Goal: Task Accomplishment & Management: Manage account settings

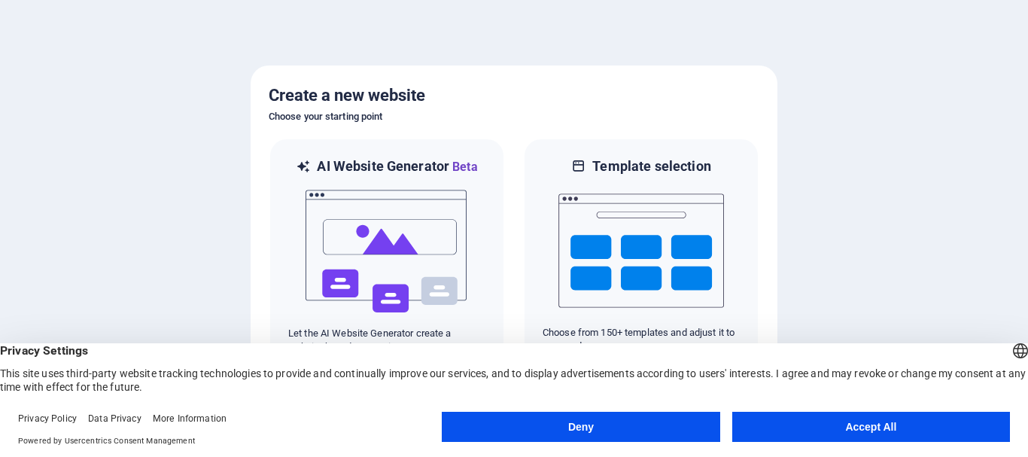
click at [848, 427] on button "Accept All" at bounding box center [871, 427] width 278 height 30
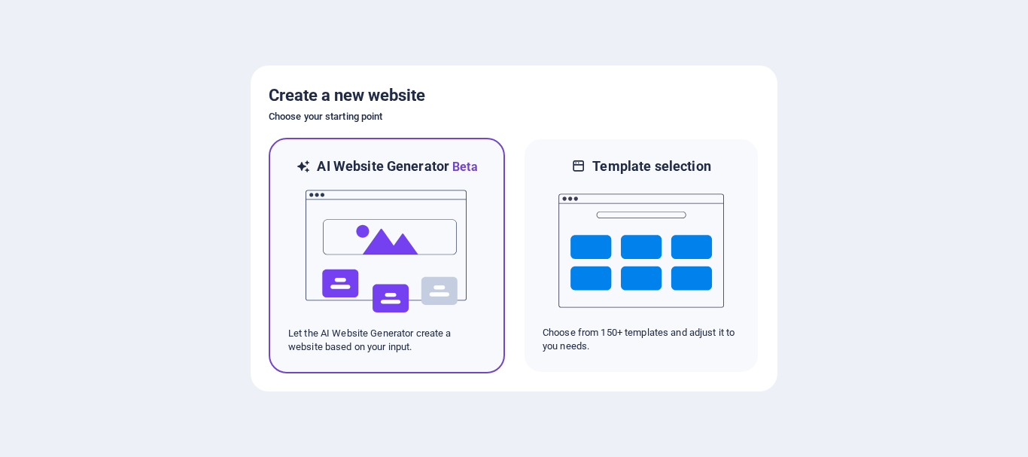
click at [370, 232] on img at bounding box center [387, 251] width 166 height 151
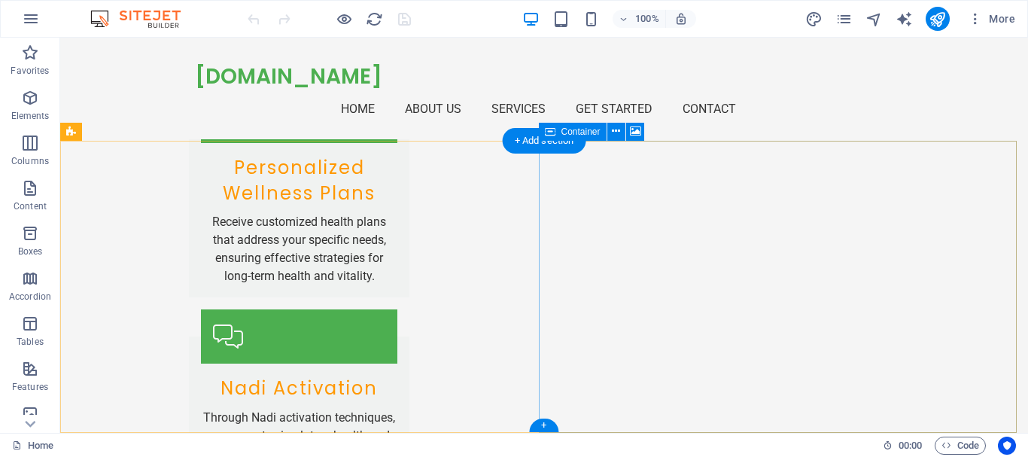
scroll to position [2400, 0]
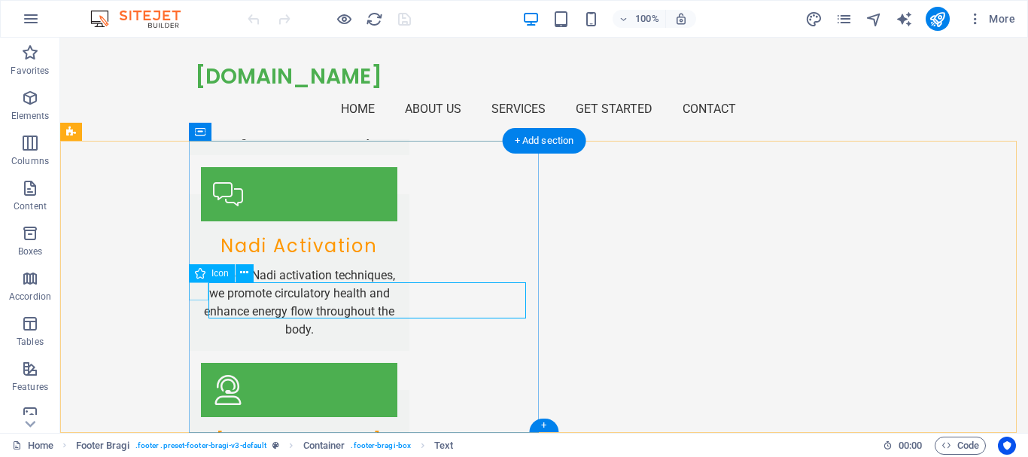
drag, startPoint x: 278, startPoint y: 288, endPoint x: 205, endPoint y: 284, distance: 73.1
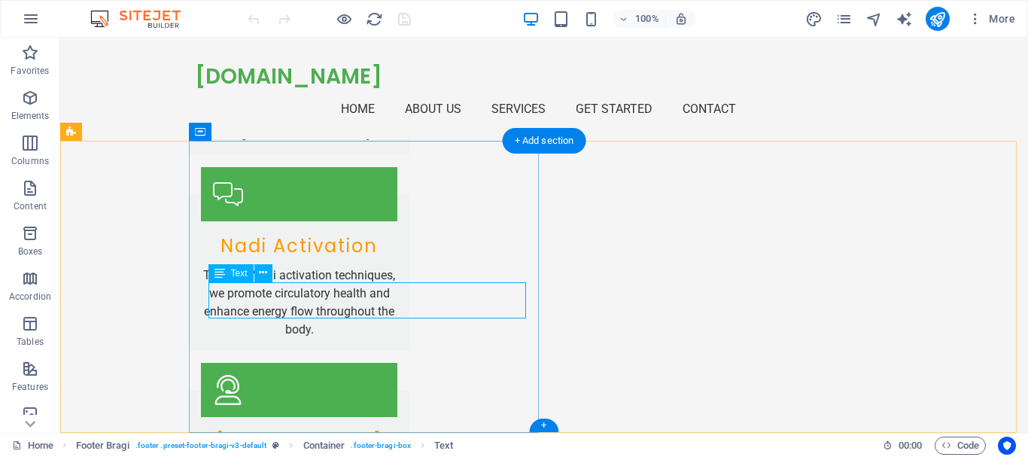
click at [262, 273] on icon at bounding box center [263, 273] width 8 height 16
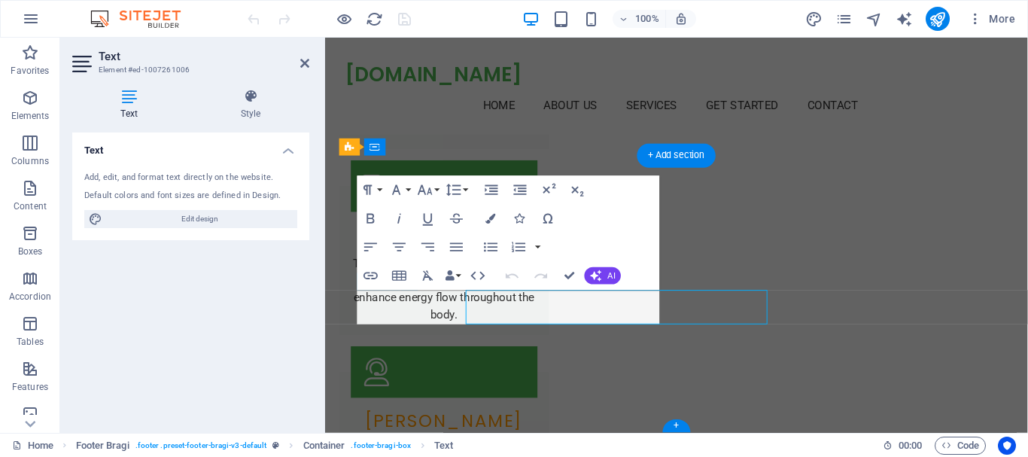
scroll to position [2379, 0]
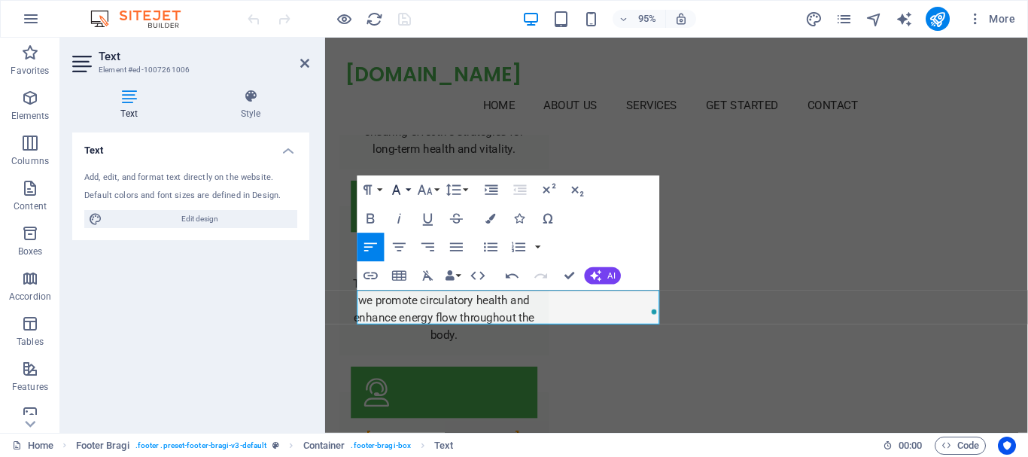
click at [399, 192] on icon "button" at bounding box center [396, 190] width 8 height 10
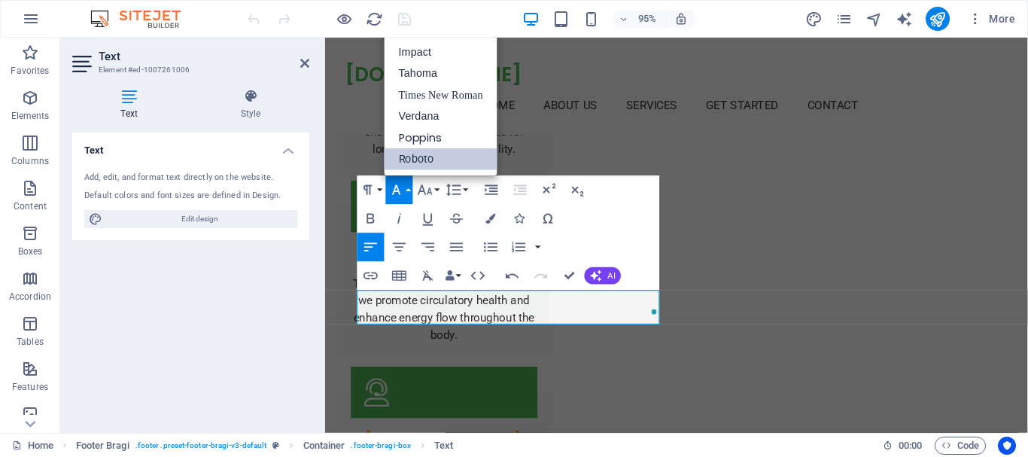
scroll to position [0, 0]
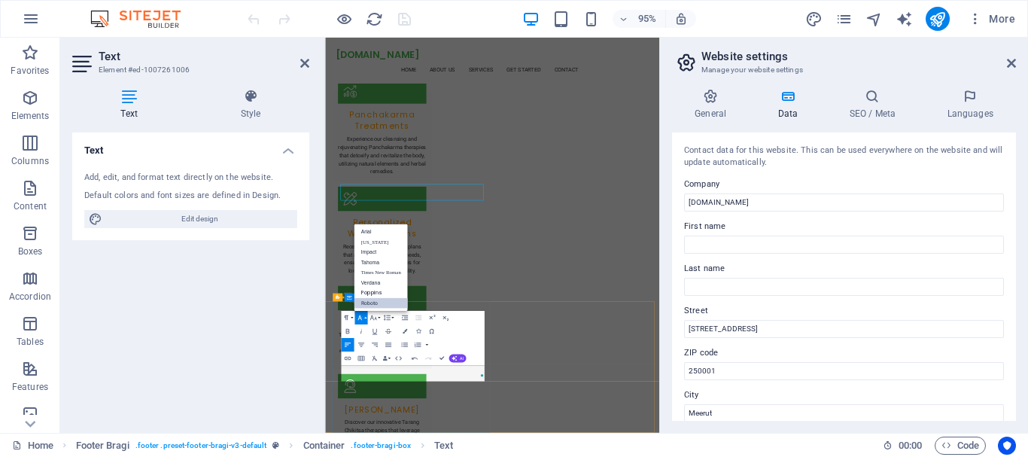
scroll to position [2319, 0]
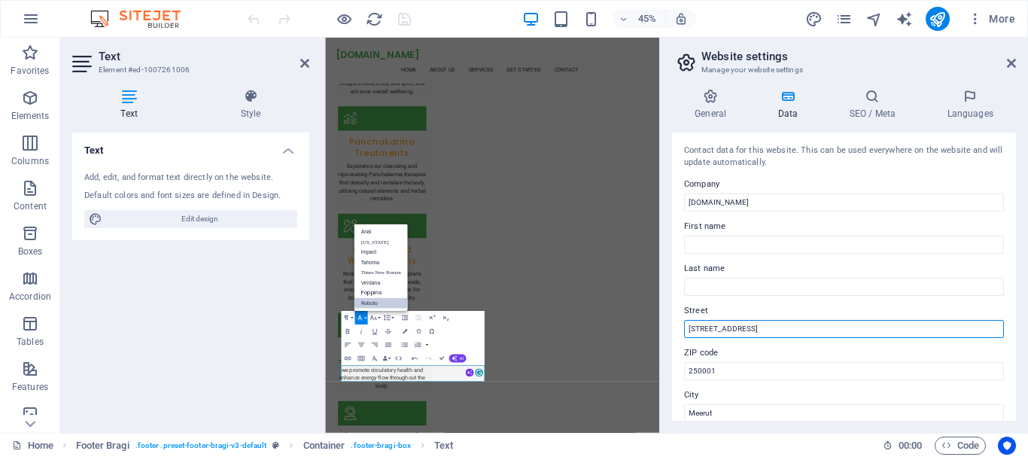
drag, startPoint x: 1087, startPoint y: 369, endPoint x: 1060, endPoint y: 695, distance: 327.0
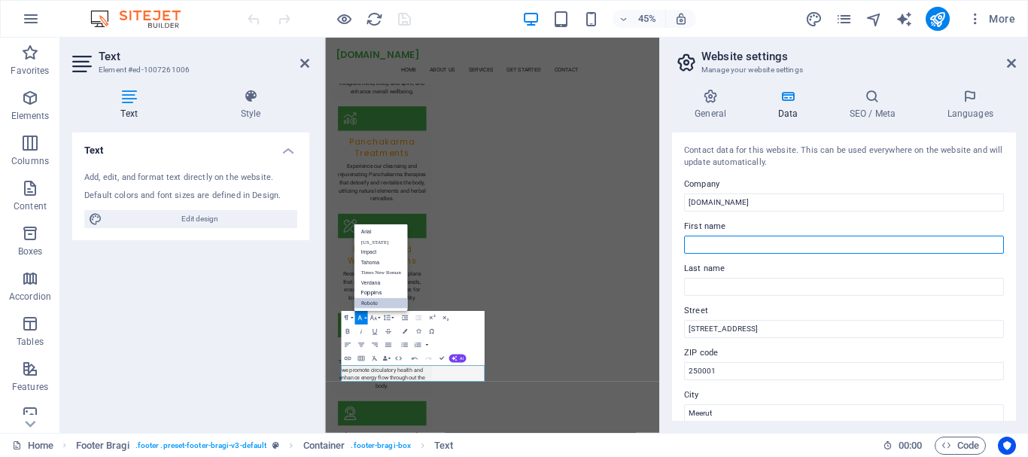
click at [722, 246] on input "First name" at bounding box center [844, 245] width 320 height 18
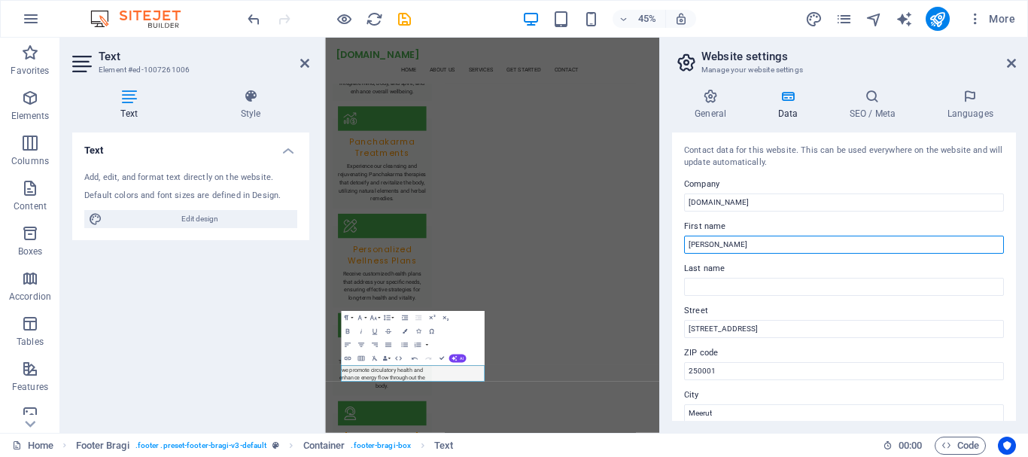
drag, startPoint x: 744, startPoint y: 241, endPoint x: 698, endPoint y: 233, distance: 46.6
click at [698, 233] on div "First name Dr S. M. Bhatt" at bounding box center [844, 235] width 320 height 36
type input "Dr Sheelendra"
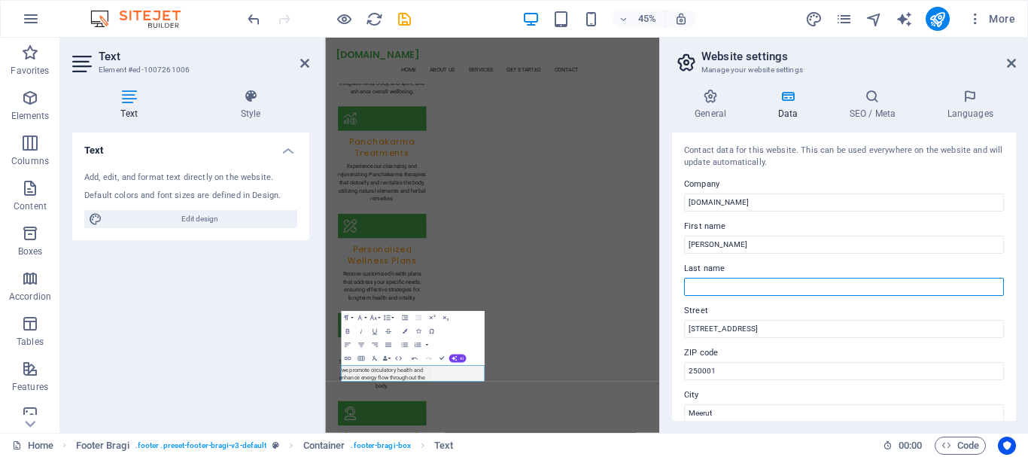
click at [725, 283] on input "Last name" at bounding box center [844, 287] width 320 height 18
type input "Bhatt"
click at [721, 329] on input "123 Wellness Road" at bounding box center [844, 329] width 320 height 18
drag, startPoint x: 767, startPoint y: 329, endPoint x: 662, endPoint y: 322, distance: 104.8
click at [662, 322] on aside "Website settings Manage your website settings General Data SEO / Meta Languages…" at bounding box center [843, 235] width 369 height 395
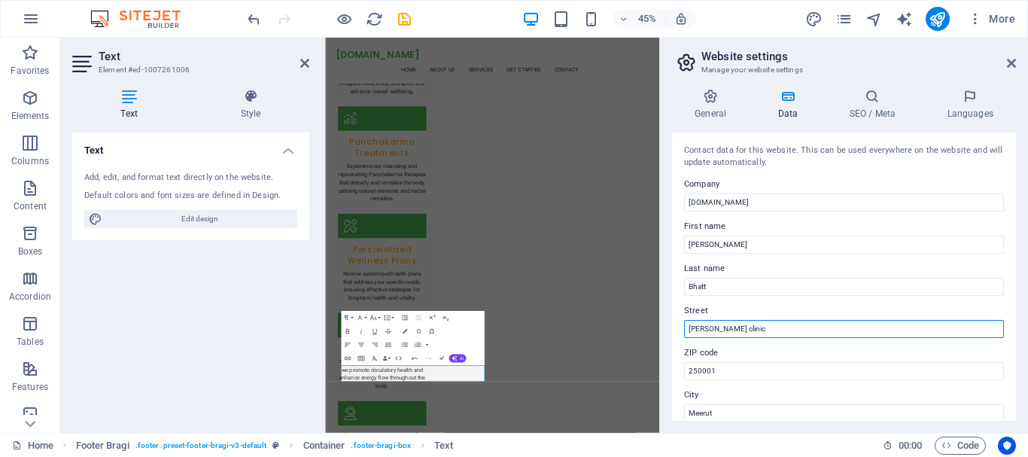
click at [740, 328] on input "Mayank clinic" at bounding box center [844, 329] width 320 height 18
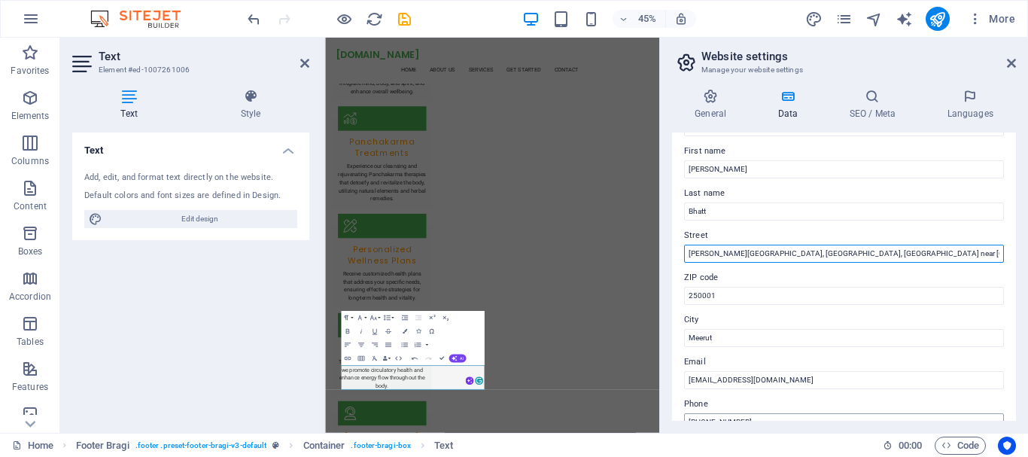
scroll to position [151, 0]
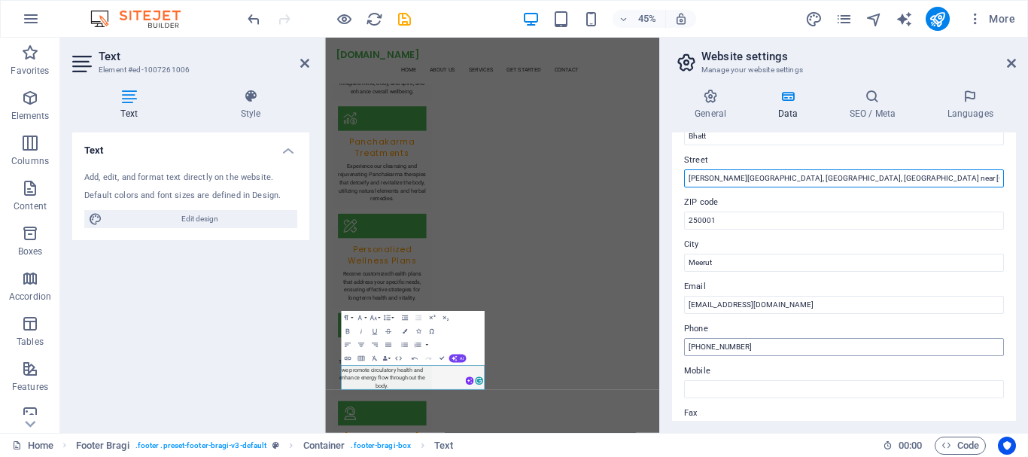
type input "[PERSON_NAME][GEOGRAPHIC_DATA], [GEOGRAPHIC_DATA], [GEOGRAPHIC_DATA] near [GEOG…"
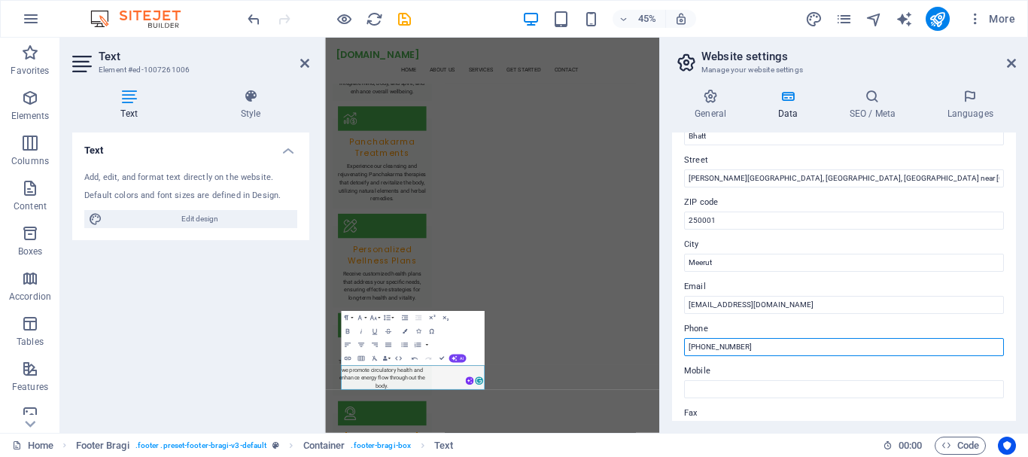
drag, startPoint x: 767, startPoint y: 347, endPoint x: 686, endPoint y: 354, distance: 80.8
click at [686, 354] on input "+91-123-456-7890" at bounding box center [844, 347] width 320 height 18
click at [725, 353] on input "+91-123-456-7890" at bounding box center [844, 347] width 320 height 18
drag, startPoint x: 747, startPoint y: 348, endPoint x: 706, endPoint y: 349, distance: 40.7
click at [706, 349] on input "+91-123-456-7890" at bounding box center [844, 347] width 320 height 18
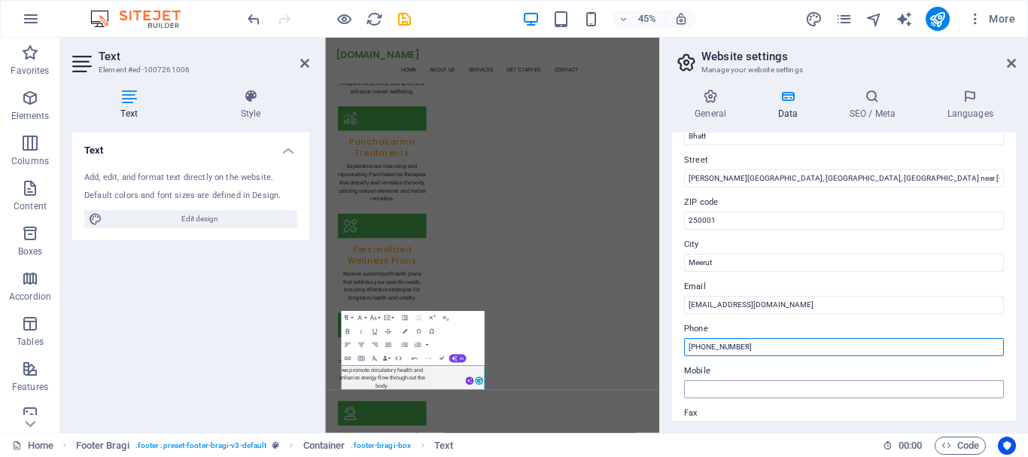
type input "[PHONE_NUMBER]"
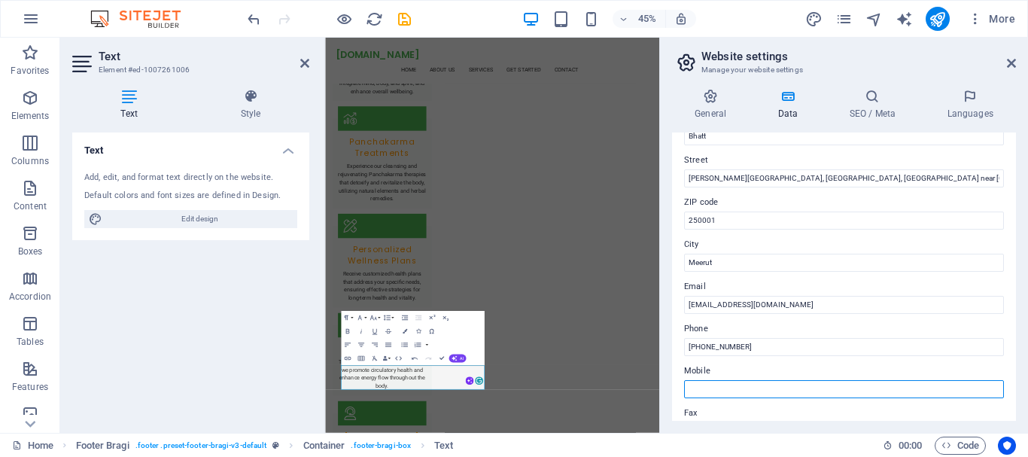
click at [730, 388] on input "Mobile" at bounding box center [844, 389] width 320 height 18
type input "08556092620"
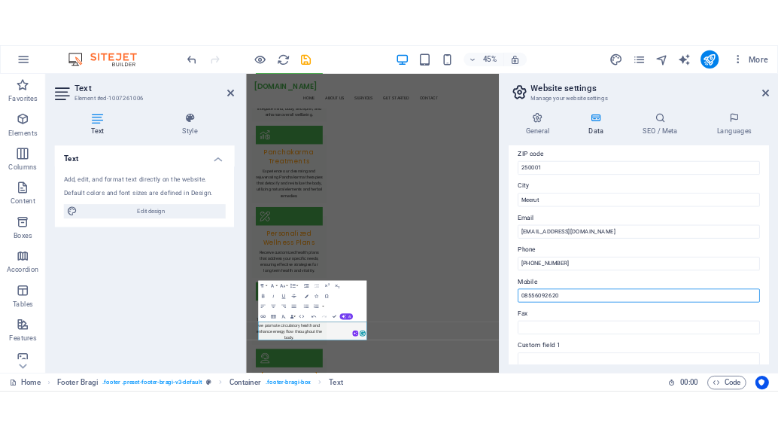
scroll to position [360, 0]
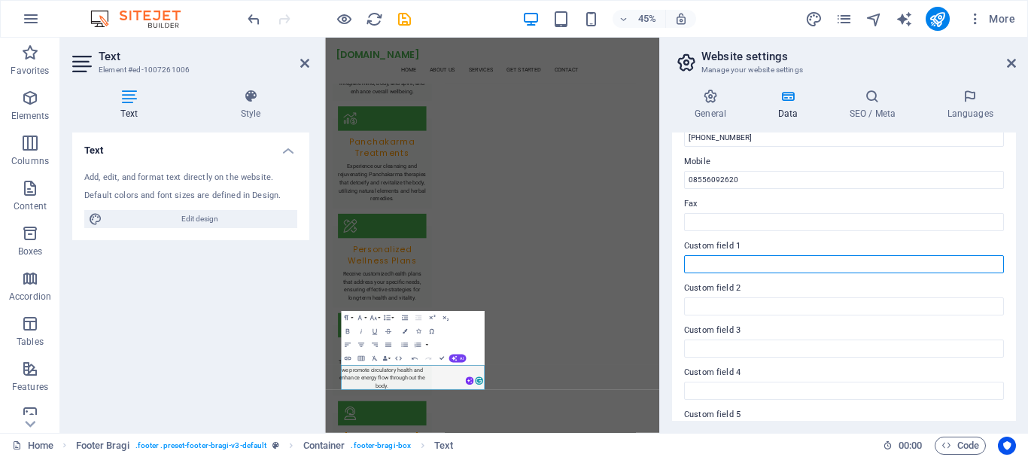
click at [765, 263] on input "Custom field 1" at bounding box center [844, 264] width 320 height 18
paste input "https://www.facebook.com/profile.php?id=61555958704924"
type input "https://www.facebook.com/profile.php?id=61555958704924"
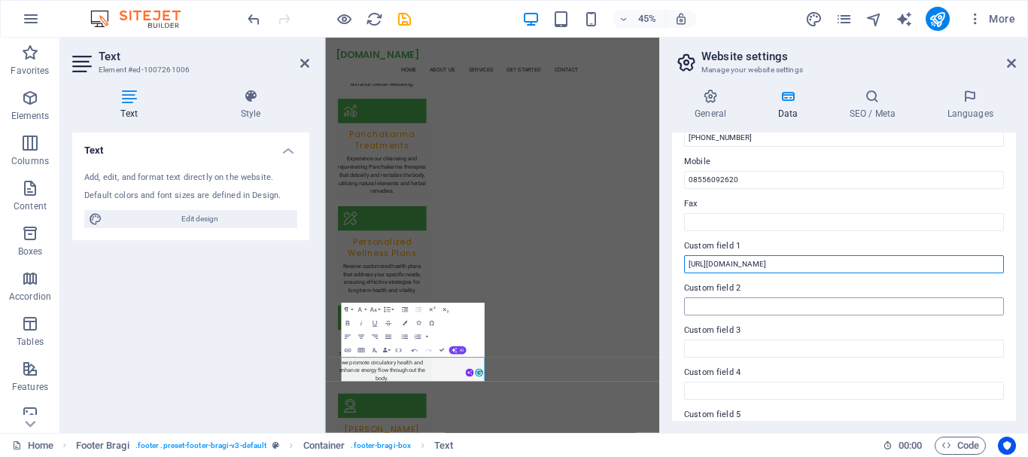
scroll to position [435, 0]
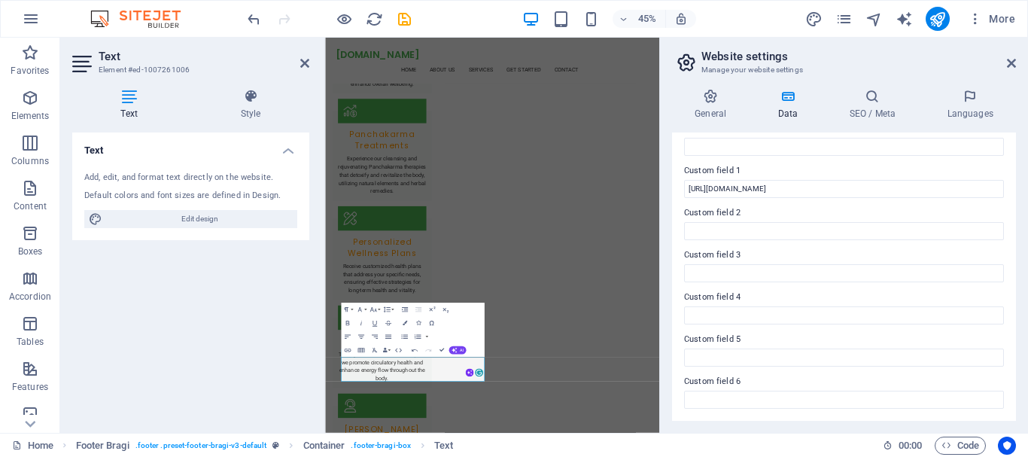
click at [792, 105] on h4 "Data" at bounding box center [790, 105] width 71 height 32
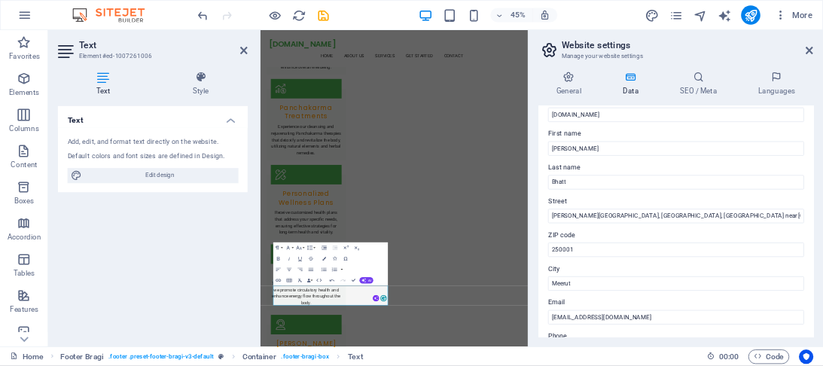
scroll to position [0, 0]
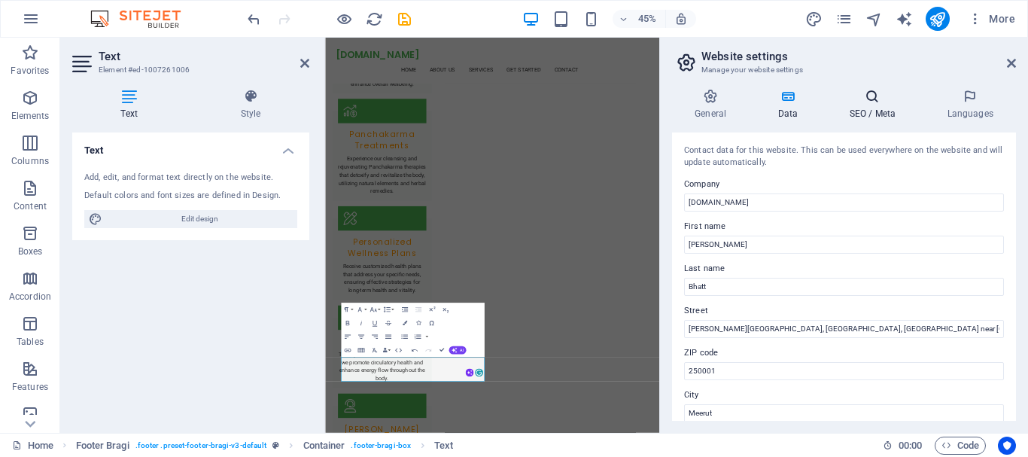
click at [887, 105] on h4 "SEO / Meta" at bounding box center [875, 105] width 98 height 32
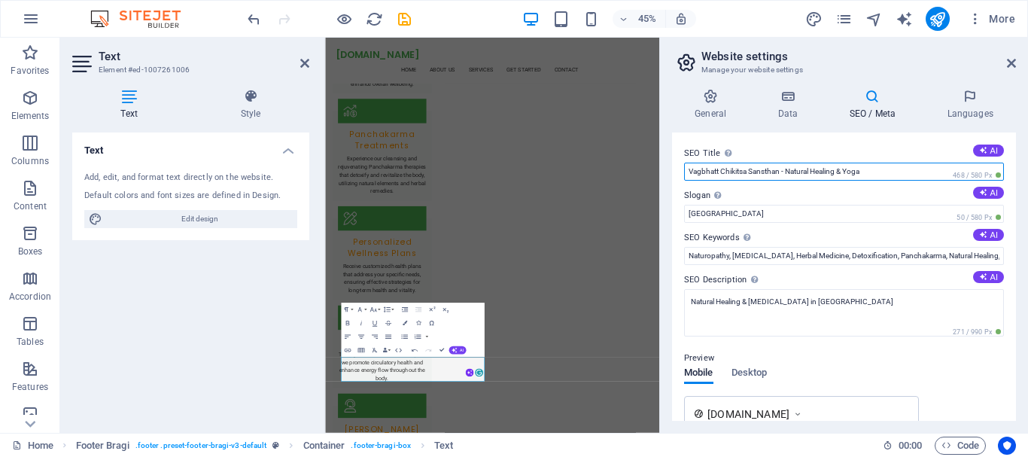
click at [883, 167] on input "Vagbhatt Chikitsa Sansthan - Natural Healing & Yoga" at bounding box center [844, 172] width 320 height 18
type input "Vagbhatt Chikitsa Sansthan - Natural Healing & Yoga,wellness, diabetes, scitica…"
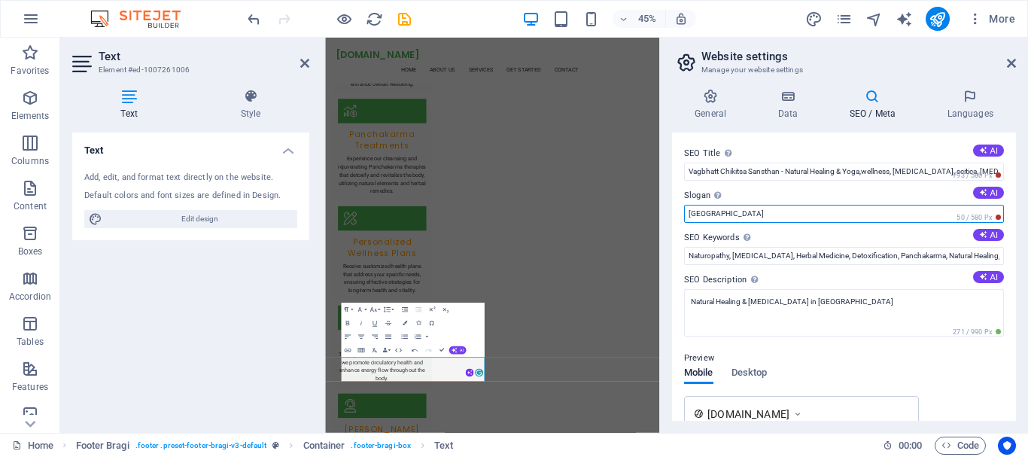
drag, startPoint x: 771, startPoint y: 208, endPoint x: 666, endPoint y: 211, distance: 105.4
click at [666, 211] on div "General Data SEO / Meta Languages Website name gymnoveda.co.in Logo Drag files …" at bounding box center [844, 255] width 368 height 356
type input "D"
type input "there is difference between Medicine and holistic Ilaaj"
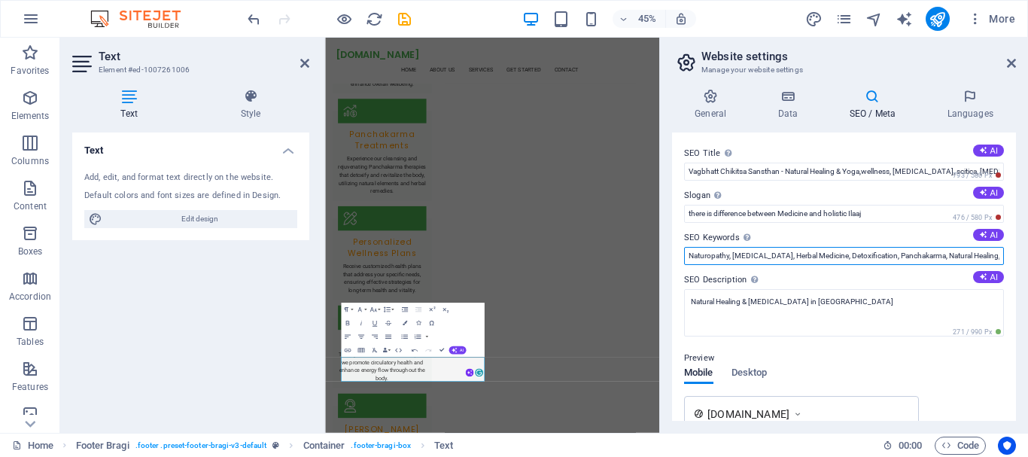
click at [713, 257] on input "Naturopathy, Yoga Therapy, Herbal Medicine, Detoxification, Panchakarma, Natura…" at bounding box center [844, 256] width 320 height 18
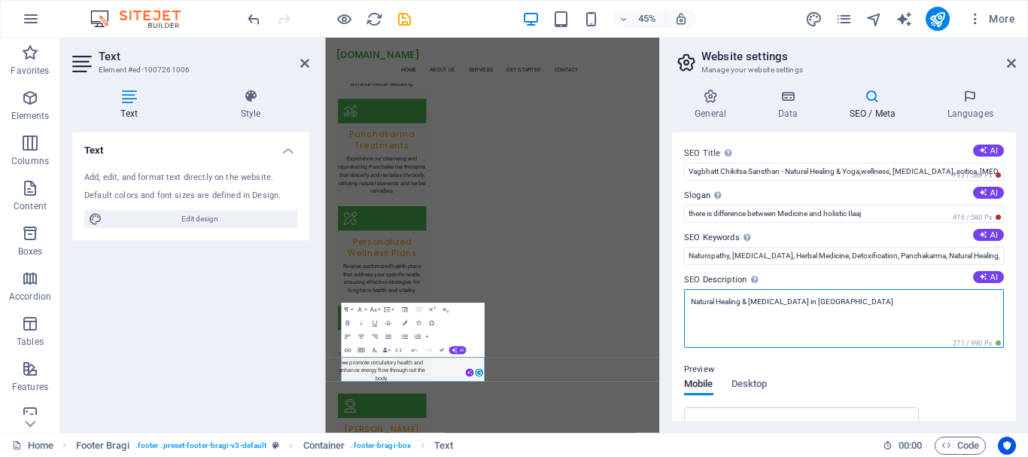
click at [838, 300] on textarea "Natural Healing & Yoga Therapy in Meerut" at bounding box center [844, 318] width 320 height 59
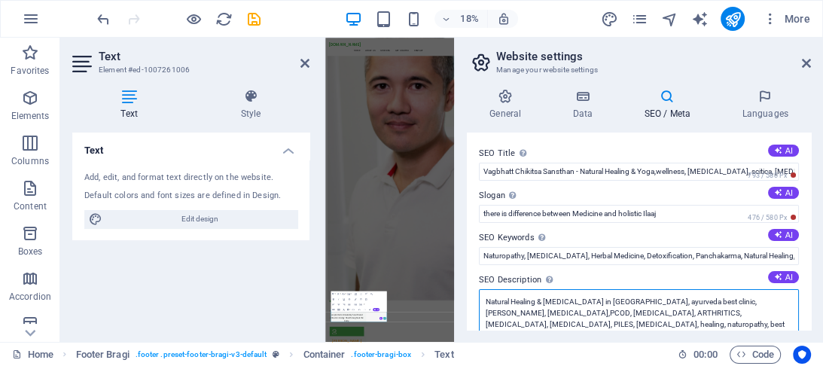
type textarea "Natural Healing & Yoga Therapy in Meerut, ayurveda best clinic, dr s m bhatt, s…"
click at [166, 180] on div "Add, edit, and format text directly on the website." at bounding box center [190, 178] width 213 height 13
click at [244, 96] on icon at bounding box center [250, 96] width 117 height 15
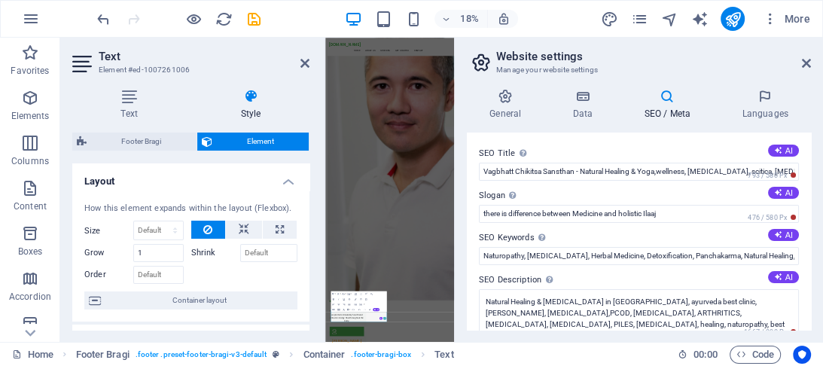
scroll to position [120, 0]
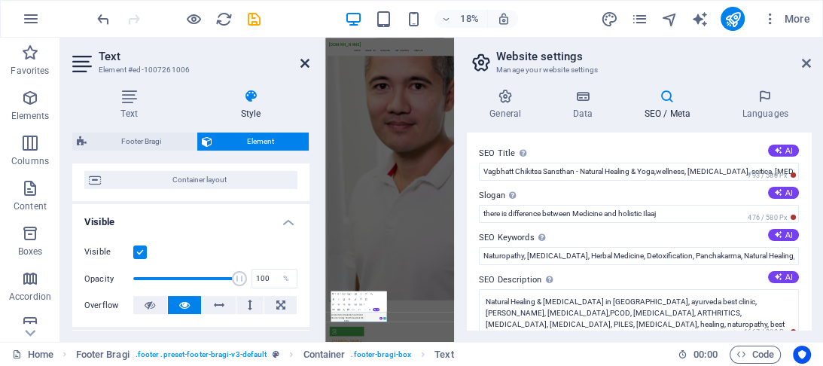
click at [304, 60] on icon at bounding box center [304, 63] width 9 height 12
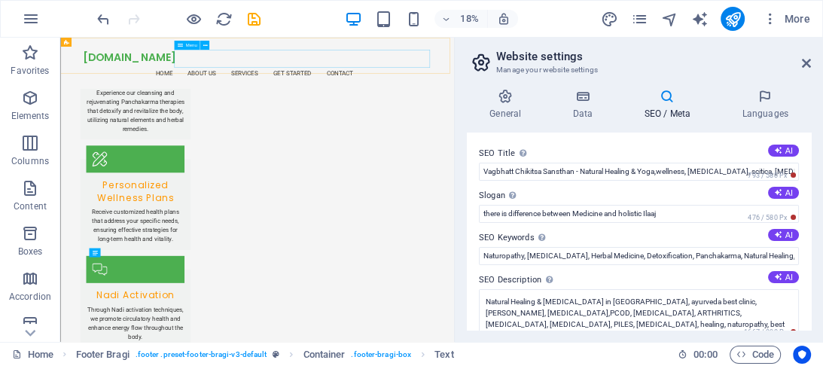
scroll to position [2363, 0]
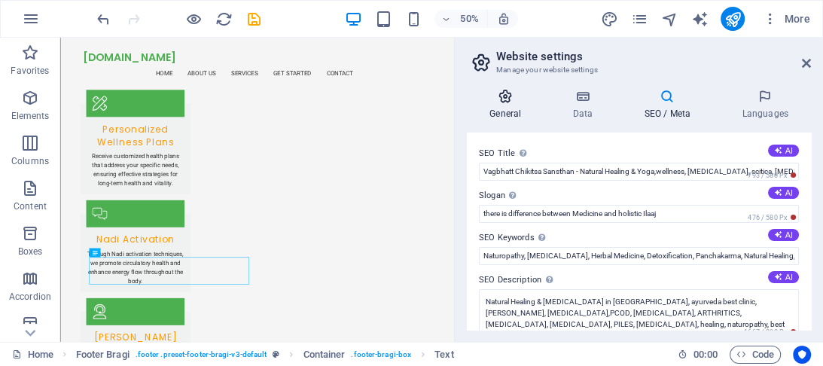
click at [503, 102] on icon at bounding box center [505, 96] width 77 height 15
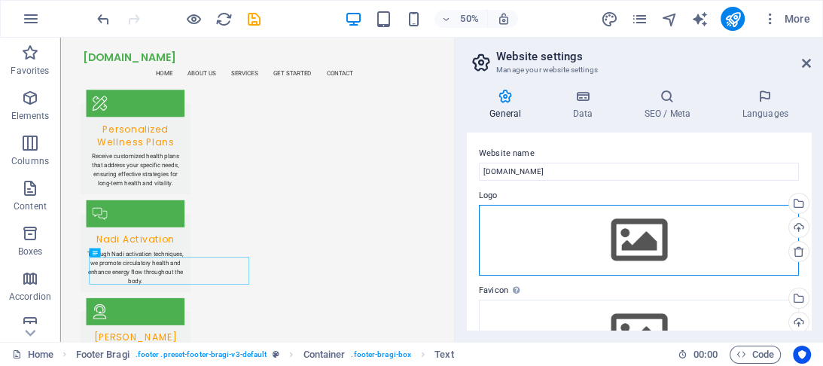
click at [638, 242] on div "Drag files here, click to choose files or select files from Files or our free s…" at bounding box center [639, 240] width 320 height 71
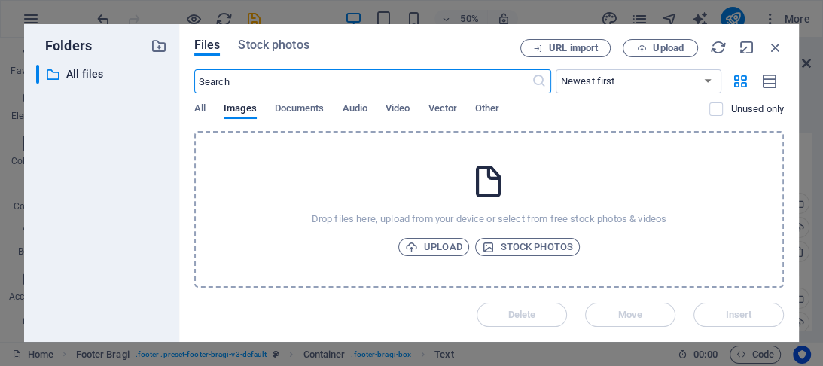
scroll to position [1520, 0]
click at [436, 250] on span "Upload" at bounding box center [433, 247] width 57 height 18
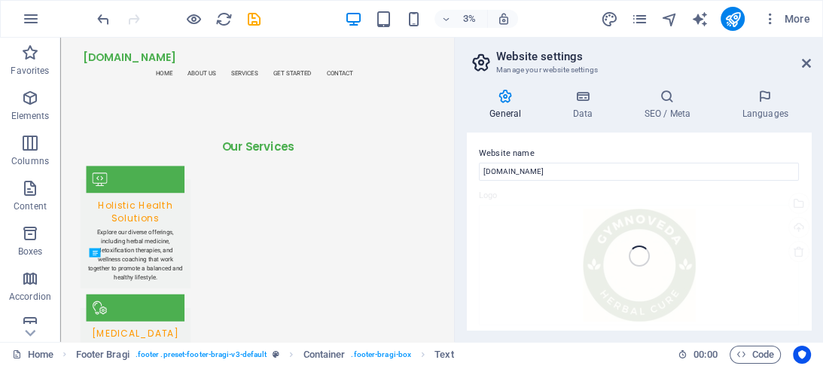
scroll to position [2363, 0]
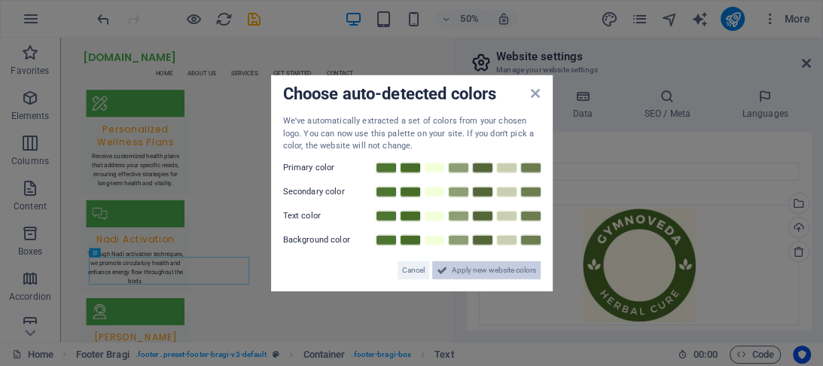
click at [503, 270] on span "Apply new website colors" at bounding box center [494, 269] width 84 height 18
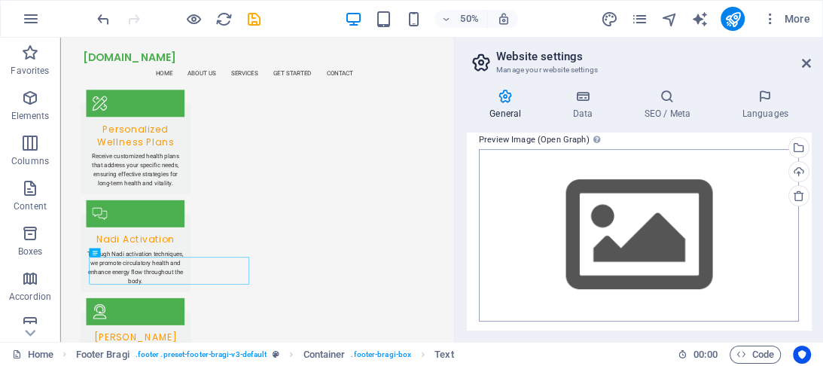
scroll to position [301, 0]
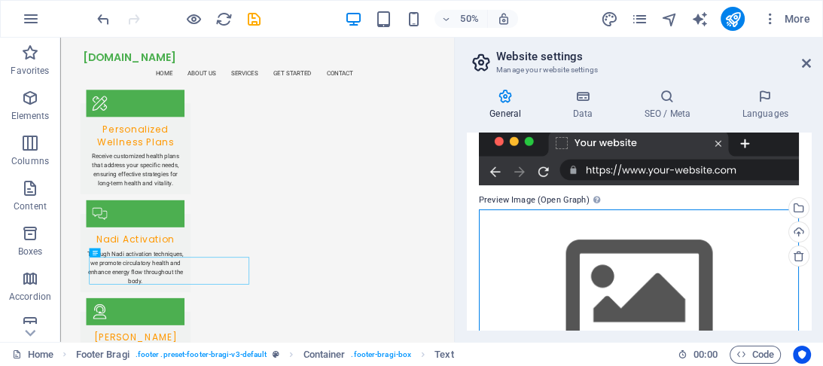
click at [648, 271] on div "Drag files here, click to choose files or select files from Files or our free s…" at bounding box center [639, 295] width 320 height 172
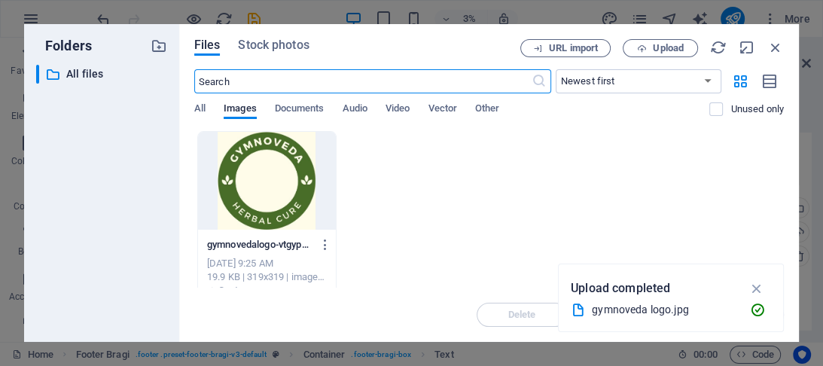
click at [452, 180] on div "gymnovedalogo-vtgypyFUu7yAr0-CLEz4bA.jpg gymnovedalogo-vtgypyFUu7yAr0-CLEz4bA.j…" at bounding box center [488, 221] width 589 height 181
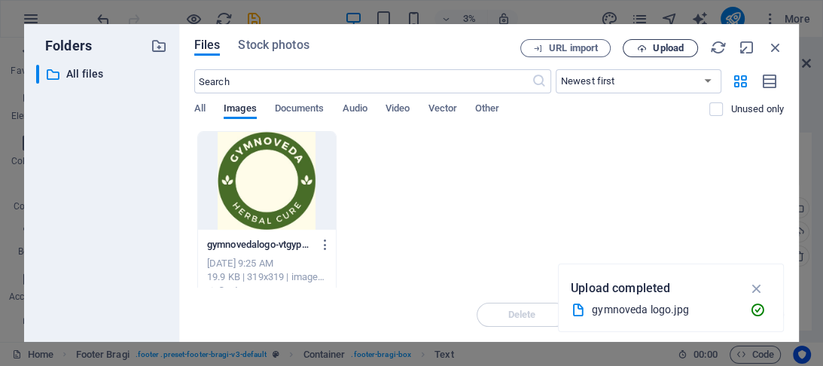
click at [674, 49] on span "Upload" at bounding box center [667, 48] width 31 height 9
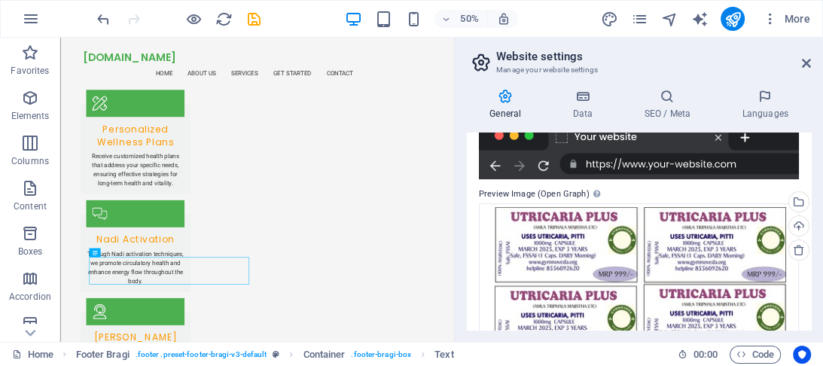
scroll to position [367, 0]
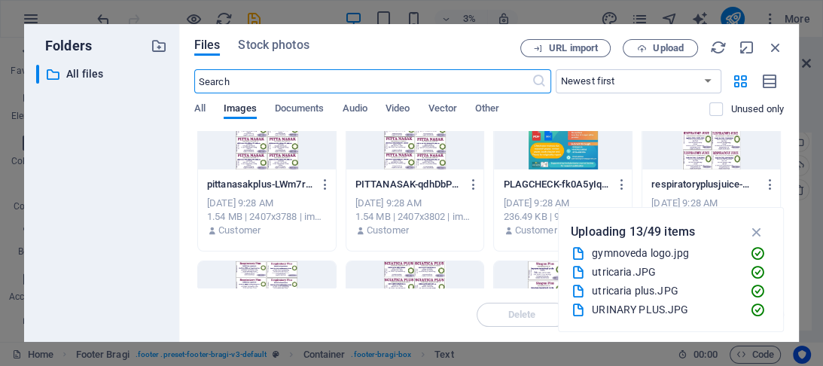
scroll to position [0, 0]
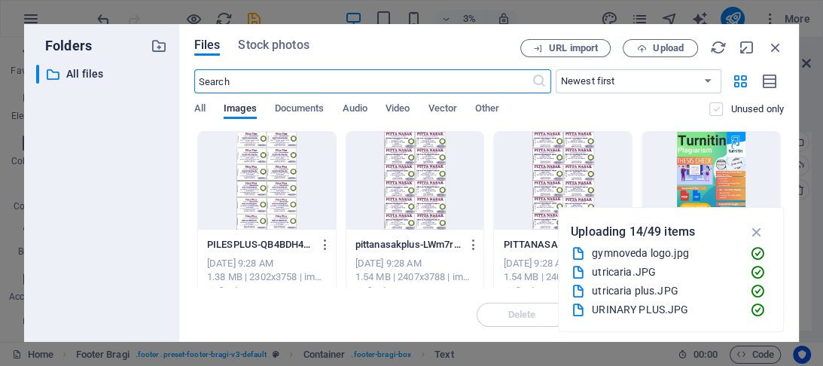
click at [719, 103] on label at bounding box center [716, 109] width 14 height 14
click at [0, 0] on input "checkbox" at bounding box center [0, 0] width 0 height 0
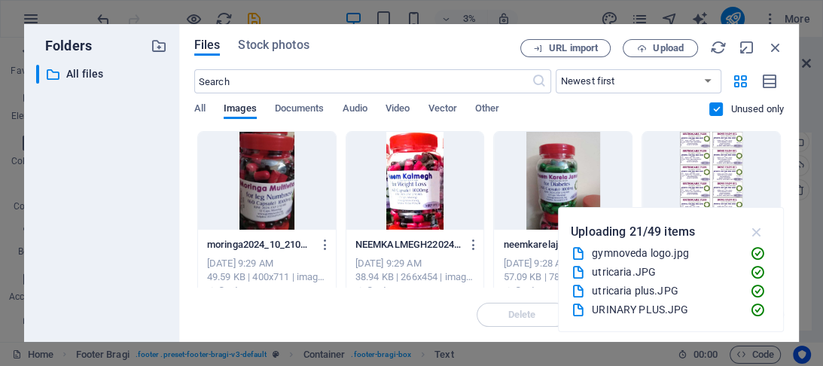
click at [759, 233] on icon "button" at bounding box center [755, 232] width 17 height 17
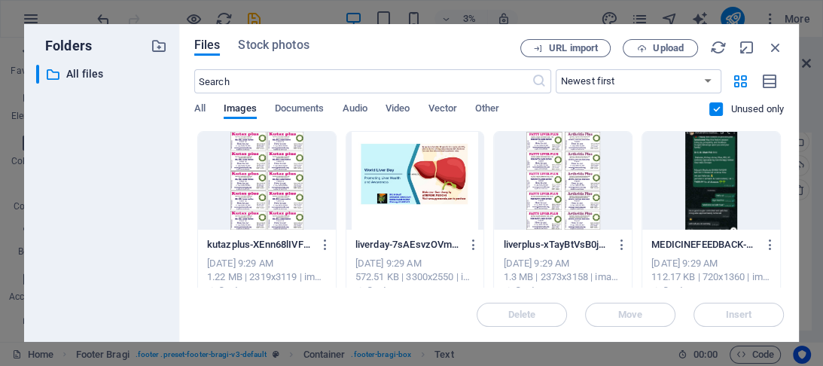
click at [716, 109] on label at bounding box center [716, 109] width 14 height 14
click at [0, 0] on input "checkbox" at bounding box center [0, 0] width 0 height 0
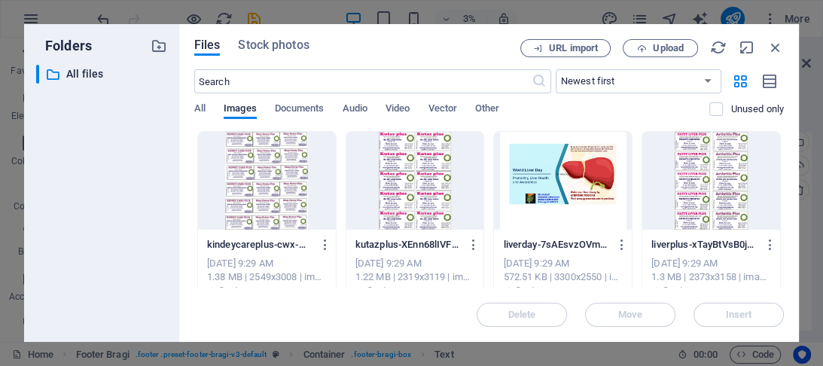
scroll to position [60, 0]
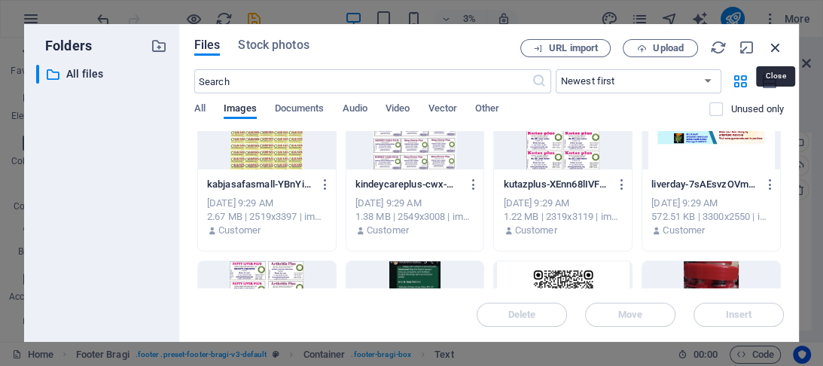
click at [779, 48] on icon "button" at bounding box center [775, 47] width 17 height 17
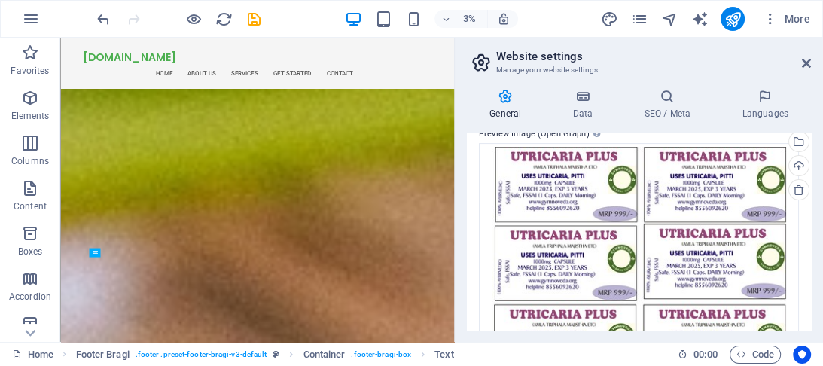
scroll to position [2363, 0]
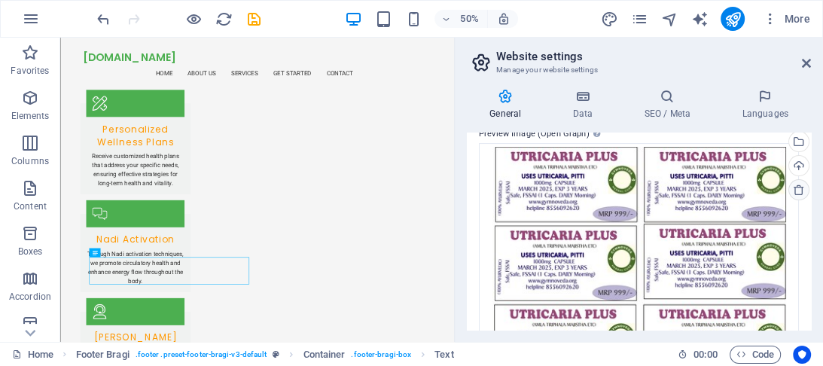
click at [794, 192] on icon at bounding box center [798, 190] width 12 height 12
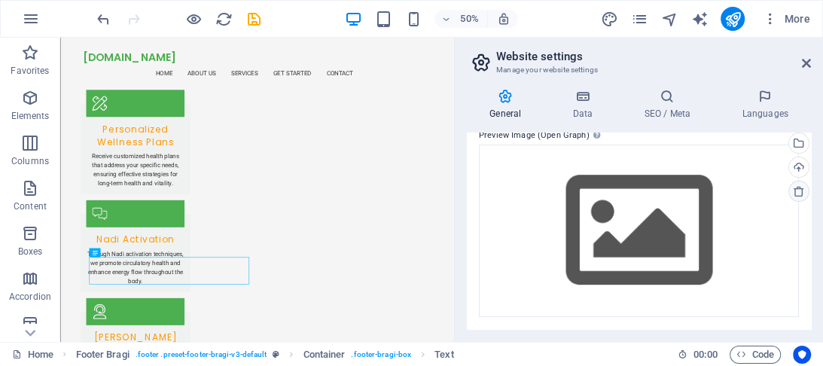
scroll to position [365, 0]
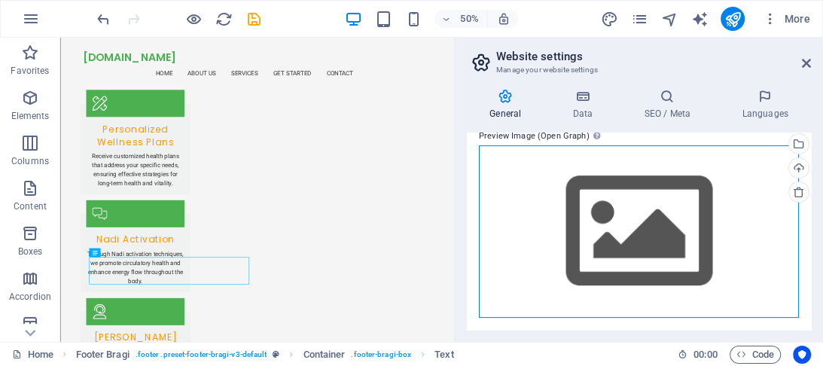
click at [662, 223] on div "Drag files here, click to choose files or select files from Files or our free s…" at bounding box center [639, 231] width 320 height 172
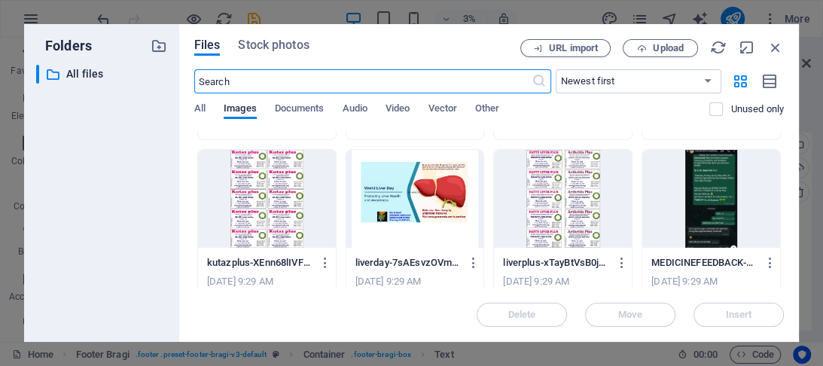
scroll to position [421, 0]
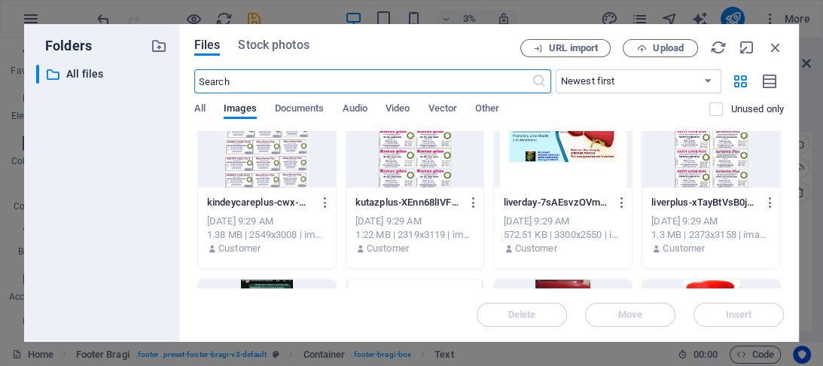
click at [581, 149] on div at bounding box center [563, 139] width 138 height 98
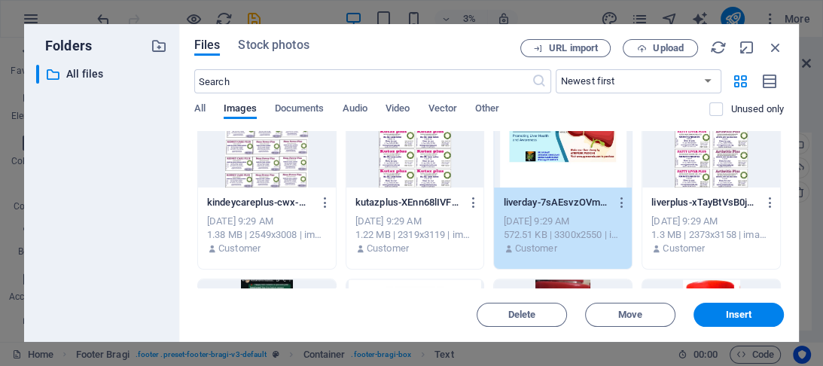
click at [581, 149] on div "1" at bounding box center [563, 139] width 138 height 98
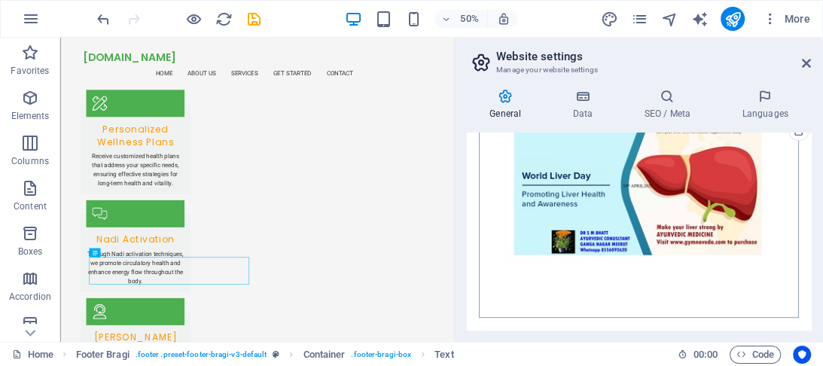
scroll to position [307, 0]
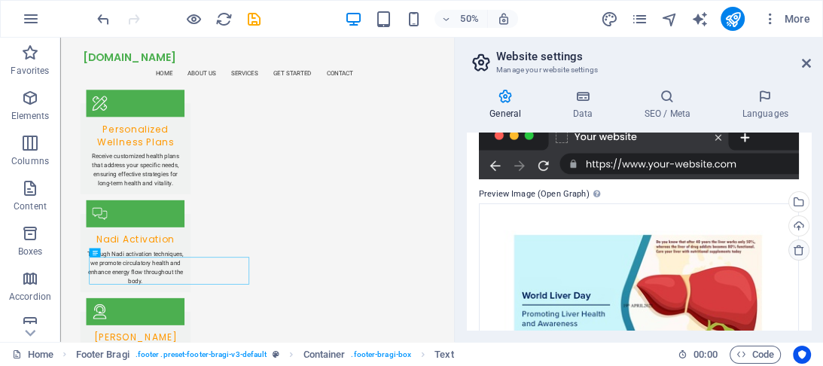
click at [801, 248] on icon at bounding box center [798, 250] width 12 height 12
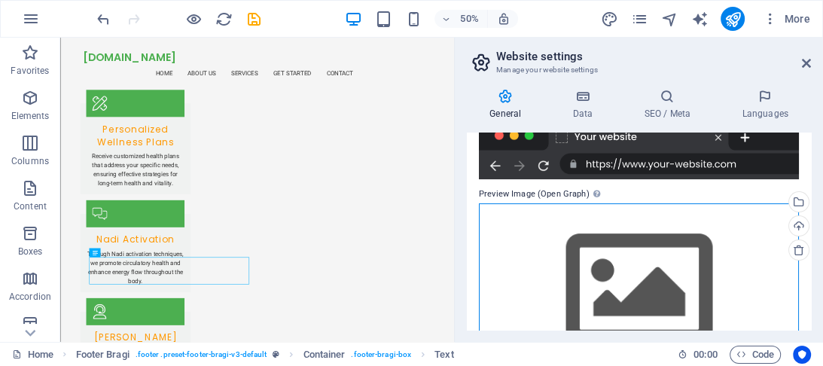
click at [686, 264] on div "Drag files here, click to choose files or select files from Files or our free s…" at bounding box center [639, 289] width 320 height 172
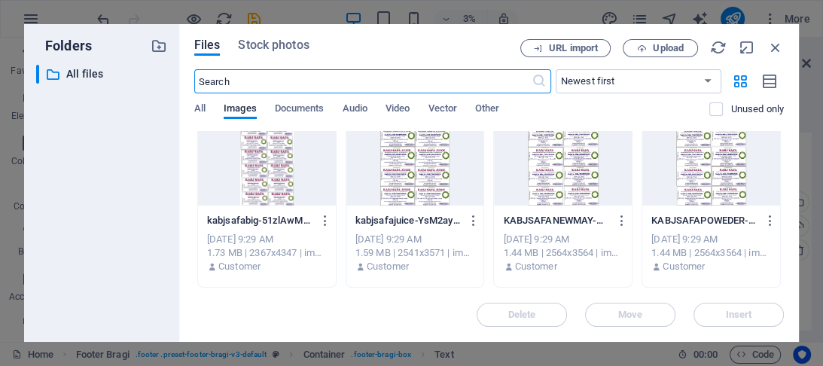
scroll to position [1084, 0]
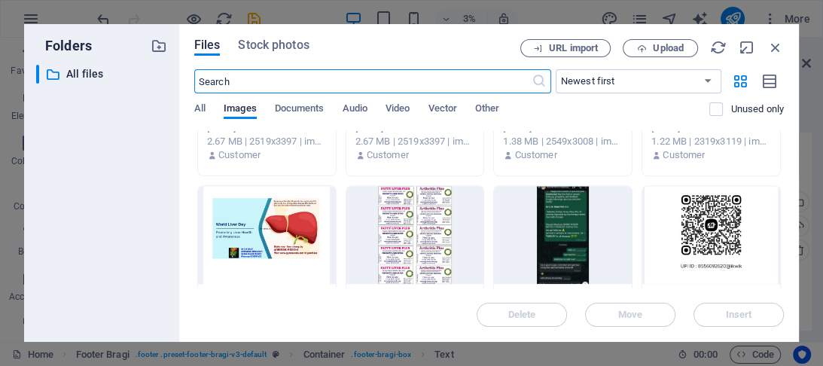
click at [298, 229] on div at bounding box center [267, 235] width 138 height 98
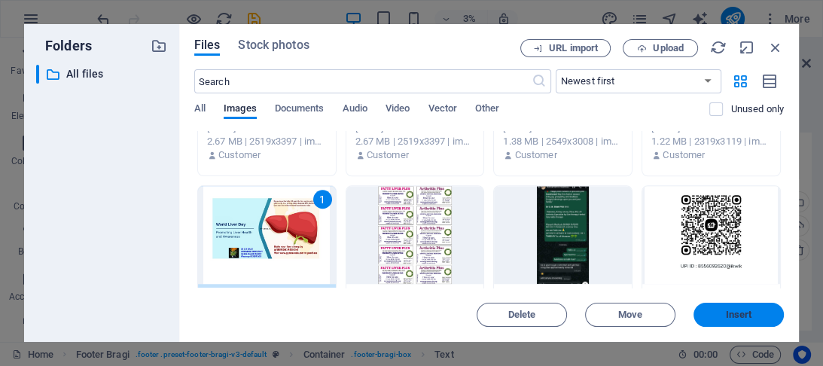
click at [734, 315] on span "Insert" at bounding box center [738, 314] width 26 height 9
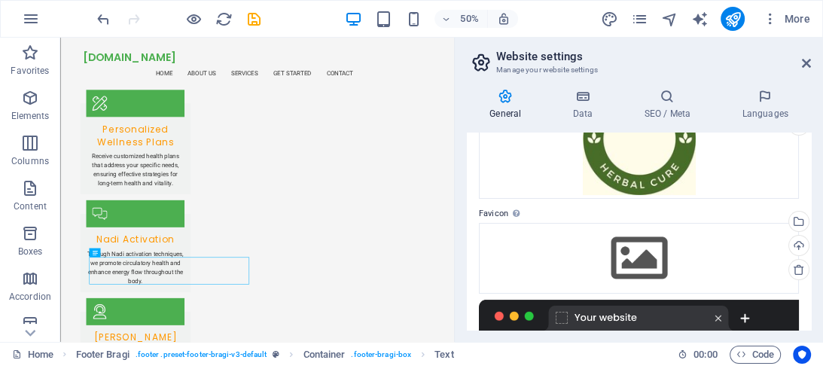
scroll to position [66, 0]
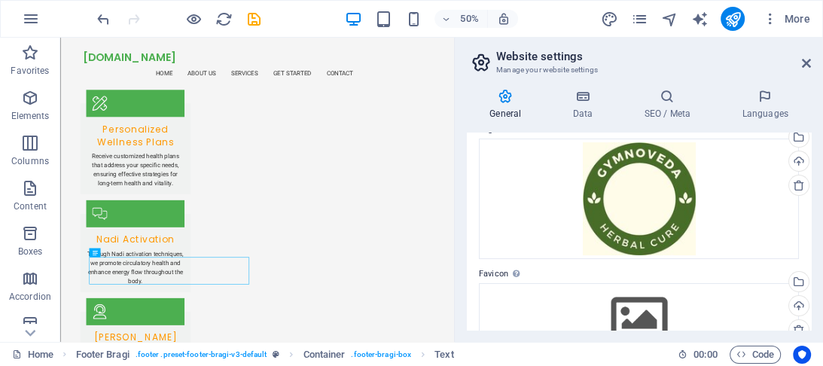
click at [497, 102] on icon at bounding box center [505, 96] width 77 height 15
click at [801, 14] on span "More" at bounding box center [785, 18] width 47 height 15
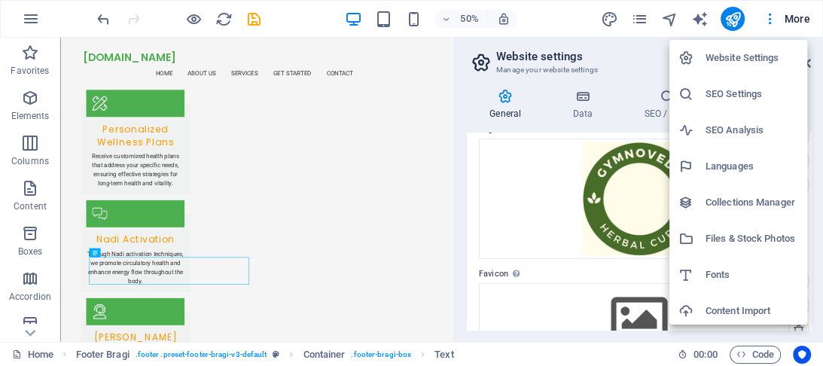
click at [433, 136] on div at bounding box center [411, 183] width 823 height 366
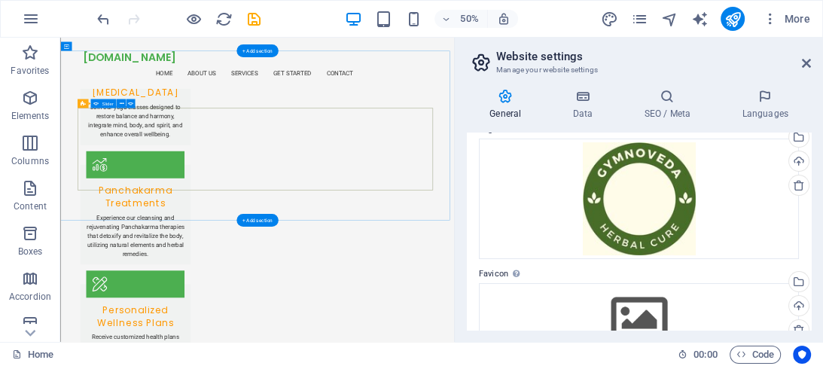
scroll to position [1761, 0]
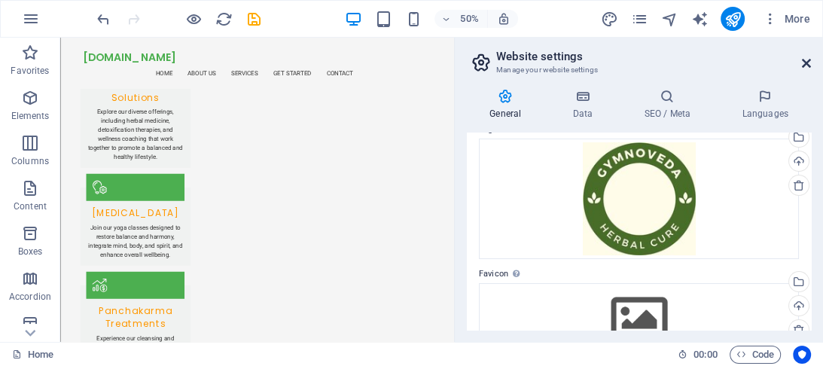
click at [807, 62] on icon at bounding box center [805, 63] width 9 height 12
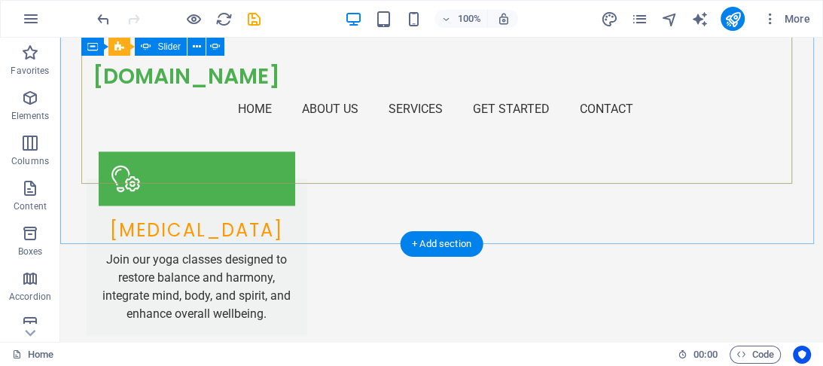
scroll to position [1701, 0]
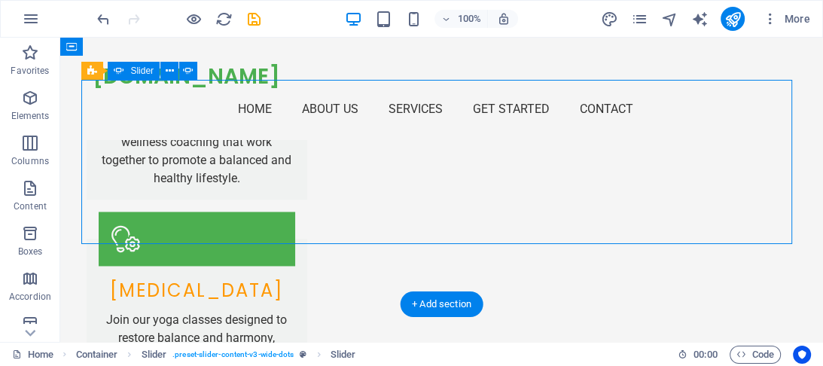
select select "ms"
select select "s"
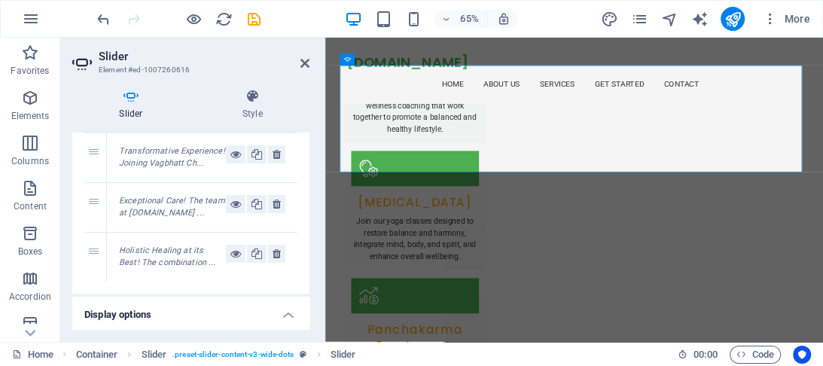
scroll to position [0, 0]
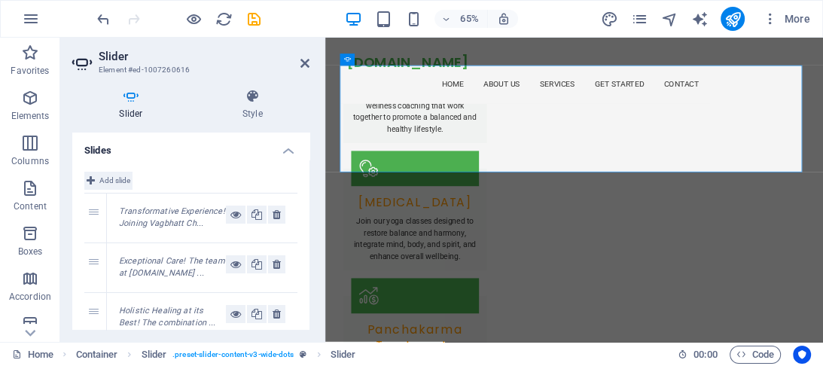
click at [120, 178] on span "Add slide" at bounding box center [114, 181] width 31 height 18
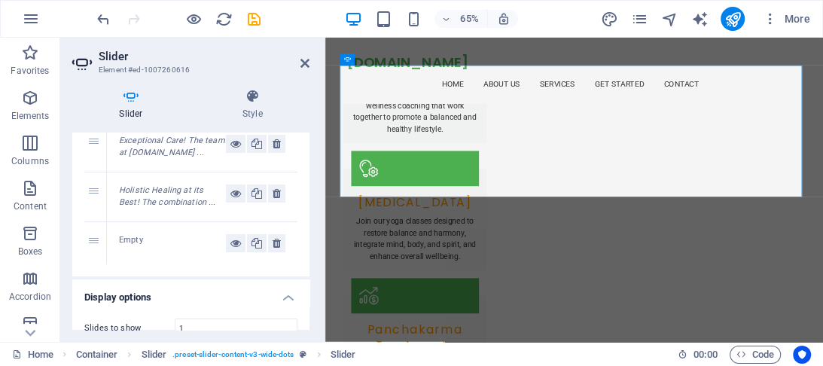
scroll to position [181, 0]
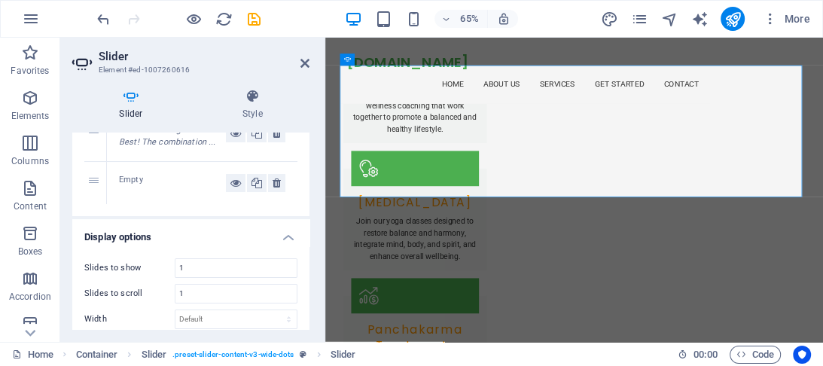
click at [157, 192] on div "Empty" at bounding box center [172, 183] width 107 height 18
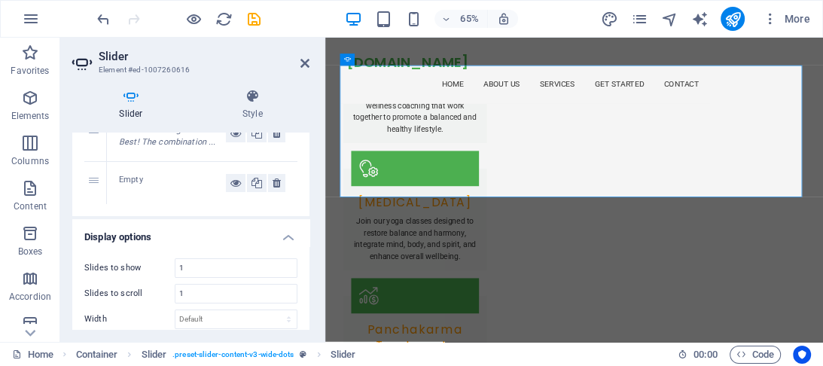
click at [128, 192] on div "Empty" at bounding box center [172, 183] width 107 height 18
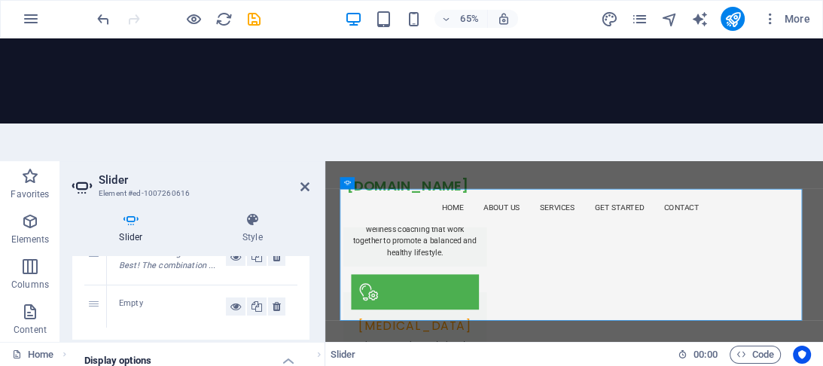
click at [132, 297] on div "Empty" at bounding box center [172, 306] width 107 height 18
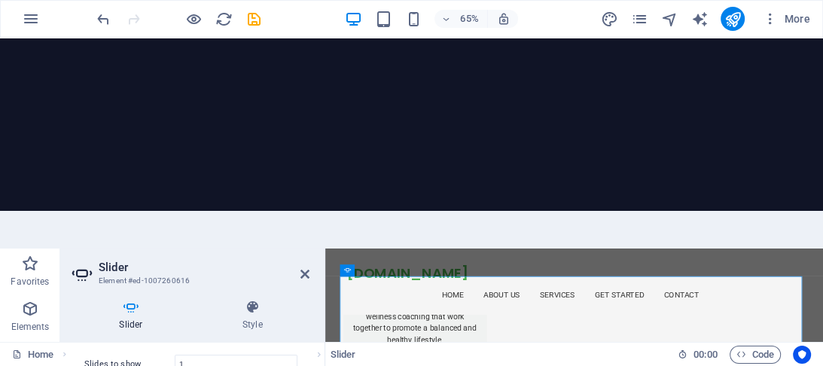
scroll to position [175, 0]
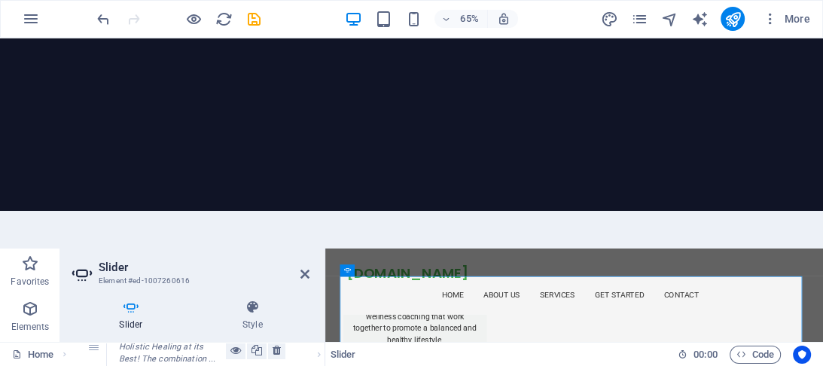
click at [172, 342] on em "Holistic Healing at its Best! The combination ..." at bounding box center [167, 353] width 96 height 23
click at [237, 341] on icon at bounding box center [235, 350] width 11 height 18
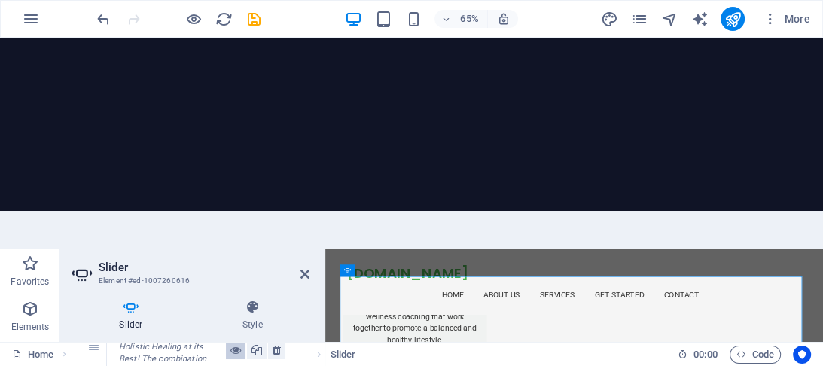
click at [235, 341] on icon at bounding box center [235, 350] width 11 height 18
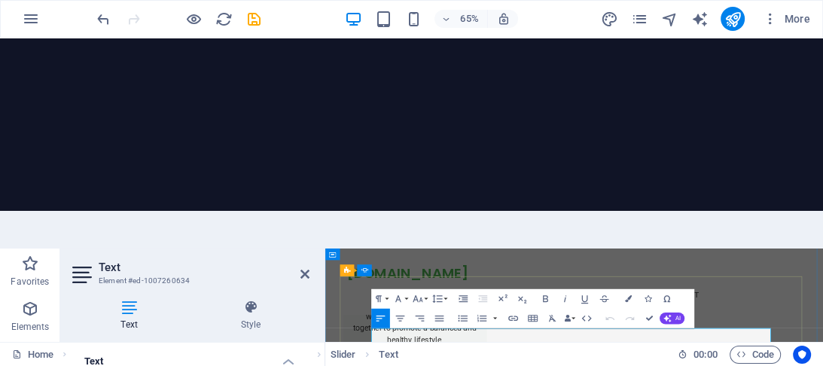
copy p "The combination of [MEDICAL_DATA] and herbal medicine has helped me detox and r…"
click at [289, 343] on h4 "Text" at bounding box center [190, 356] width 237 height 27
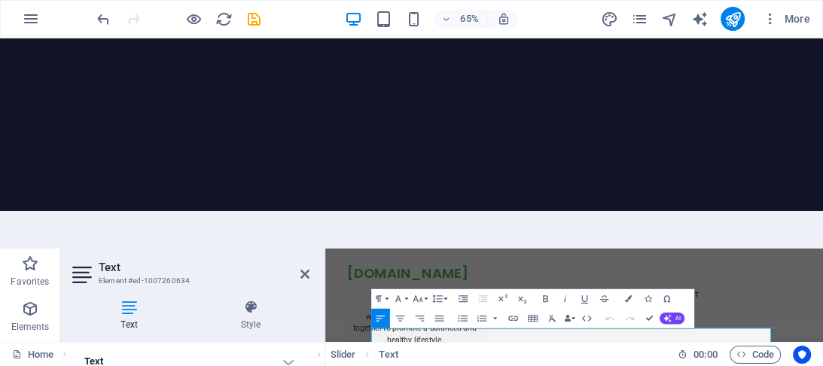
click at [129, 300] on h4 "Text" at bounding box center [132, 316] width 120 height 32
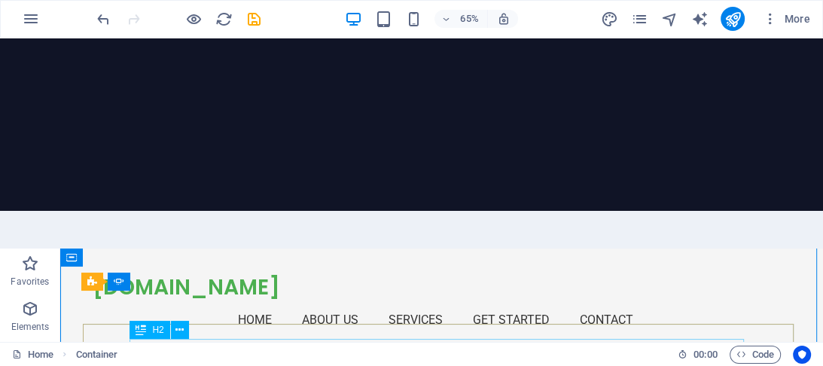
scroll to position [1701, 0]
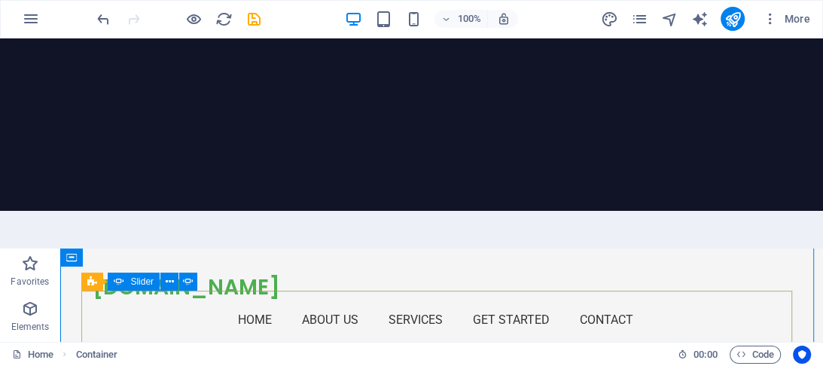
select select "ms"
select select "s"
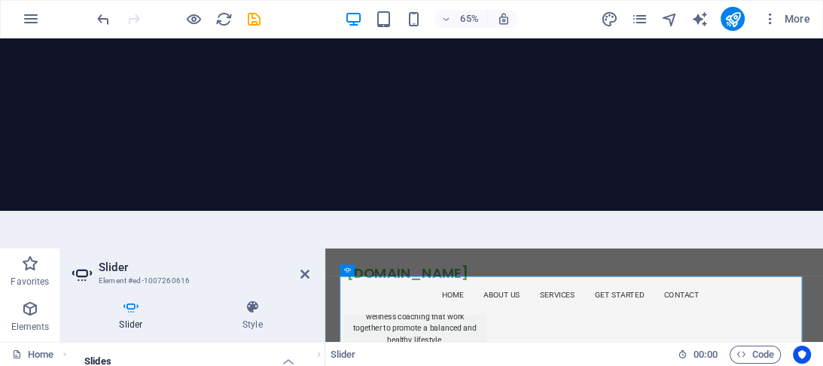
scroll to position [120, 0]
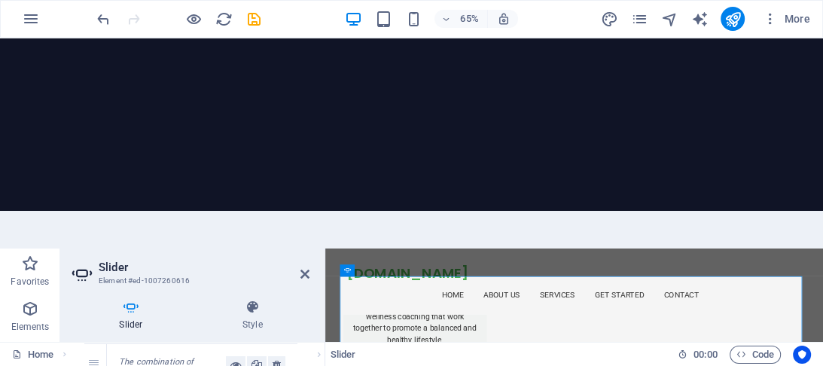
scroll to position [181, 0]
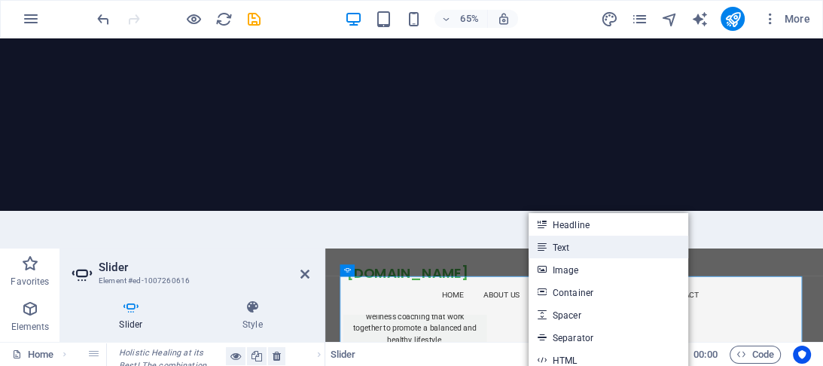
click at [564, 236] on link "Text" at bounding box center [608, 247] width 160 height 23
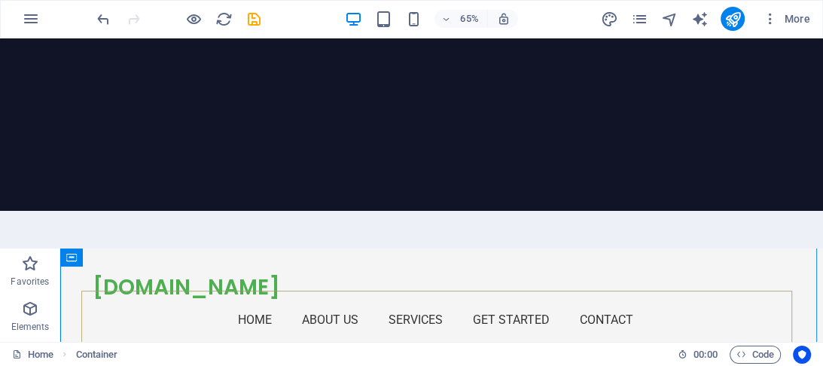
scroll to position [1701, 0]
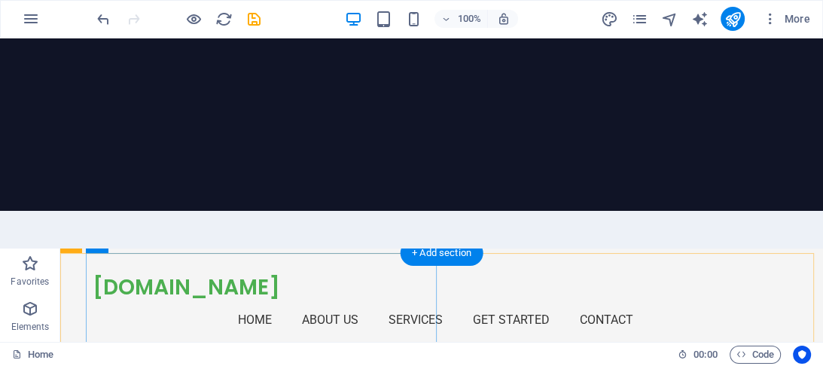
scroll to position [2495, 0]
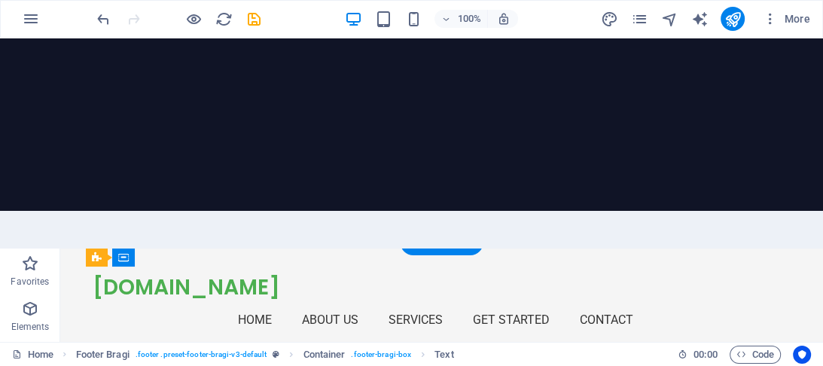
drag, startPoint x: 120, startPoint y: 461, endPoint x: 181, endPoint y: 487, distance: 66.8
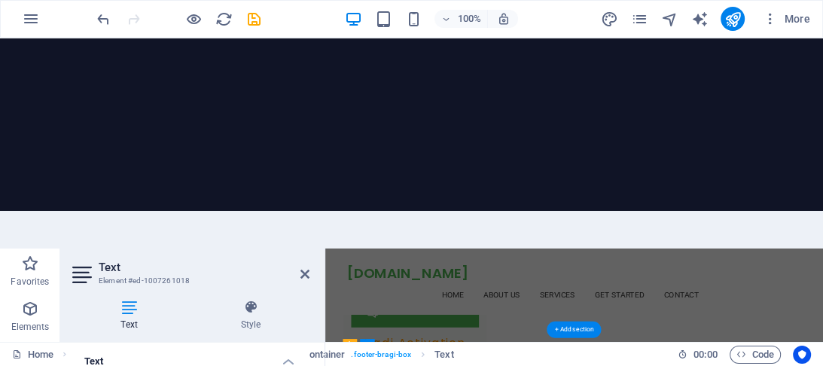
scroll to position [2364, 0]
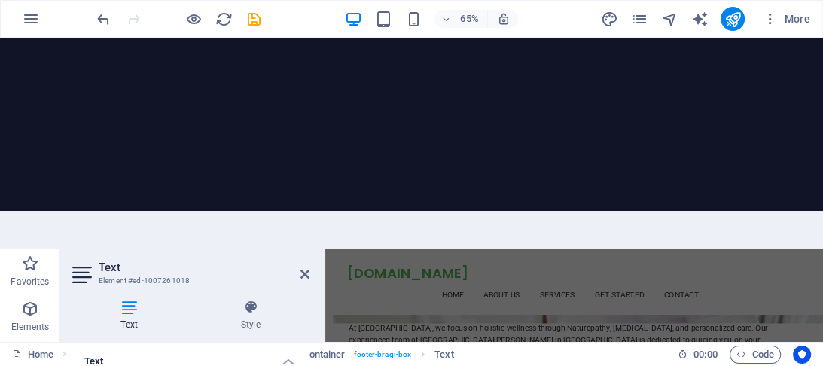
select select "px"
select select "200"
select select "px"
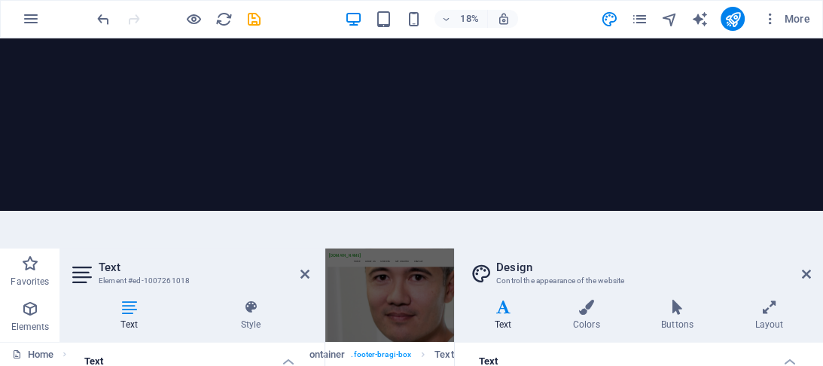
click at [506, 300] on icon at bounding box center [503, 307] width 72 height 15
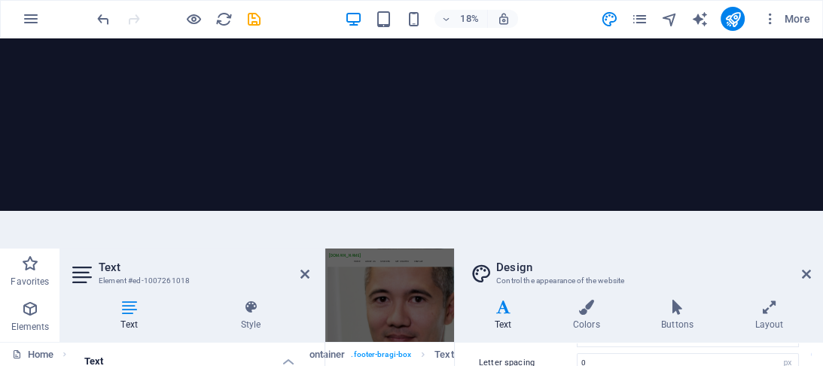
scroll to position [204, 0]
click at [807, 268] on icon at bounding box center [805, 274] width 9 height 12
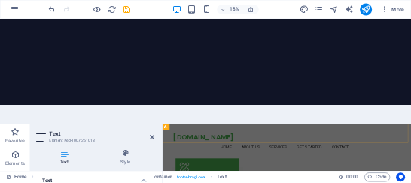
scroll to position [2413, 0]
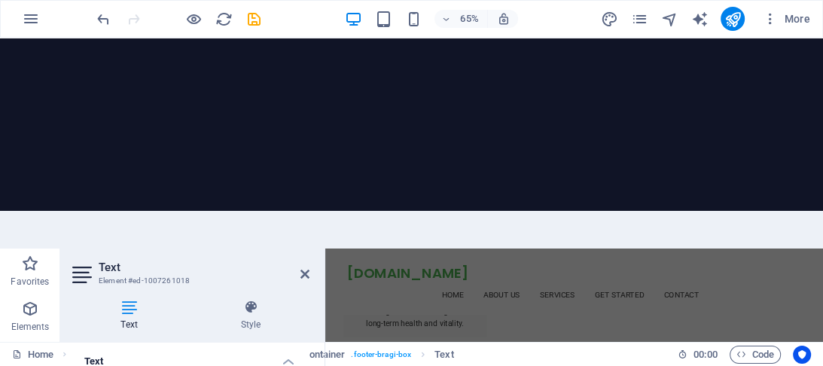
click at [325, 248] on icon "Unsupported language" at bounding box center [325, 248] width 0 height 0
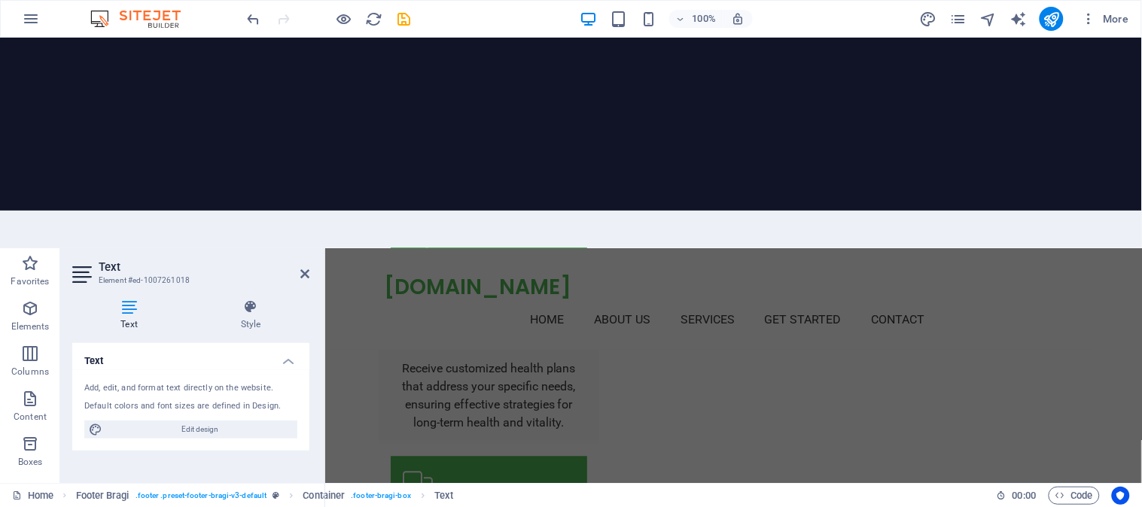
scroll to position [2416, 0]
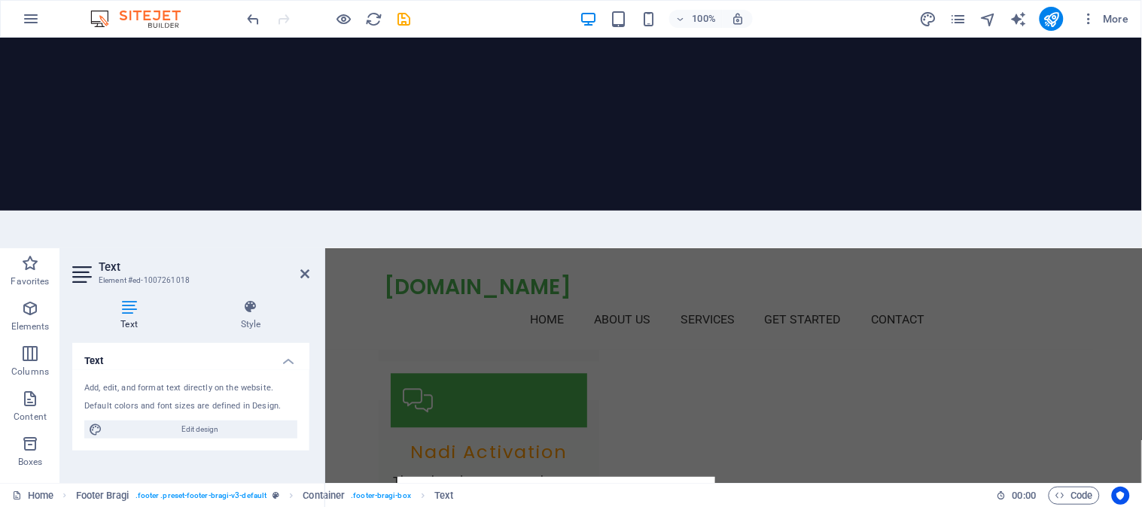
click at [324, 248] on icon "Unsupported language" at bounding box center [324, 248] width 0 height 0
drag, startPoint x: 648, startPoint y: 275, endPoint x: 653, endPoint y: 325, distance: 50.7
click at [324, 248] on icon "Unsupported language" at bounding box center [324, 248] width 0 height 0
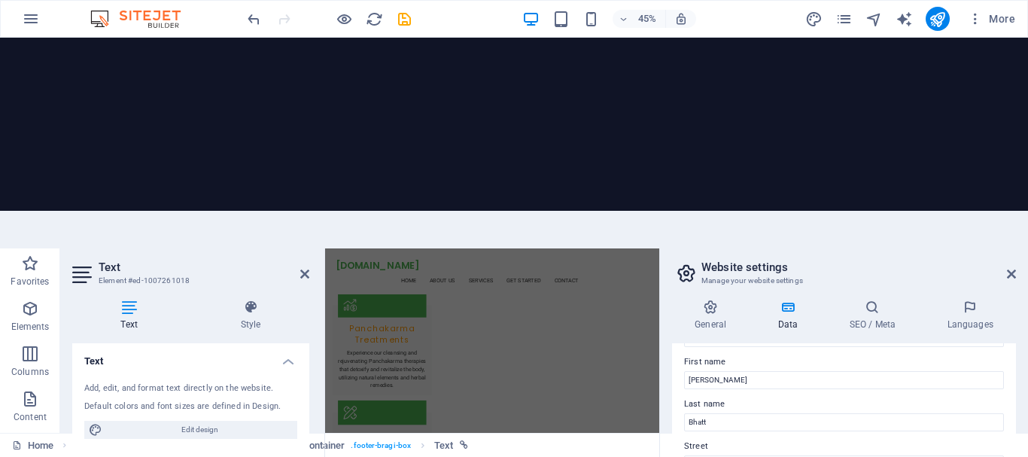
scroll to position [151, 0]
drag, startPoint x: 690, startPoint y: 308, endPoint x: 679, endPoint y: 308, distance: 11.3
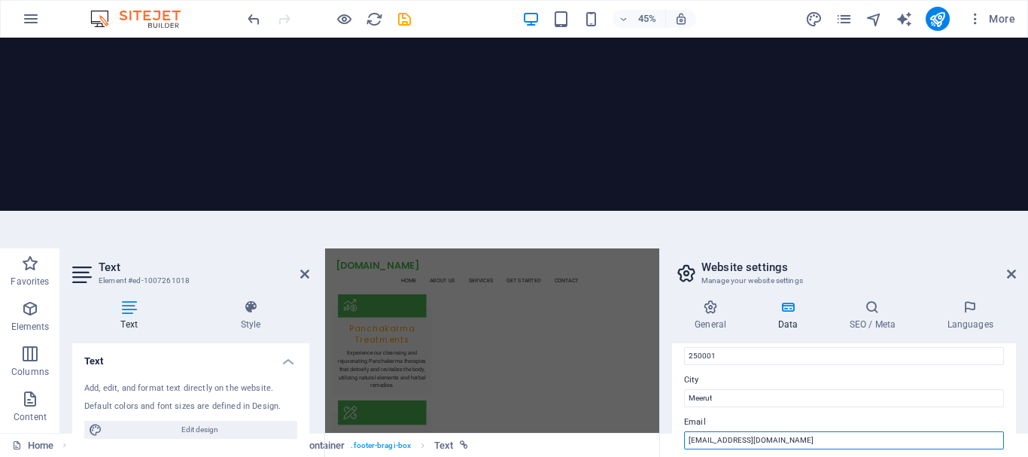
scroll to position [301, 0]
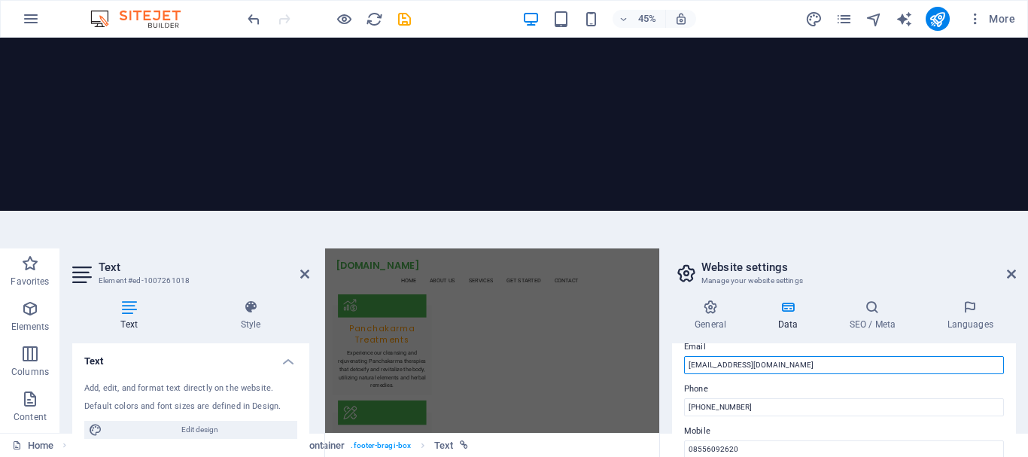
type input "[EMAIL_ADDRESS][DOMAIN_NAME]"
type input "d"
type input "DIABETES"
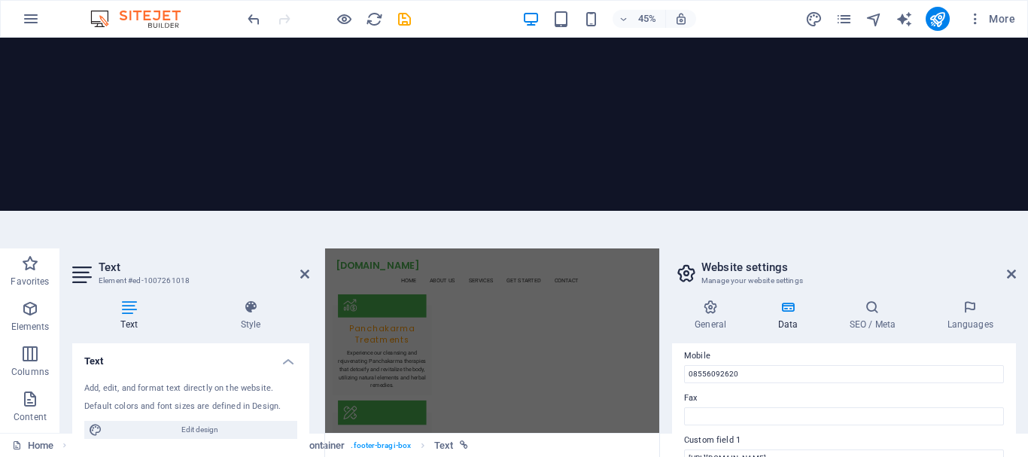
scroll to position [435, 0]
type input "PILES"
type input "PROSTATE"
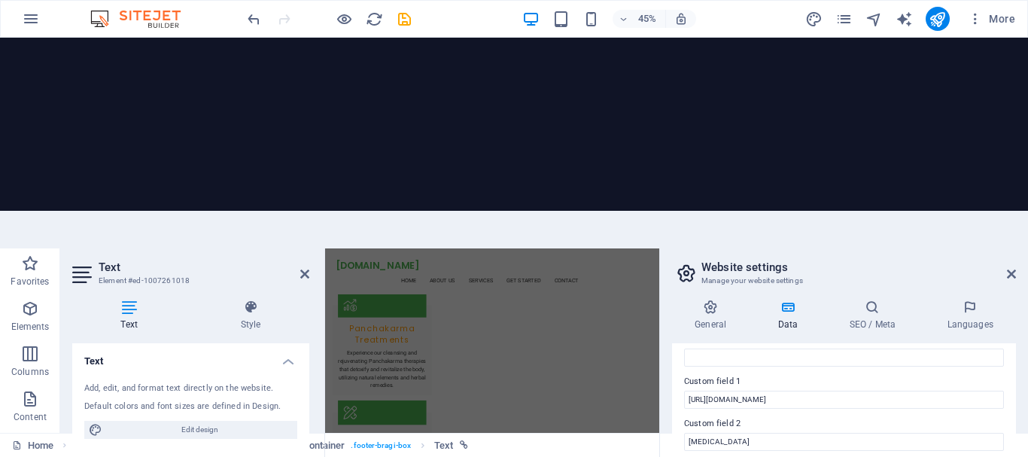
scroll to position [0, 0]
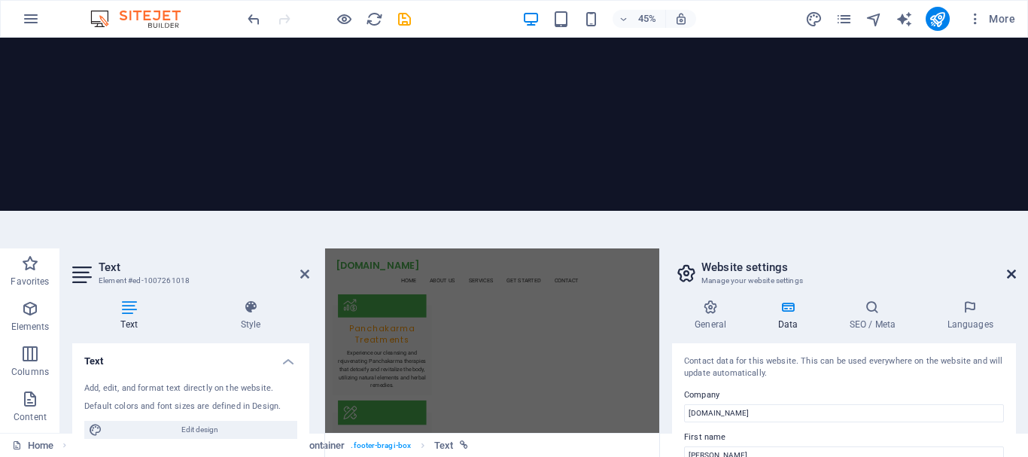
type input "PCOD"
click at [1013, 268] on icon at bounding box center [1011, 274] width 9 height 12
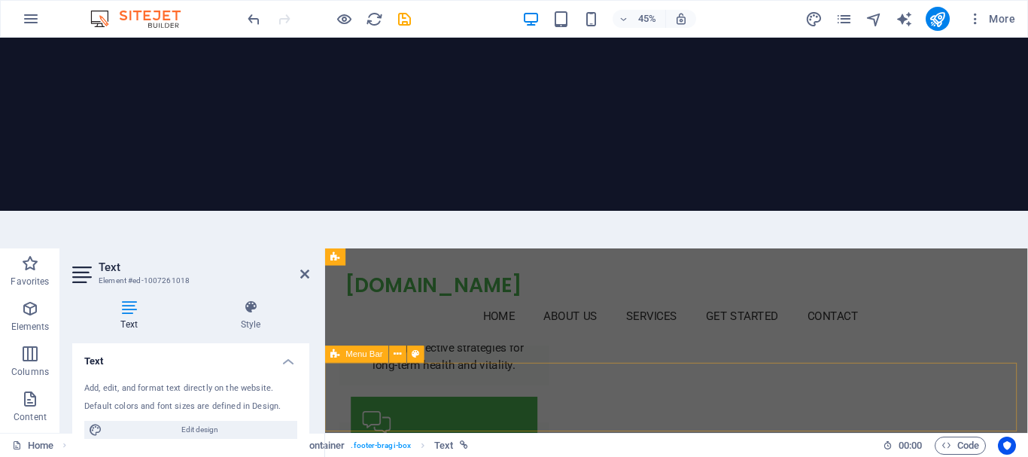
scroll to position [2433, 0]
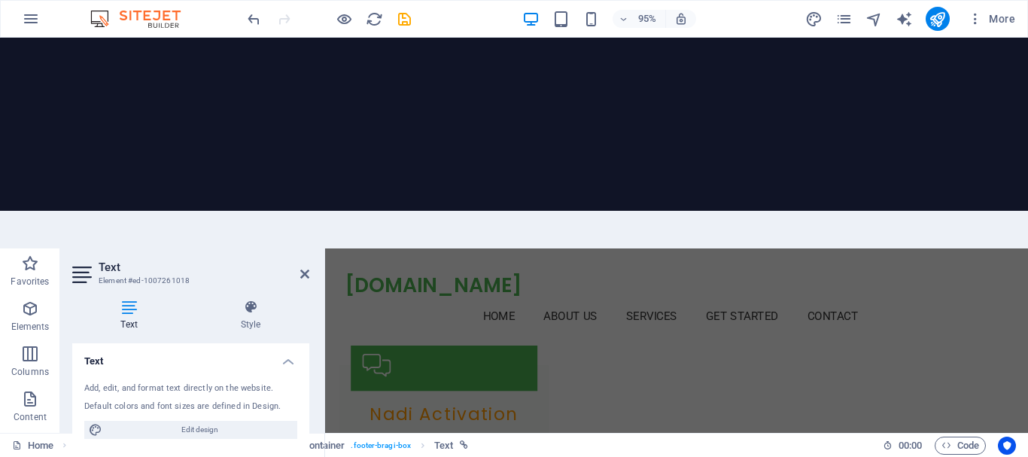
click at [138, 300] on h4 "Text" at bounding box center [132, 316] width 120 height 32
click at [305, 268] on icon at bounding box center [304, 274] width 9 height 12
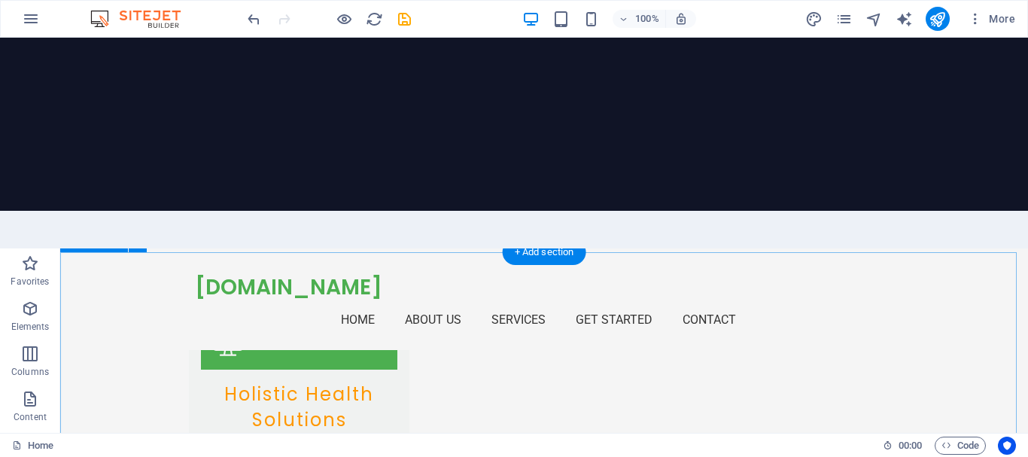
scroll to position [1626, 0]
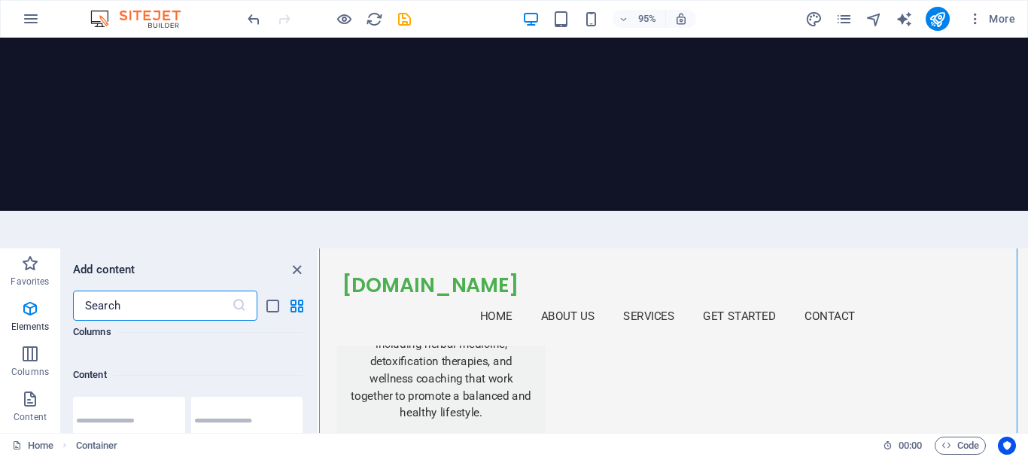
scroll to position [2633, 0]
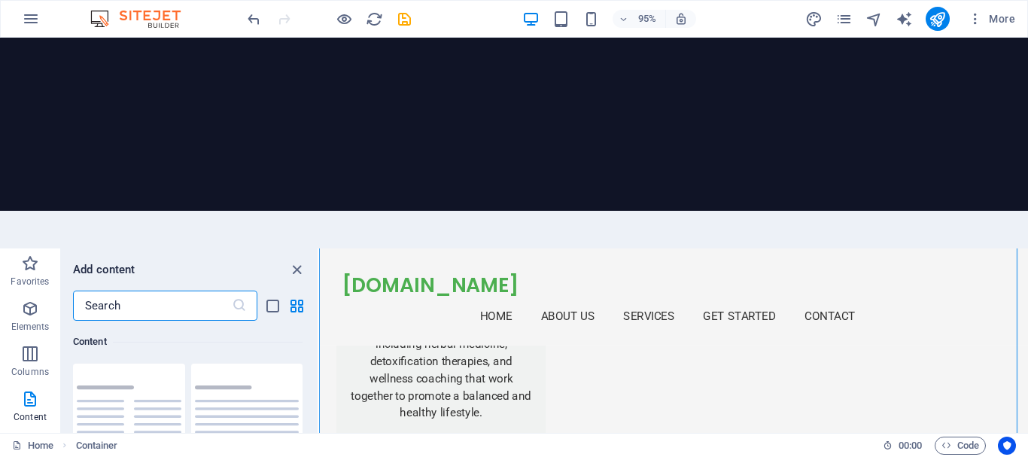
click at [183, 290] on input "text" at bounding box center [152, 305] width 159 height 30
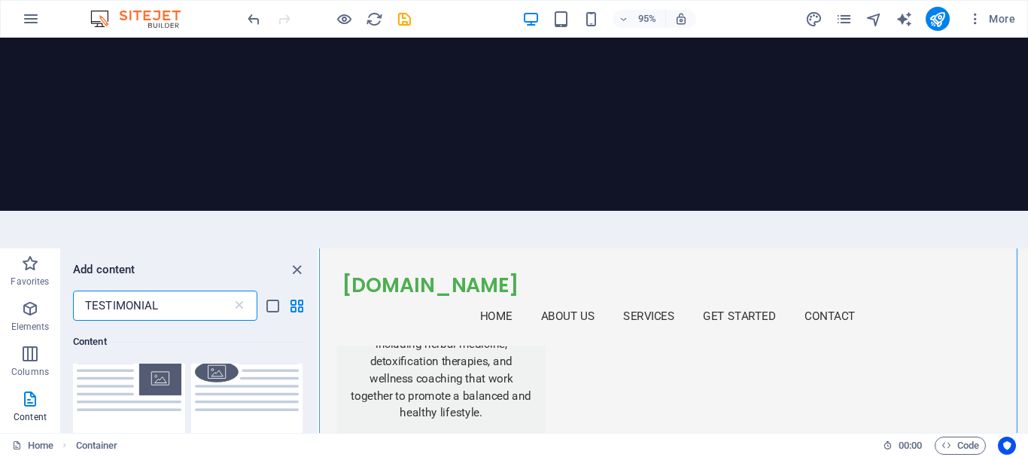
scroll to position [0, 0]
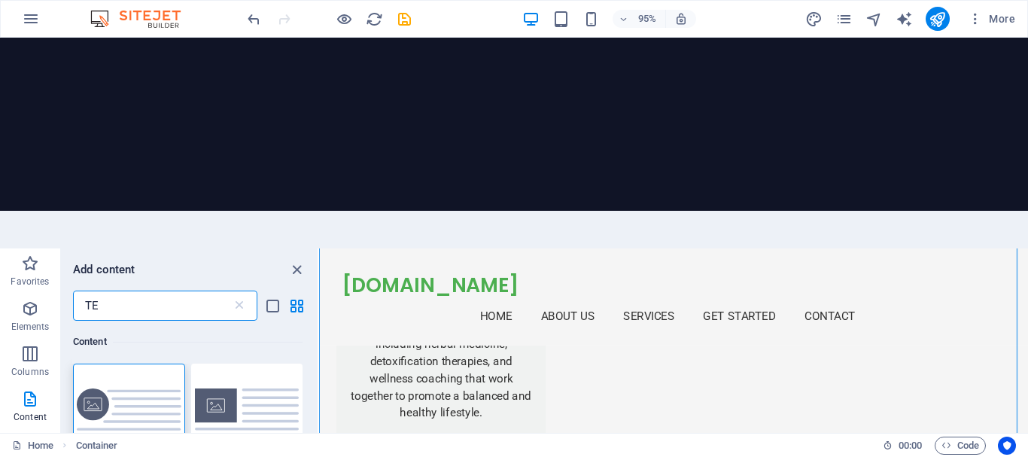
type input "T"
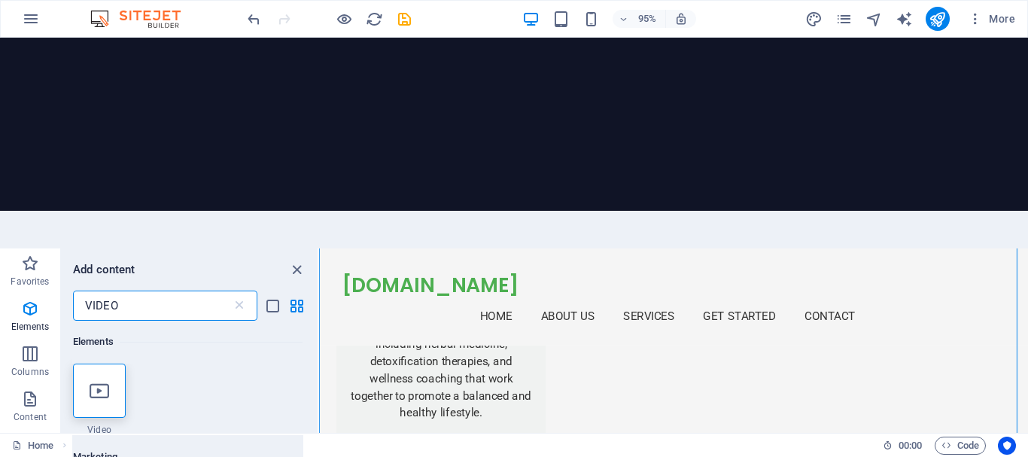
type input "VIDEO"
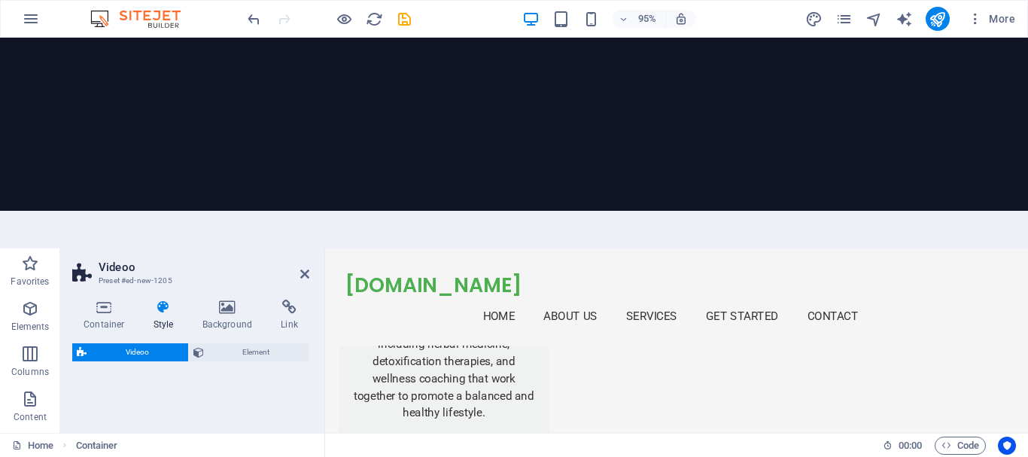
select select "%"
select select "rem"
select select "px"
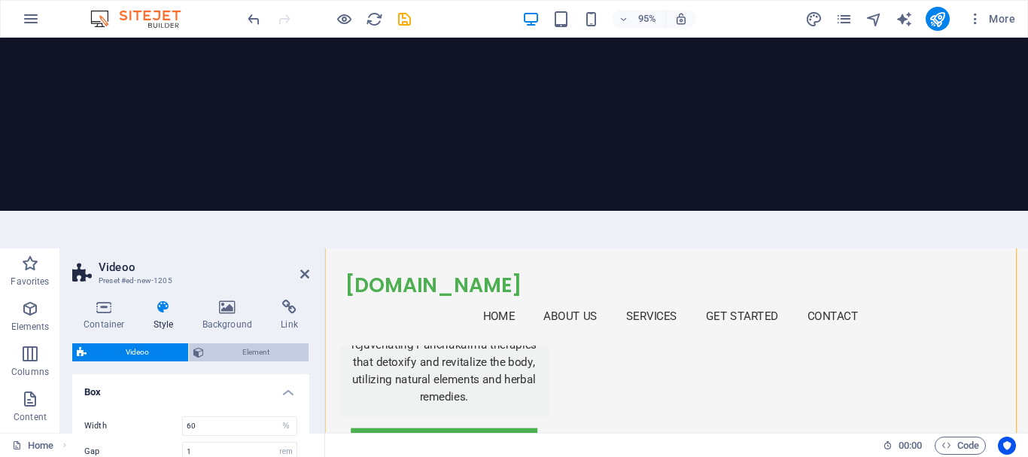
click at [250, 343] on span "Element" at bounding box center [256, 352] width 96 height 18
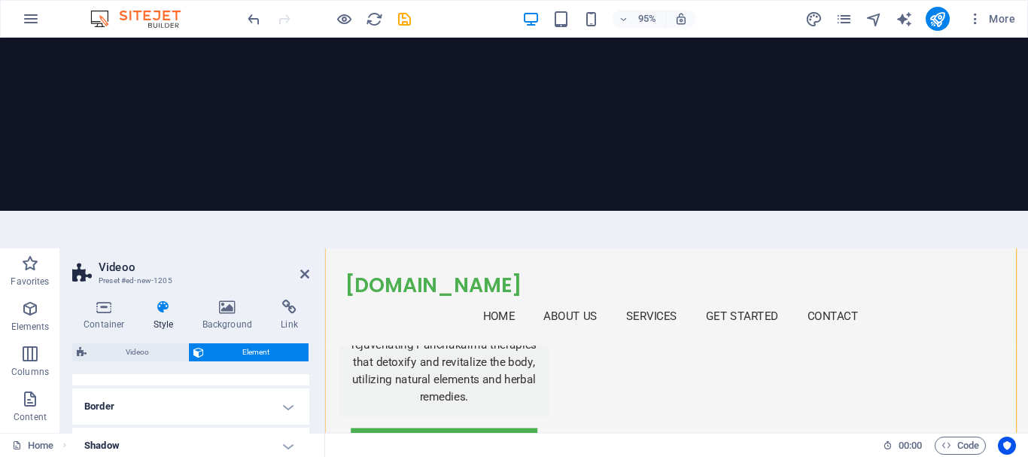
scroll to position [217, 0]
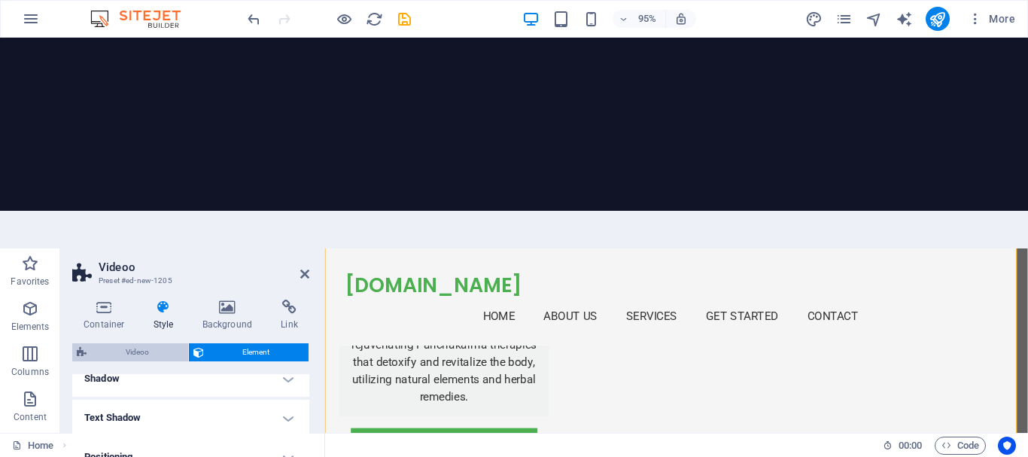
click at [114, 343] on span "Videoo" at bounding box center [137, 352] width 93 height 18
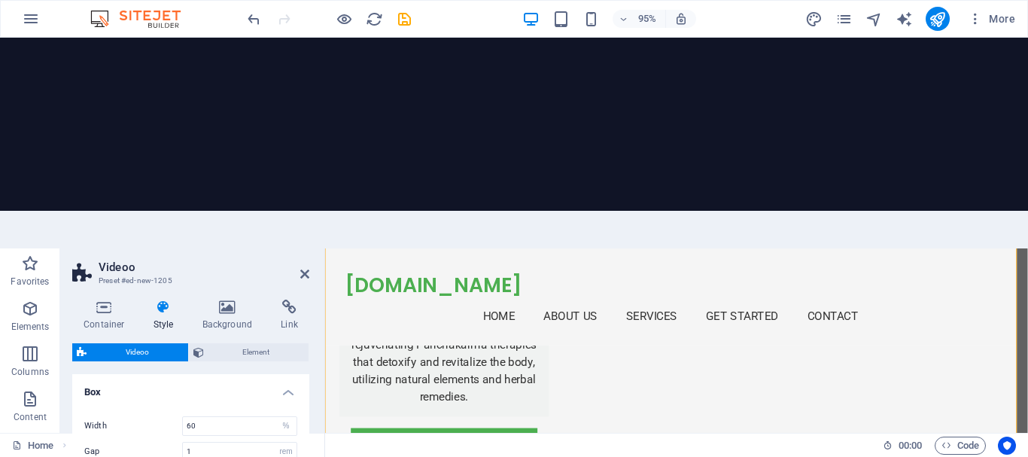
scroll to position [84, 0]
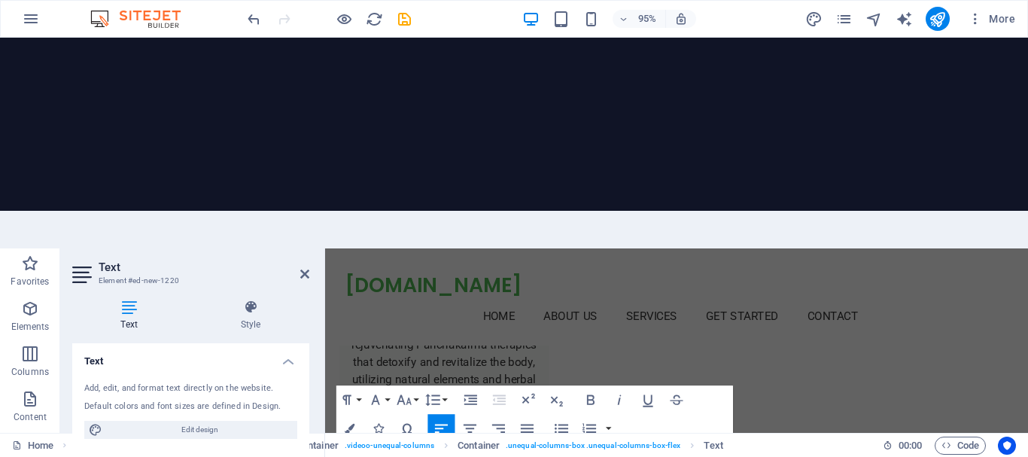
click at [348, 449] on icon "button" at bounding box center [350, 457] width 17 height 17
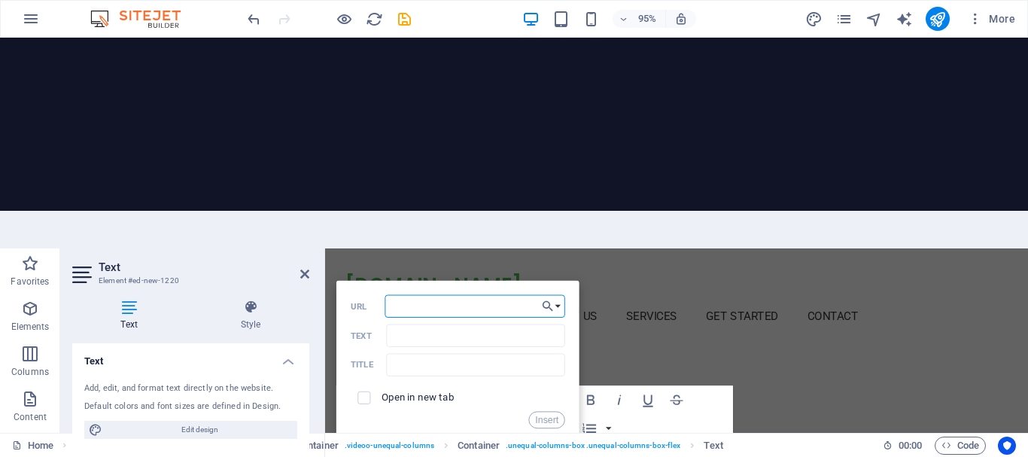
paste input "https://www.facebook.com/reel/1163880335800611"
type input "https://www.facebook.com/reel/1163880335800611"
click at [555, 411] on button "Insert" at bounding box center [547, 419] width 36 height 17
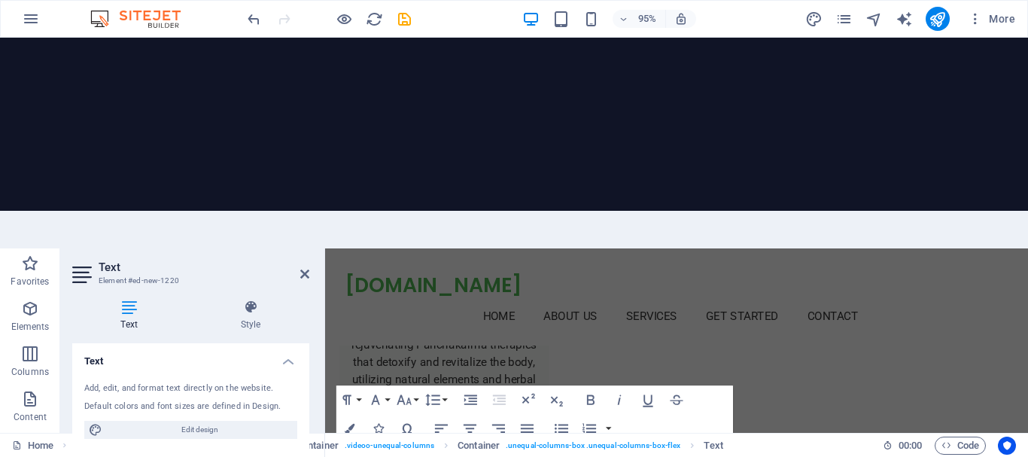
scroll to position [0, 0]
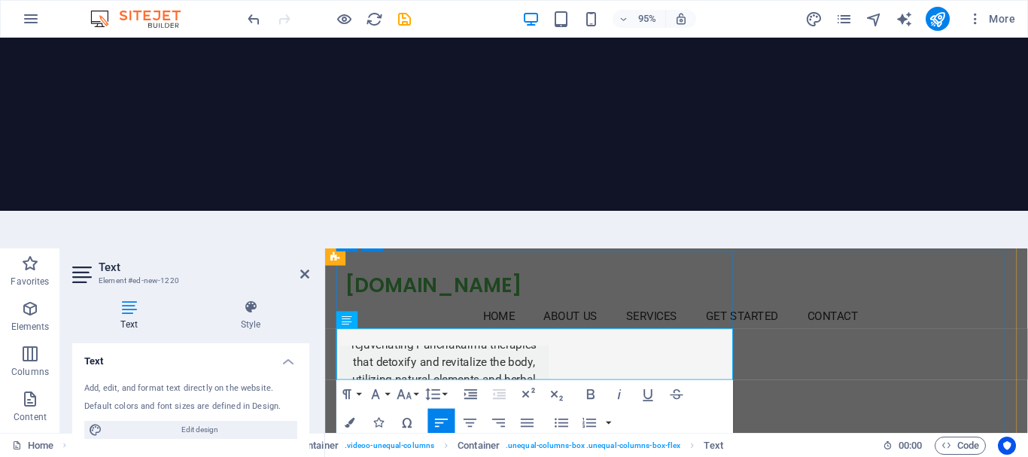
scroll to position [2270, 0]
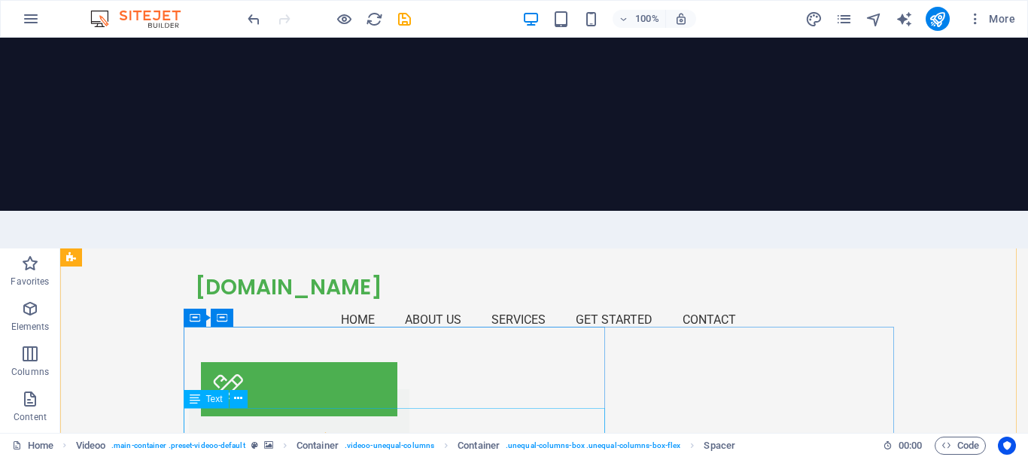
scroll to position [2120, 0]
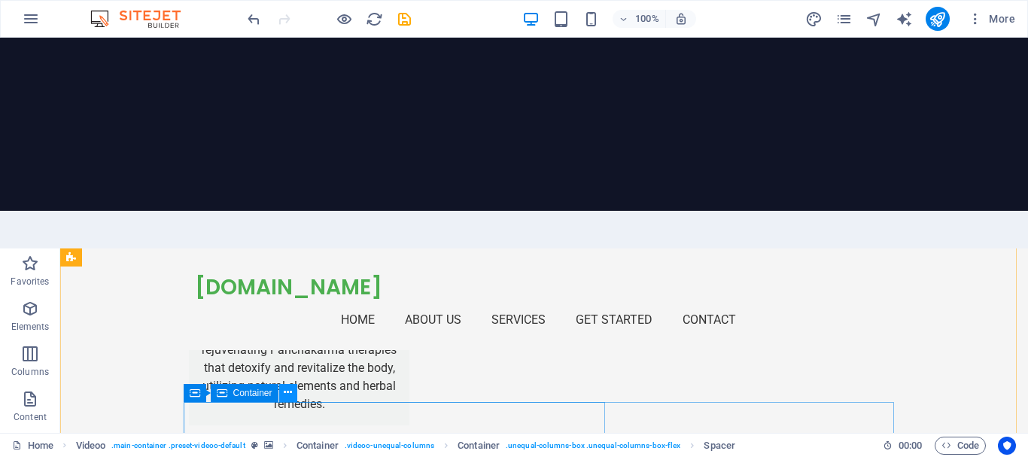
click at [292, 385] on icon at bounding box center [288, 393] width 8 height 16
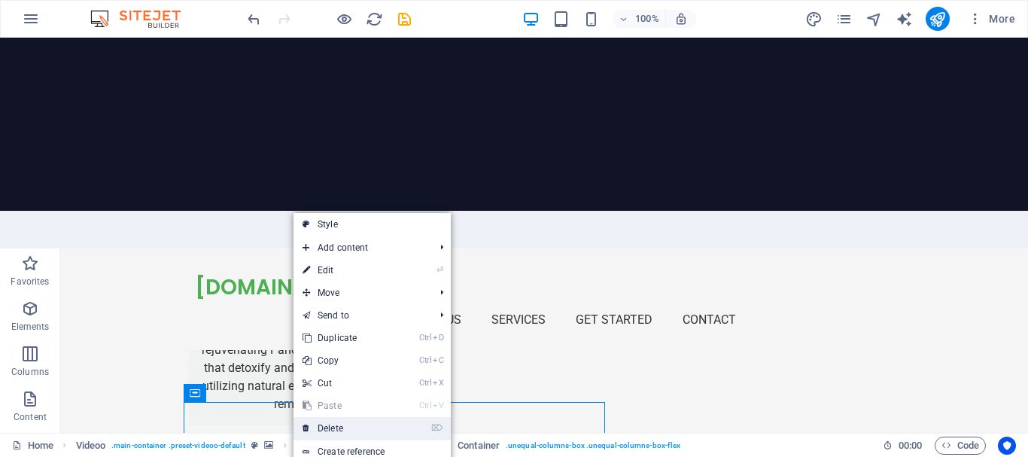
click at [310, 417] on link "⌦ Delete" at bounding box center [343, 428] width 101 height 23
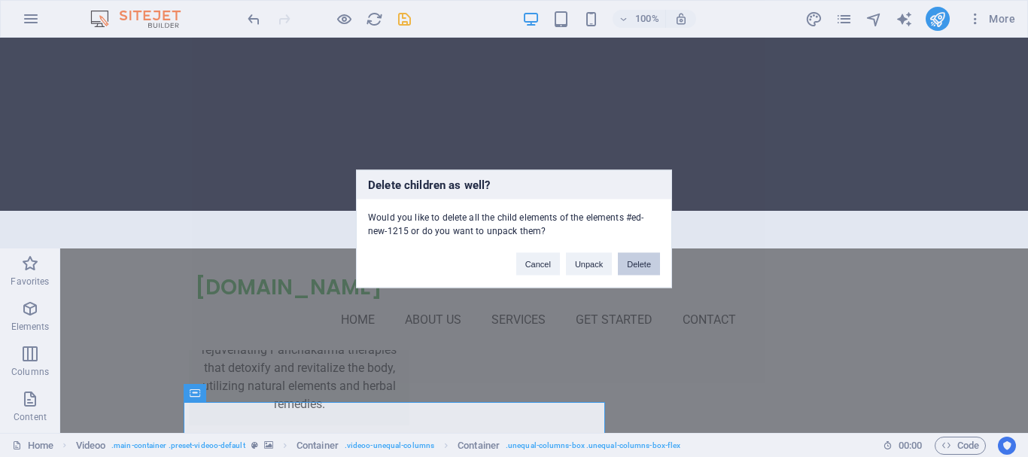
click at [640, 260] on button "Delete" at bounding box center [639, 263] width 42 height 23
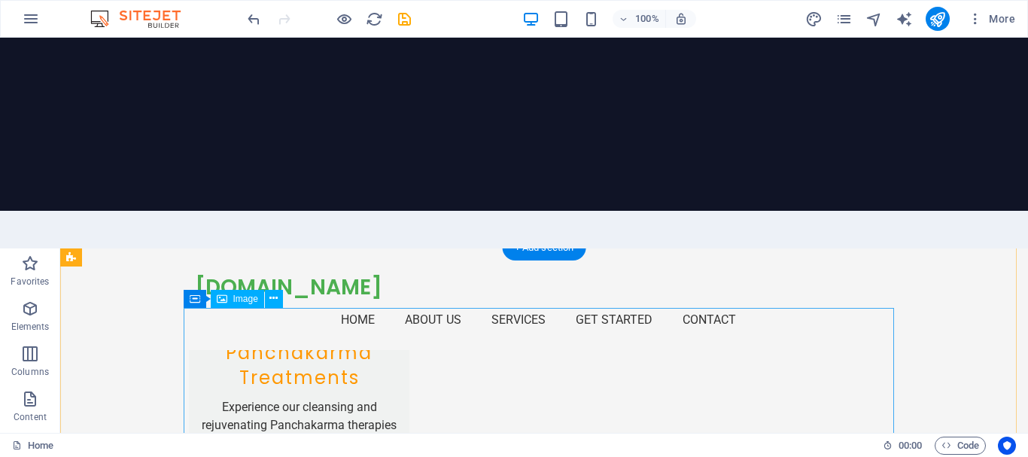
scroll to position [1969, 0]
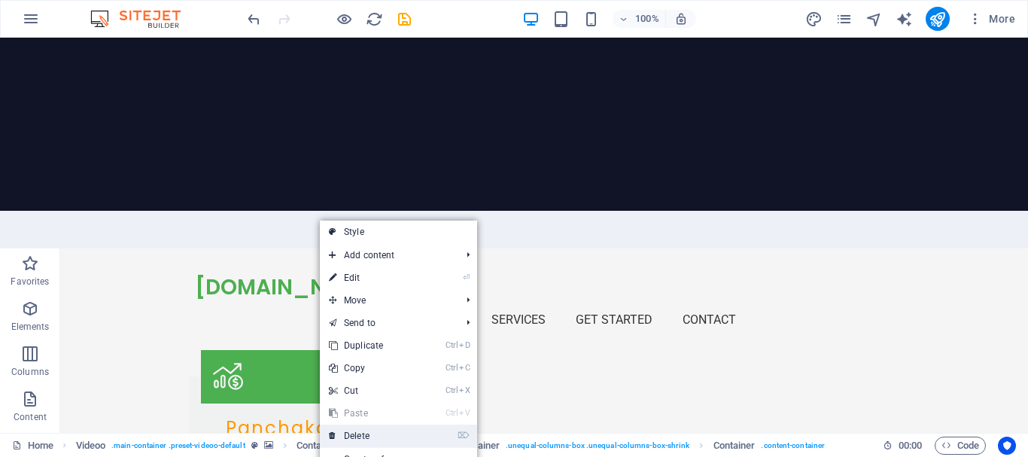
click at [380, 424] on link "⌦ Delete" at bounding box center [370, 435] width 101 height 23
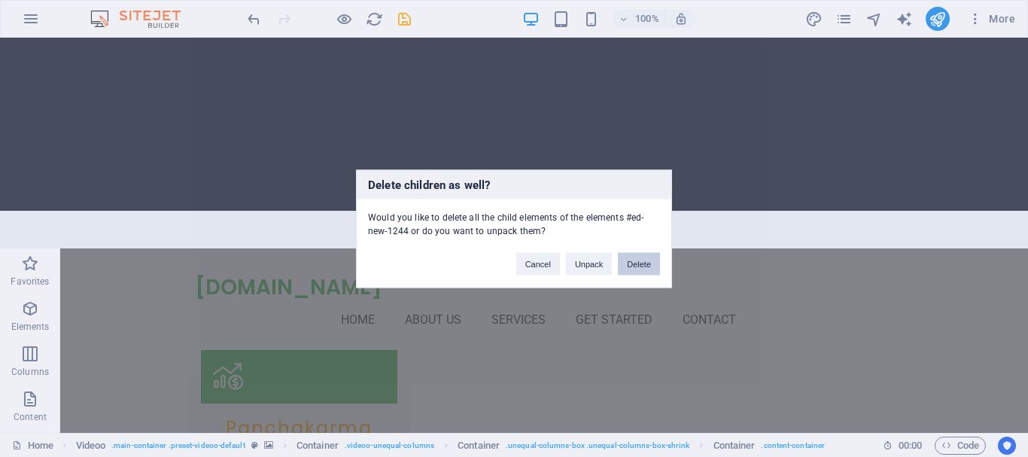
click at [629, 260] on button "Delete" at bounding box center [639, 263] width 42 height 23
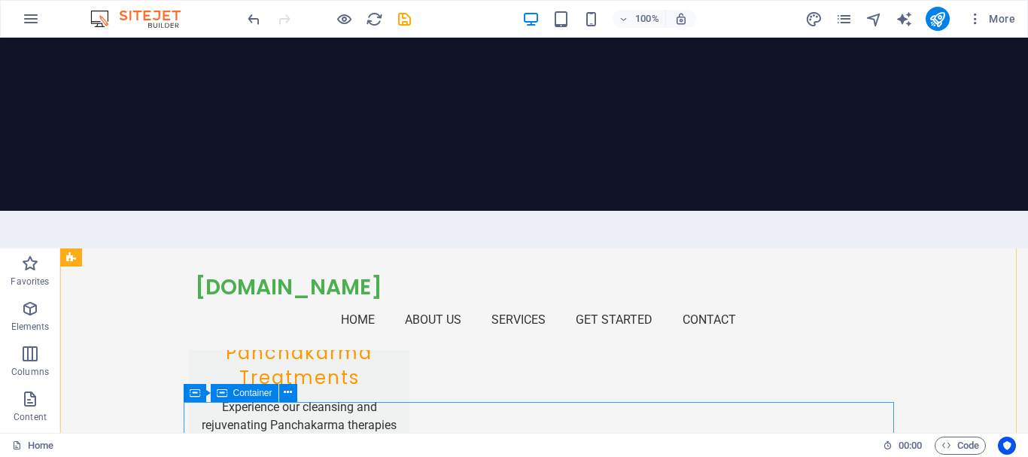
scroll to position [2120, 0]
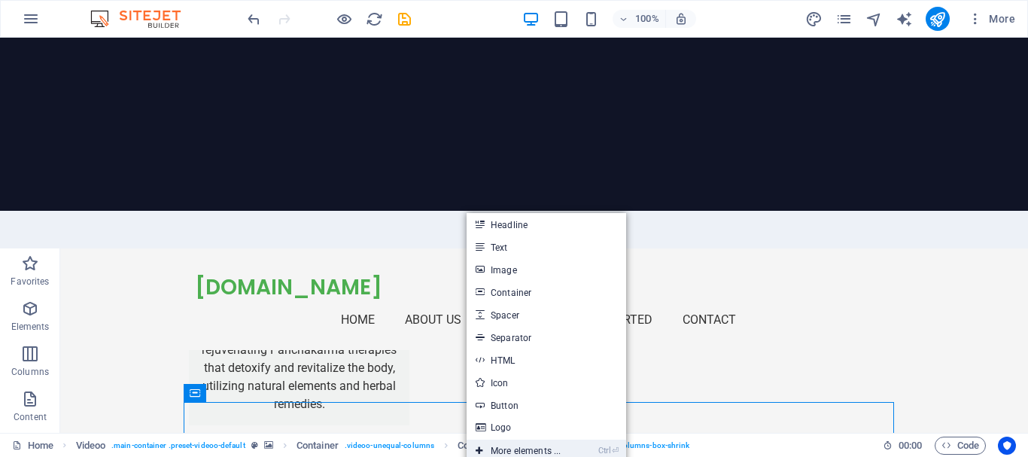
click at [506, 439] on link "Ctrl ⏎ More elements ..." at bounding box center [518, 450] width 103 height 23
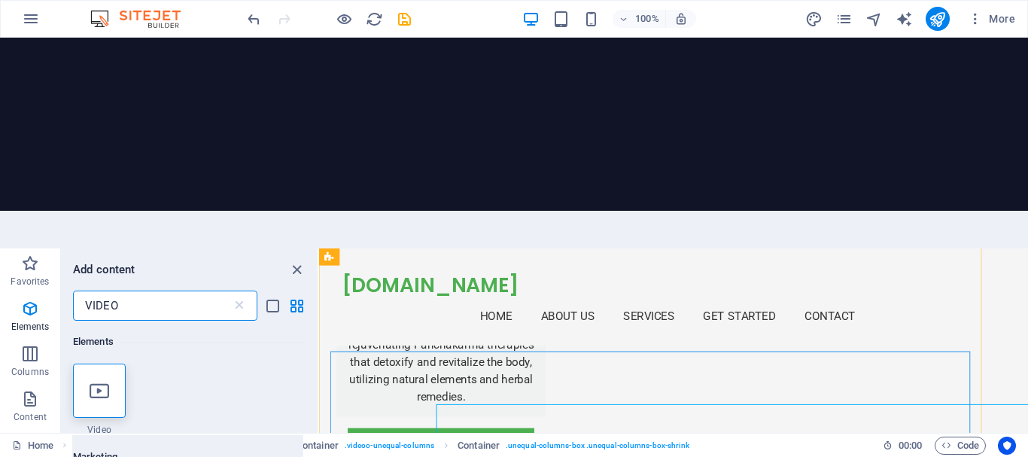
scroll to position [2109, 0]
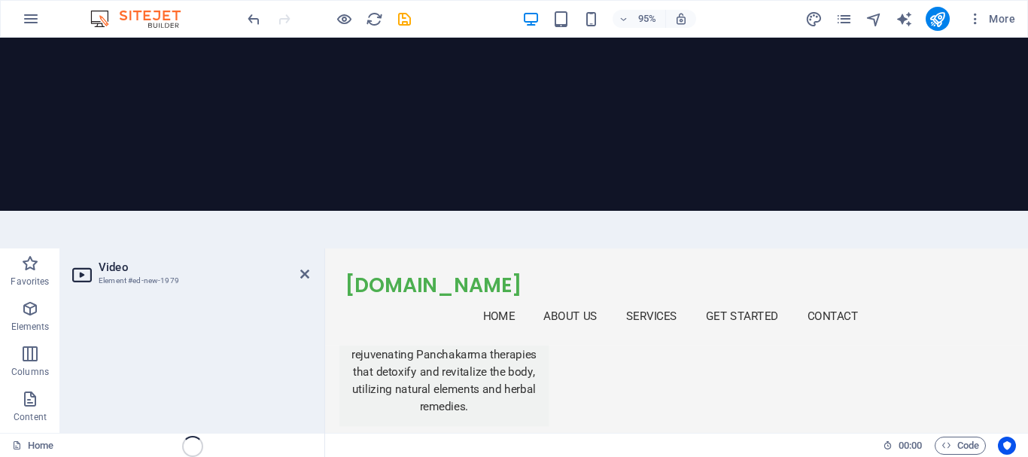
select select "%"
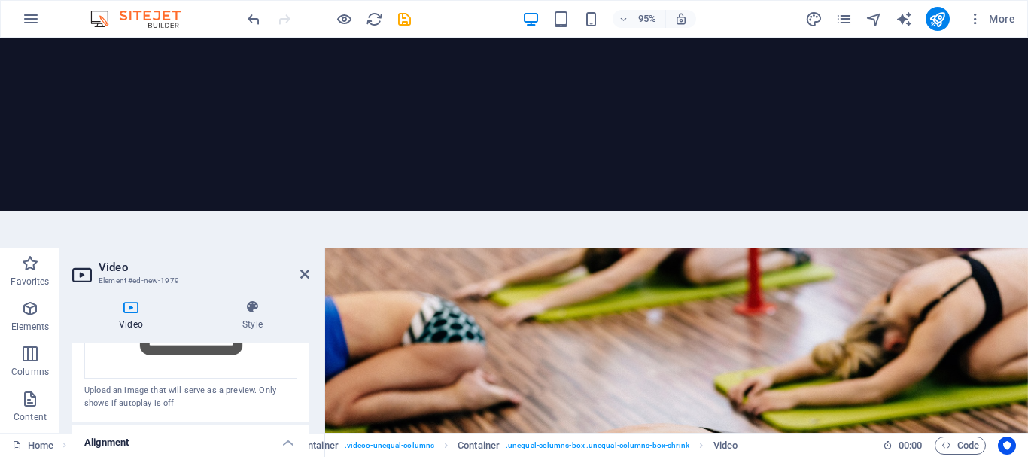
scroll to position [114, 0]
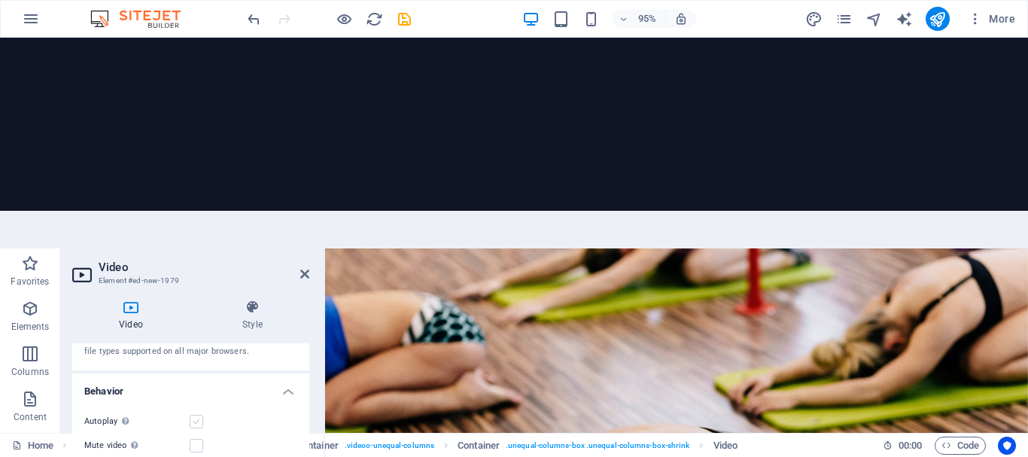
click at [200, 415] on label at bounding box center [197, 422] width 14 height 14
click at [0, 0] on input "Autoplay Autoplay is only available if muted is checked" at bounding box center [0, 0] width 0 height 0
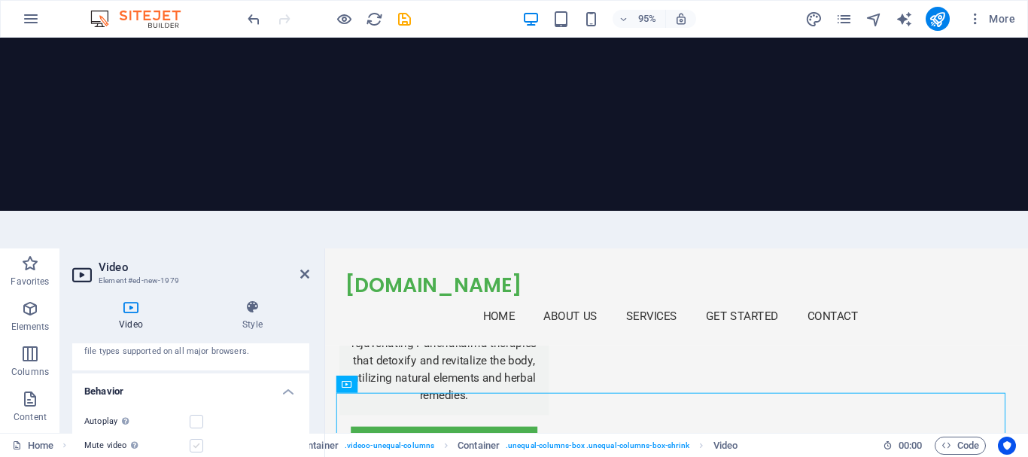
scroll to position [0, 0]
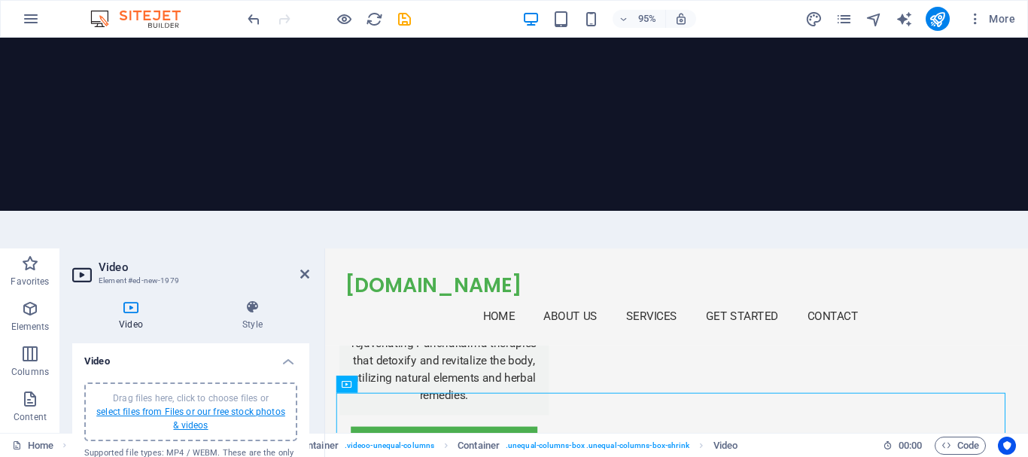
click at [193, 406] on link "select files from Files or our free stock photos & videos" at bounding box center [190, 418] width 189 height 24
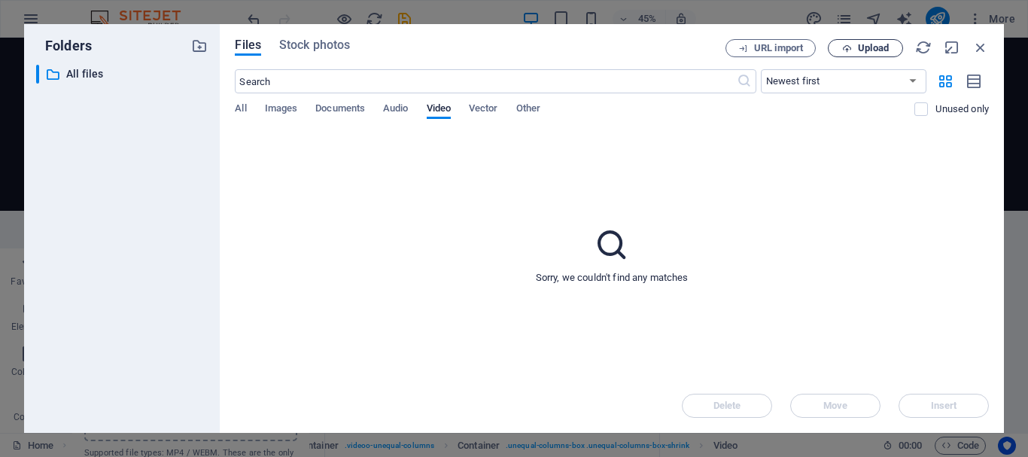
click at [871, 46] on span "Upload" at bounding box center [873, 48] width 31 height 9
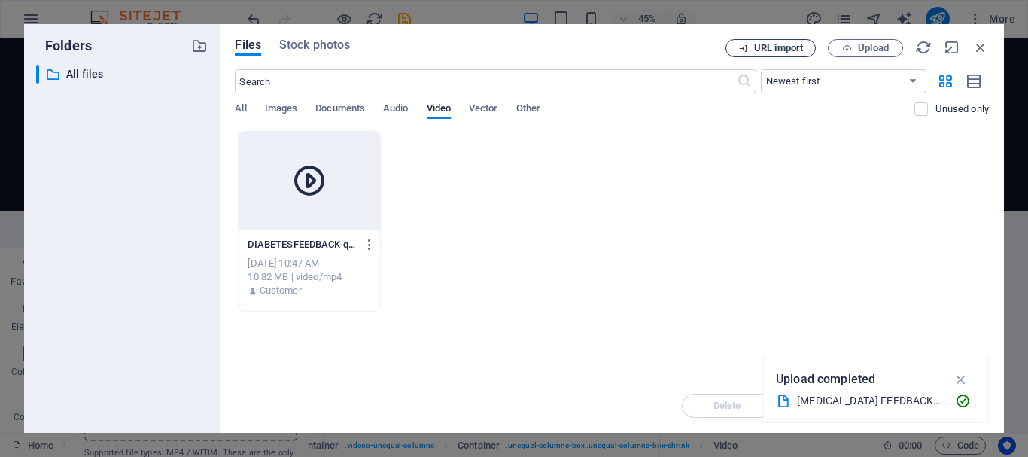
click at [763, 53] on button "URL import" at bounding box center [770, 48] width 90 height 18
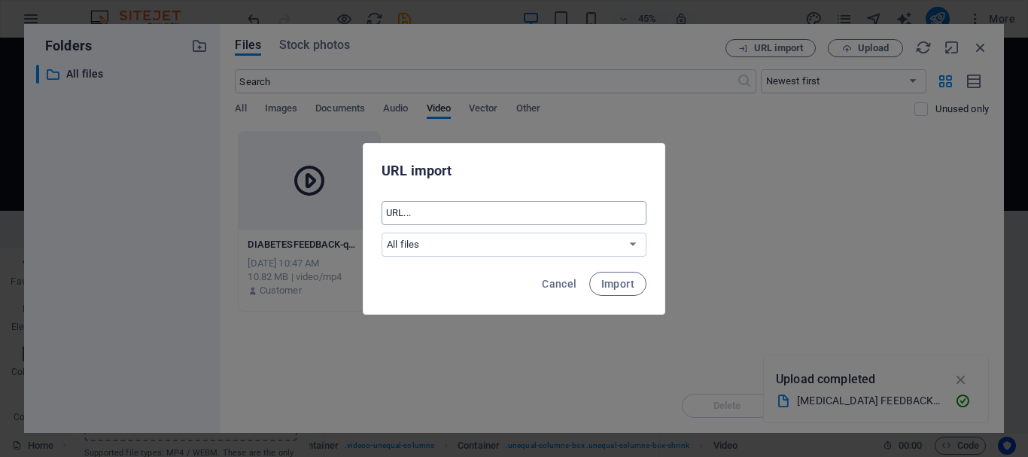
click at [462, 216] on input "text" at bounding box center [514, 213] width 265 height 24
paste input "Company Overview With a commitment to excellence and customer satisfaction, we …"
type input "Company Overview With a commitment to excellence and customer satisfaction, we …"
paste input "https://www.facebook.com/reel/1163880335800611"
type input "https://www.facebook.com/reel/1163880335800611"
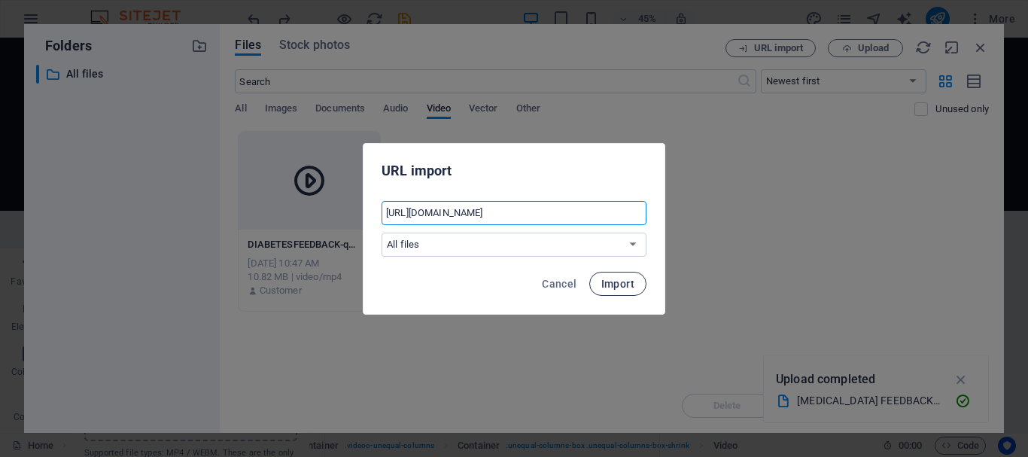
click at [610, 281] on span "Import" at bounding box center [617, 284] width 33 height 12
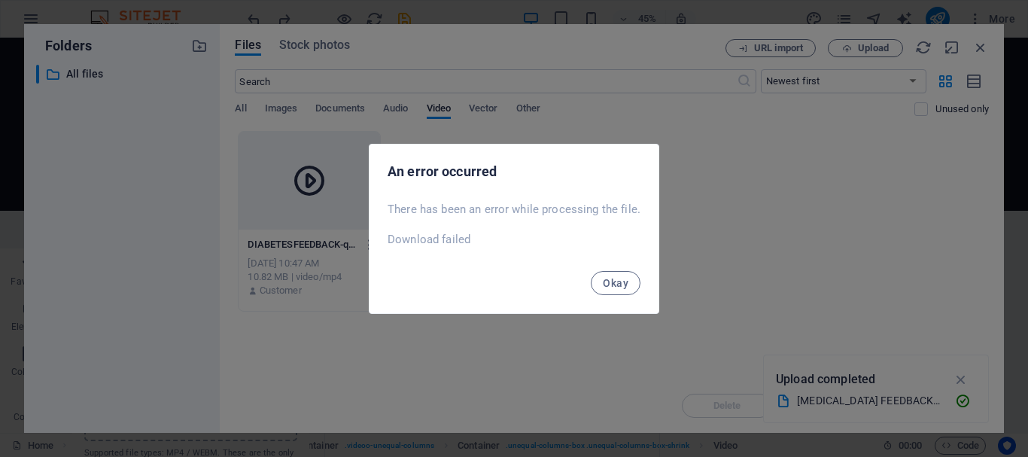
click at [484, 306] on div "Okay" at bounding box center [514, 287] width 289 height 51
click at [614, 278] on span "Okay" at bounding box center [616, 283] width 26 height 12
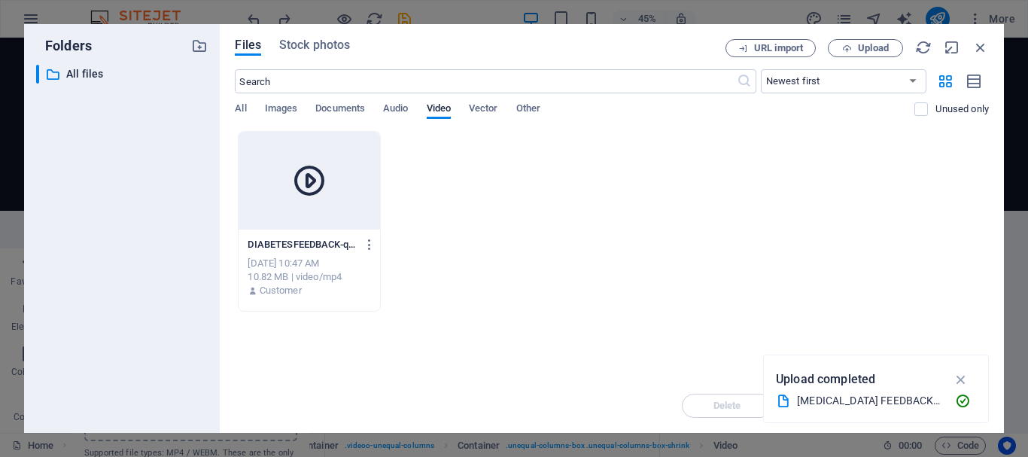
click at [522, 309] on div "DIABETESFEEDBACK-qjvLbZPASLDrttKlK47a_Q.mp4 DIABETESFEEDBACK-qjvLbZPASLDrttKlK4…" at bounding box center [612, 221] width 754 height 181
click at [306, 216] on div at bounding box center [309, 181] width 141 height 98
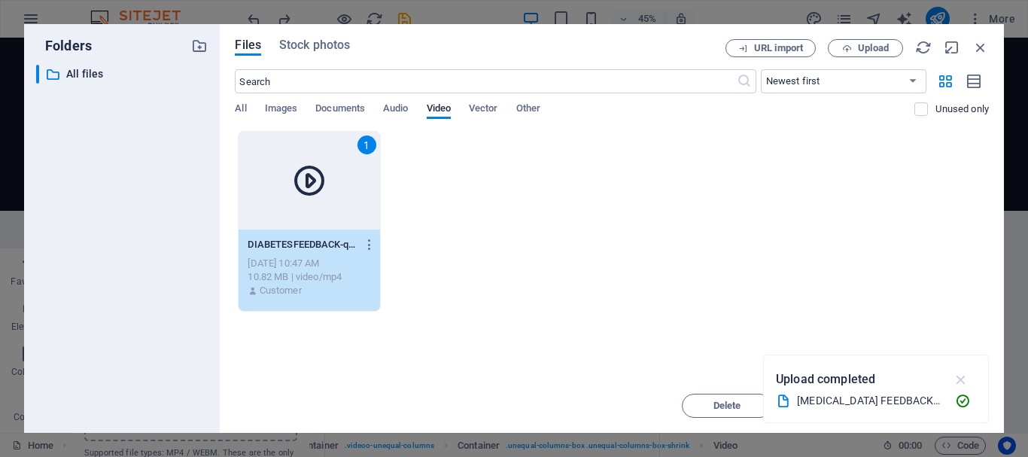
click at [959, 378] on icon "button" at bounding box center [961, 379] width 17 height 17
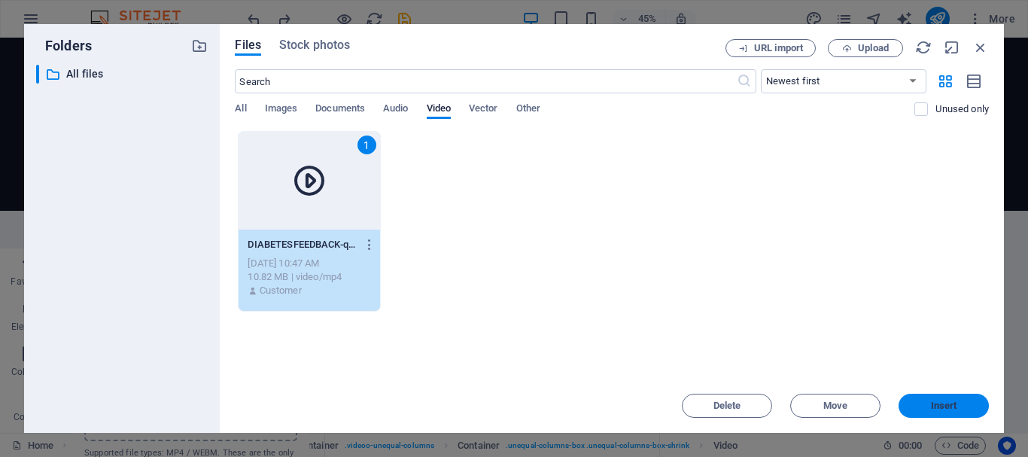
drag, startPoint x: 937, startPoint y: 404, endPoint x: 386, endPoint y: 290, distance: 562.6
click at [937, 404] on span "Insert" at bounding box center [944, 405] width 26 height 9
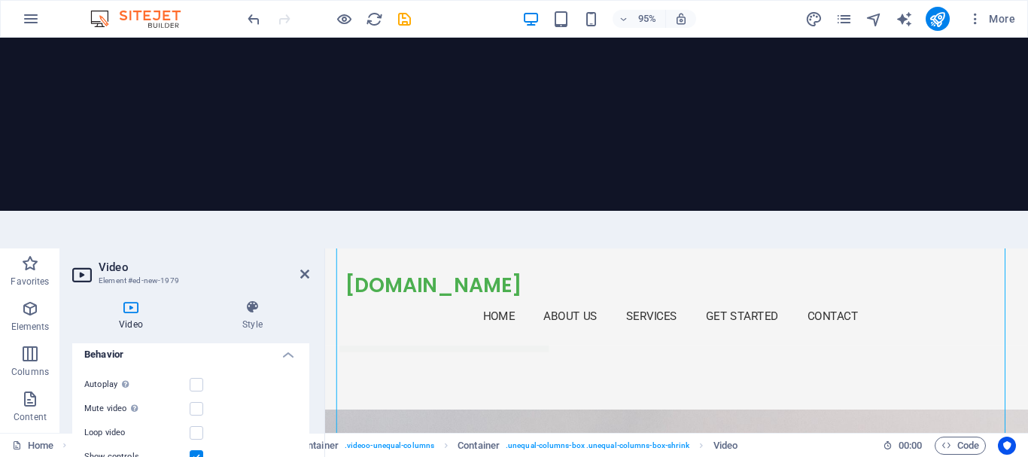
scroll to position [301, 0]
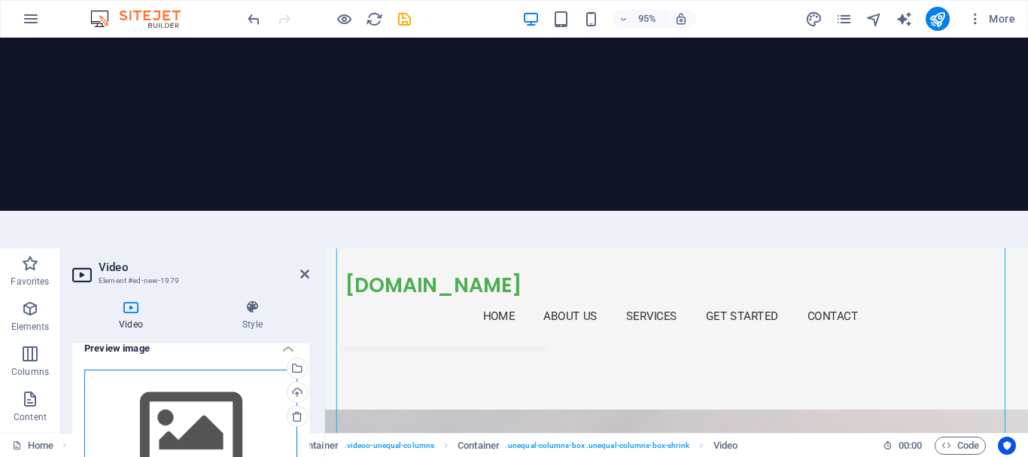
click at [181, 370] on div "Drag files here, click to choose files or select files from Files or our free s…" at bounding box center [190, 431] width 213 height 123
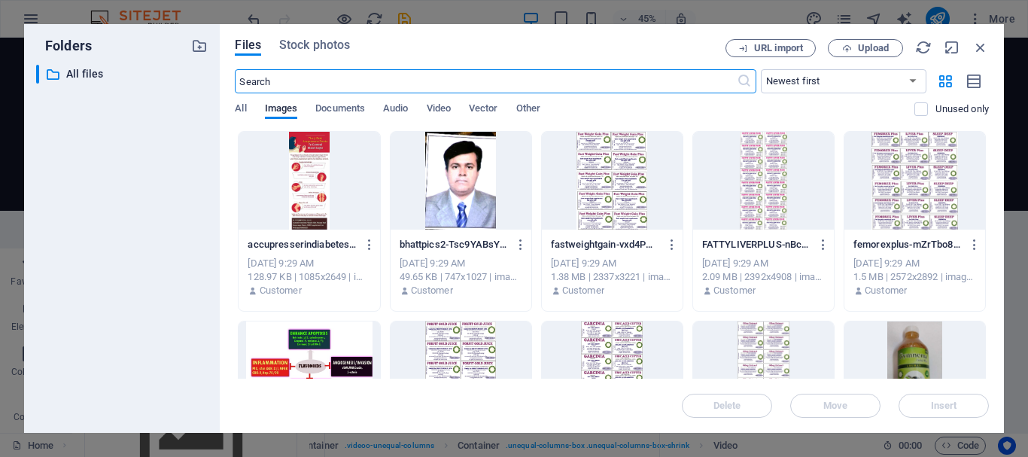
scroll to position [75, 0]
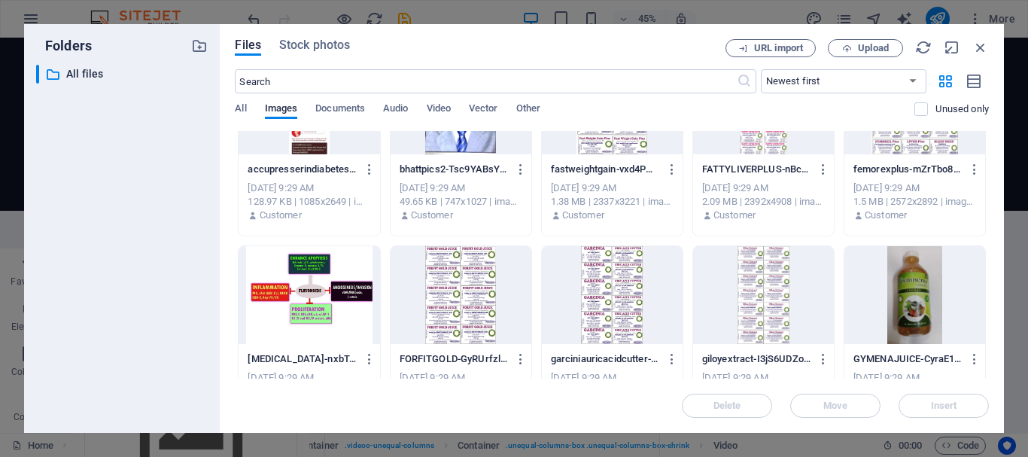
click at [903, 301] on div at bounding box center [914, 295] width 141 height 98
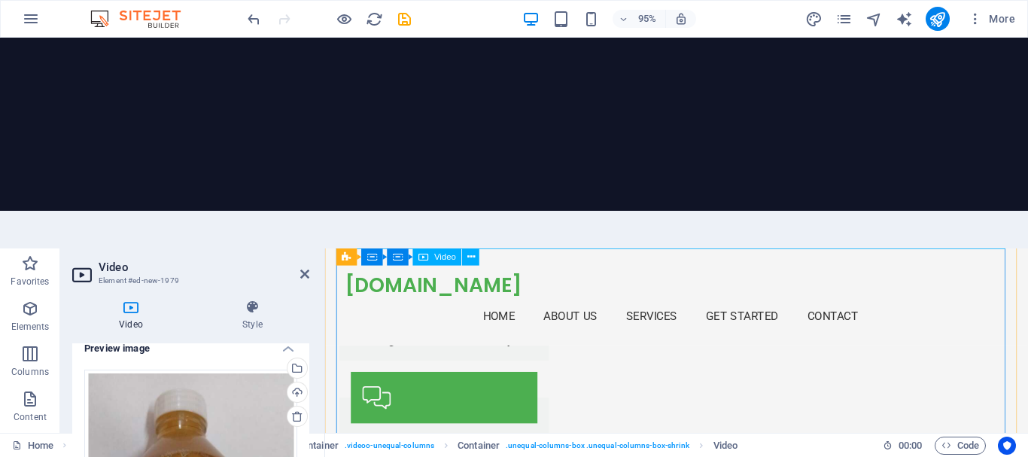
scroll to position [2173, 0]
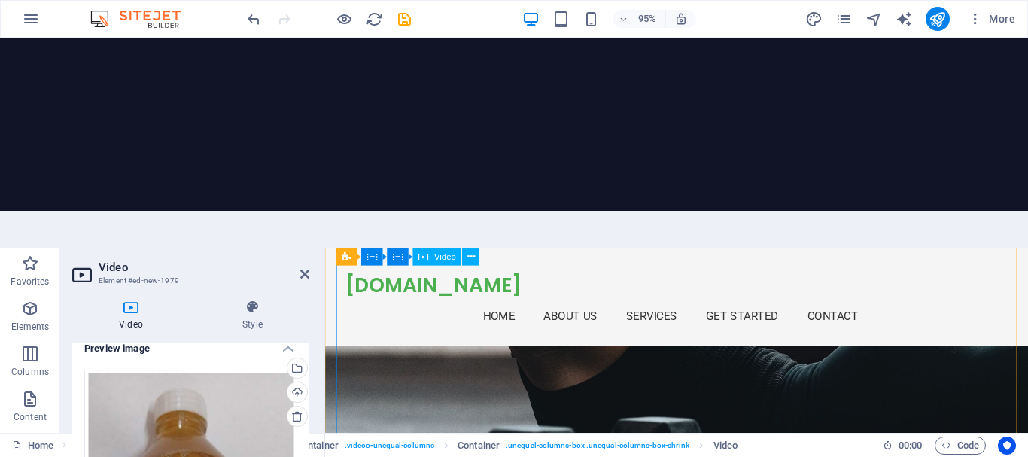
scroll to position [3302, 0]
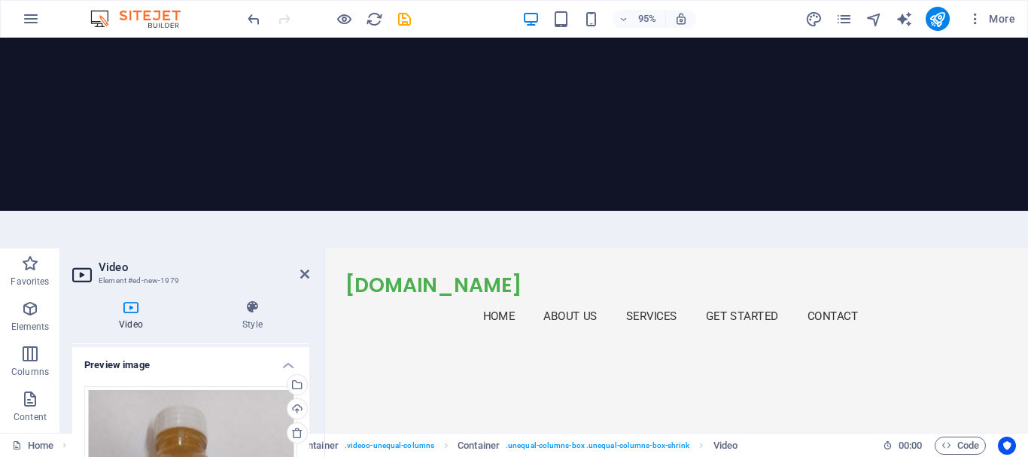
scroll to position [0, 0]
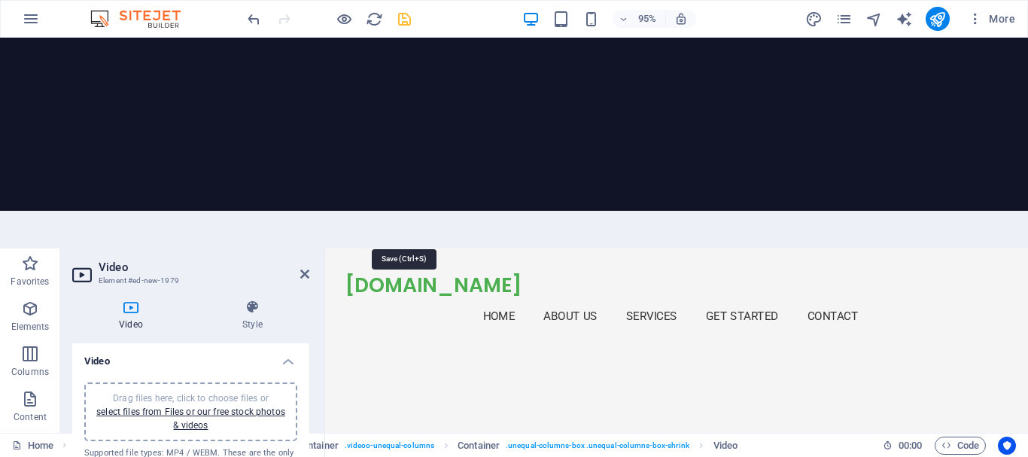
click at [406, 24] on icon "save" at bounding box center [404, 19] width 17 height 17
checkbox input "false"
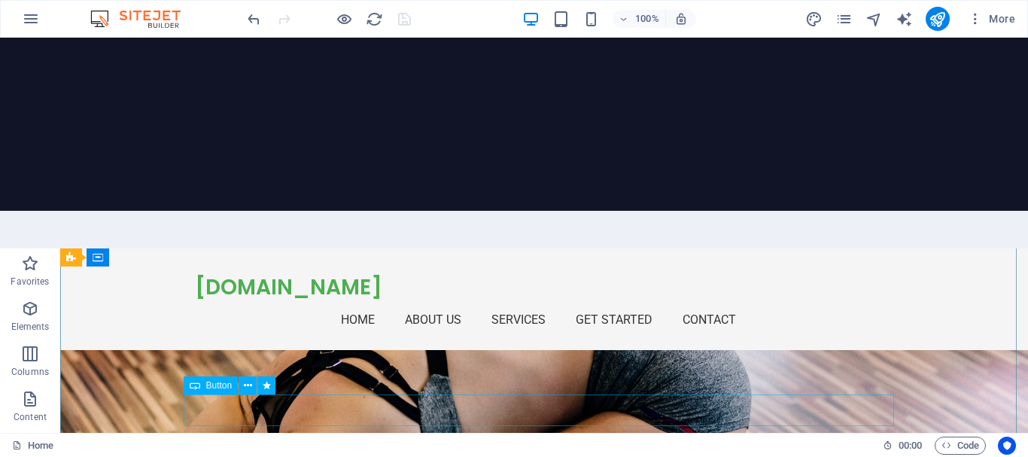
scroll to position [75, 0]
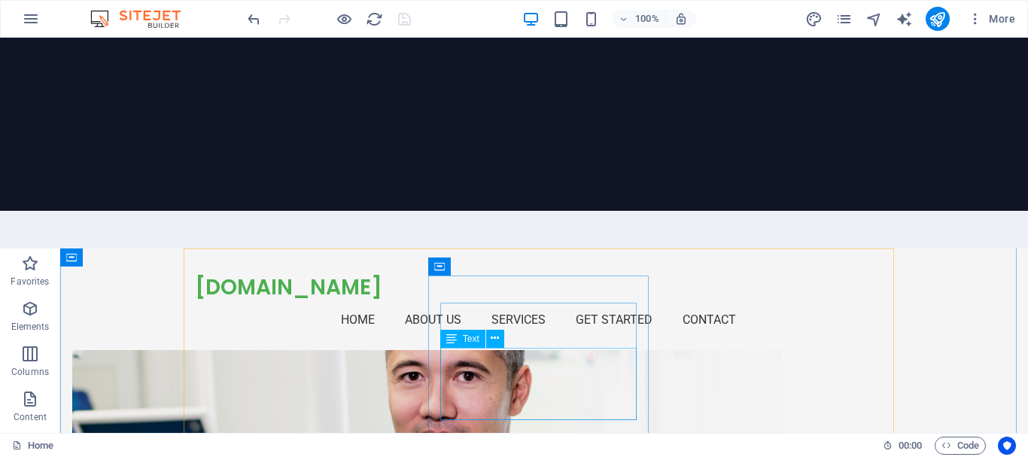
scroll to position [903, 0]
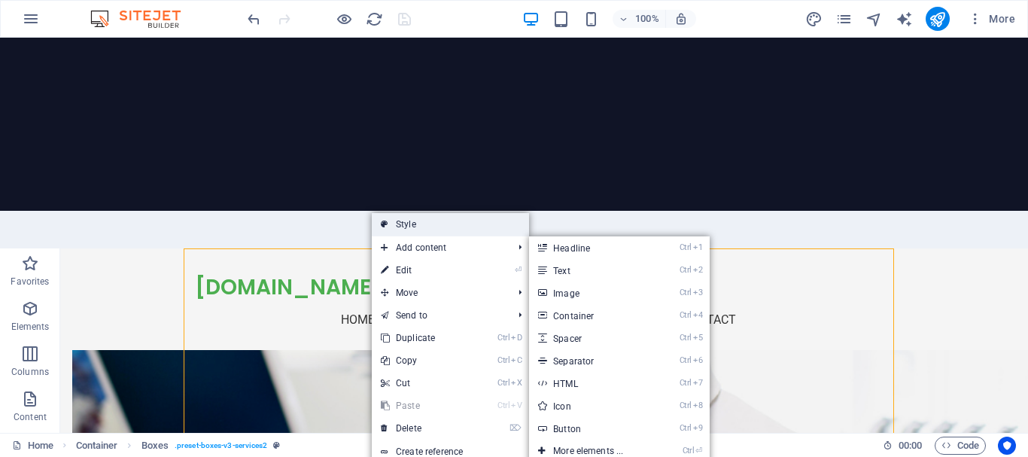
click at [425, 213] on link "Style" at bounding box center [450, 224] width 157 height 23
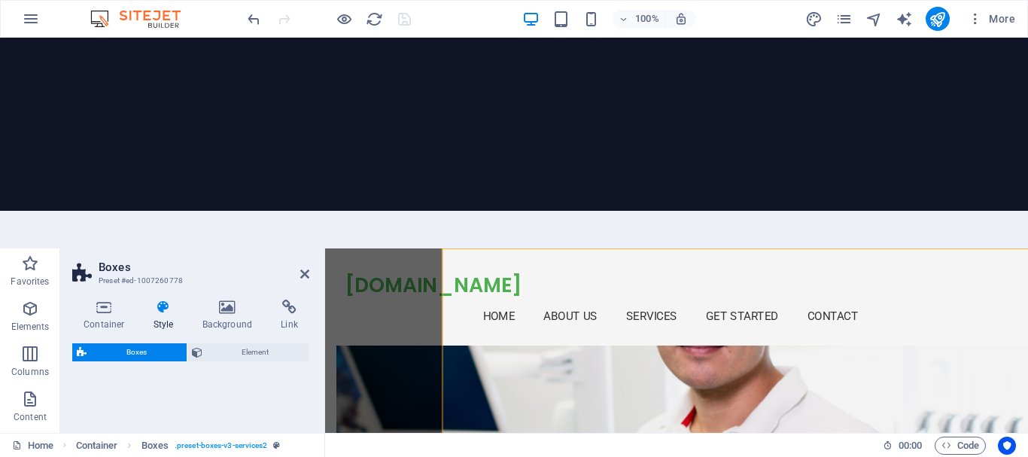
select select "rem"
select select "preset-boxes-v3-services2"
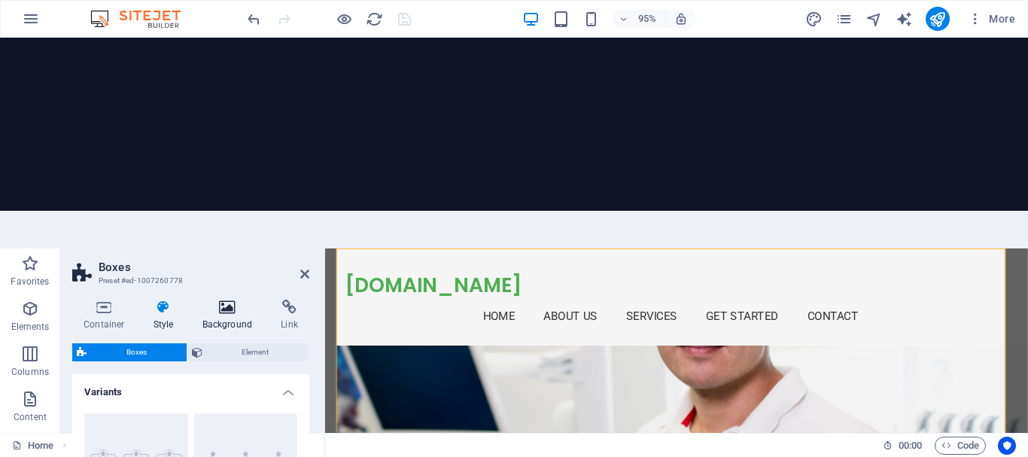
click at [227, 300] on icon at bounding box center [227, 307] width 73 height 15
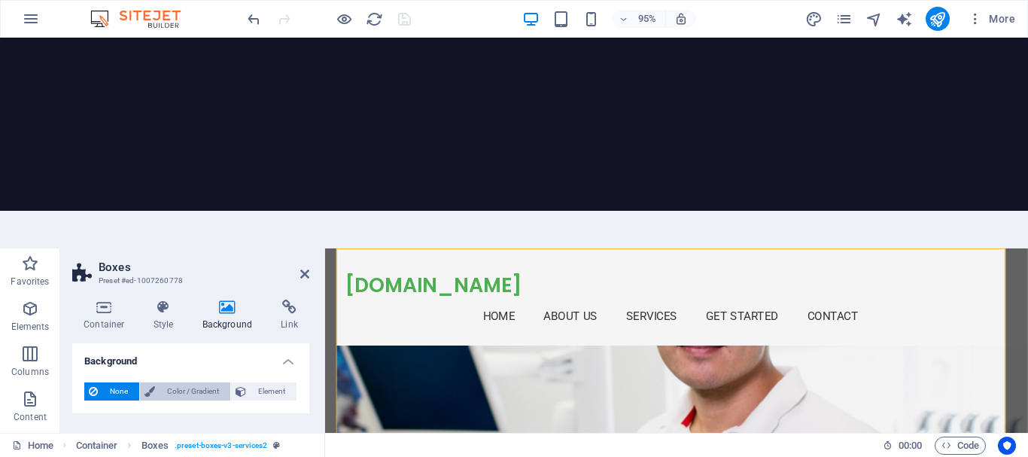
click at [173, 382] on span "Color / Gradient" at bounding box center [193, 391] width 66 height 18
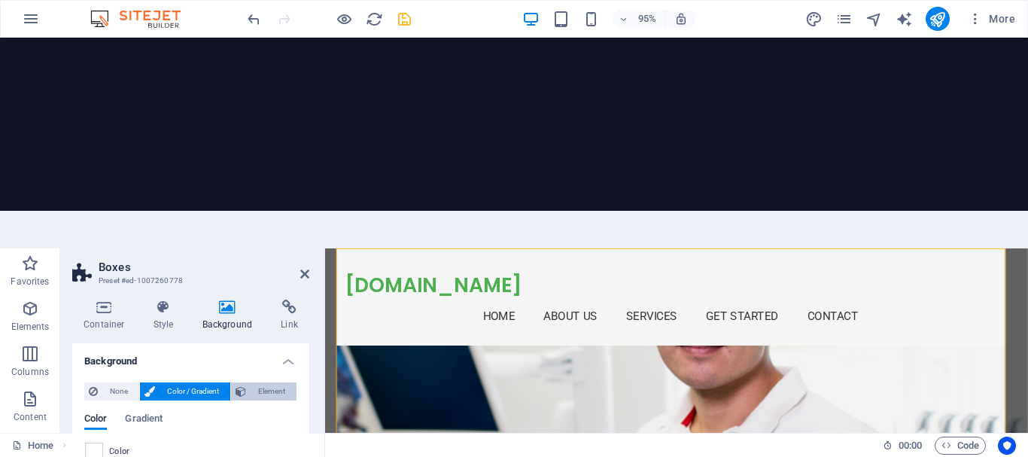
click at [264, 382] on span "Element" at bounding box center [271, 391] width 41 height 18
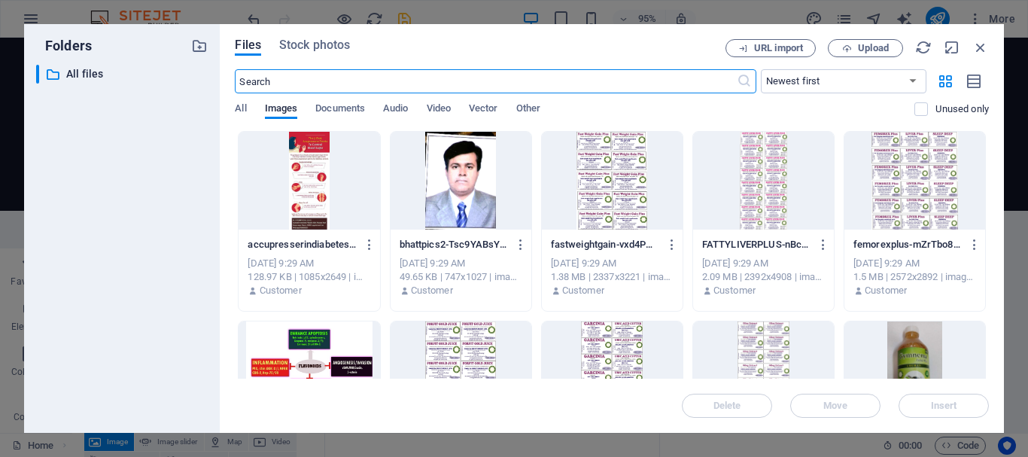
scroll to position [1305, 0]
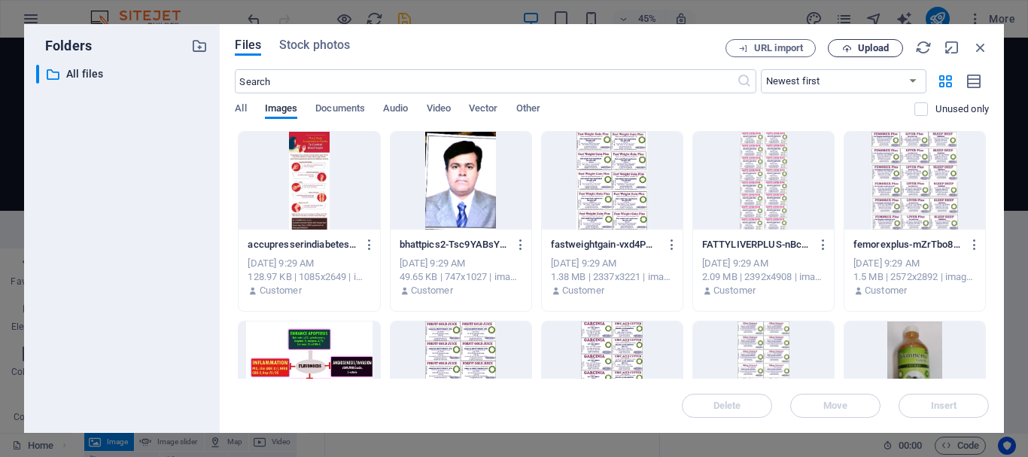
click at [874, 51] on span "Upload" at bounding box center [873, 48] width 31 height 9
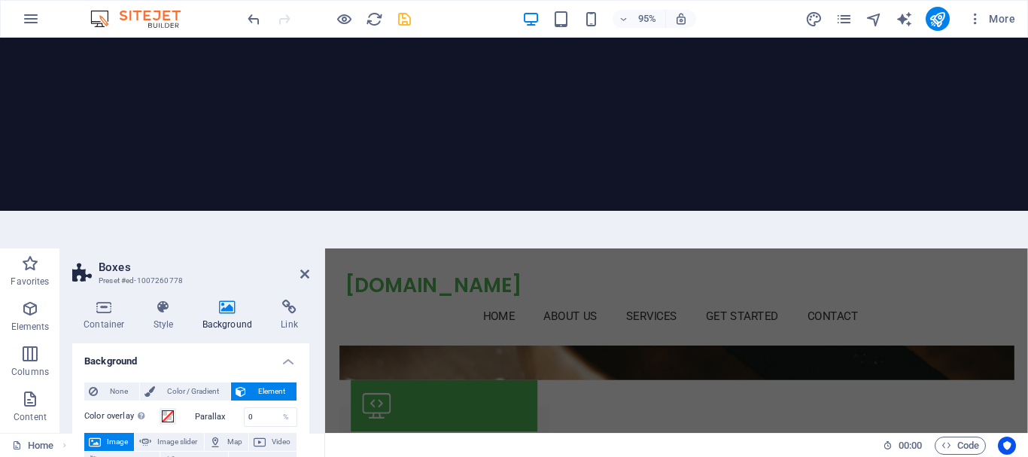
scroll to position [151, 0]
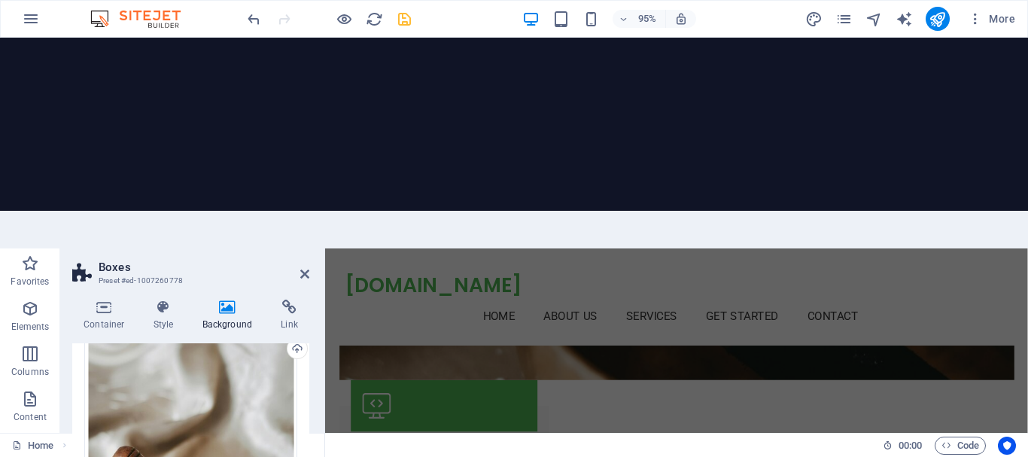
click at [394, 20] on div at bounding box center [329, 19] width 169 height 24
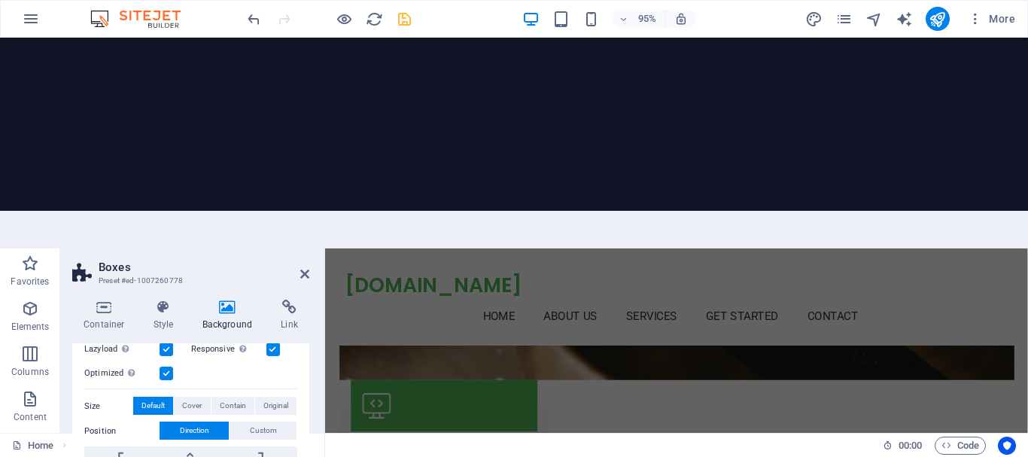
scroll to position [307, 0]
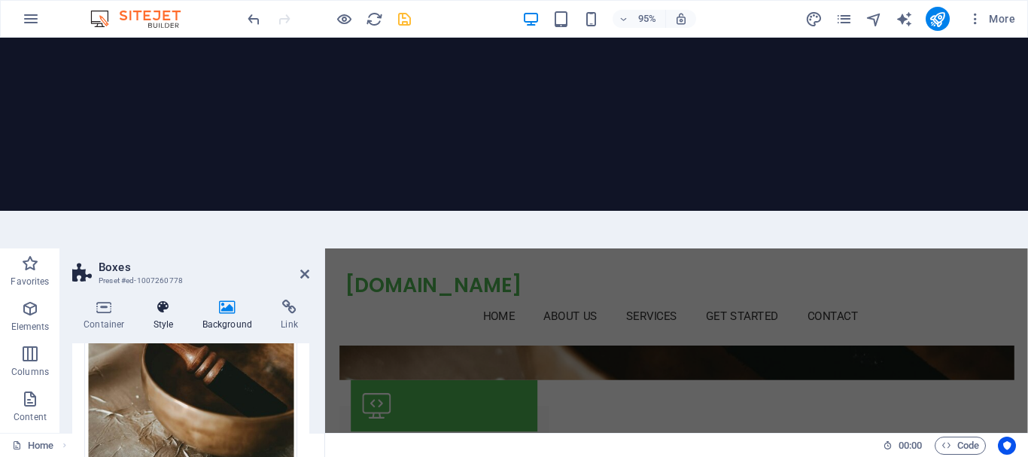
click at [162, 300] on h4 "Style" at bounding box center [166, 316] width 49 height 32
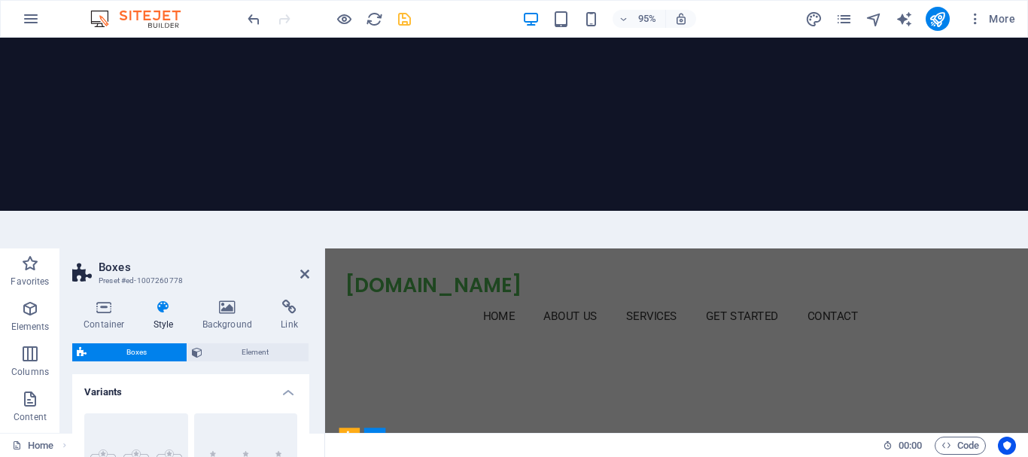
scroll to position [4014, 0]
click at [302, 268] on icon at bounding box center [304, 274] width 9 height 12
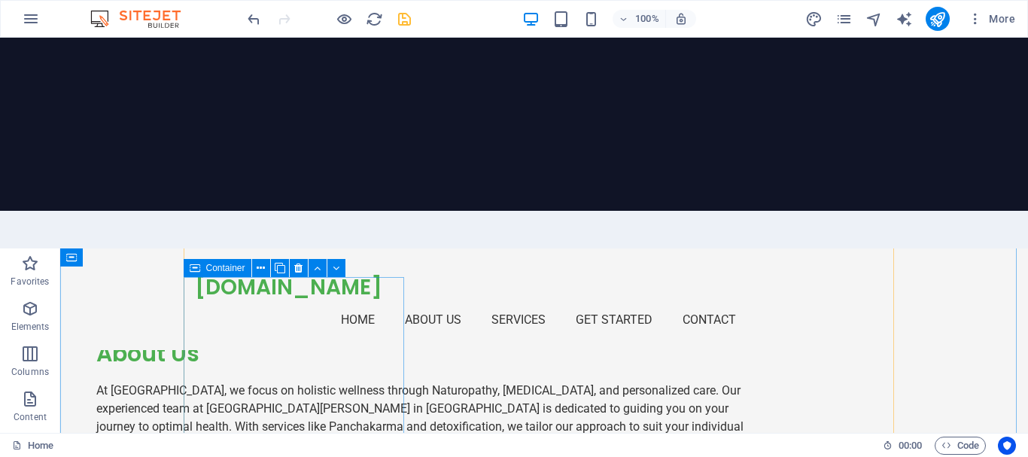
scroll to position [1245, 0]
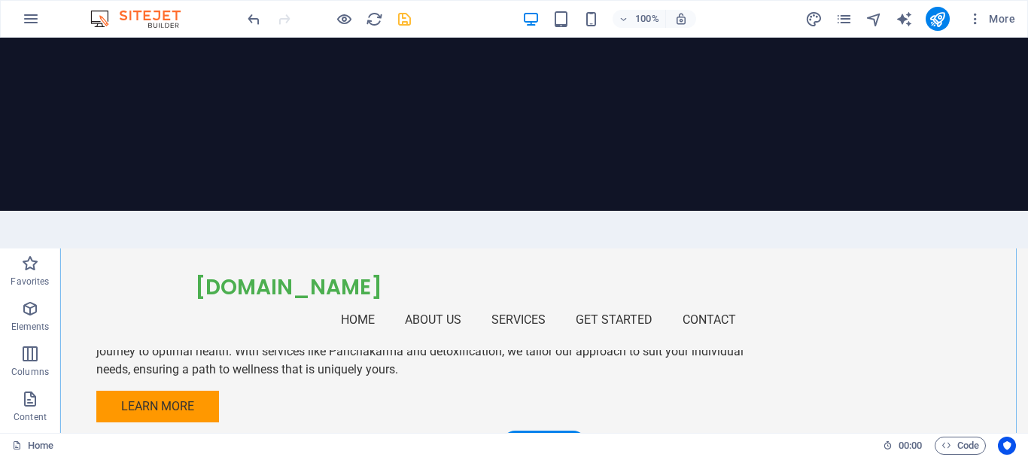
click at [540, 430] on div "+ Add section" at bounding box center [545, 443] width 84 height 26
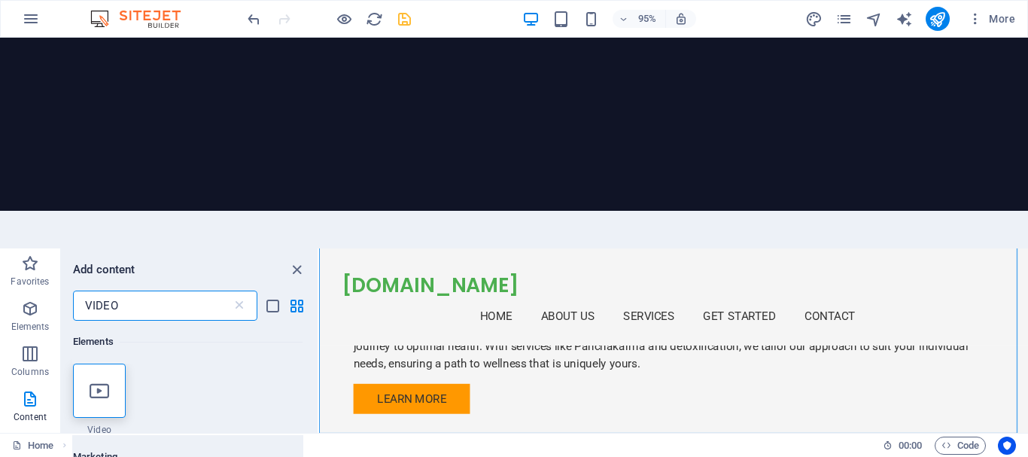
click at [224, 290] on input "VIDEO" at bounding box center [152, 305] width 159 height 30
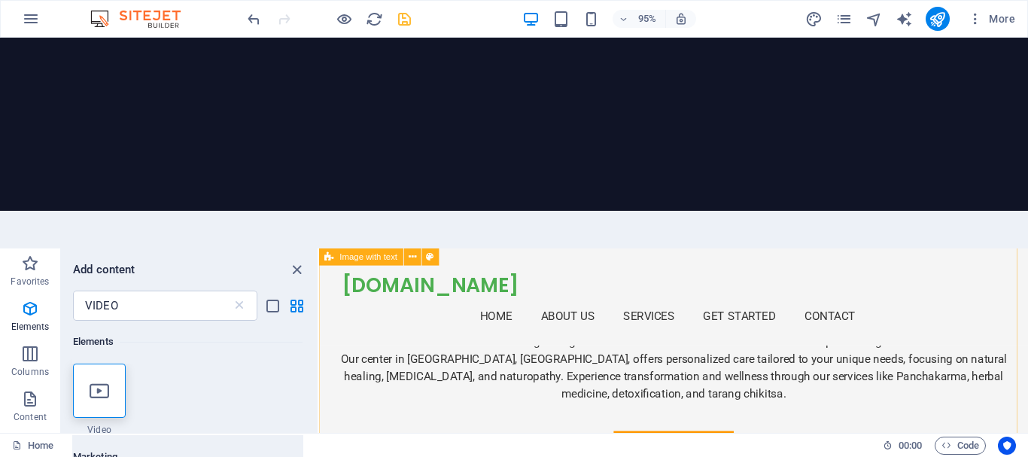
scroll to position [418, 0]
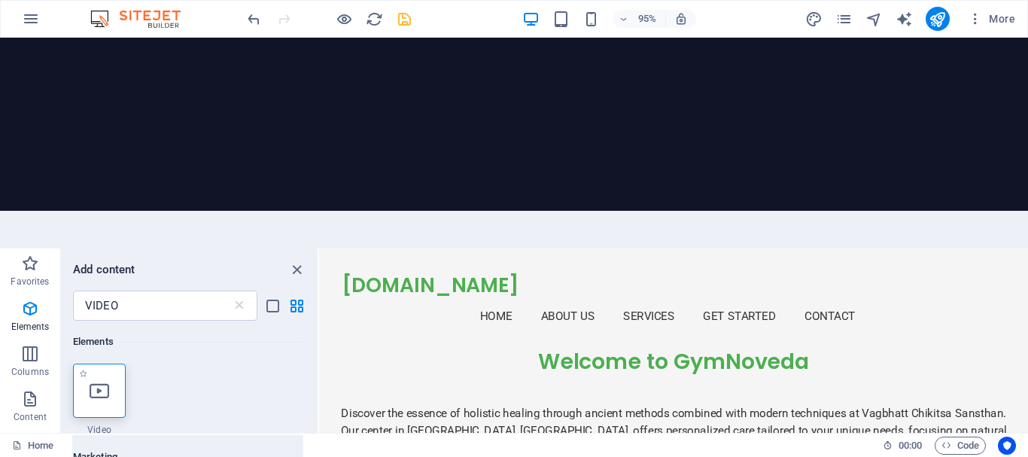
click at [103, 381] on icon at bounding box center [100, 391] width 20 height 20
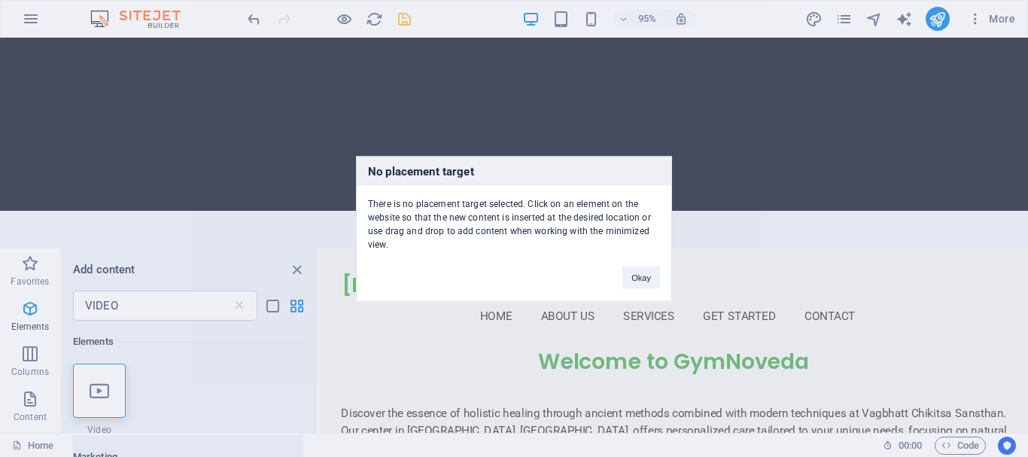
click at [142, 319] on div "No placement target There is no placement target selected. Click on an element …" at bounding box center [514, 228] width 1028 height 457
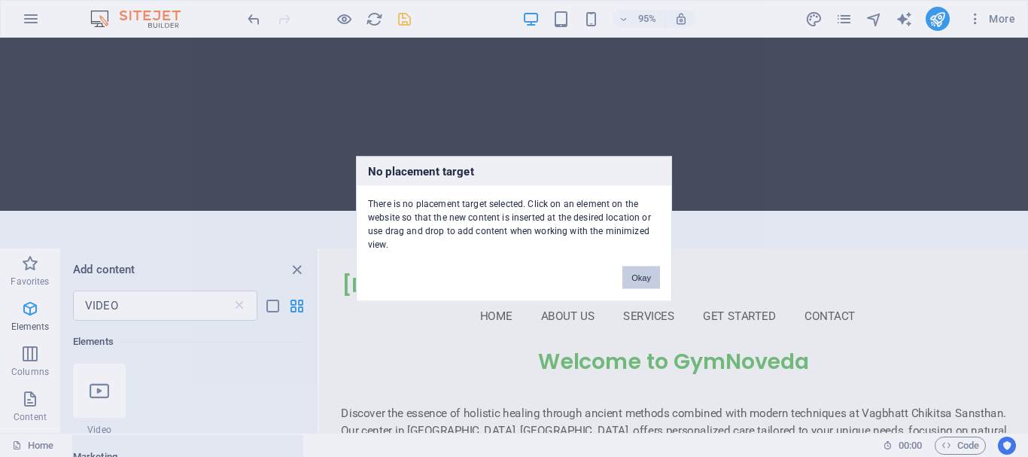
scroll to position [267, 0]
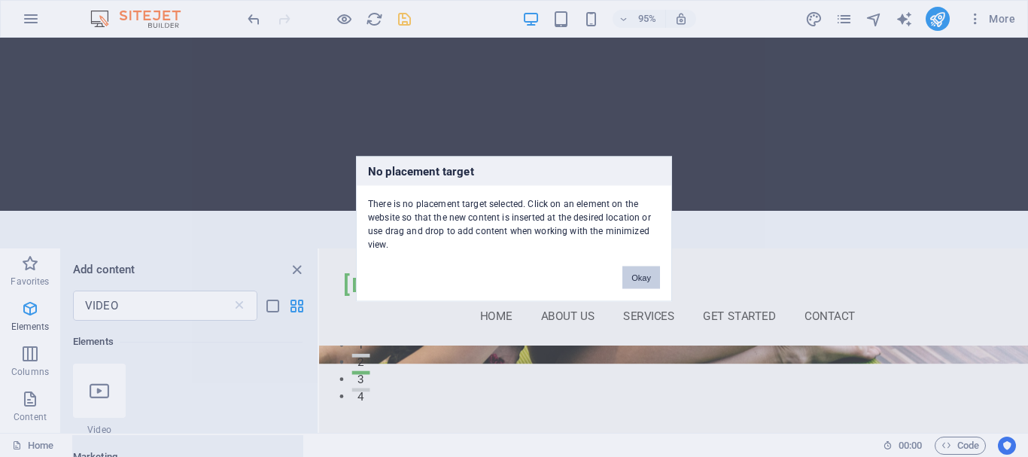
click at [635, 279] on button "Okay" at bounding box center [641, 277] width 38 height 23
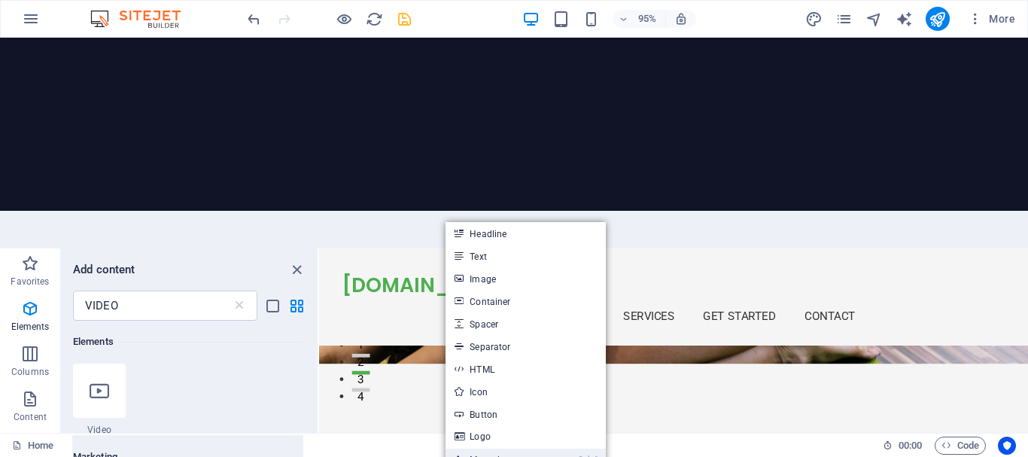
click at [485, 449] on link "Ctrl ⏎ More elements ..." at bounding box center [497, 460] width 103 height 23
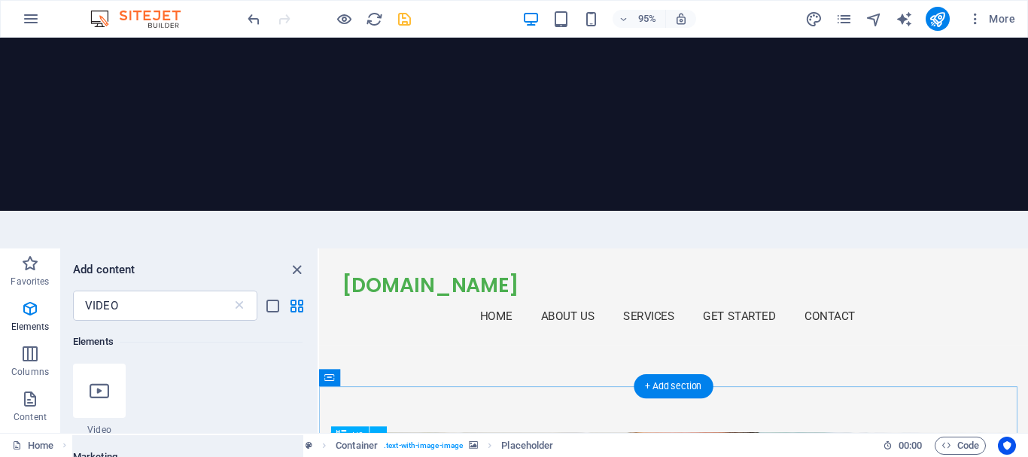
scroll to position [719, 0]
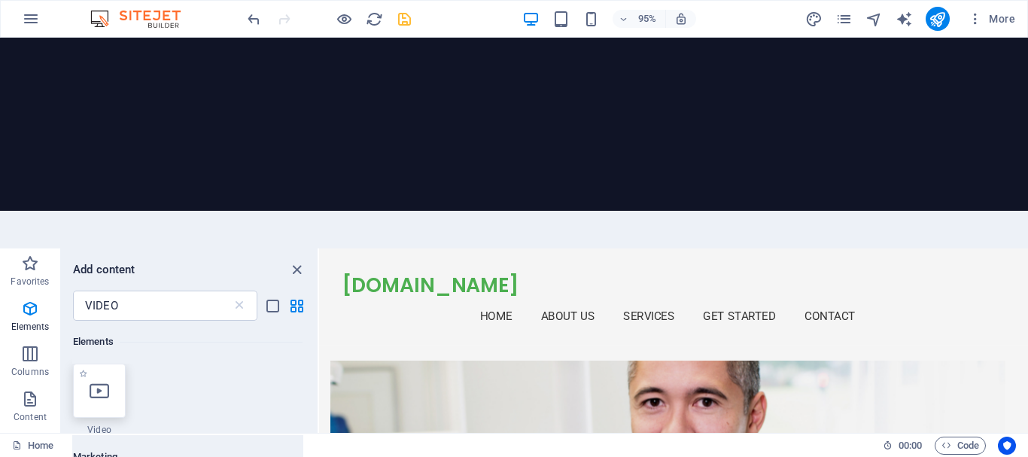
click at [96, 381] on icon at bounding box center [100, 391] width 20 height 20
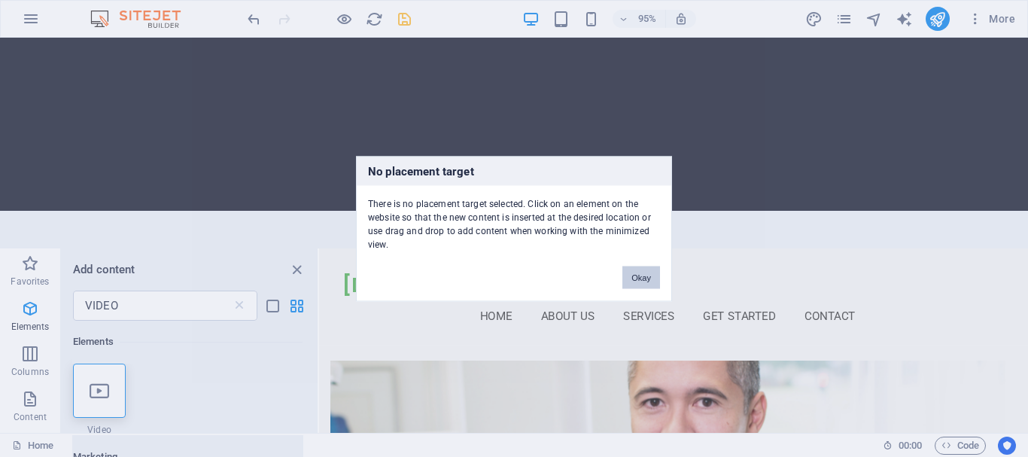
click at [626, 270] on button "Okay" at bounding box center [641, 277] width 38 height 23
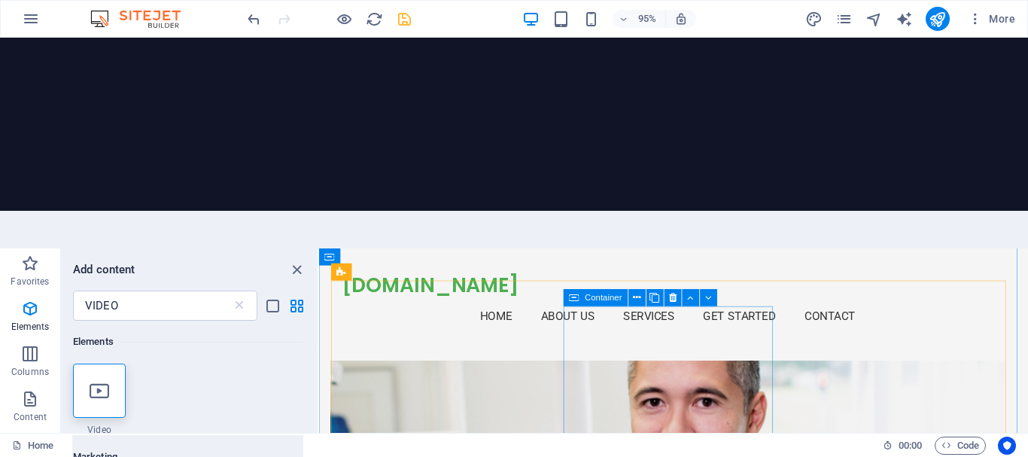
scroll to position [869, 0]
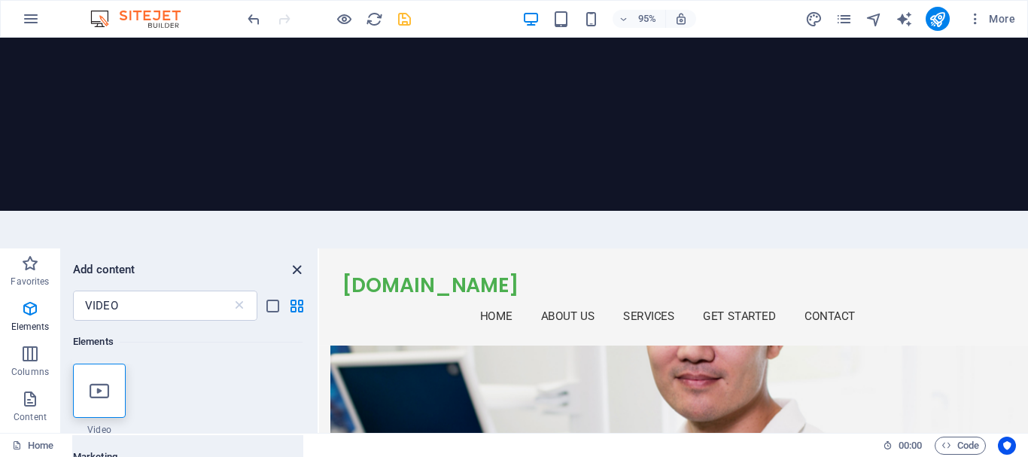
click at [297, 261] on icon "close panel" at bounding box center [296, 269] width 17 height 17
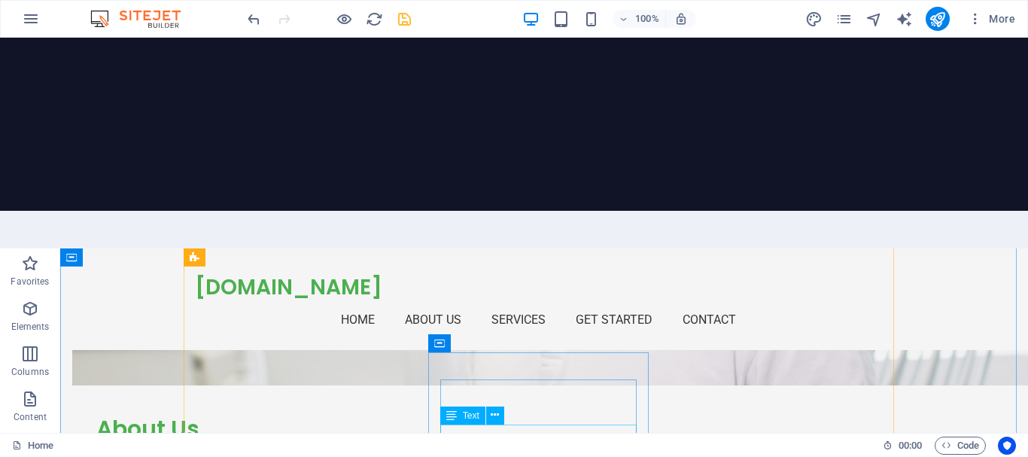
scroll to position [1321, 0]
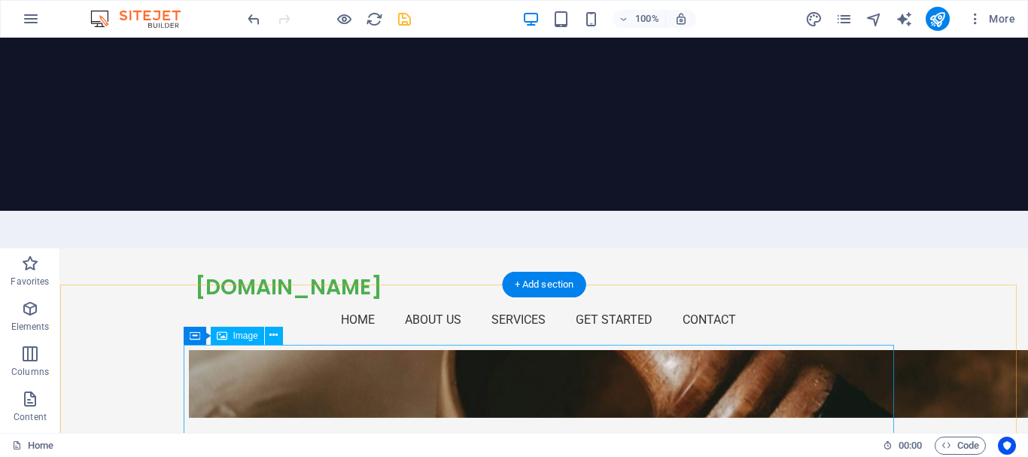
scroll to position [1919, 0]
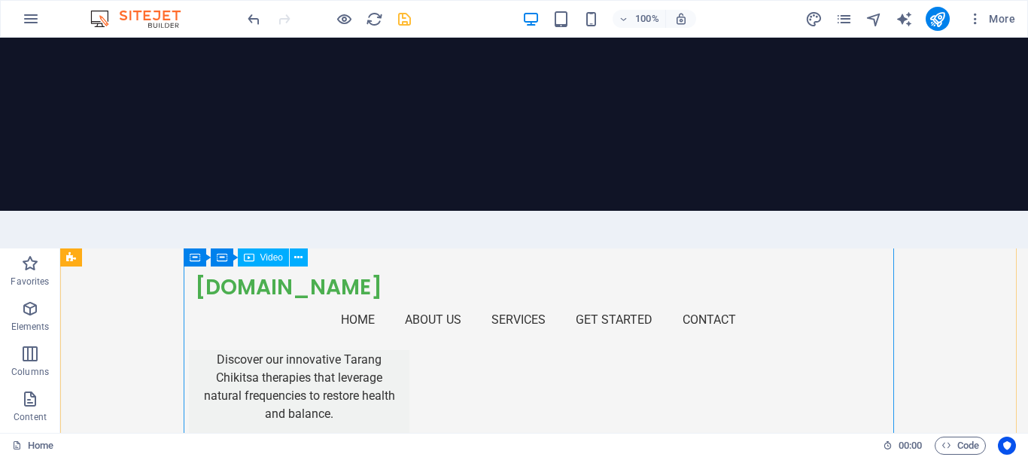
scroll to position [3274, 0]
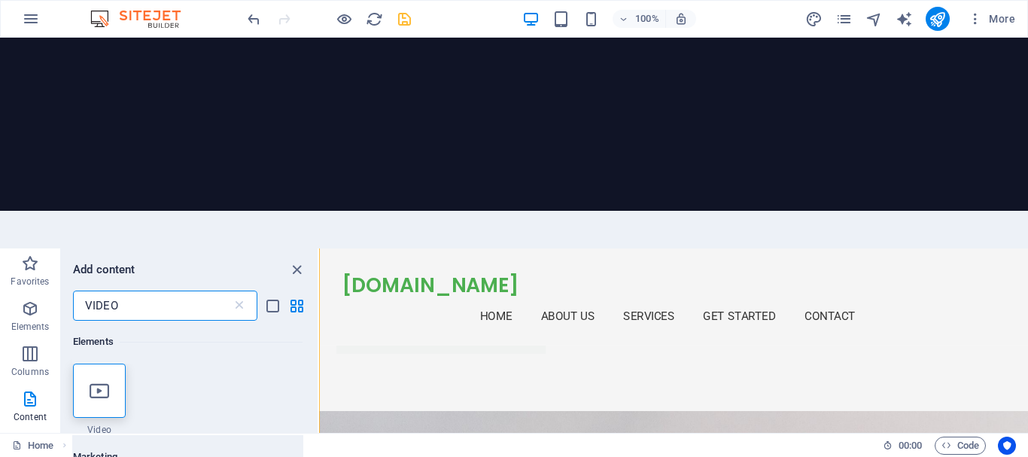
scroll to position [3263, 0]
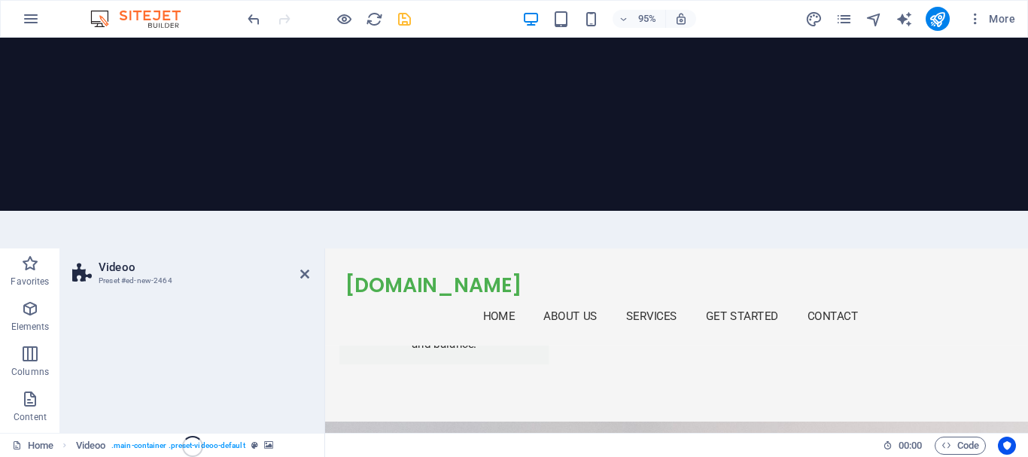
select select "%"
select select "rem"
select select "px"
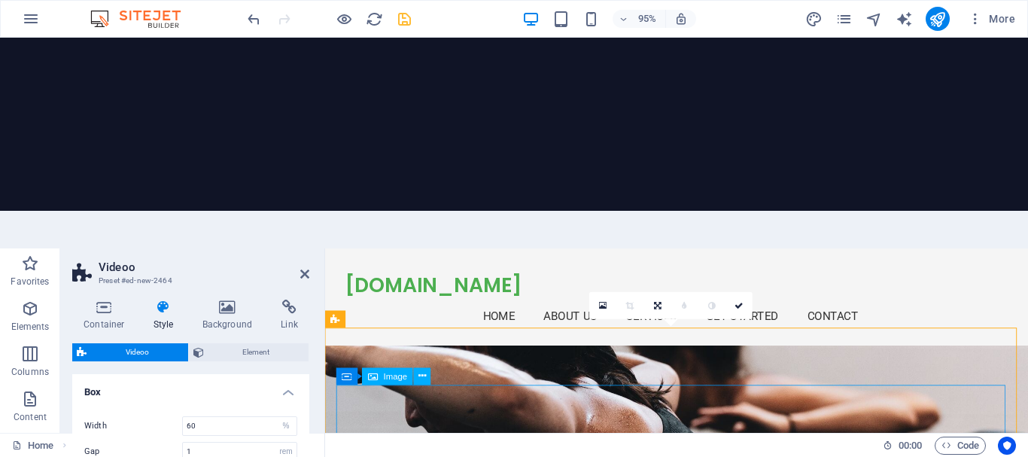
scroll to position [3338, 0]
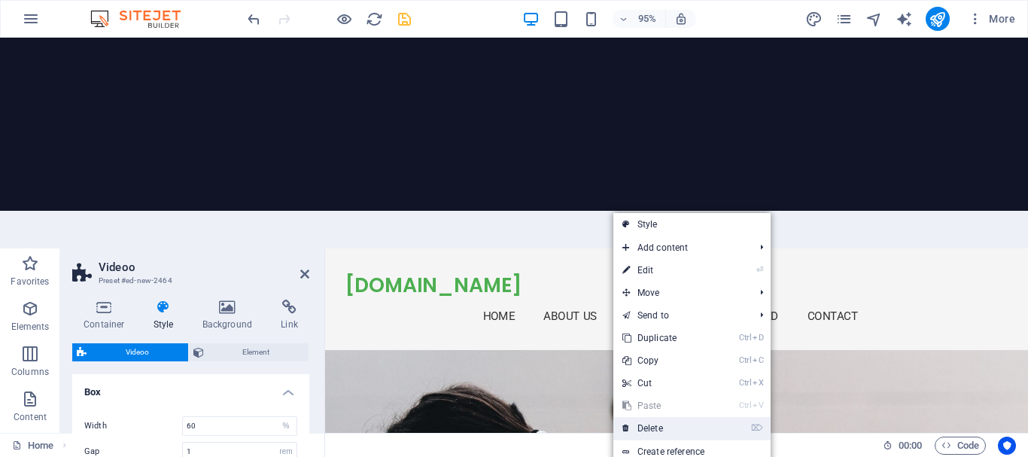
click at [633, 417] on link "⌦ Delete" at bounding box center [663, 428] width 101 height 23
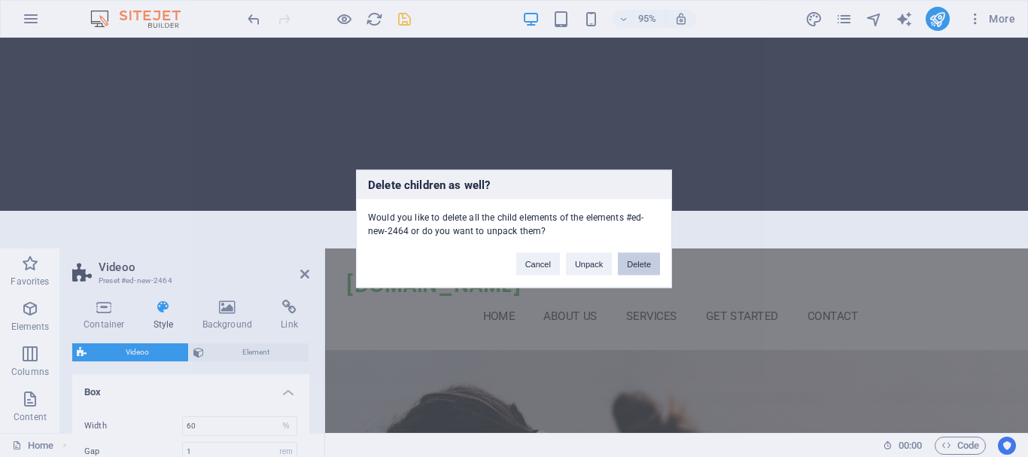
click at [641, 262] on button "Delete" at bounding box center [639, 263] width 42 height 23
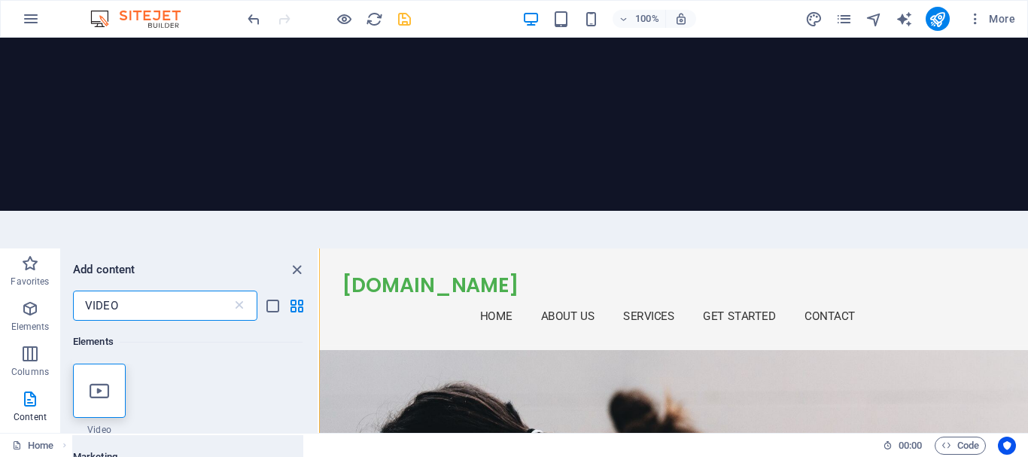
scroll to position [3328, 0]
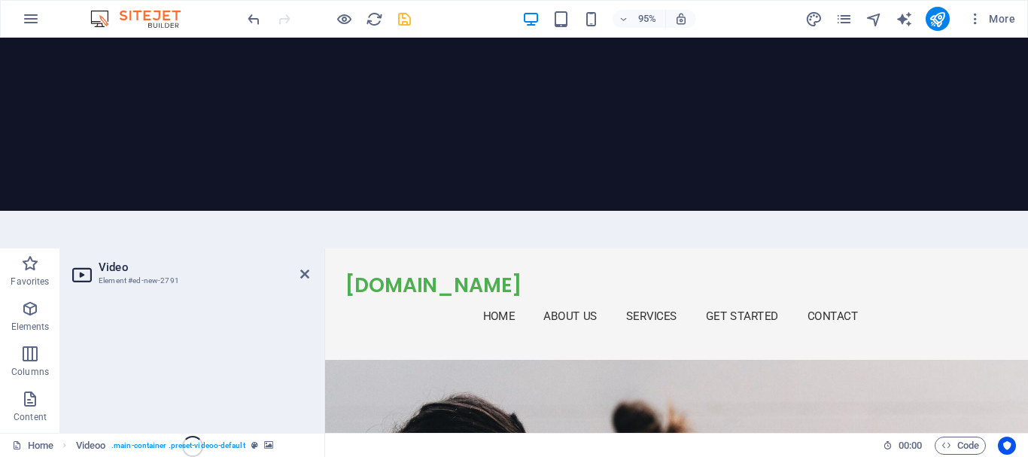
select select "%"
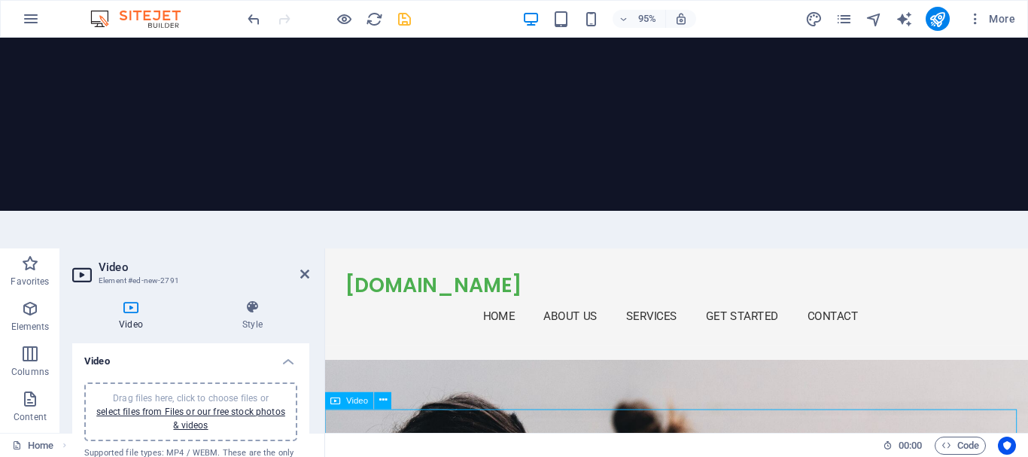
scroll to position [3403, 0]
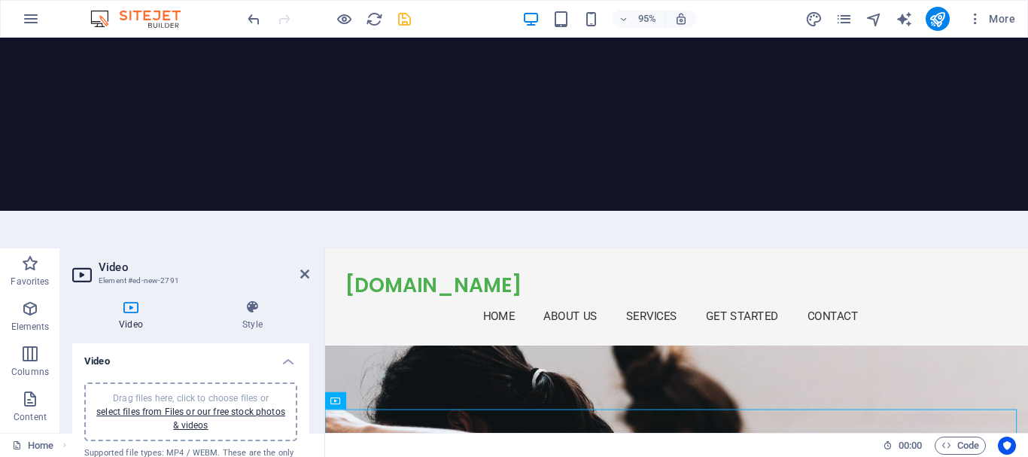
click at [193, 393] on span "Drag files here, click to choose files or select files from Files or our free s…" at bounding box center [190, 412] width 189 height 38
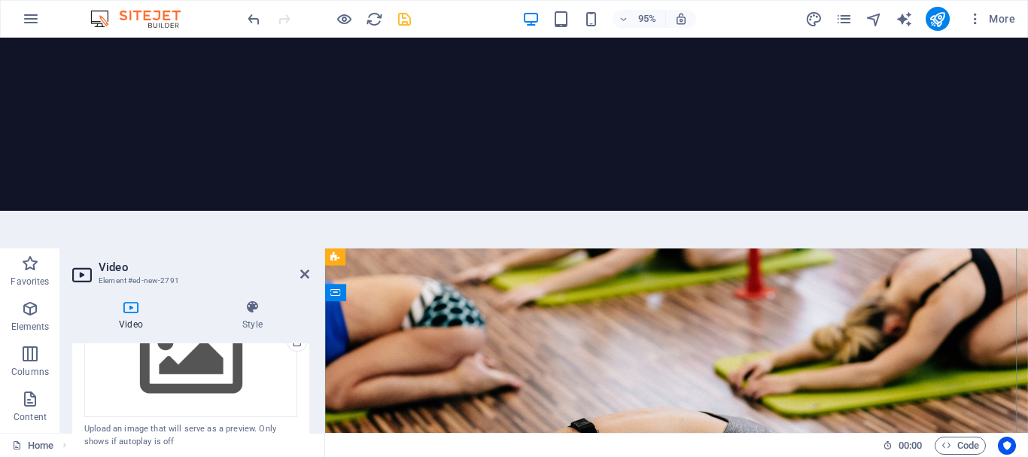
scroll to position [0, 0]
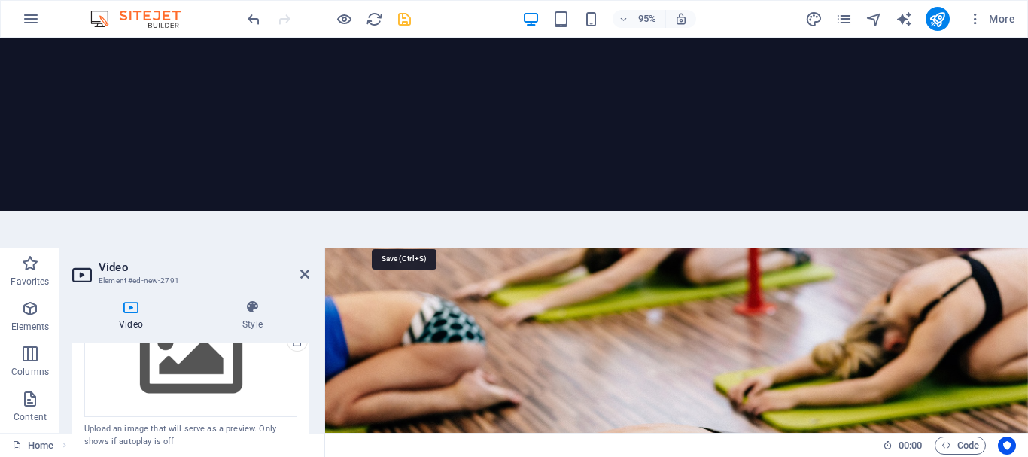
click at [408, 22] on icon "save" at bounding box center [404, 19] width 17 height 17
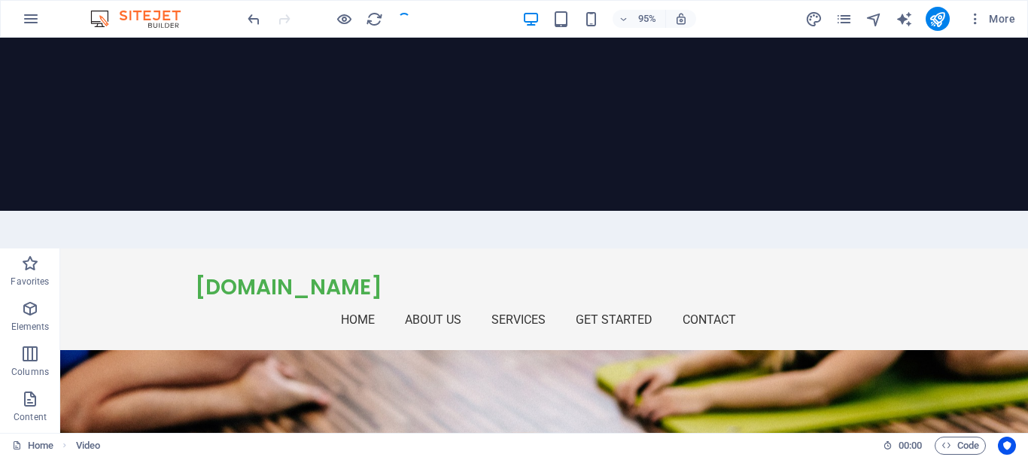
checkbox input "false"
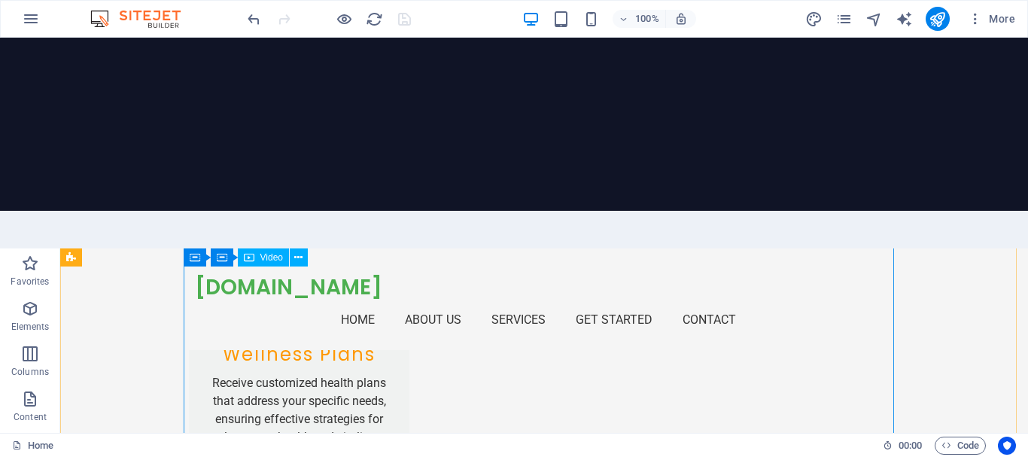
scroll to position [3085, 0]
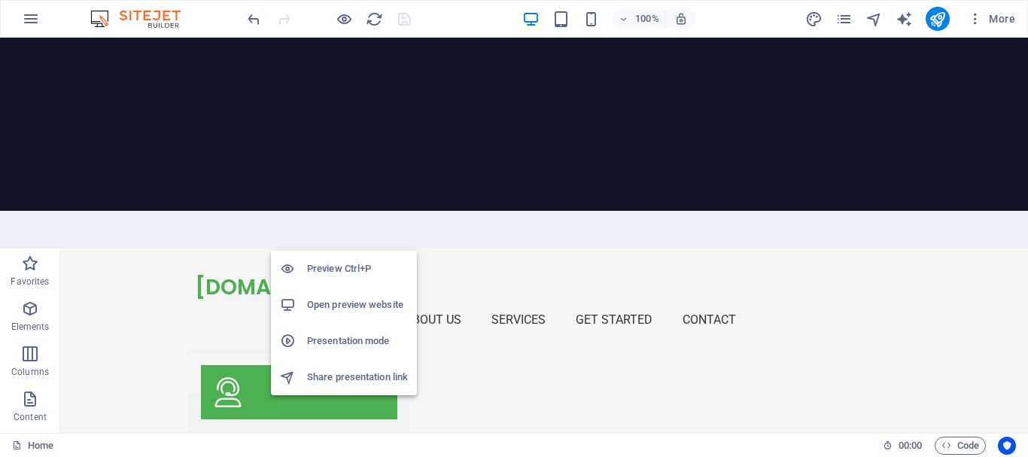
click at [348, 296] on h6 "Open preview website" at bounding box center [357, 305] width 101 height 18
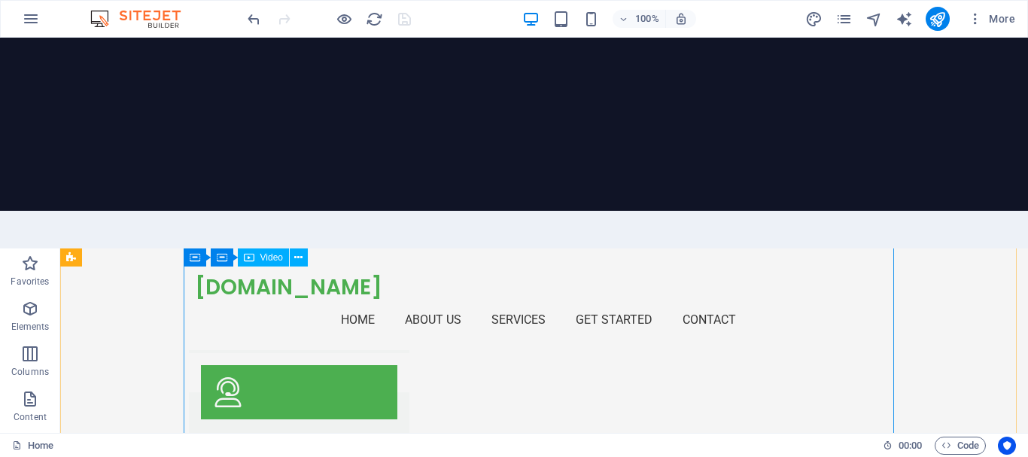
scroll to position [3010, 0]
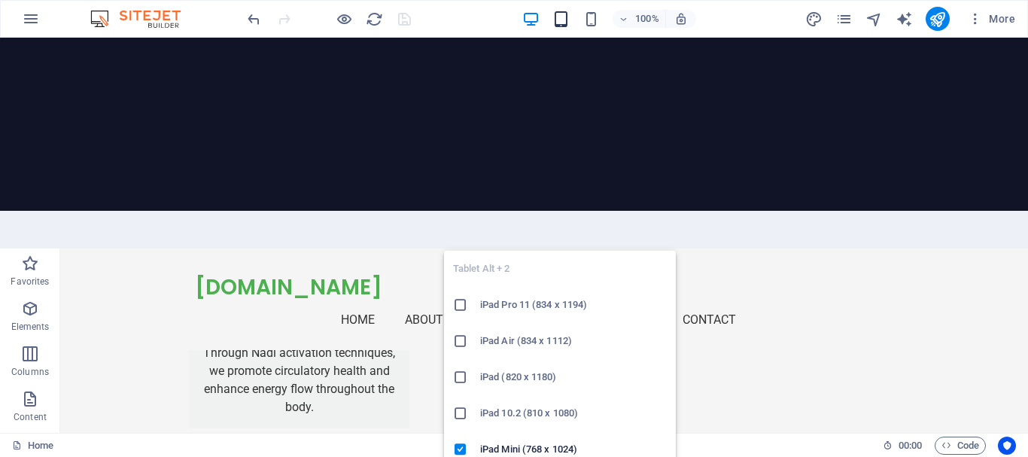
click at [558, 17] on icon "button" at bounding box center [560, 19] width 17 height 17
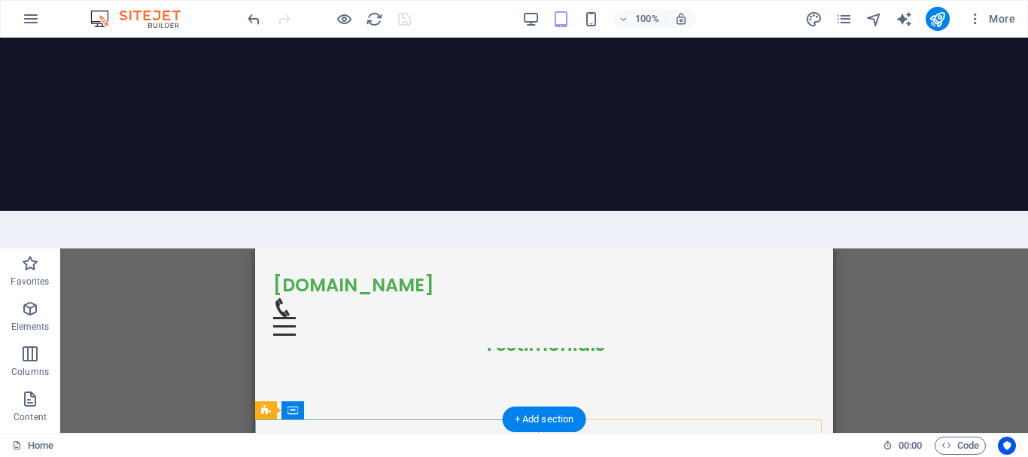
scroll to position [3828, 0]
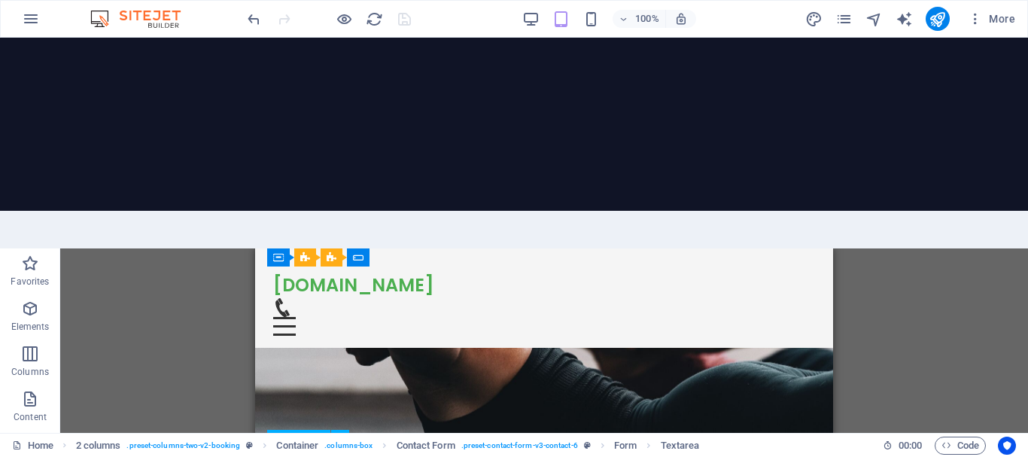
scroll to position [3677, 0]
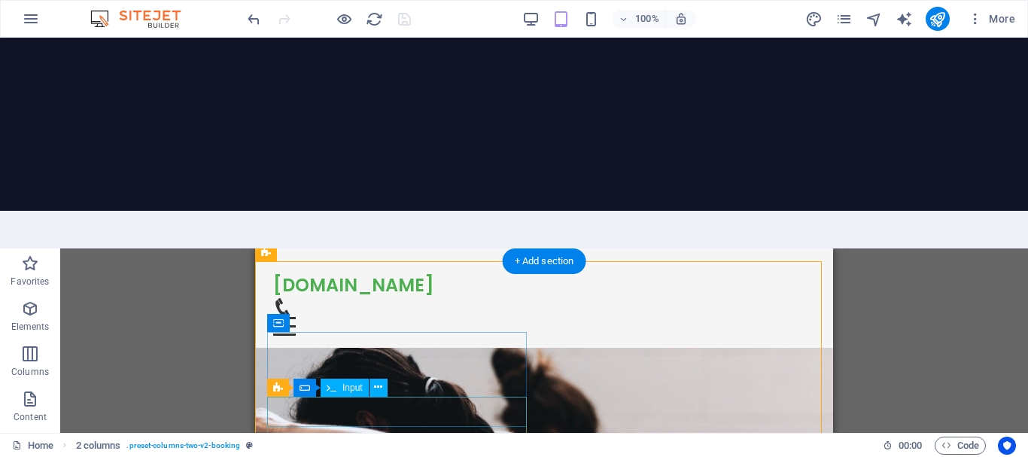
scroll to position [3602, 0]
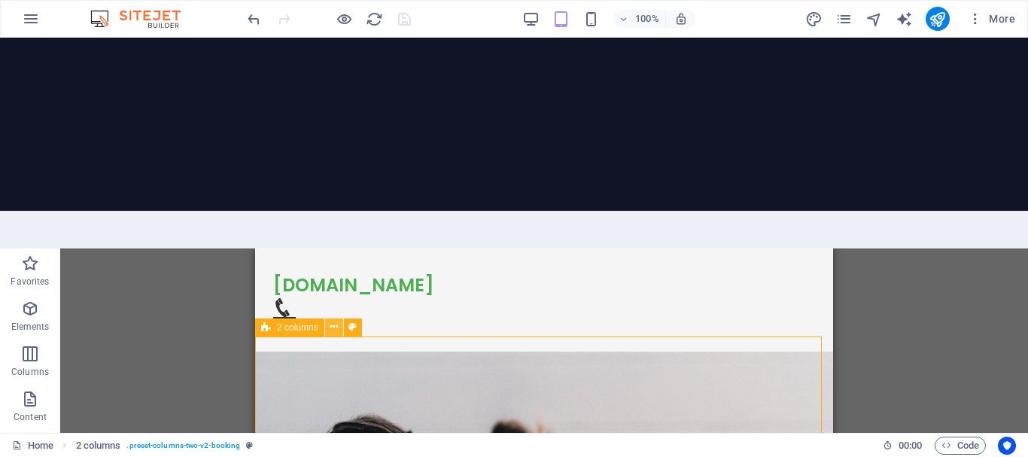
click at [338, 319] on icon at bounding box center [334, 327] width 8 height 16
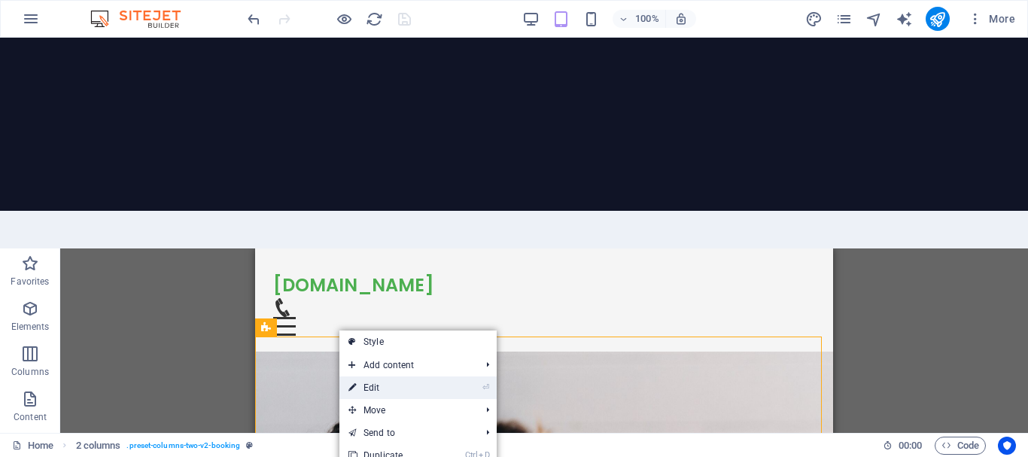
click at [363, 376] on link "⏎ Edit" at bounding box center [389, 387] width 101 height 23
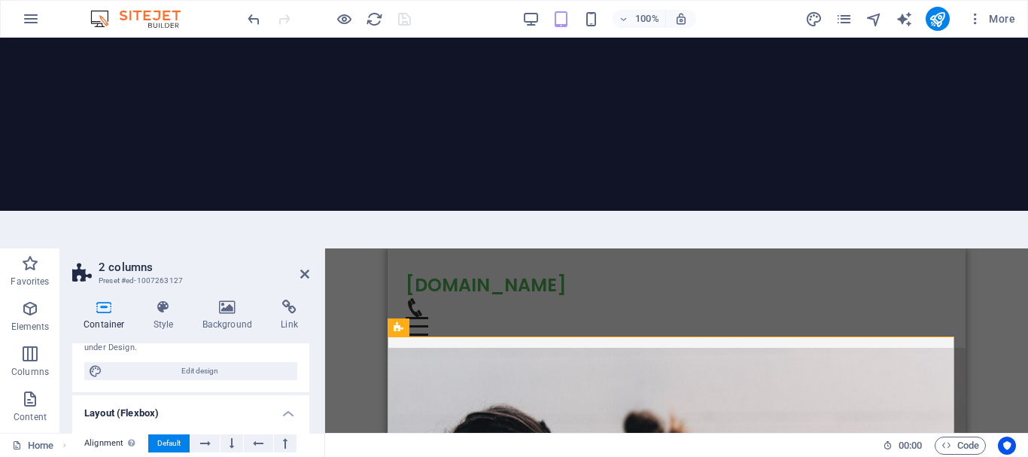
scroll to position [295, 0]
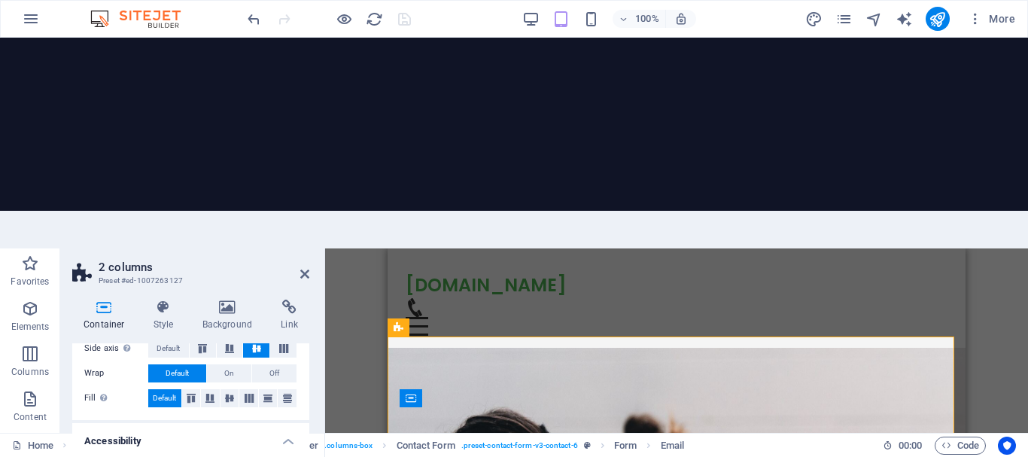
scroll to position [3602, 0]
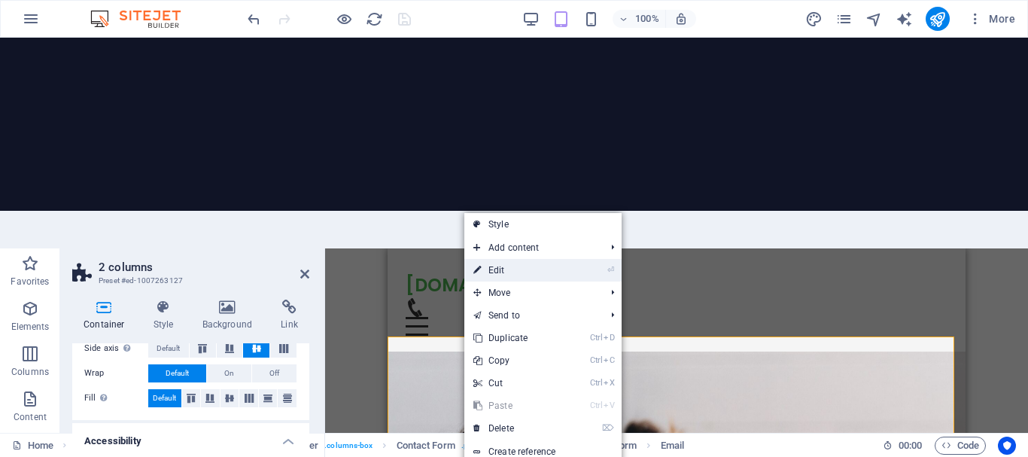
click at [526, 259] on link "⏎ Edit" at bounding box center [514, 270] width 101 height 23
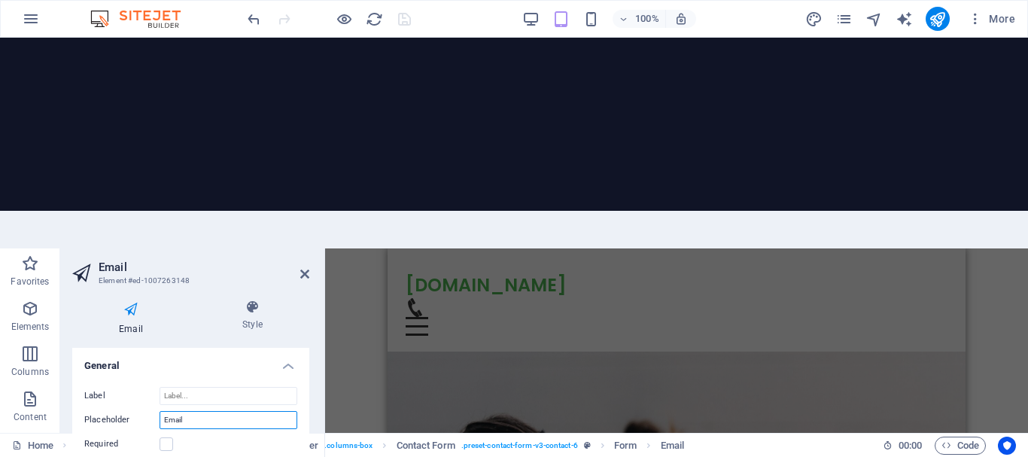
drag, startPoint x: 213, startPoint y: 210, endPoint x: 142, endPoint y: 198, distance: 71.8
click at [142, 375] on div "Label Placeholder Email Required Show form settings" at bounding box center [190, 433] width 237 height 116
click at [216, 435] on div "Required" at bounding box center [190, 444] width 213 height 18
click at [190, 411] on input "Email" at bounding box center [229, 420] width 138 height 18
drag, startPoint x: 201, startPoint y: 208, endPoint x: 143, endPoint y: 206, distance: 58.0
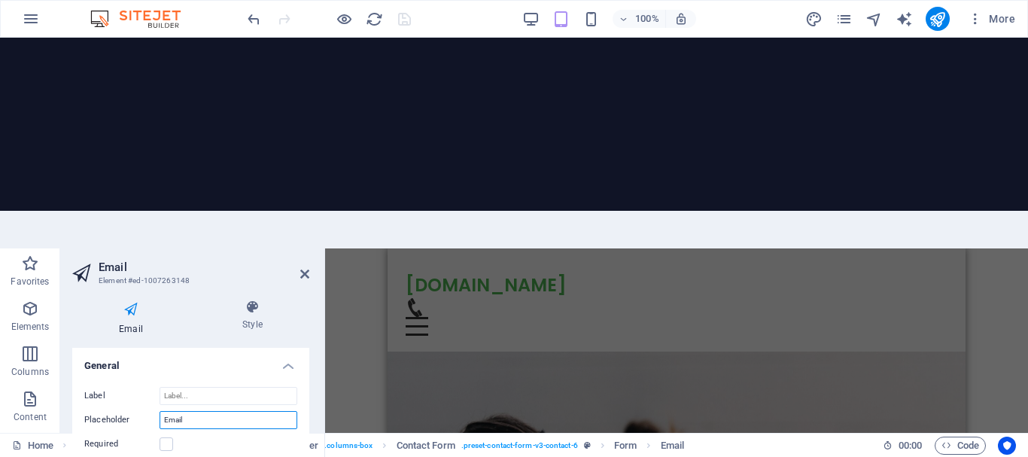
click at [143, 411] on div "Placeholder Email" at bounding box center [190, 420] width 213 height 18
type input "WHATSAPP NO"
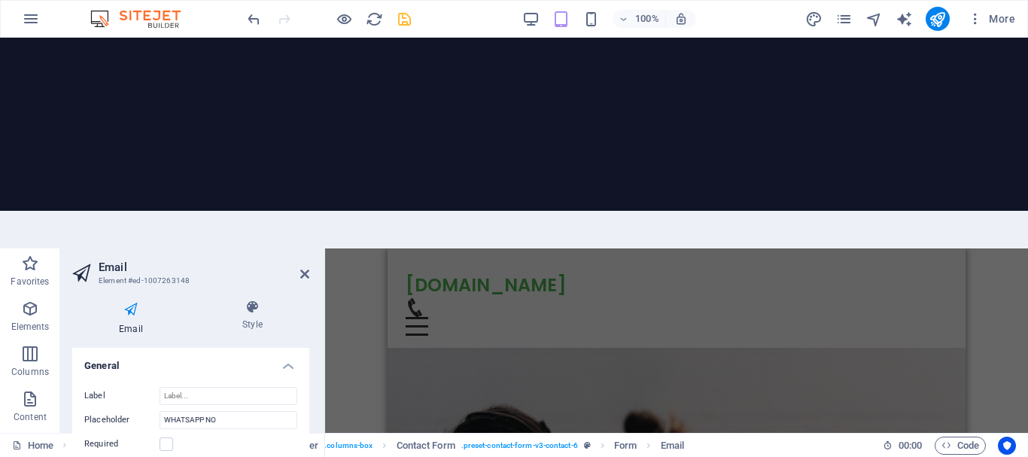
click at [130, 300] on icon at bounding box center [130, 310] width 117 height 20
click at [241, 300] on icon at bounding box center [253, 307] width 114 height 15
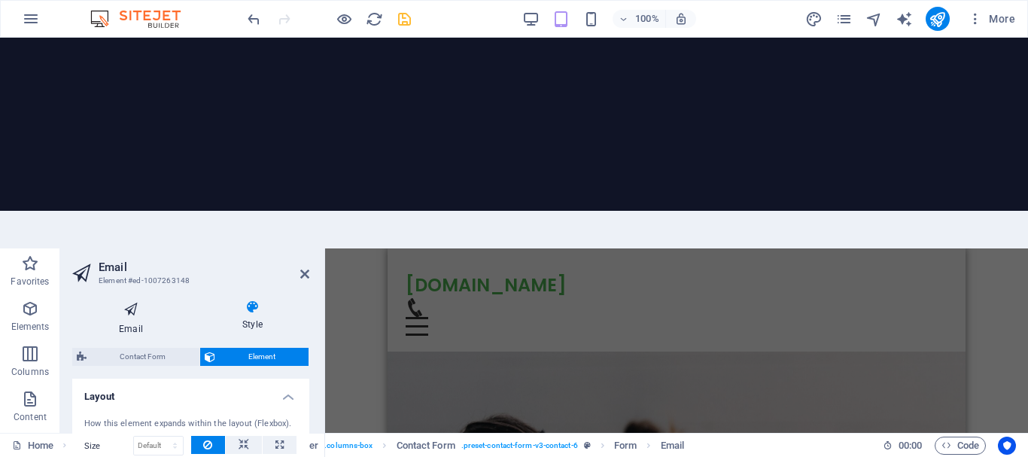
click at [134, 300] on icon at bounding box center [130, 310] width 117 height 20
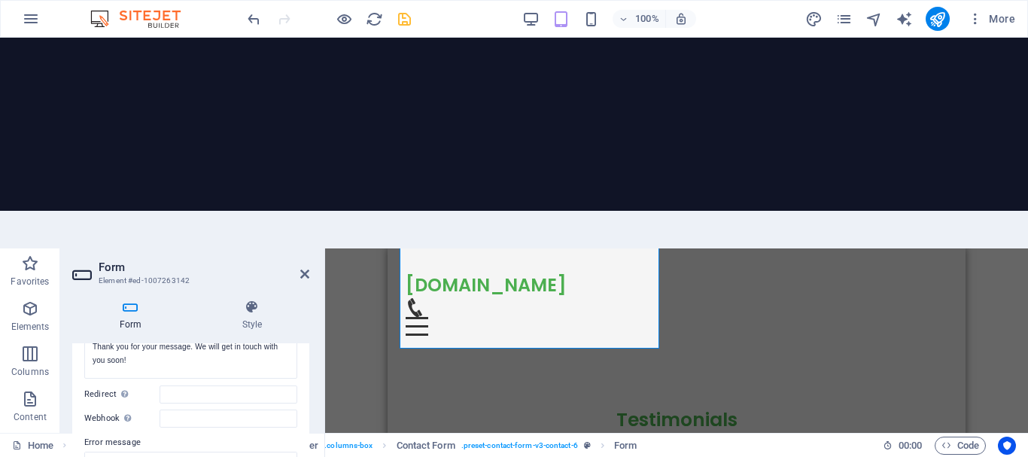
scroll to position [0, 0]
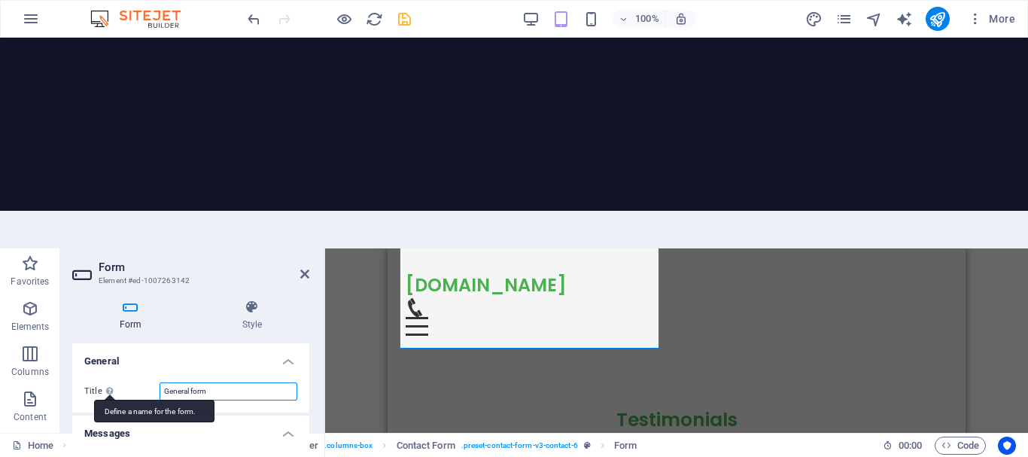
drag, startPoint x: 222, startPoint y: 181, endPoint x: 117, endPoint y: 183, distance: 105.4
click at [117, 382] on div "Title Define a name for the form. General form" at bounding box center [190, 391] width 213 height 18
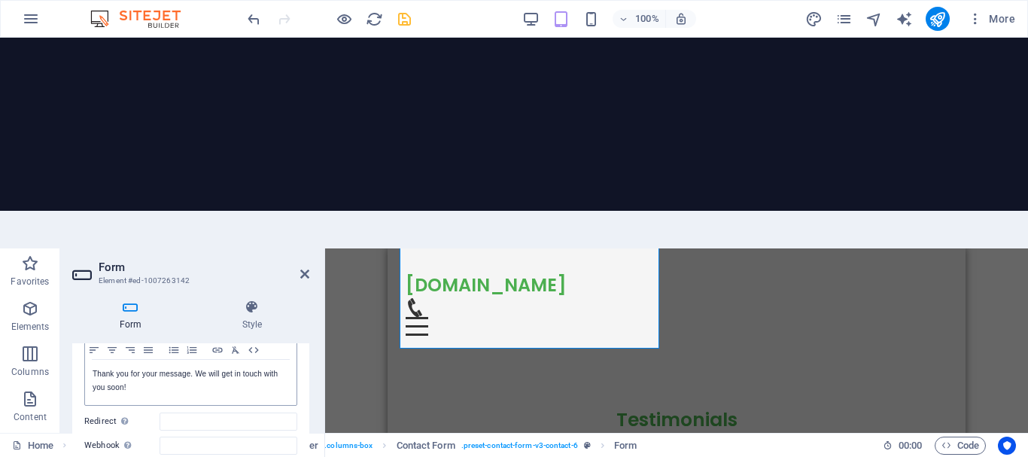
scroll to position [75, 0]
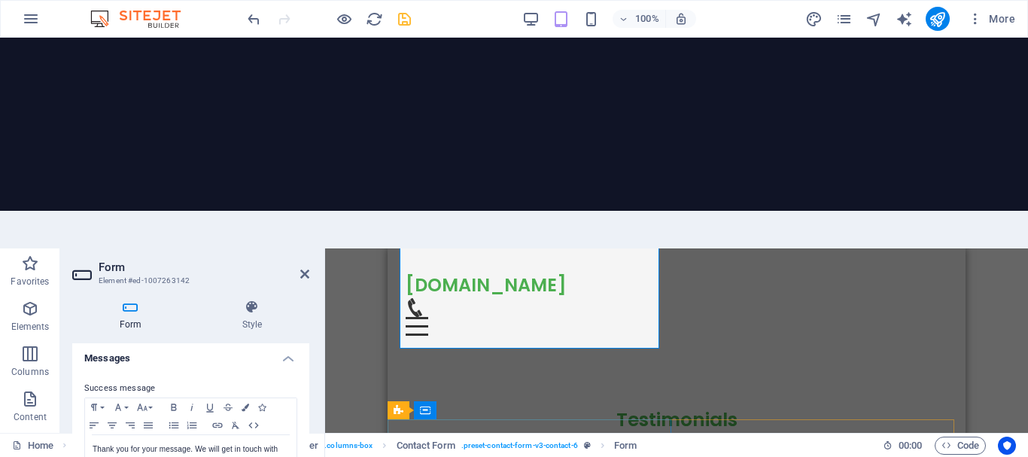
type input "APPOINTMENT FORM"
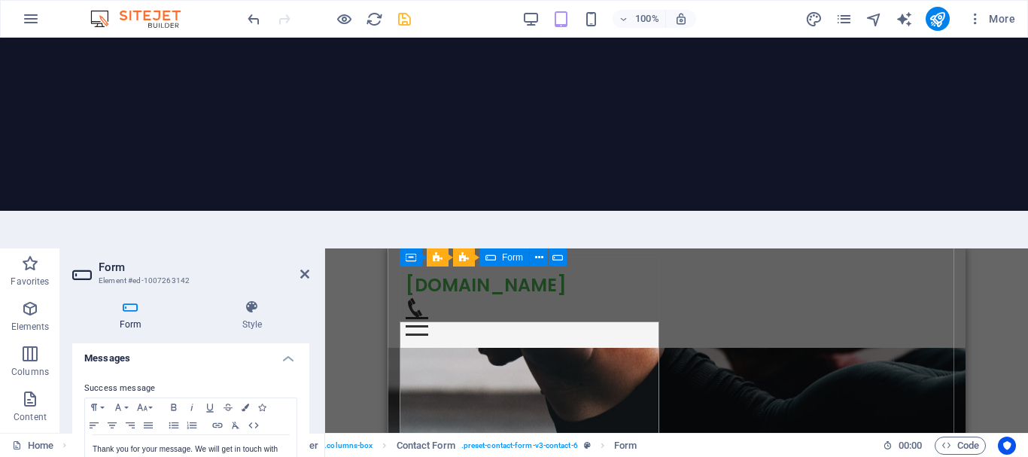
scroll to position [3677, 0]
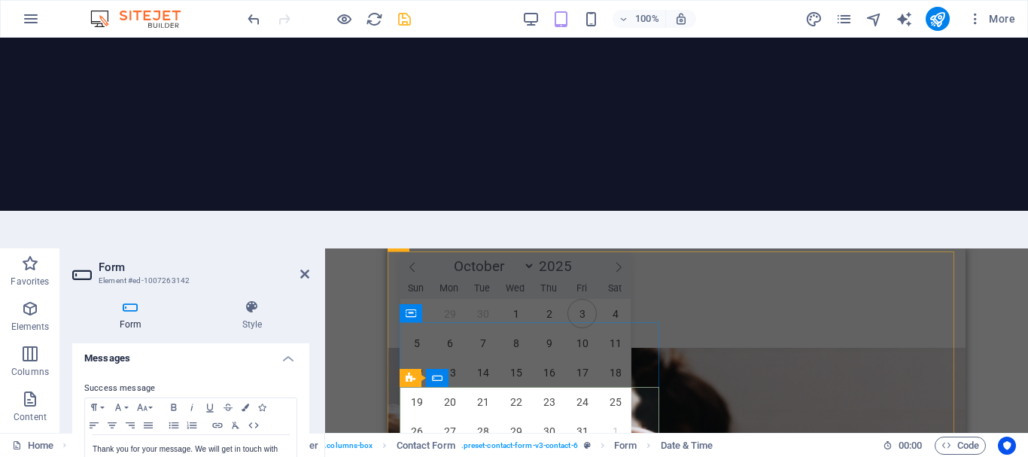
scroll to position [3687, 0]
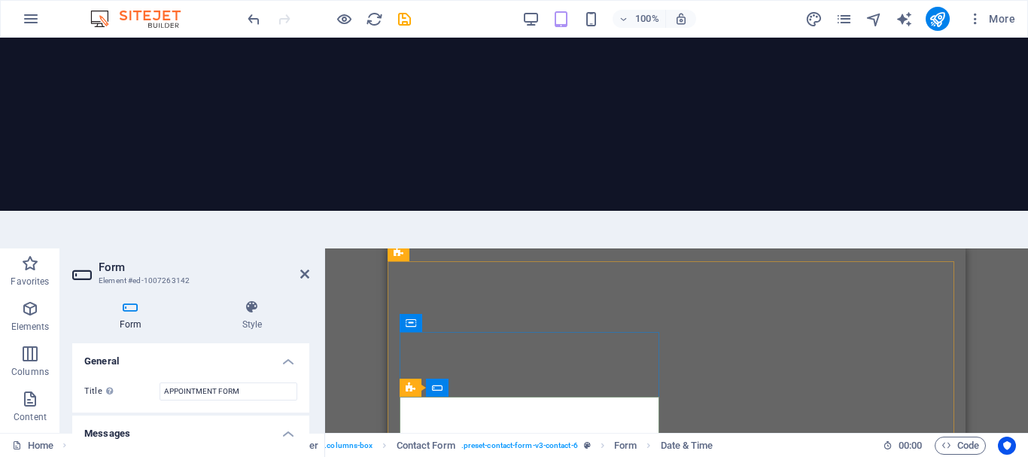
select select "9"
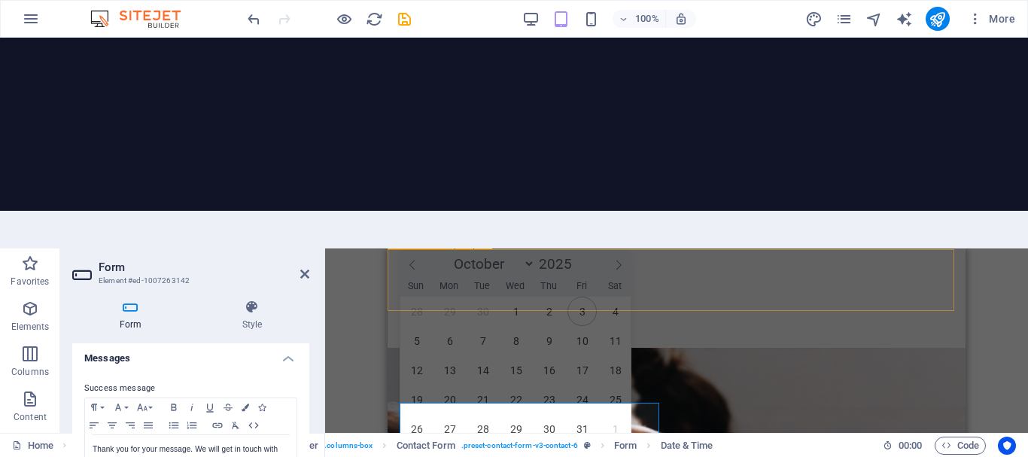
scroll to position [3677, 0]
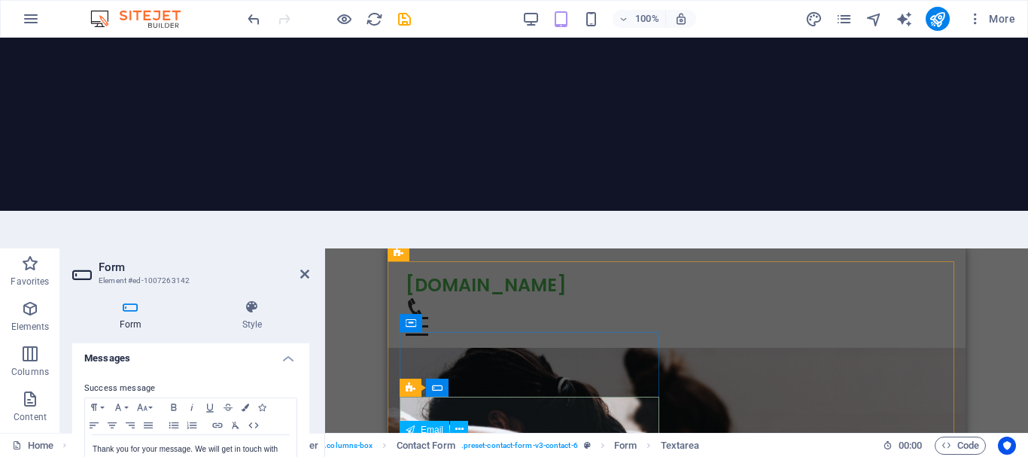
click at [511, 379] on icon at bounding box center [510, 387] width 8 height 16
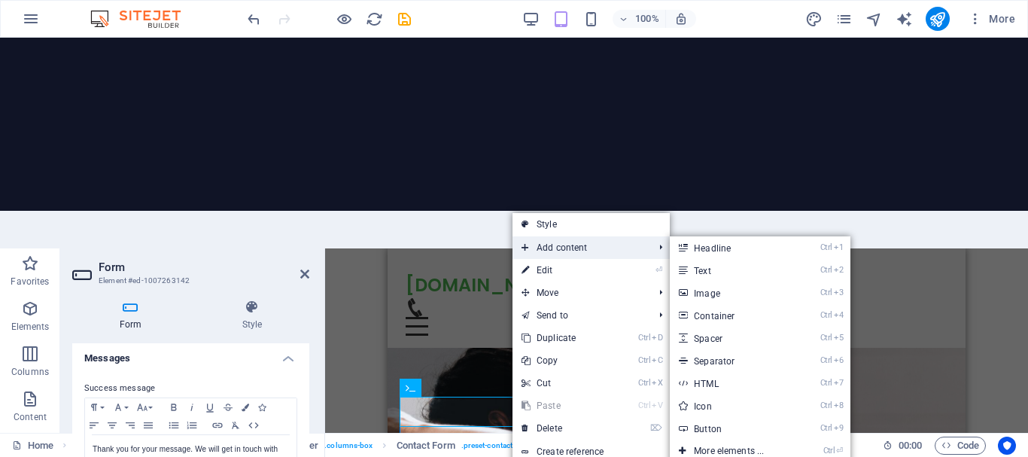
click at [561, 236] on span "Add content" at bounding box center [579, 247] width 135 height 23
click at [713, 417] on link "Ctrl 9 Button" at bounding box center [732, 428] width 124 height 23
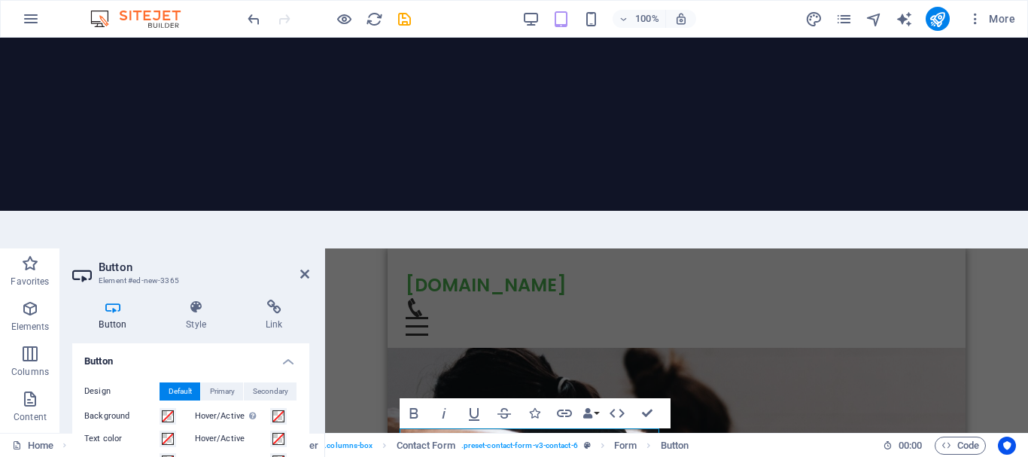
click at [363, 351] on div "H2 Banner Banner Container Menu Bar Text Image with text H2 Container Text H2 C…" at bounding box center [676, 445] width 703 height 395
click at [353, 316] on div "H2 Banner Banner Container Menu Bar Text Image with text H2 Container Text H2 C…" at bounding box center [676, 445] width 703 height 395
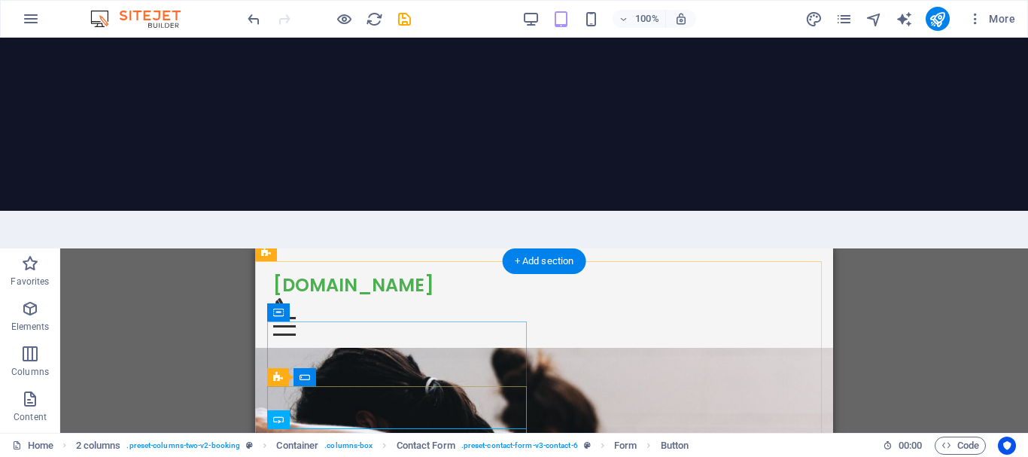
scroll to position [3752, 0]
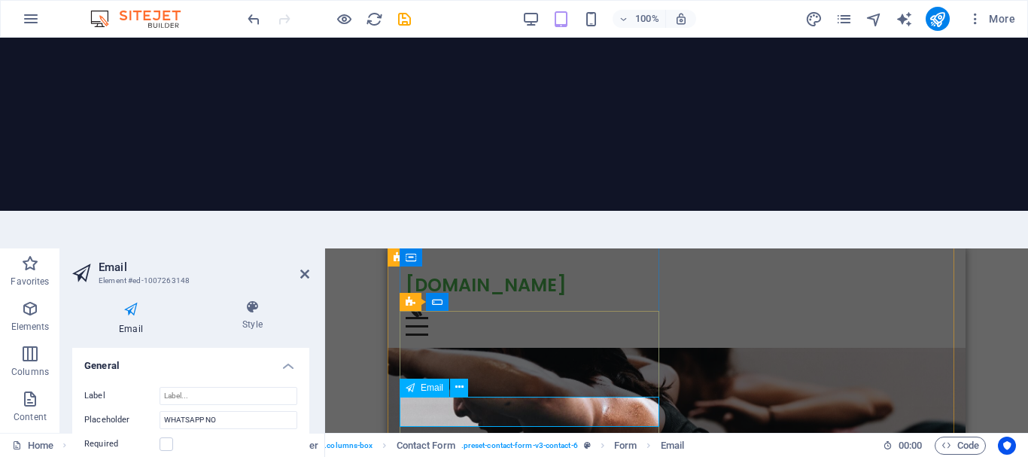
drag, startPoint x: 504, startPoint y: 409, endPoint x: 409, endPoint y: 407, distance: 95.6
type input "GMAIL ID"
click at [351, 248] on div "H2 Banner Banner Container Menu Bar Text Image with text H2 Container Text H2 C…" at bounding box center [676, 445] width 703 height 395
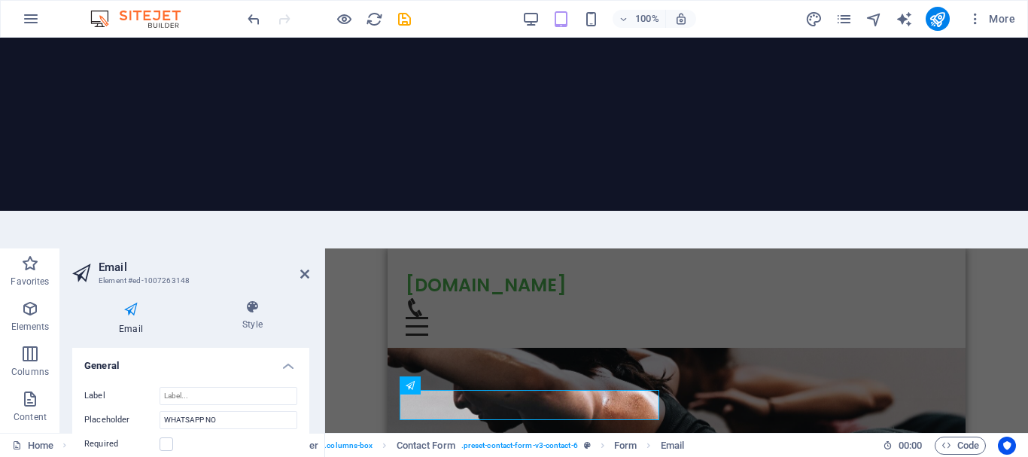
scroll to position [3762, 0]
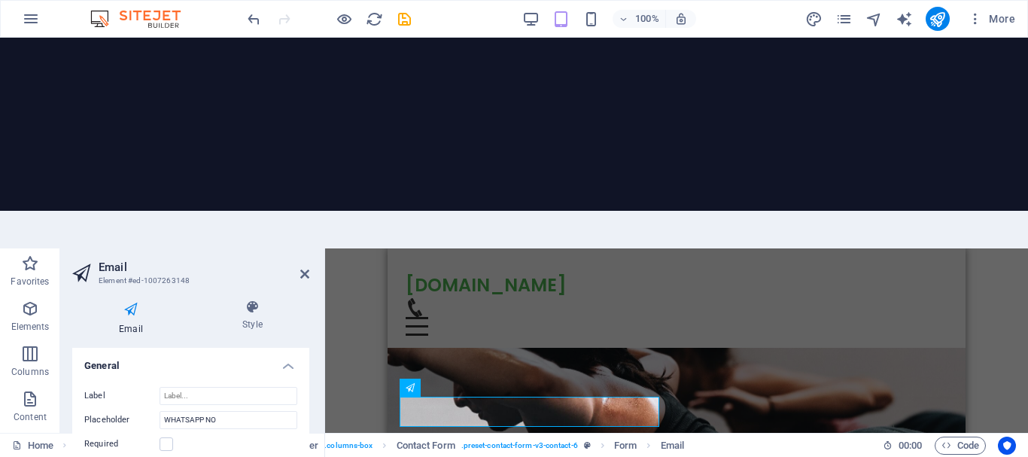
click at [359, 249] on div "H2 Banner Banner Container Menu Bar Text Image with text H2 Container Text H2 C…" at bounding box center [676, 445] width 703 height 395
click at [300, 268] on icon at bounding box center [304, 274] width 9 height 12
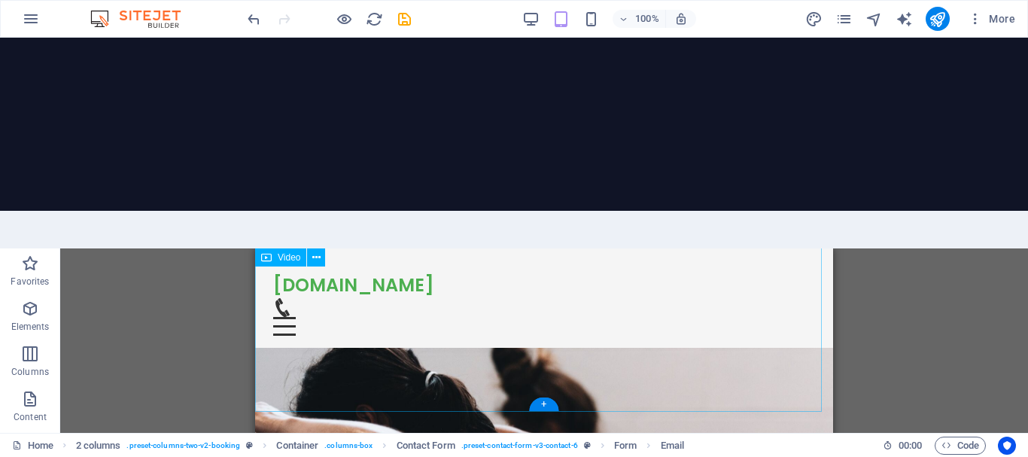
scroll to position [3526, 0]
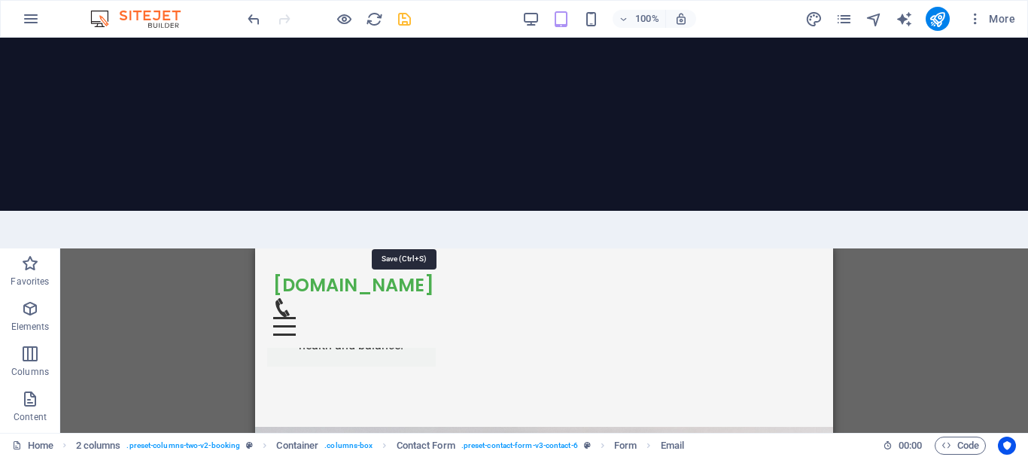
click at [400, 20] on icon "save" at bounding box center [404, 19] width 17 height 17
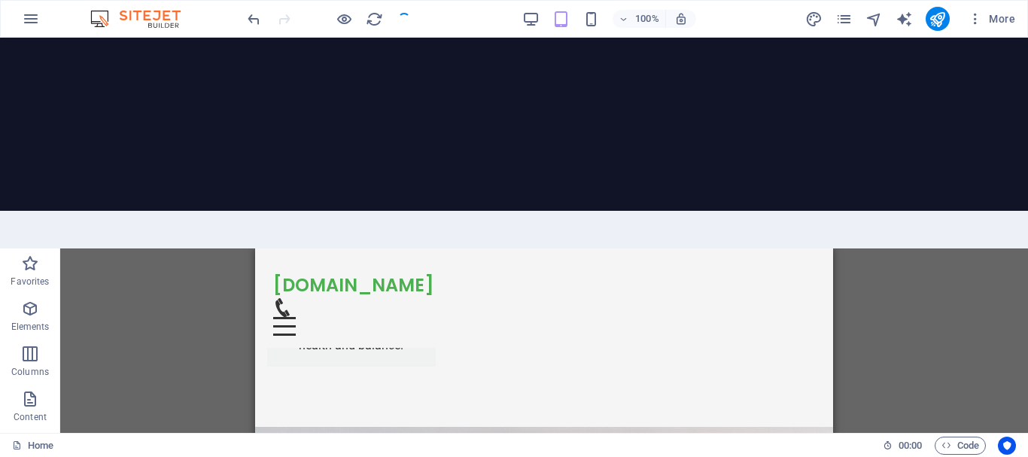
checkbox input "false"
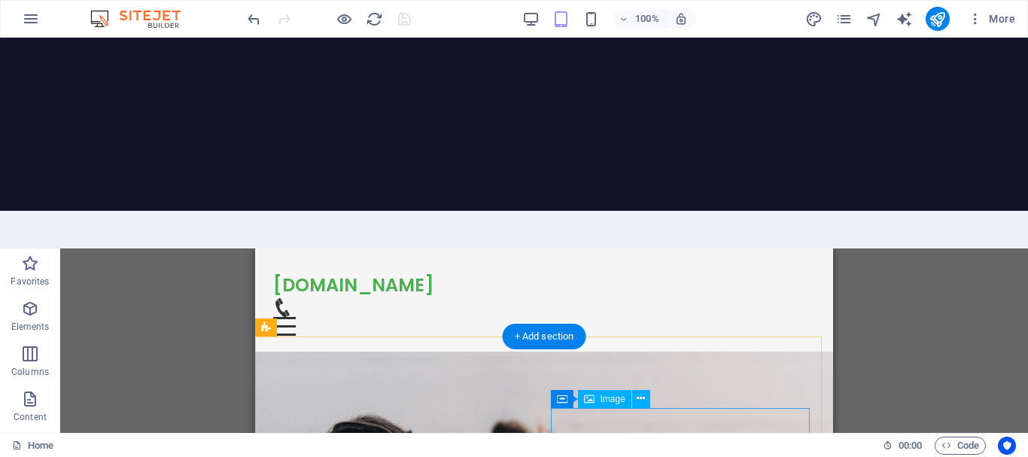
scroll to position [3677, 0]
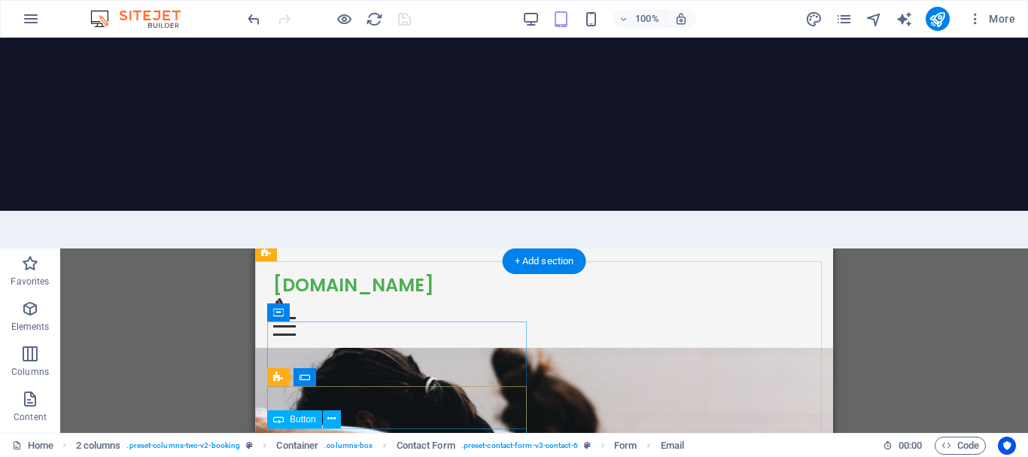
click at [326, 410] on button at bounding box center [332, 419] width 18 height 18
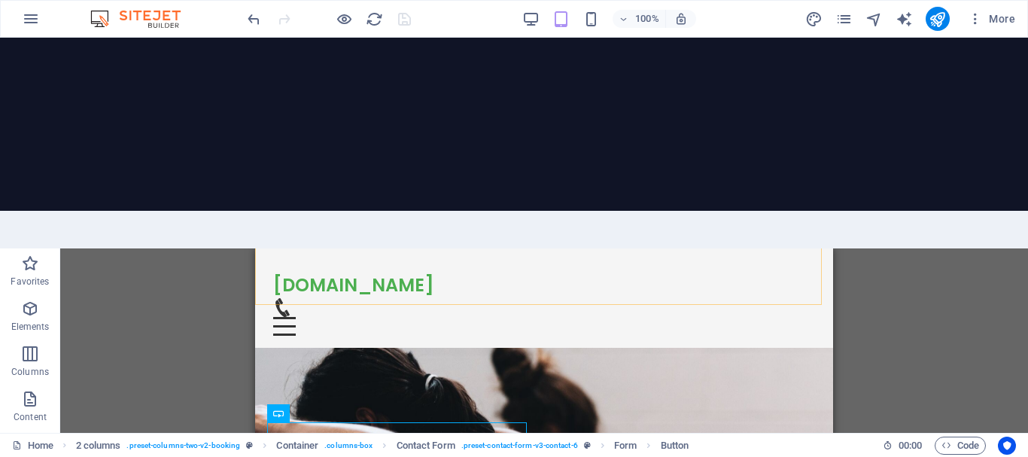
scroll to position [3687, 0]
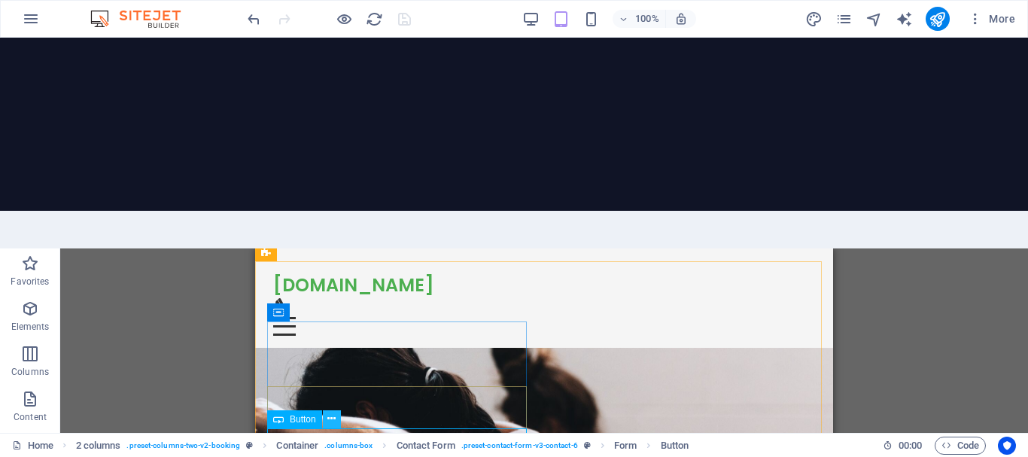
click at [336, 410] on button at bounding box center [332, 419] width 18 height 18
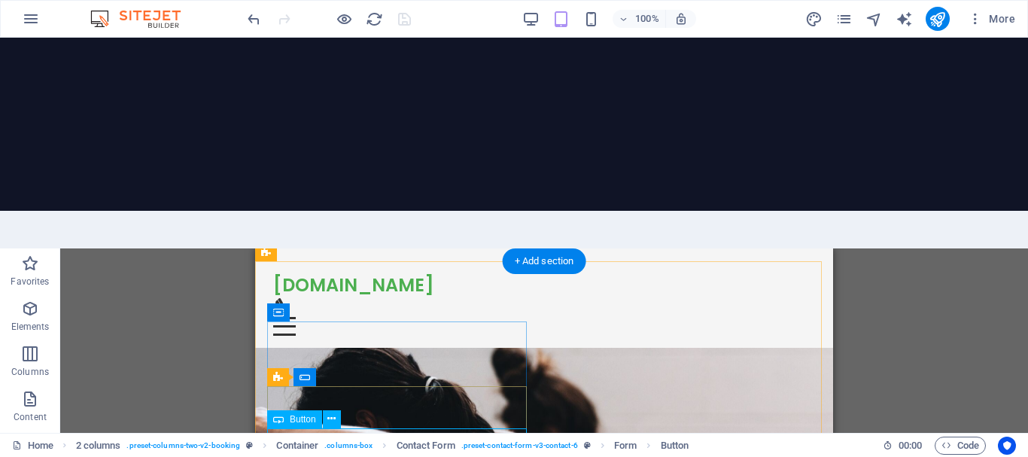
scroll to position [3677, 0]
click at [333, 411] on icon at bounding box center [331, 419] width 8 height 16
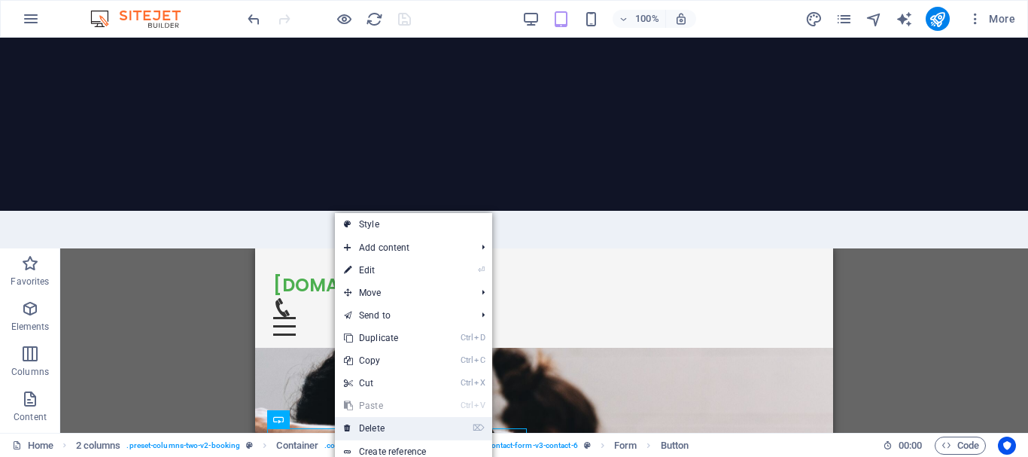
click at [381, 417] on link "⌦ Delete" at bounding box center [385, 428] width 101 height 23
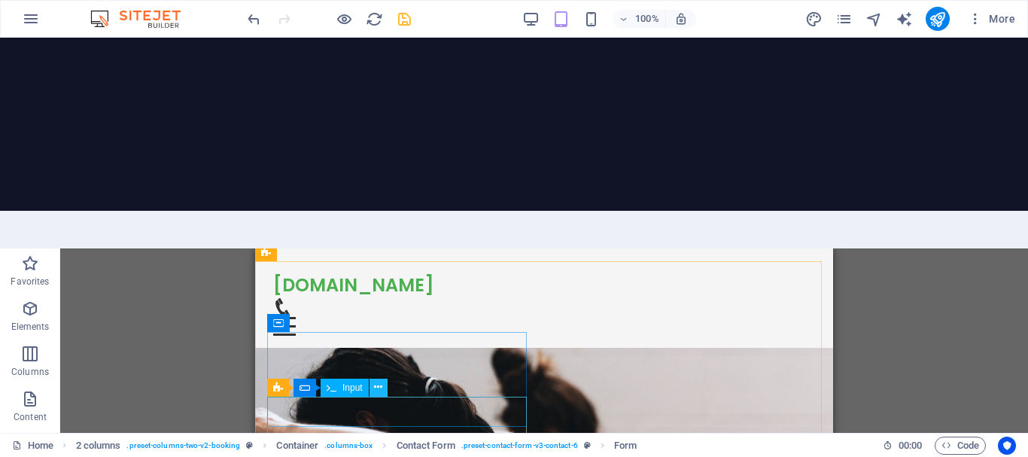
click at [378, 379] on icon at bounding box center [378, 387] width 8 height 16
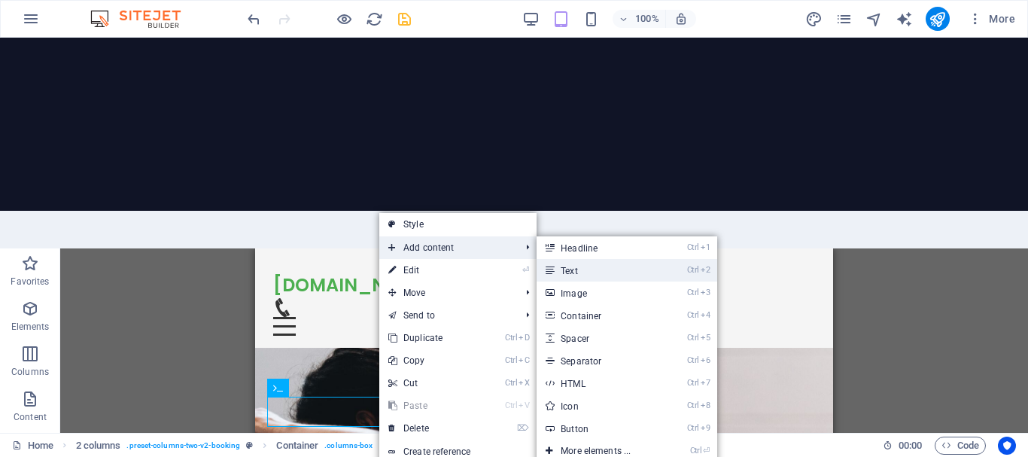
click at [572, 259] on link "Ctrl 2 Text" at bounding box center [599, 270] width 124 height 23
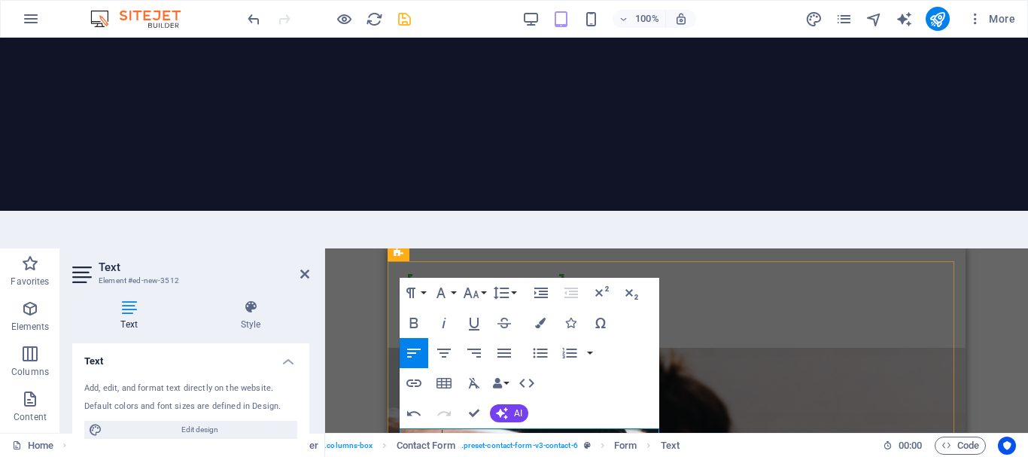
click at [355, 248] on div "H2 Banner Banner Container Menu Bar Text Image with text H2 Container Text H2 C…" at bounding box center [676, 445] width 703 height 395
click at [354, 248] on div "H2 Banner Banner Container Menu Bar Text Image with text H2 Container Text H2 C…" at bounding box center [676, 445] width 703 height 395
click at [333, 248] on div "H2 Banner Banner Container Menu Bar Text Image with text H2 Container Text H2 C…" at bounding box center [676, 445] width 703 height 395
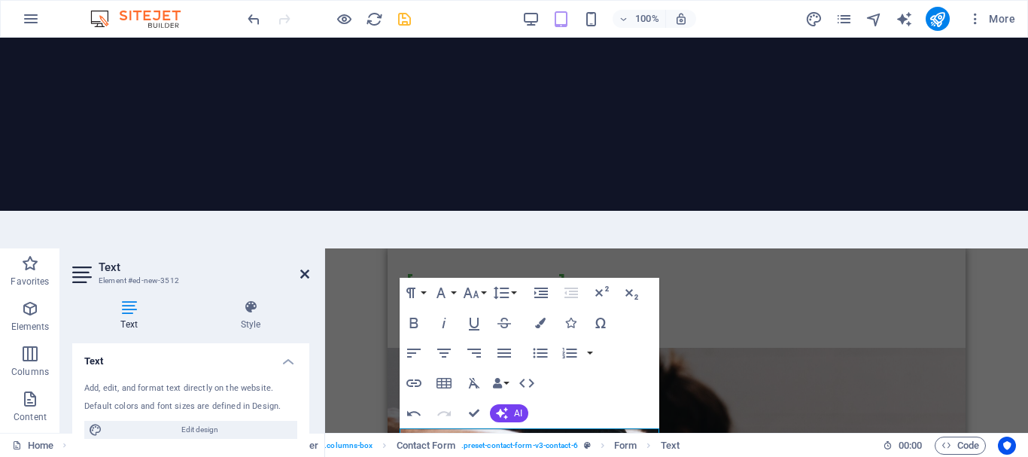
click at [307, 268] on icon at bounding box center [304, 274] width 9 height 12
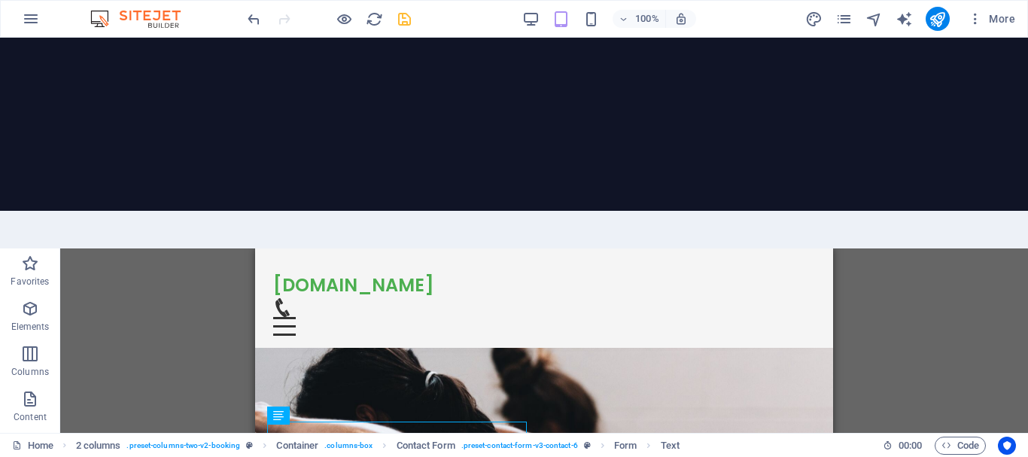
scroll to position [3687, 0]
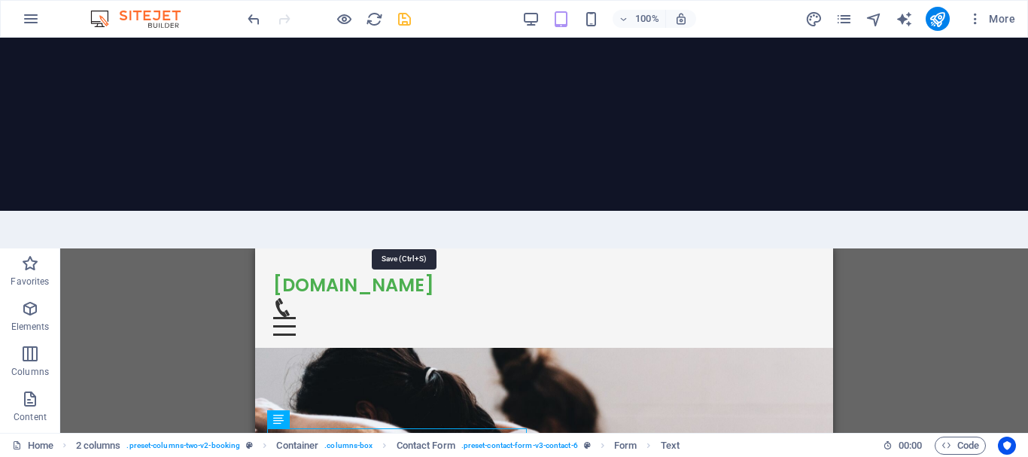
click at [408, 19] on icon "save" at bounding box center [404, 19] width 17 height 17
checkbox input "false"
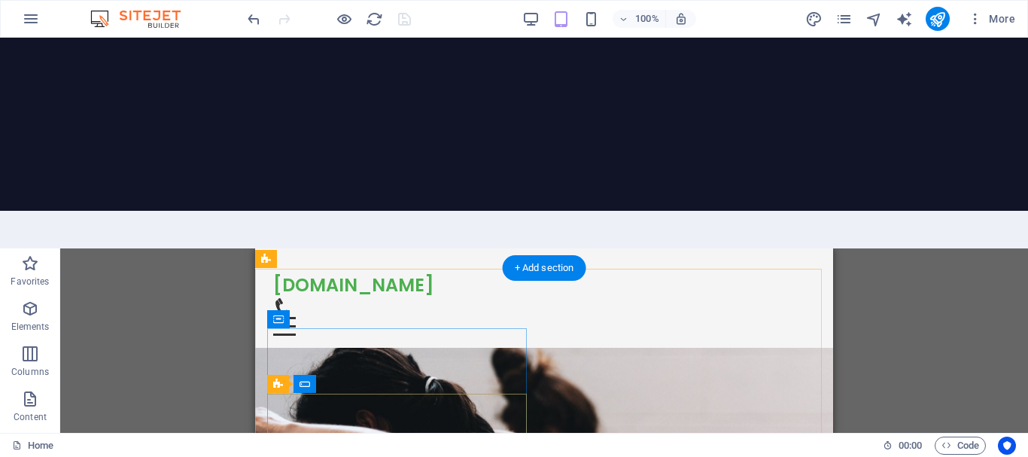
scroll to position [3677, 0]
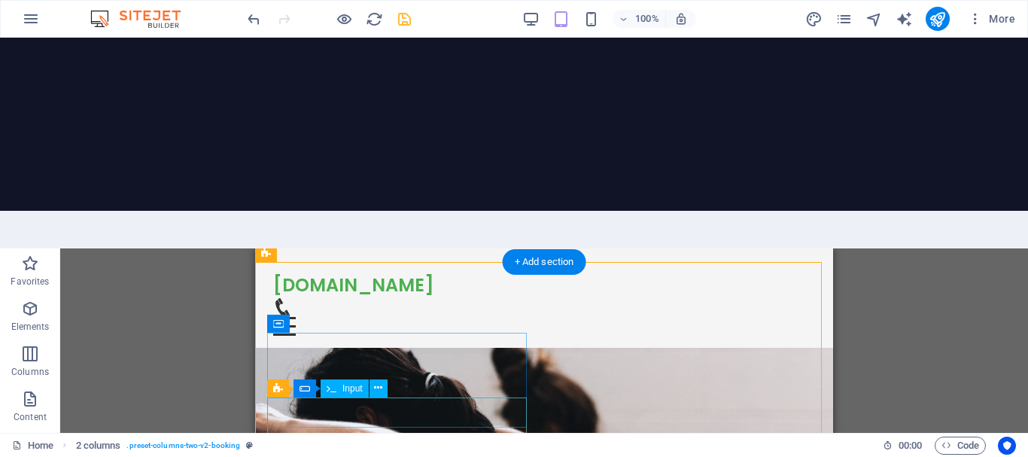
scroll to position [3676, 0]
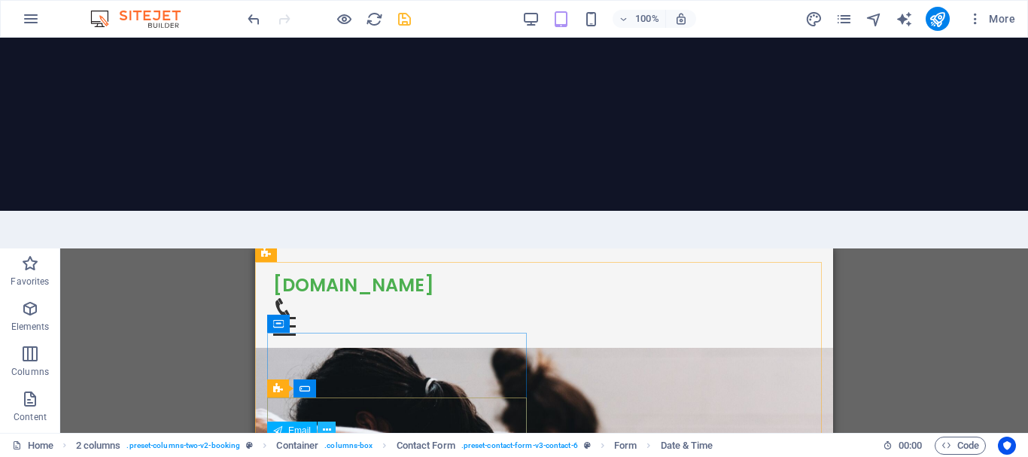
click at [333, 421] on button at bounding box center [327, 430] width 18 height 18
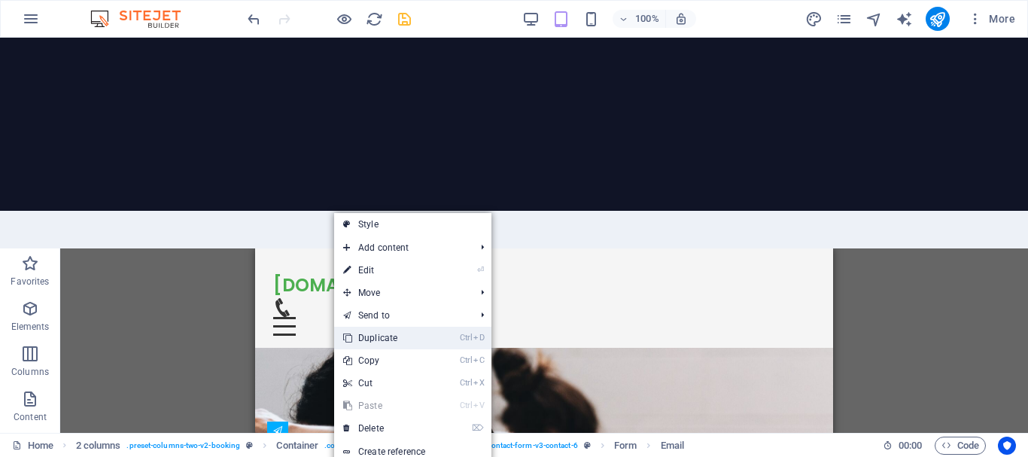
click at [421, 327] on link "Ctrl D Duplicate" at bounding box center [384, 338] width 101 height 23
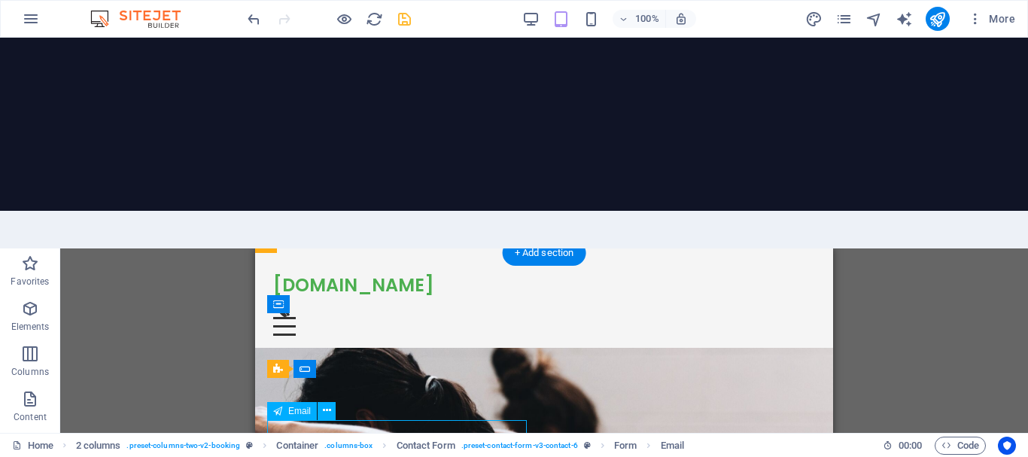
scroll to position [3686, 0]
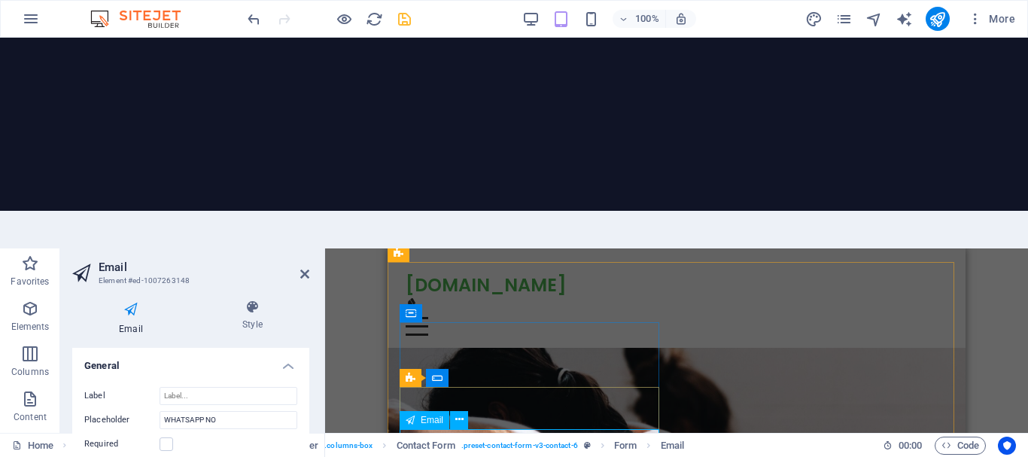
drag, startPoint x: 509, startPoint y: 445, endPoint x: 516, endPoint y: 435, distance: 12.3
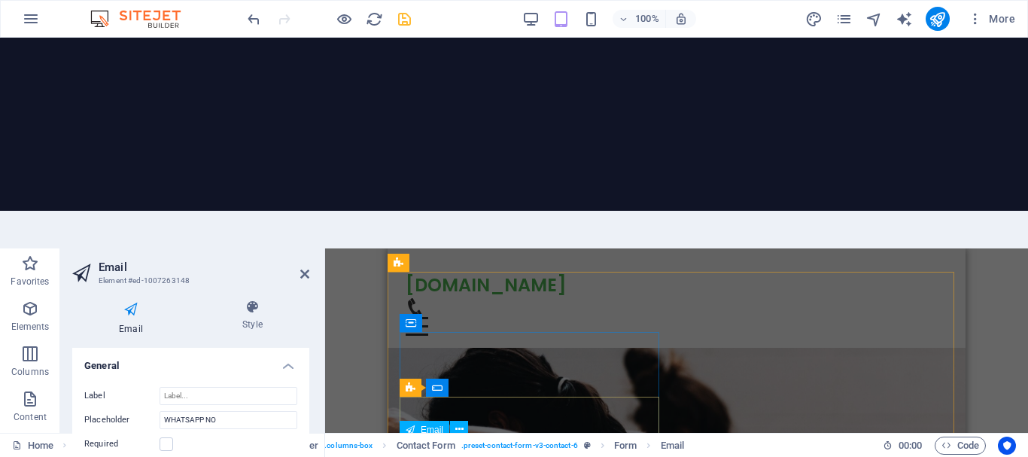
scroll to position [3676, 0]
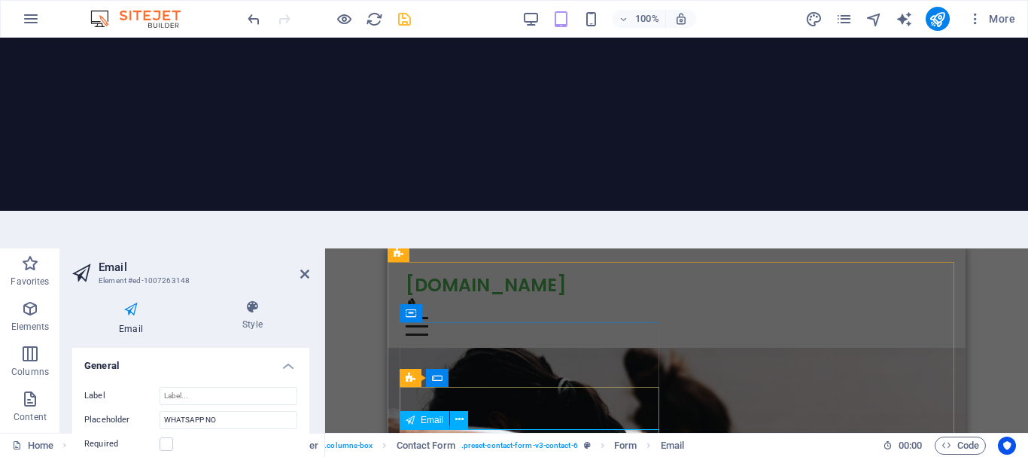
type input "g"
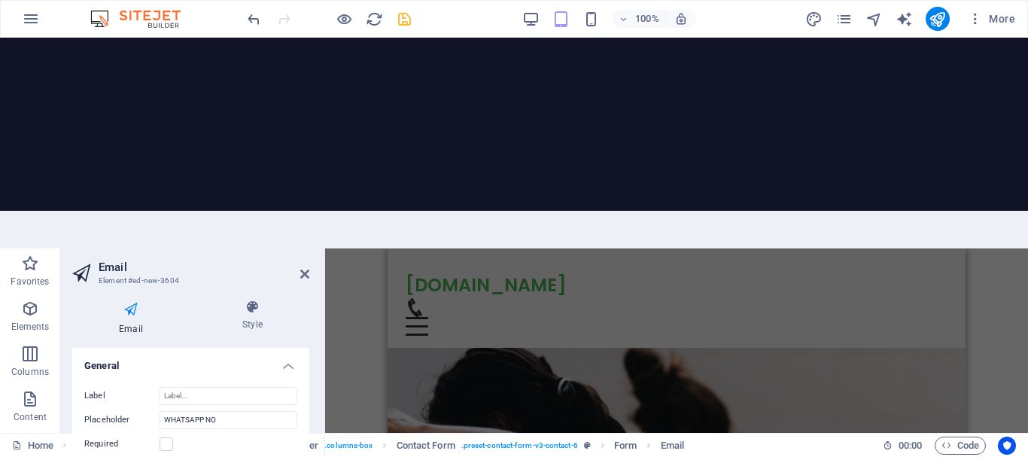
type input "Gmail id"
click at [360, 260] on div "H2 Banner Banner Container Menu Bar Text Image with text H2 Container Text H2 C…" at bounding box center [676, 445] width 703 height 395
click at [308, 268] on icon at bounding box center [304, 274] width 9 height 12
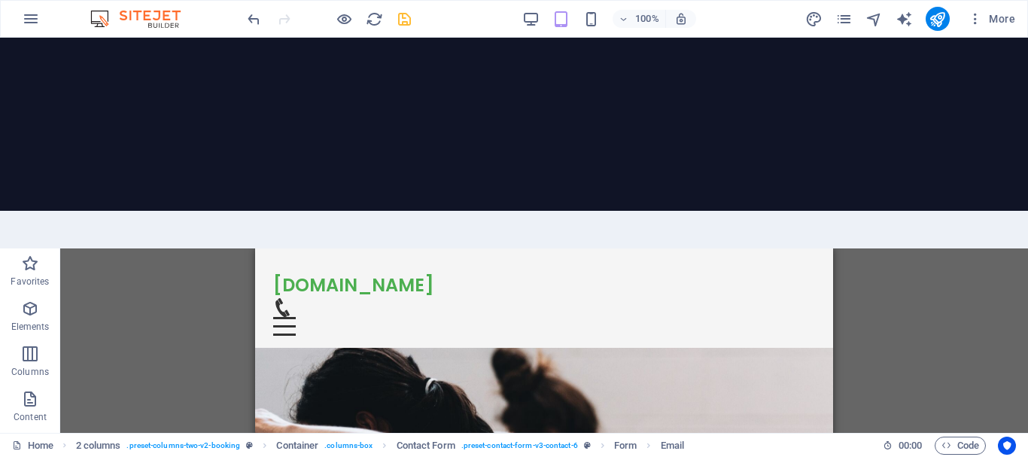
click at [162, 248] on div "H2 Banner Banner Container Menu Bar Text Image with text H2 Container Text H2 C…" at bounding box center [544, 445] width 968 height 395
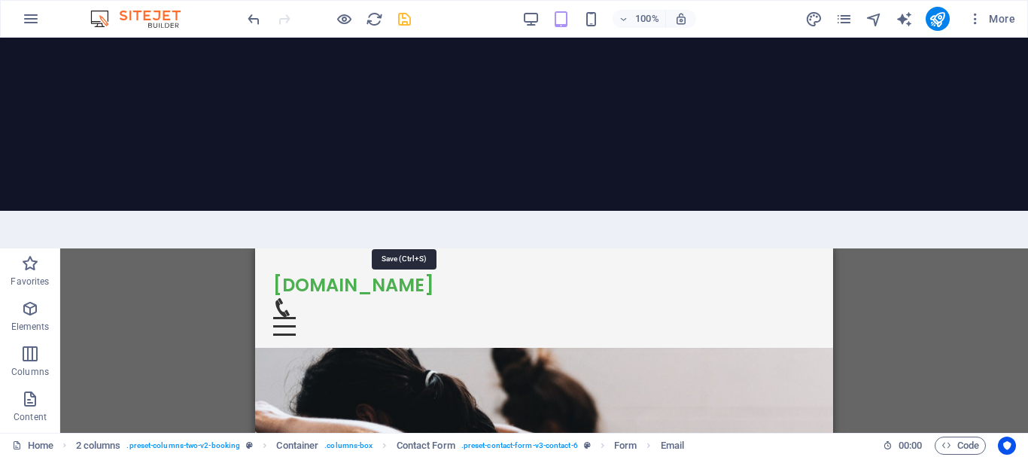
click at [402, 23] on icon "save" at bounding box center [404, 19] width 17 height 17
checkbox input "false"
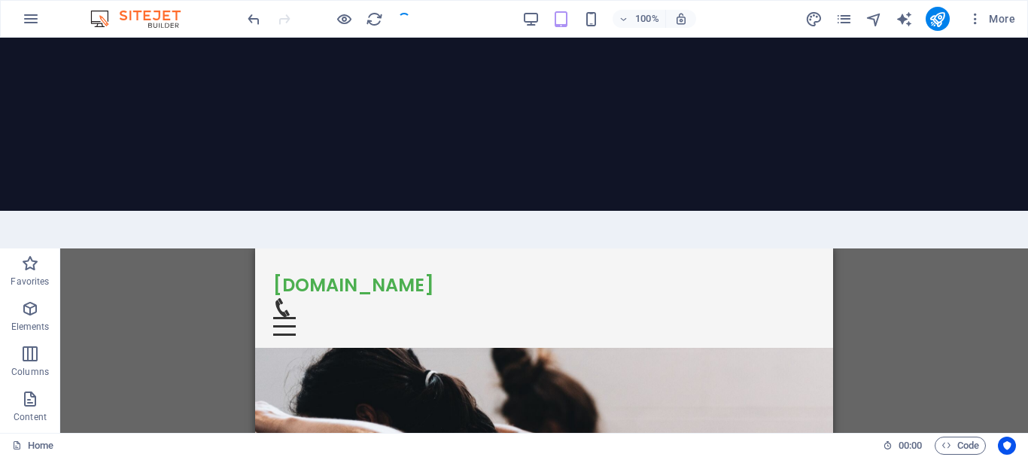
scroll to position [3686, 0]
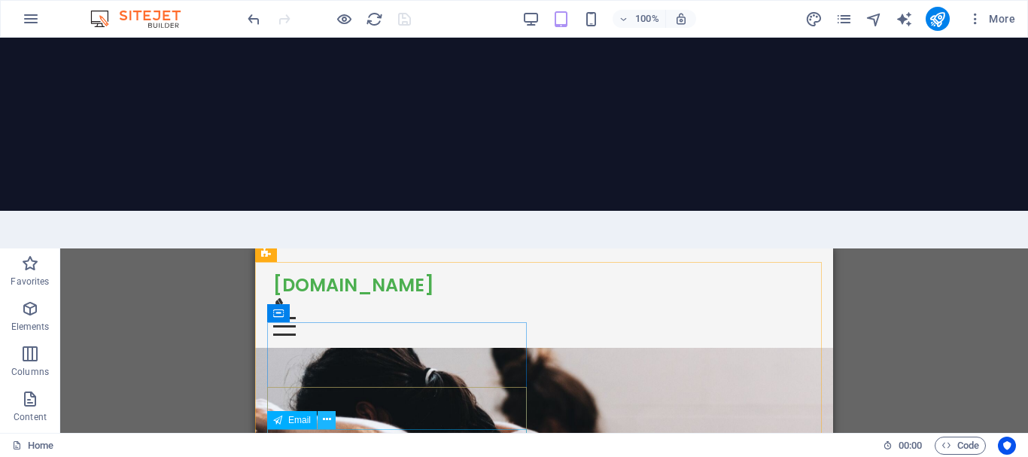
click at [330, 412] on icon at bounding box center [327, 420] width 8 height 16
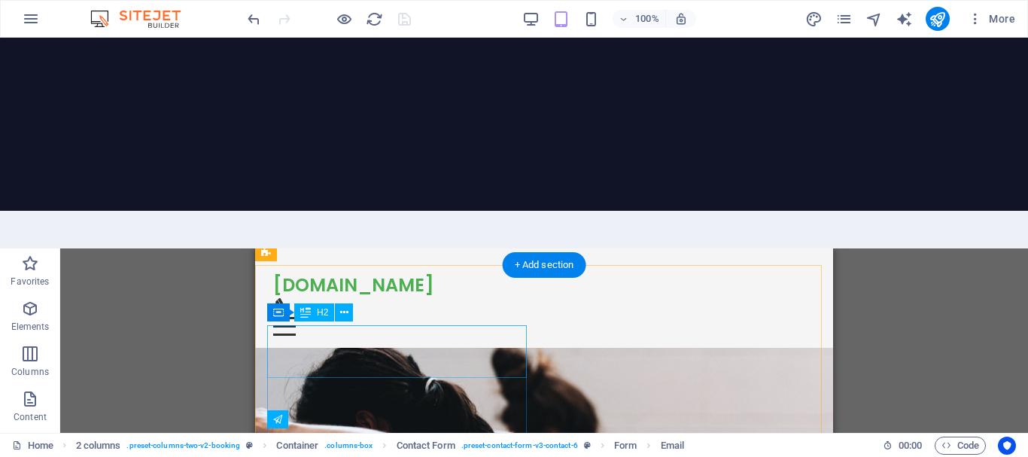
scroll to position [3676, 0]
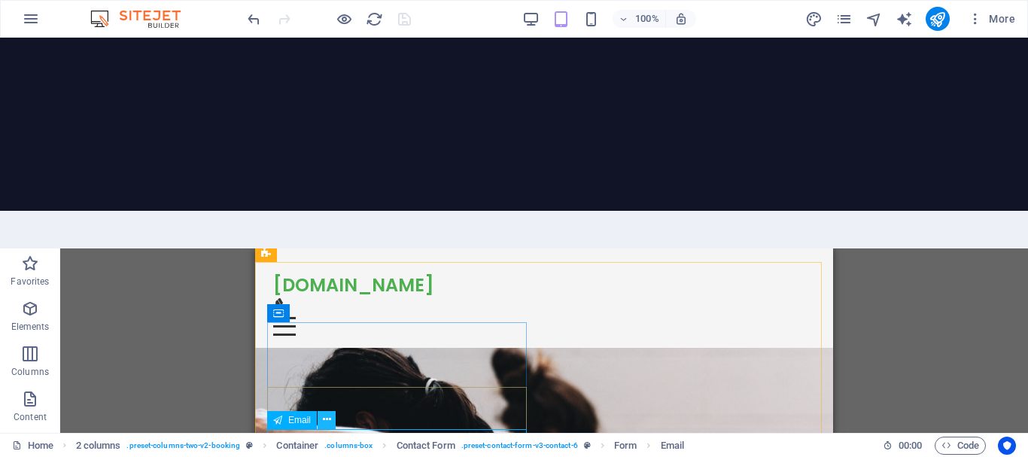
click at [331, 412] on icon at bounding box center [327, 420] width 8 height 16
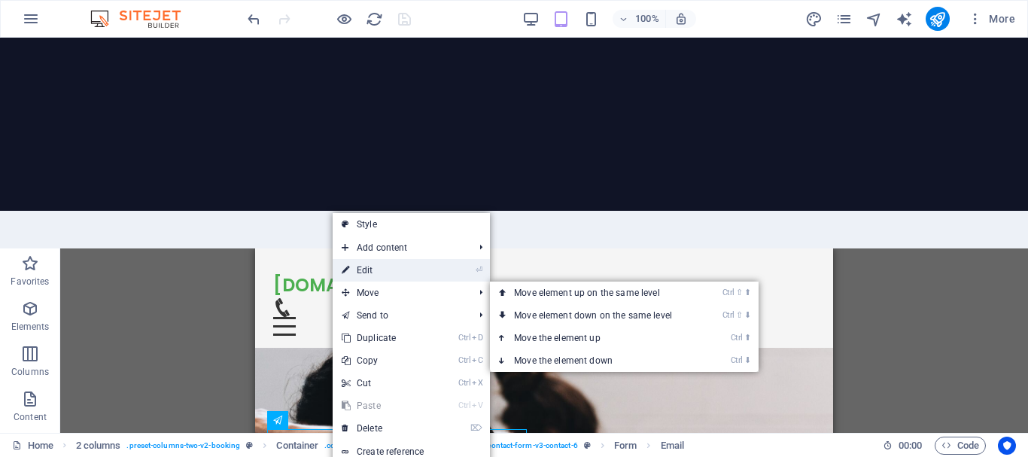
click at [371, 259] on link "⏎ Edit" at bounding box center [383, 270] width 101 height 23
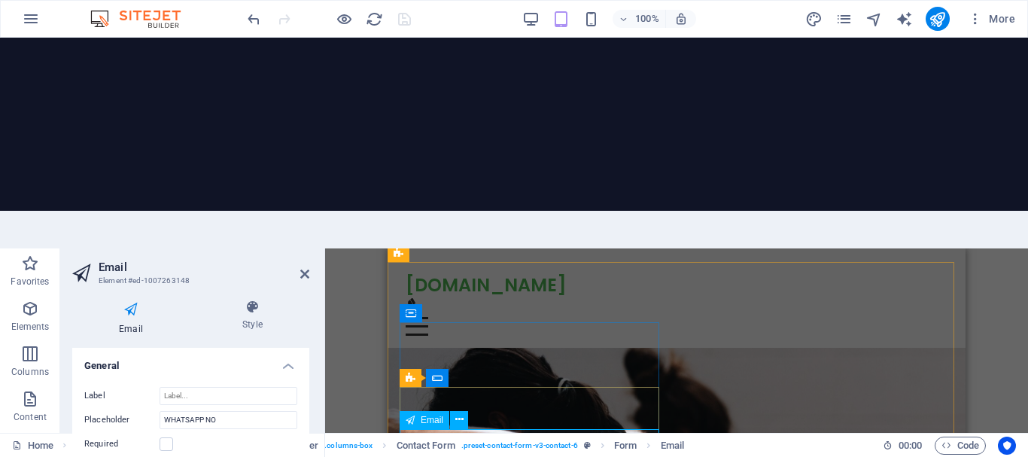
drag, startPoint x: 496, startPoint y: 442, endPoint x: 424, endPoint y: 439, distance: 72.3
type input "GMAIL ID"
click at [303, 268] on icon at bounding box center [304, 274] width 9 height 12
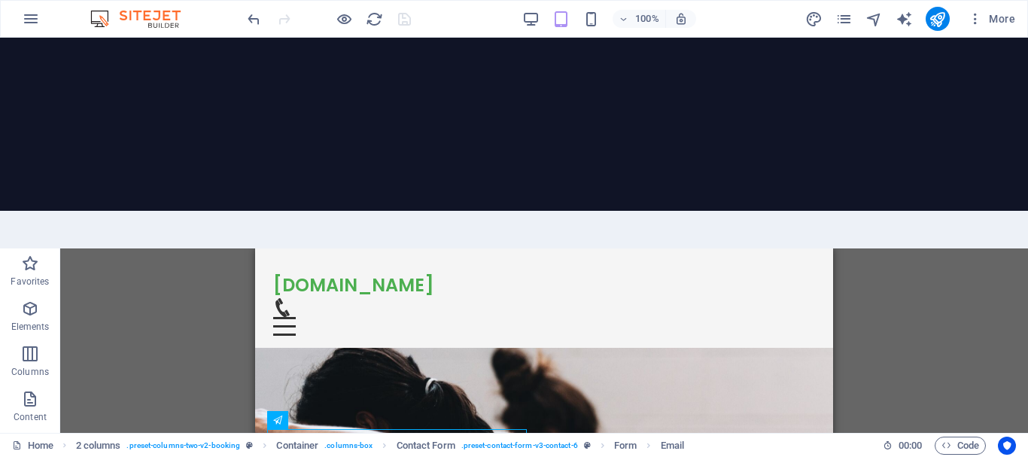
click at [199, 248] on div "H2 Banner Banner Container Menu Bar Text Image with text H2 Container Text H2 C…" at bounding box center [544, 445] width 968 height 395
click at [405, 20] on div at bounding box center [329, 19] width 169 height 24
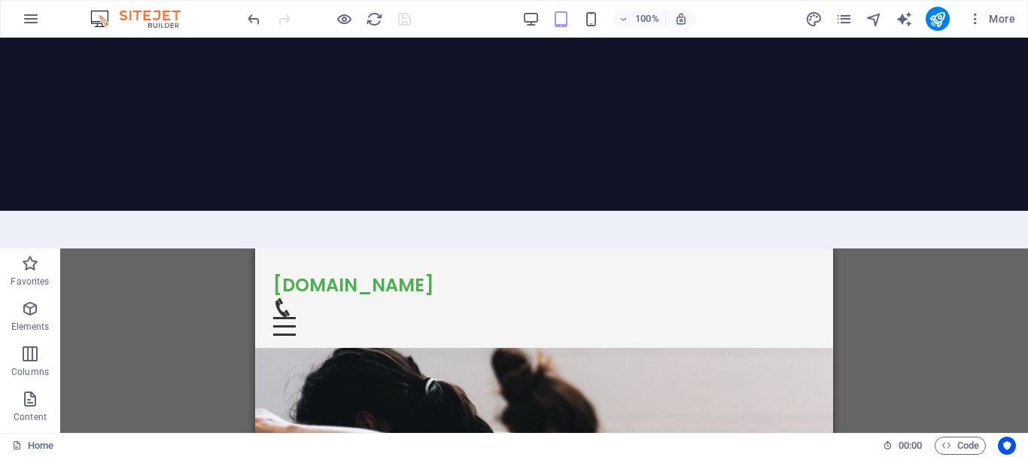
click at [402, 23] on div at bounding box center [329, 19] width 169 height 24
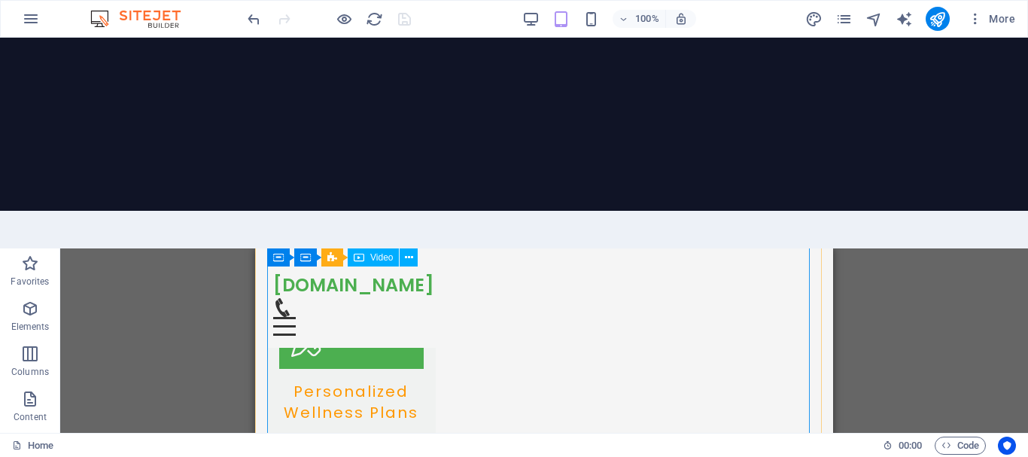
scroll to position [2848, 0]
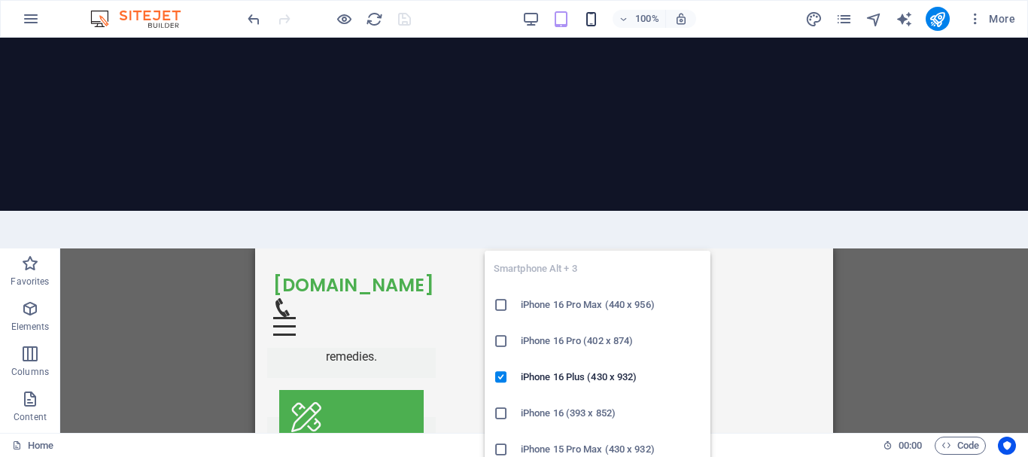
click at [591, 20] on icon "button" at bounding box center [590, 19] width 17 height 17
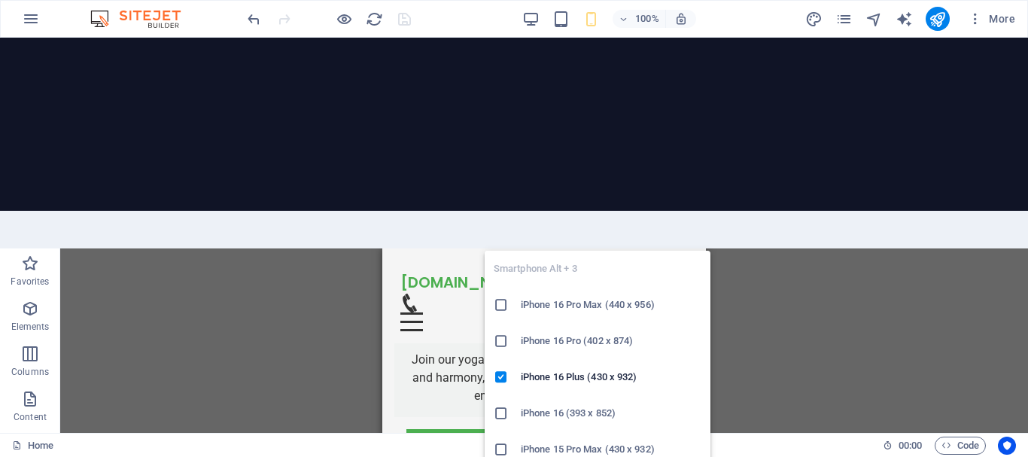
scroll to position [2844, 0]
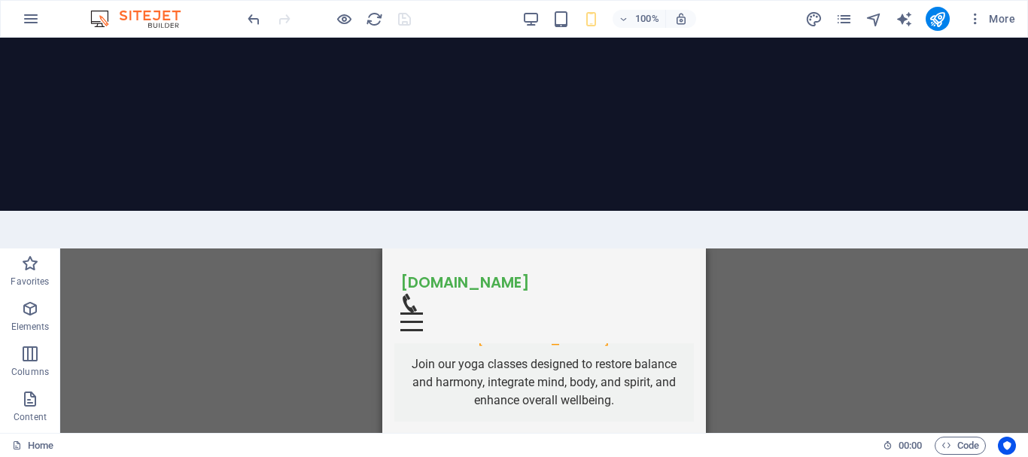
click at [251, 248] on div "H2 Banner Banner Container Menu Bar Text Image with text H2 Container Text H2 C…" at bounding box center [544, 445] width 968 height 395
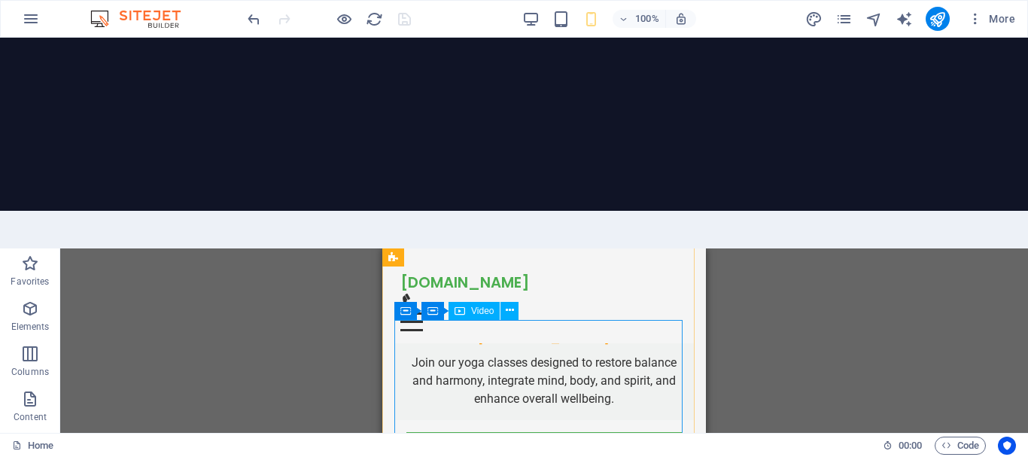
scroll to position [2695, 0]
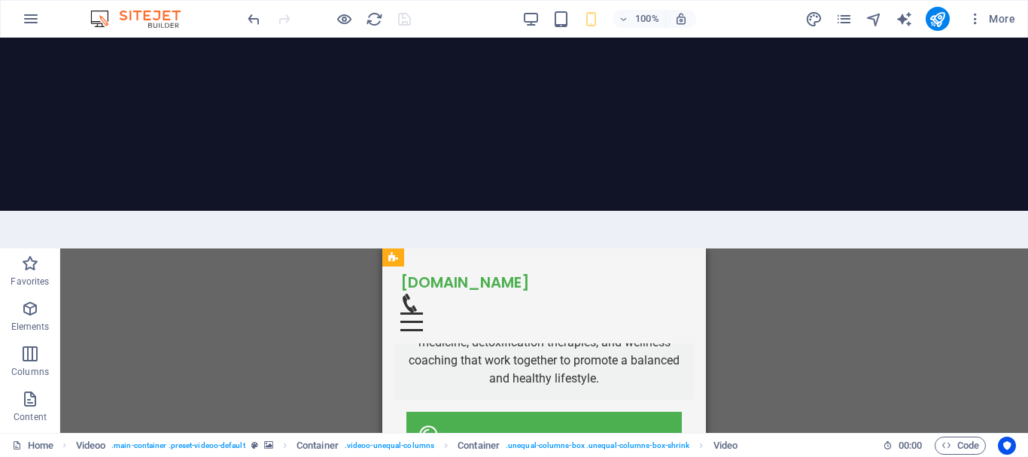
click at [509, 453] on icon at bounding box center [510, 461] width 8 height 16
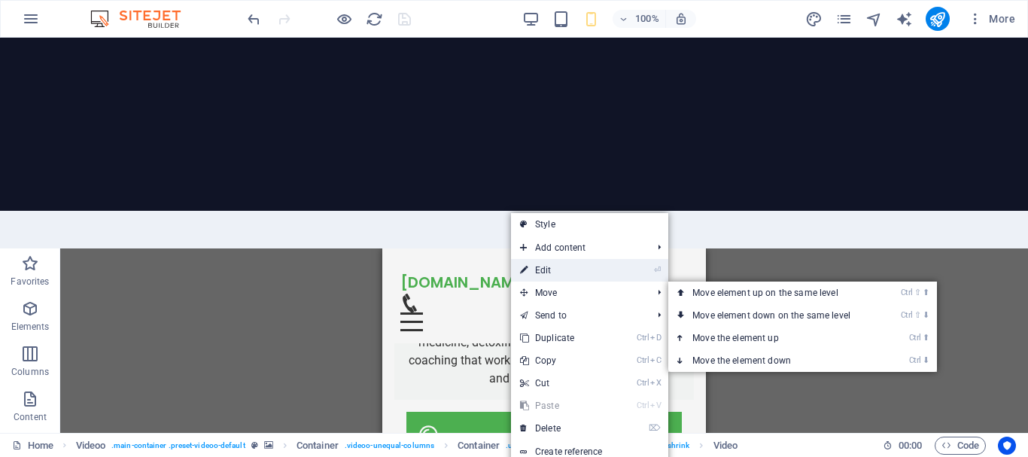
click at [564, 259] on link "⏎ Edit" at bounding box center [561, 270] width 101 height 23
select select "%"
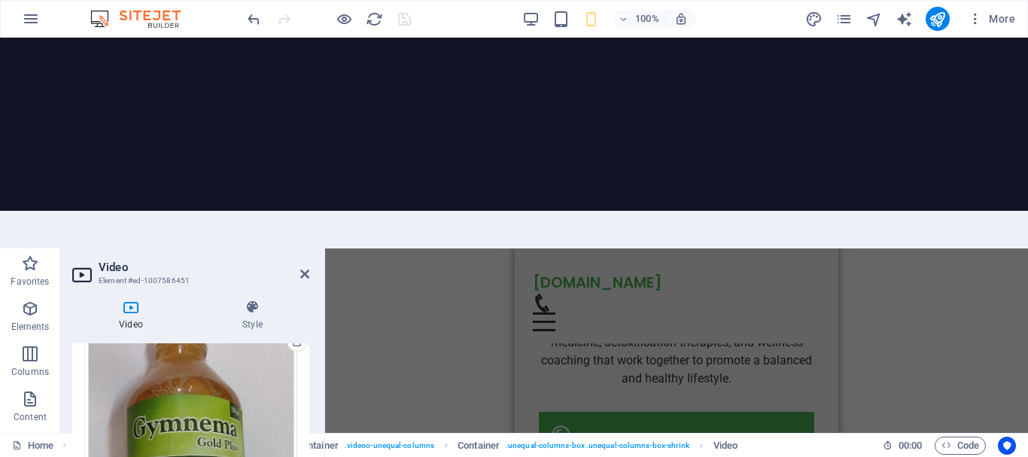
scroll to position [301, 0]
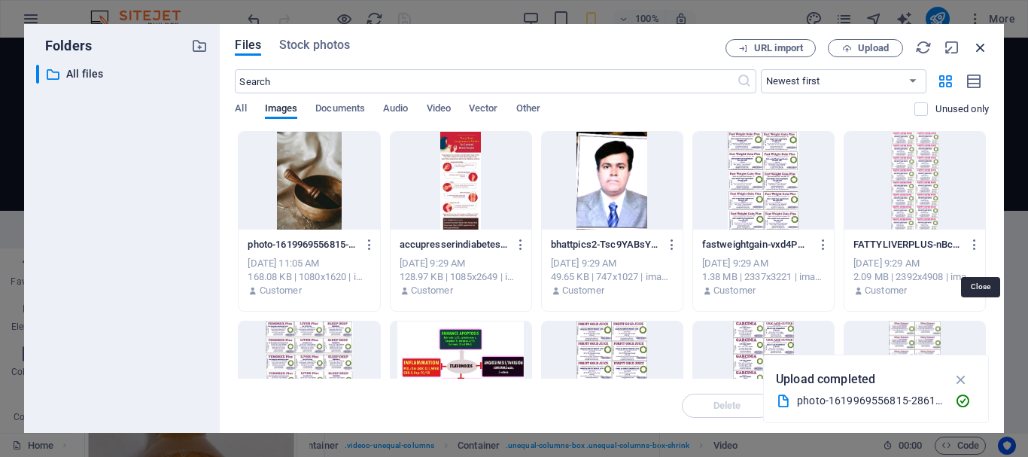
click at [984, 48] on icon "button" at bounding box center [980, 47] width 17 height 17
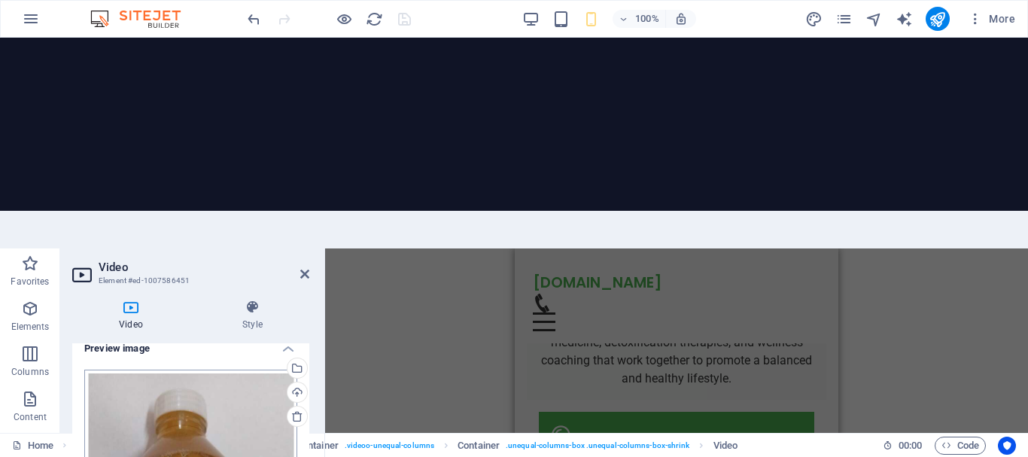
scroll to position [452, 0]
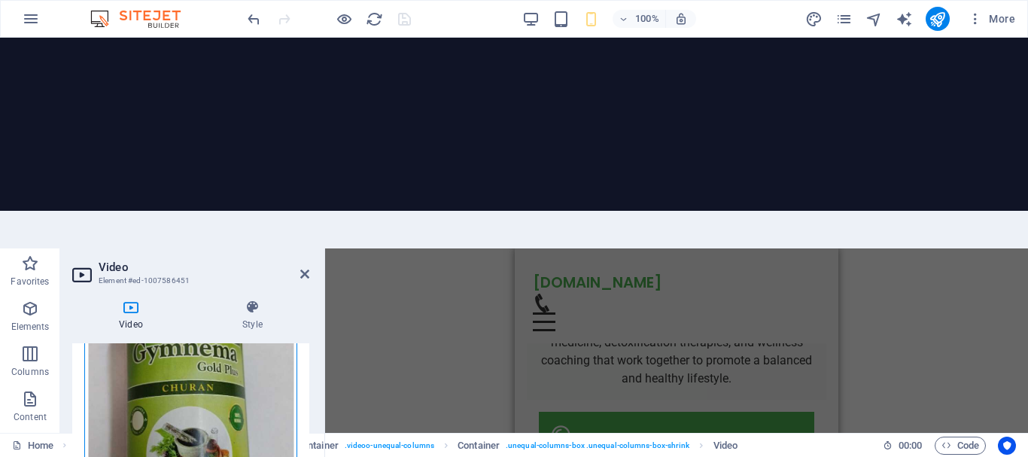
drag, startPoint x: 290, startPoint y: 373, endPoint x: 240, endPoint y: 311, distance: 79.2
click at [240, 311] on div "Drag files here, click to choose files or select files from Files or our free s…" at bounding box center [190, 405] width 213 height 373
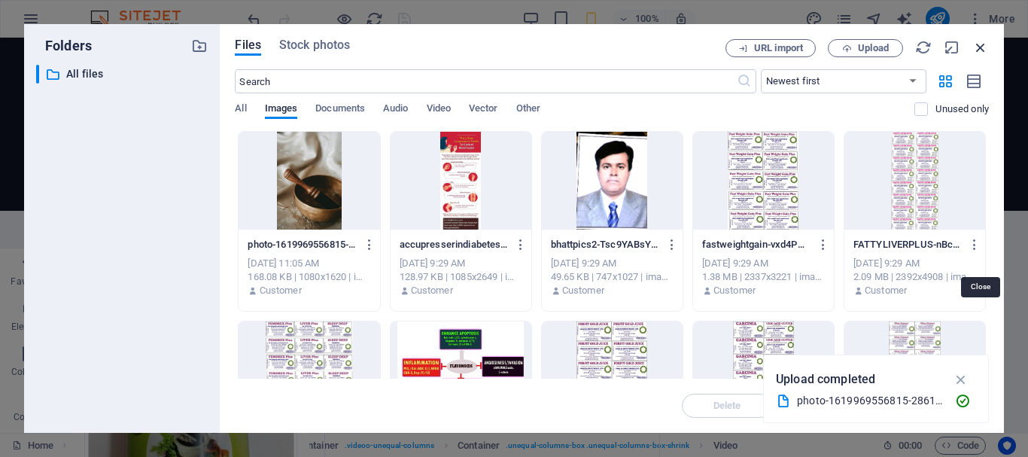
click at [984, 41] on icon "button" at bounding box center [980, 47] width 17 height 17
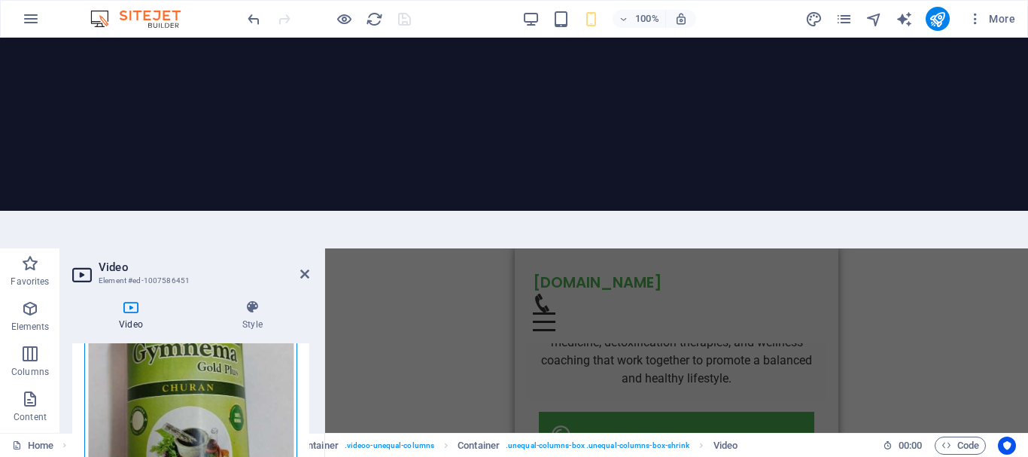
click at [200, 231] on div "Drag files here, click to choose files or select files from Files or our free s…" at bounding box center [190, 405] width 213 height 373
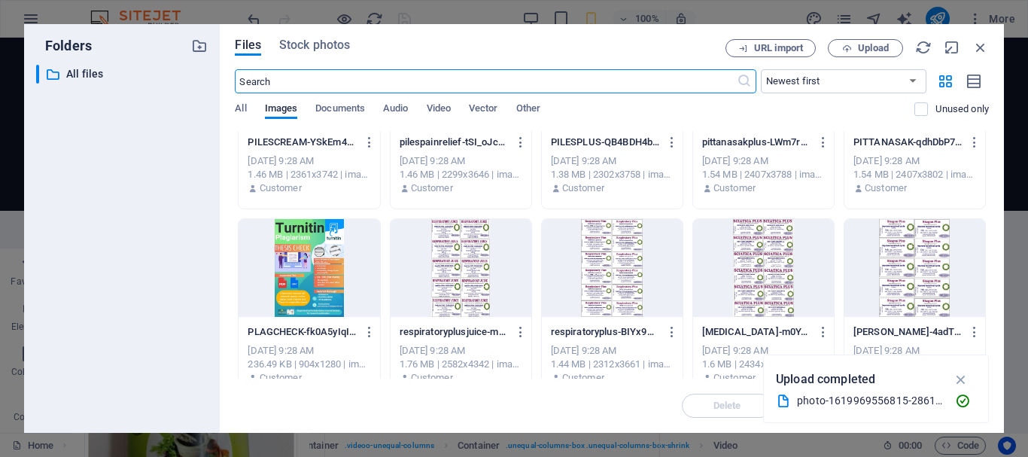
scroll to position [1640, 0]
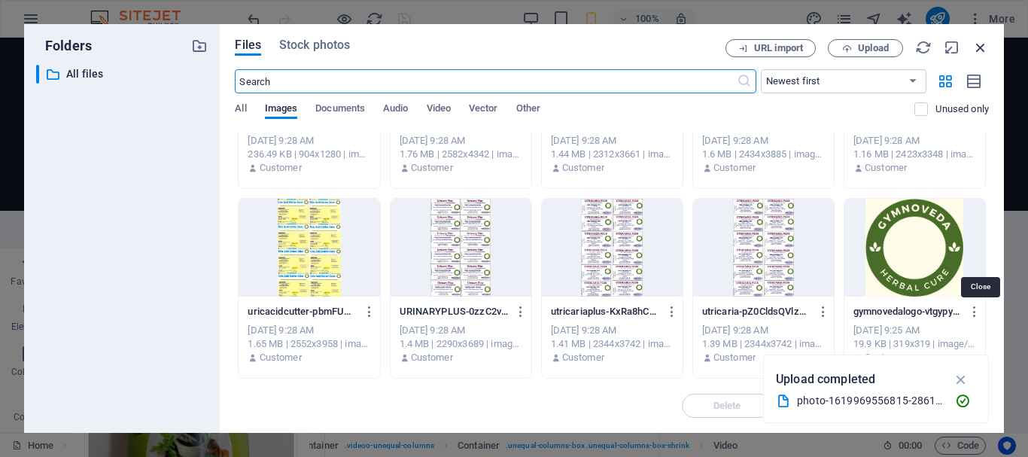
click at [980, 45] on icon "button" at bounding box center [980, 47] width 17 height 17
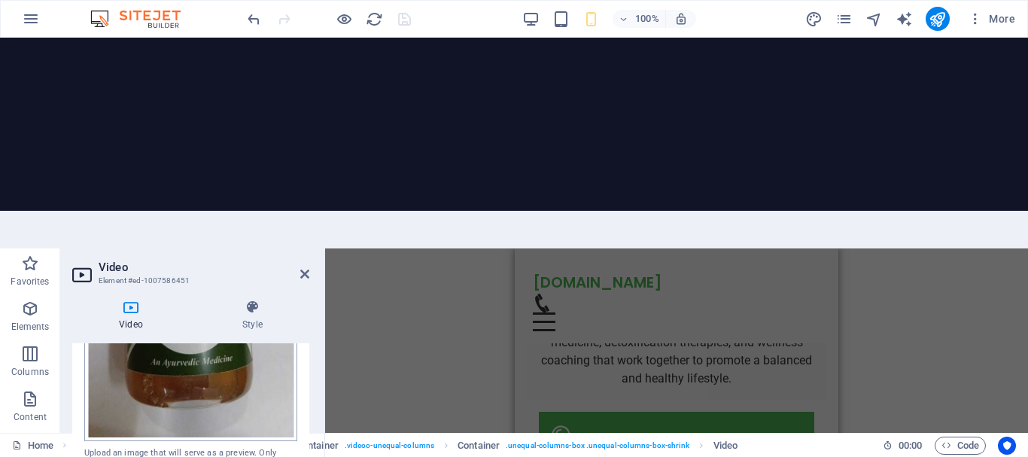
scroll to position [661, 0]
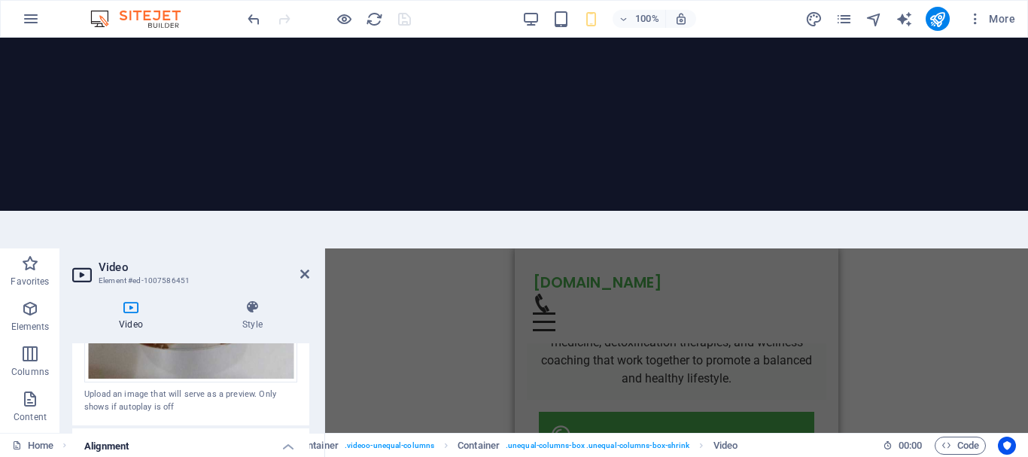
select select "px"
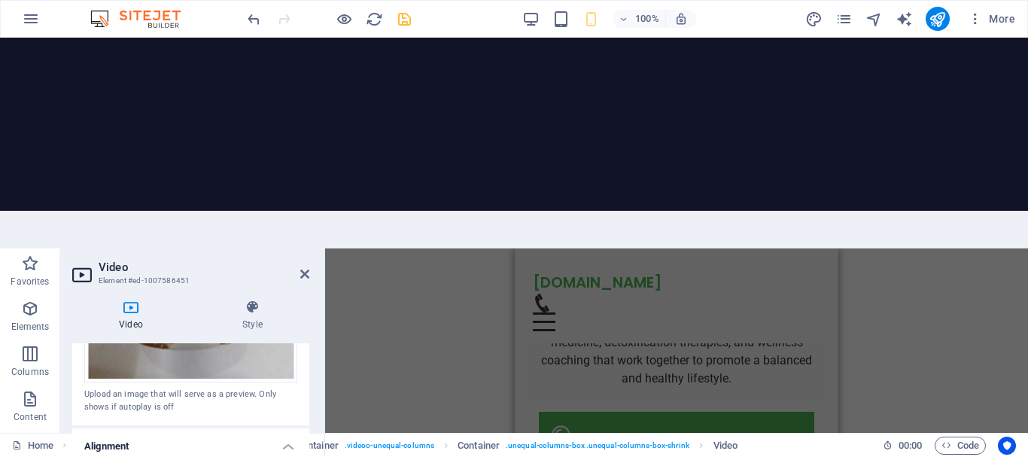
drag, startPoint x: 213, startPoint y: 355, endPoint x: 189, endPoint y: 357, distance: 24.2
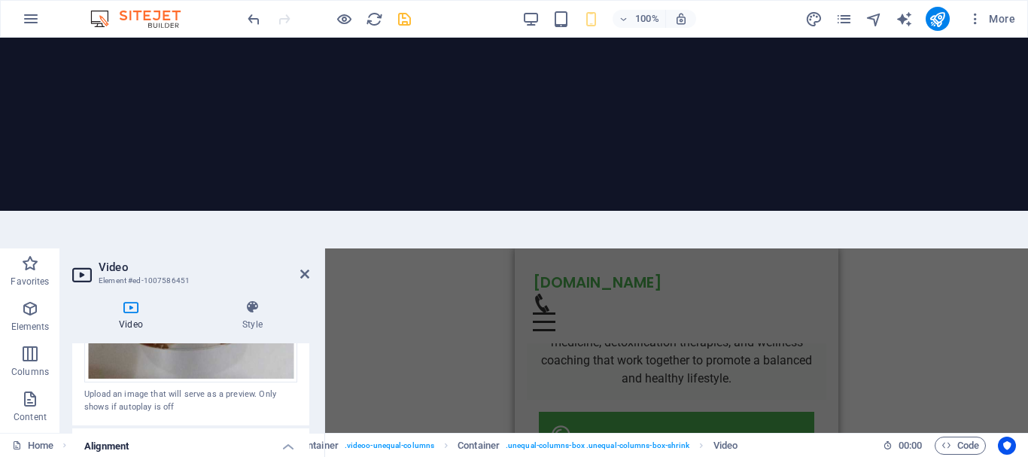
type input "500"
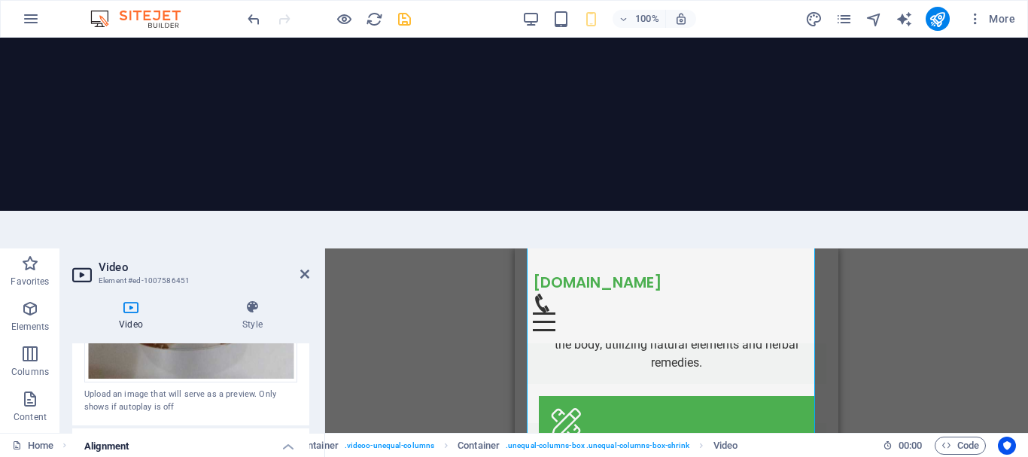
scroll to position [3222, 0]
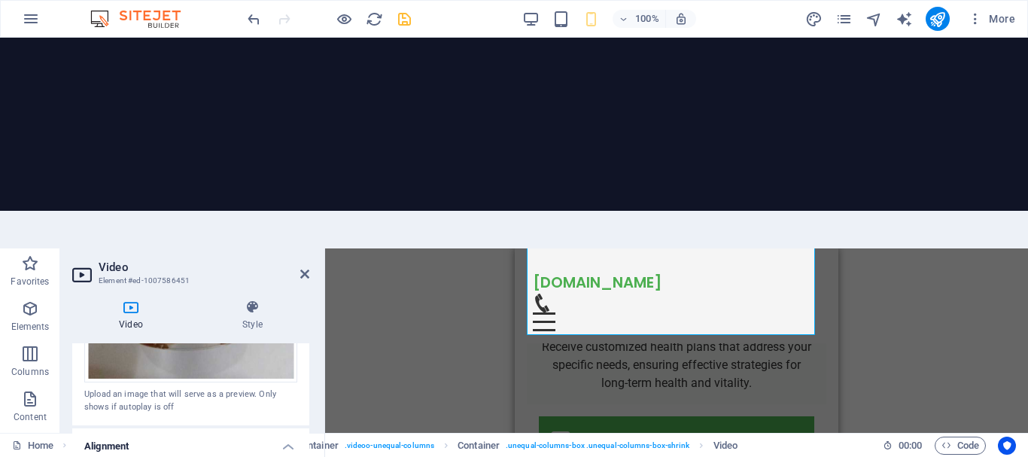
click at [391, 293] on div "Drag here to replace the existing content. Press “Ctrl” if you want to create a…" at bounding box center [676, 445] width 703 height 395
click at [307, 268] on icon at bounding box center [304, 274] width 9 height 12
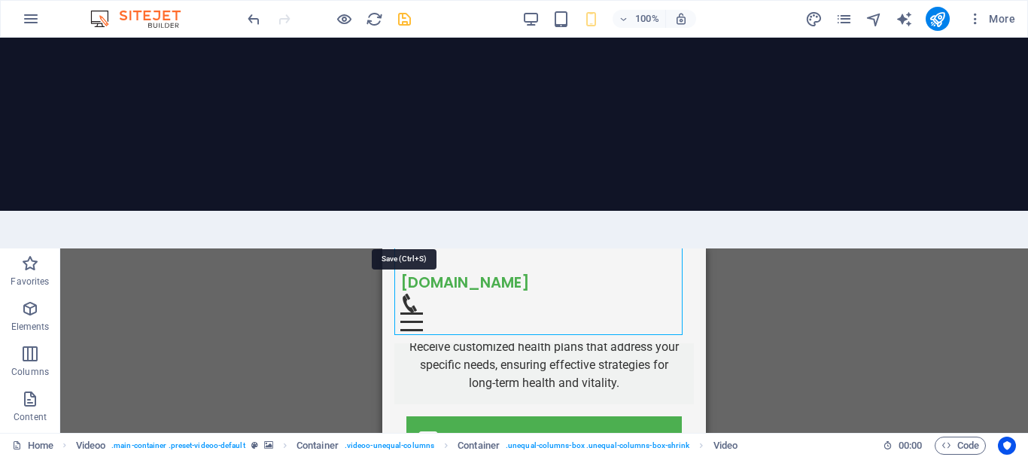
click at [400, 23] on icon "save" at bounding box center [404, 19] width 17 height 17
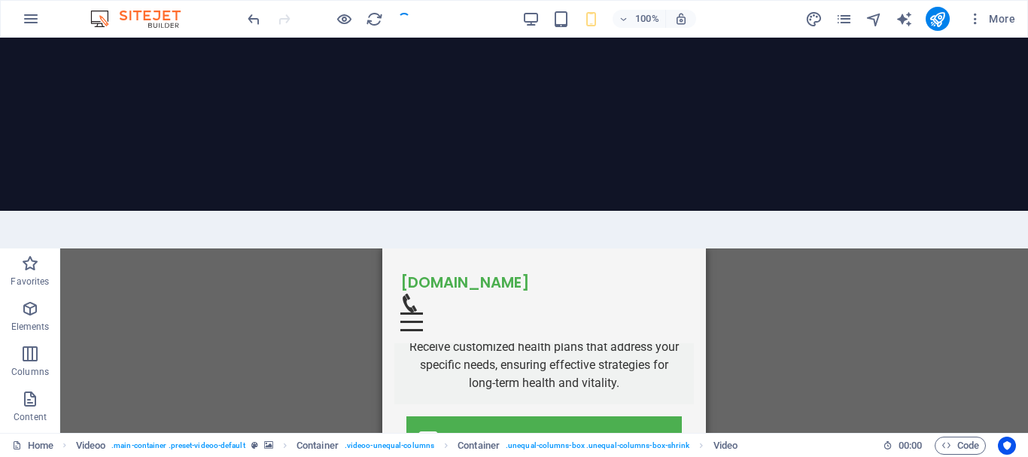
checkbox input "false"
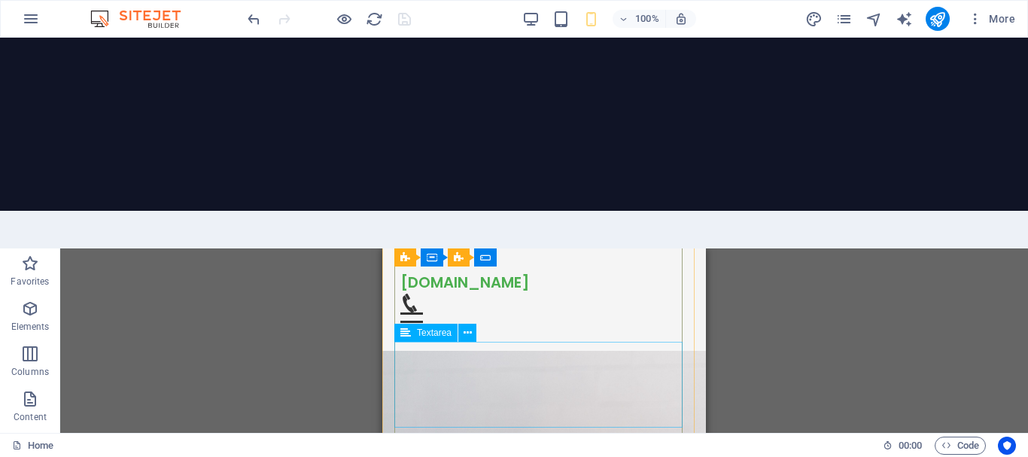
scroll to position [3657, 0]
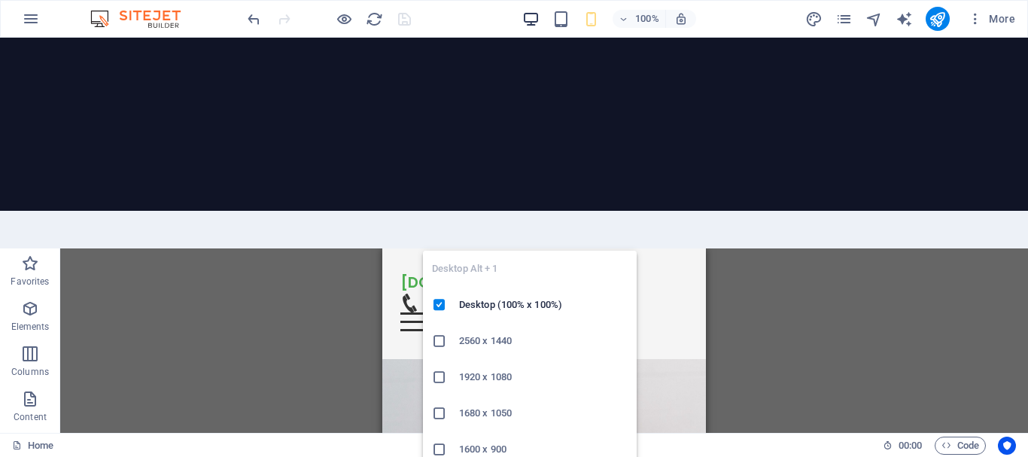
click at [534, 21] on icon "button" at bounding box center [530, 19] width 17 height 17
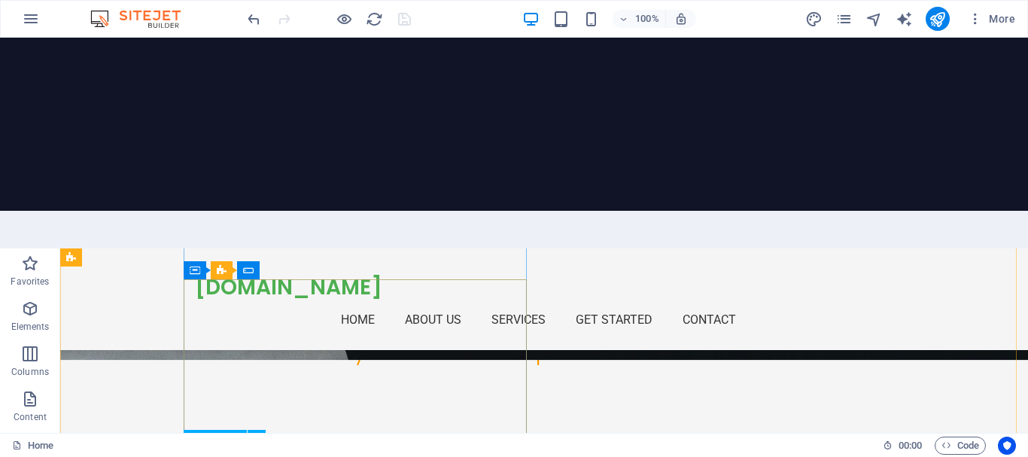
scroll to position [3353, 0]
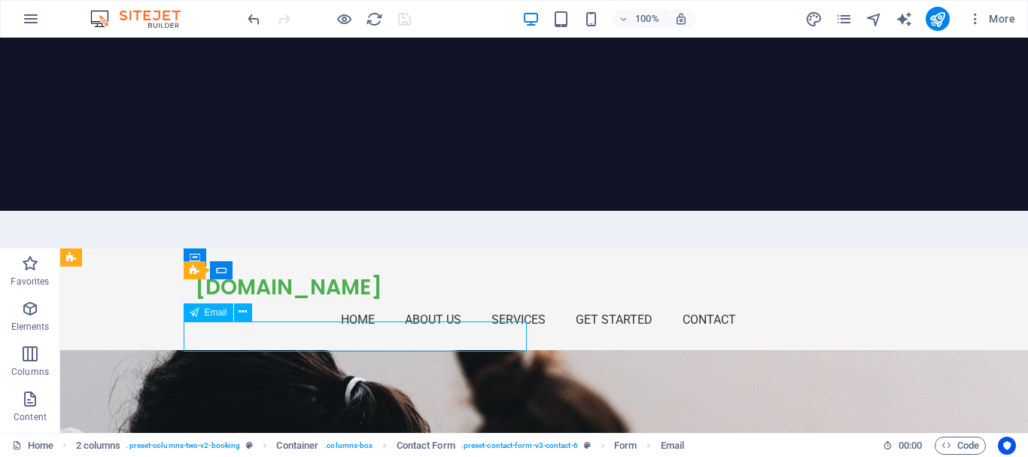
click at [246, 304] on icon at bounding box center [243, 312] width 8 height 16
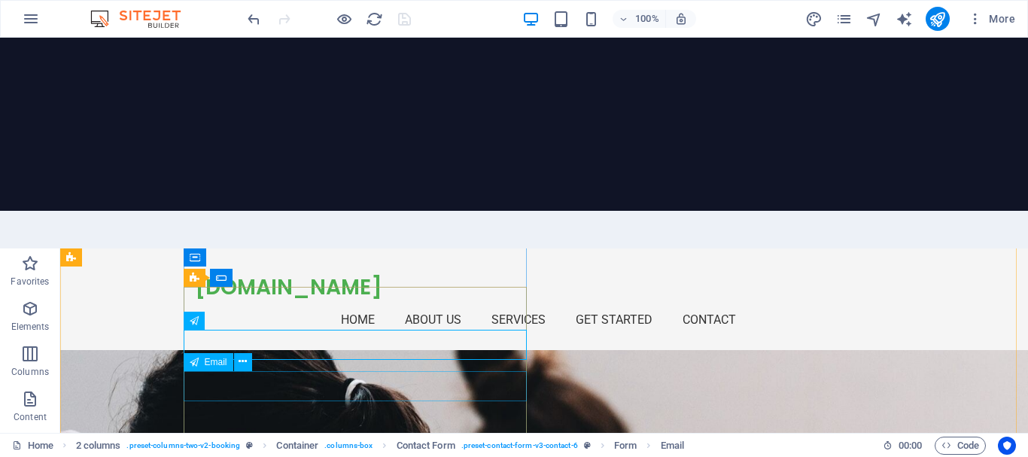
scroll to position [3339, 0]
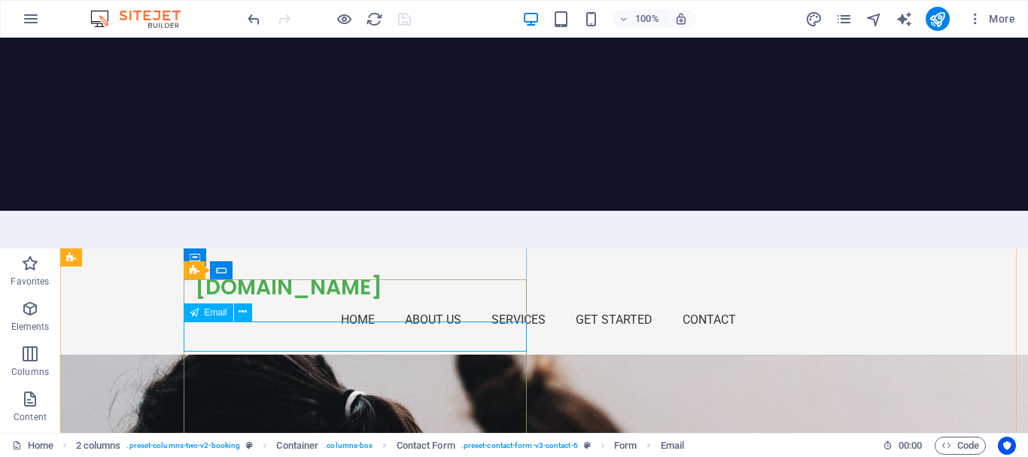
click at [244, 304] on icon at bounding box center [243, 312] width 8 height 16
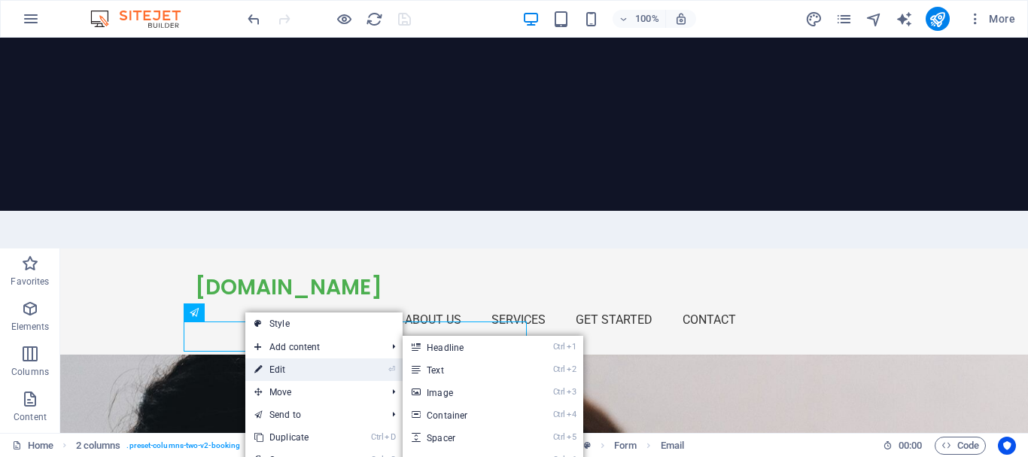
click at [287, 358] on link "⏎ Edit" at bounding box center [295, 369] width 101 height 23
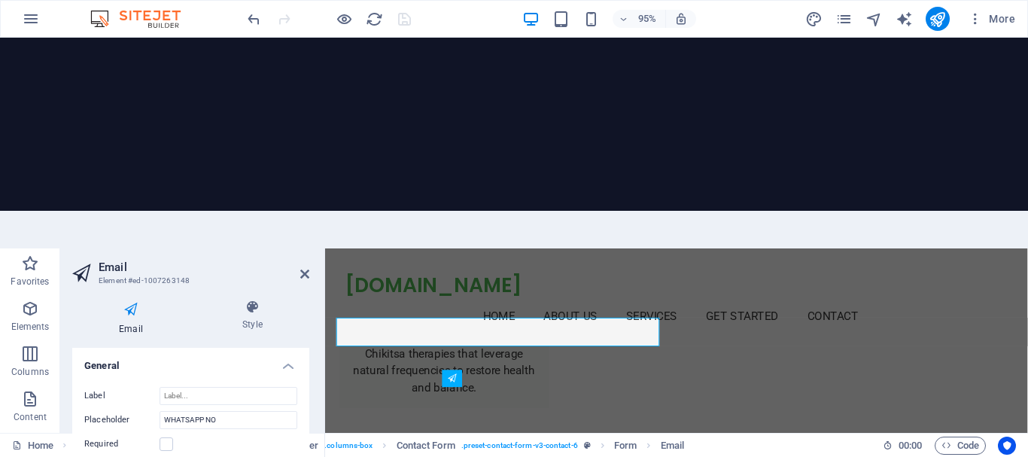
scroll to position [3224, 0]
drag, startPoint x: 437, startPoint y: 340, endPoint x: 327, endPoint y: 321, distance: 111.6
drag, startPoint x: 242, startPoint y: 211, endPoint x: 122, endPoint y: 199, distance: 121.0
click at [122, 411] on div "Placeholder WHATSAPP NO" at bounding box center [190, 420] width 213 height 18
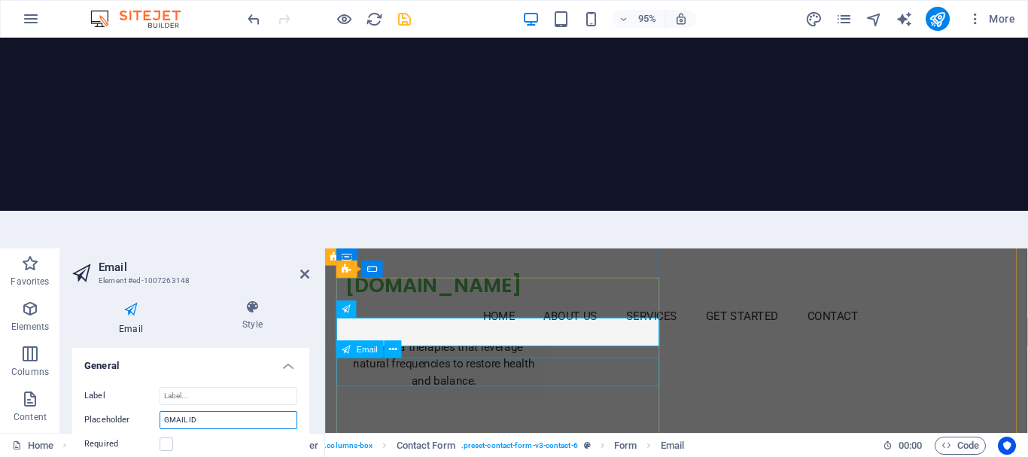
type input "GMAIL ID"
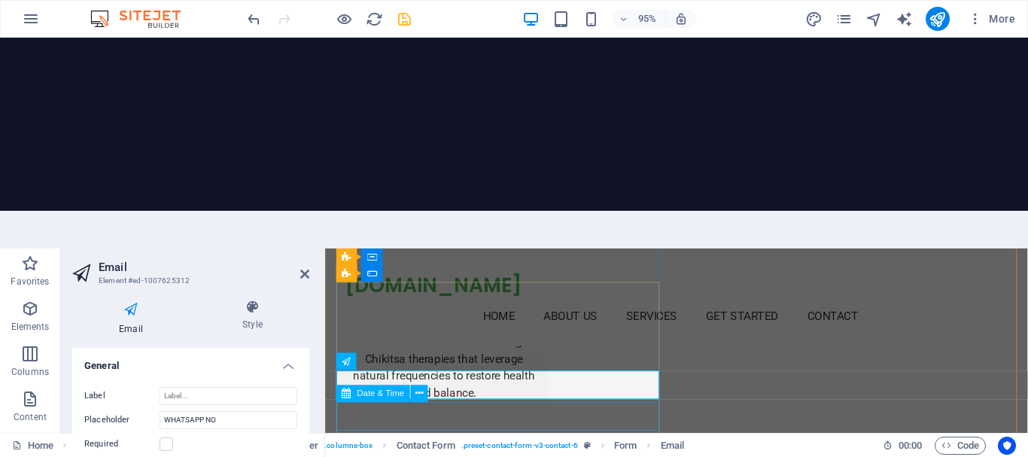
scroll to position [3210, 0]
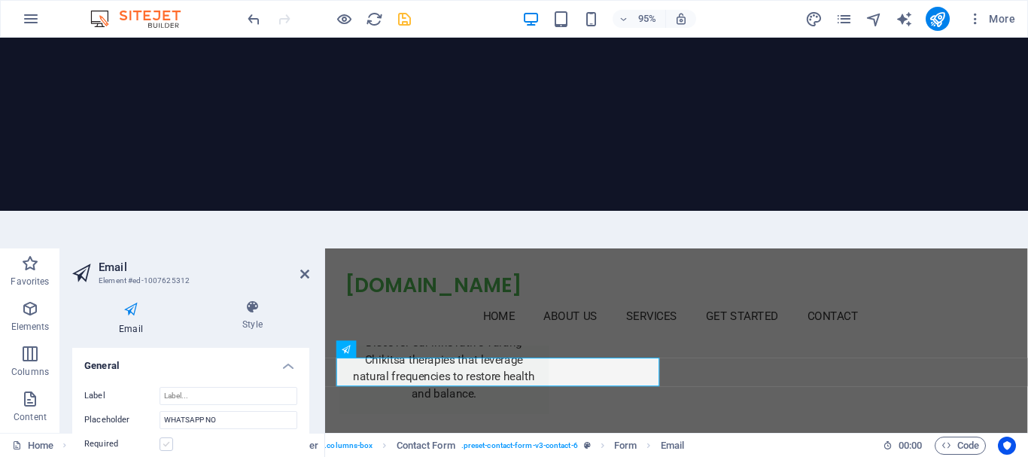
click at [168, 437] on label at bounding box center [167, 444] width 14 height 14
click at [0, 0] on input "Required" at bounding box center [0, 0] width 0 height 0
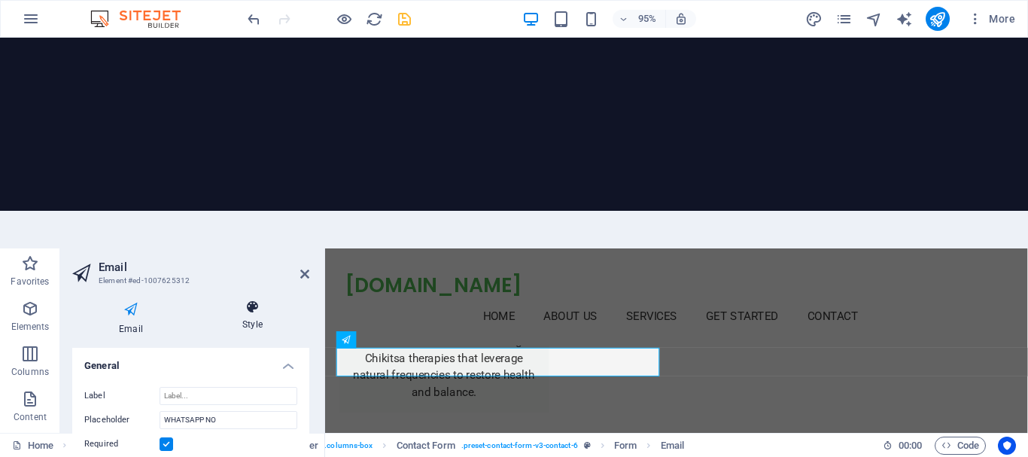
scroll to position [3224, 0]
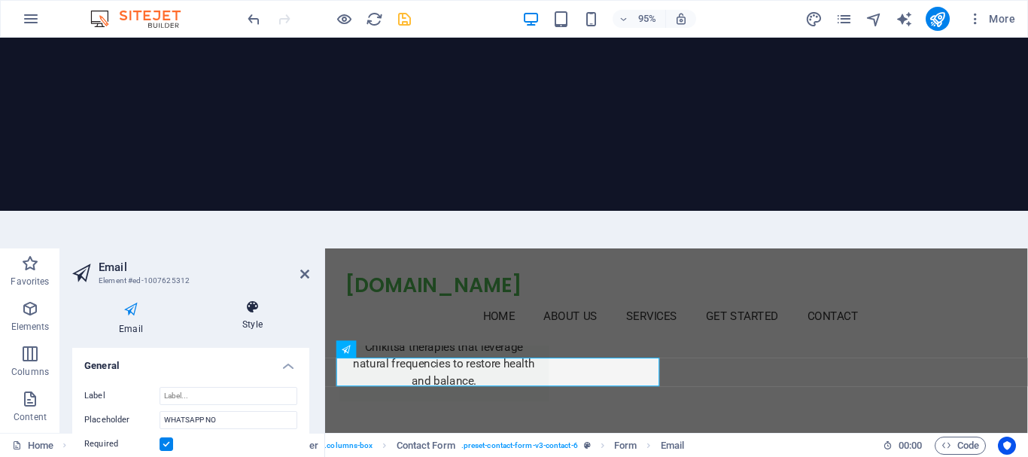
click at [254, 300] on icon at bounding box center [253, 307] width 114 height 15
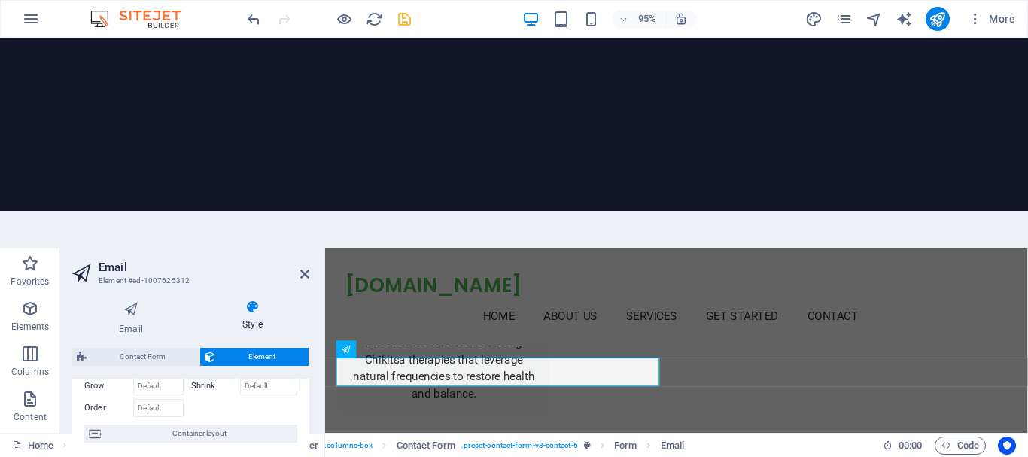
scroll to position [82, 0]
click at [306, 268] on icon at bounding box center [304, 274] width 9 height 12
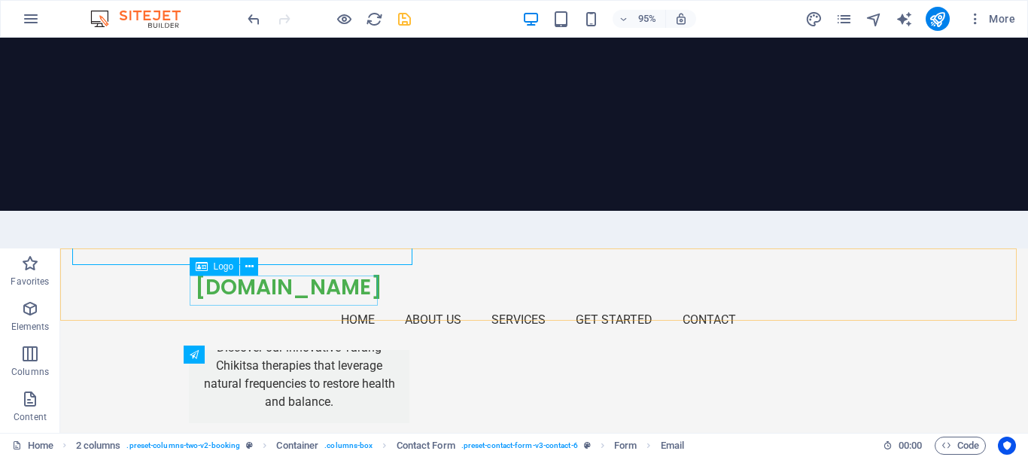
scroll to position [3339, 0]
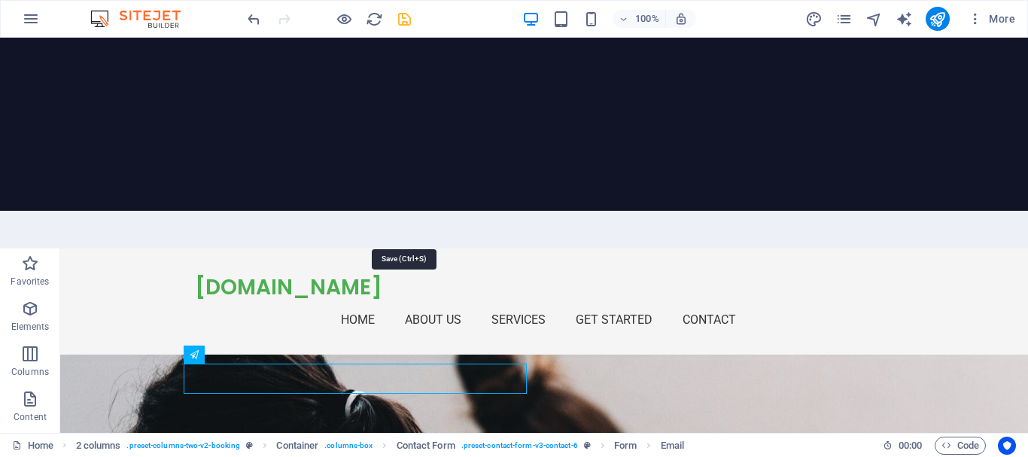
click at [401, 23] on icon "save" at bounding box center [404, 19] width 17 height 17
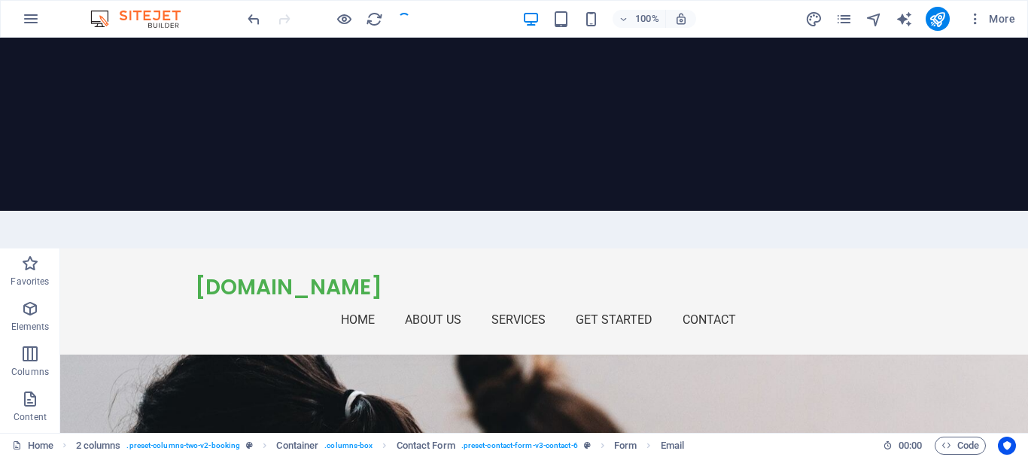
checkbox input "false"
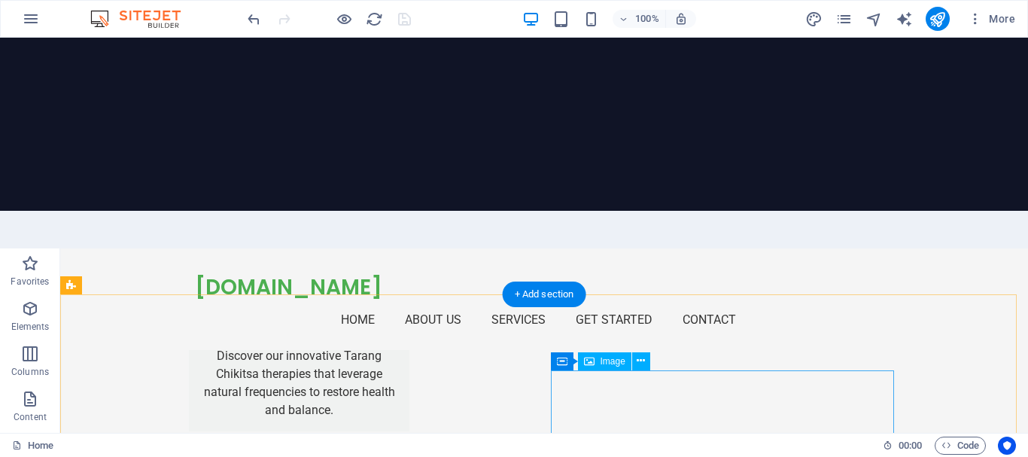
scroll to position [3277, 0]
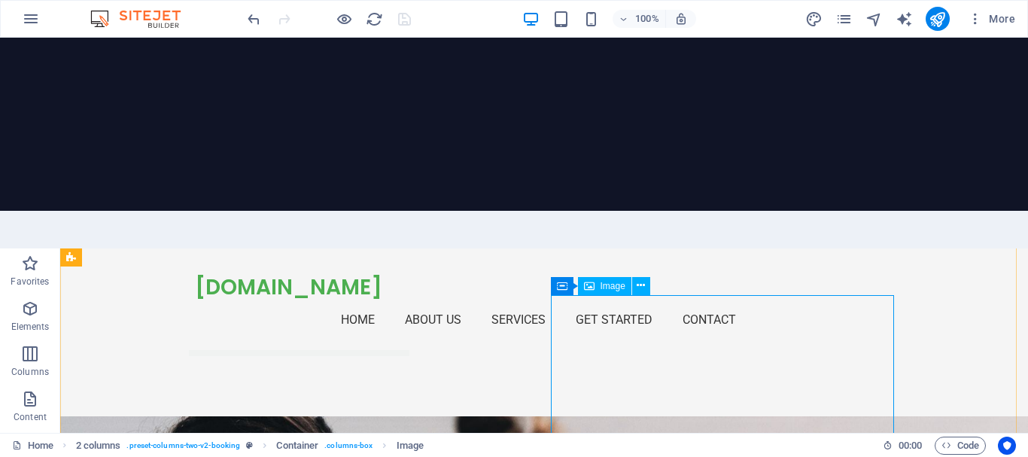
scroll to position [3149, 0]
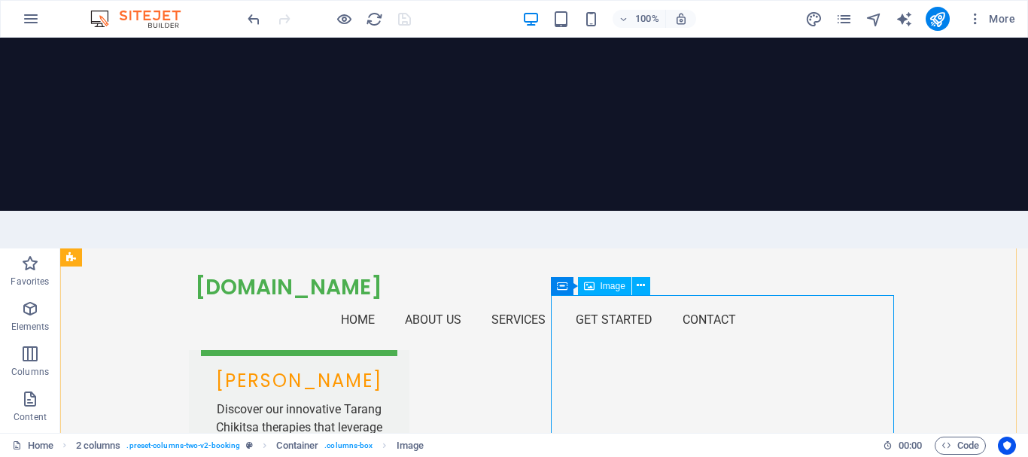
select select "px"
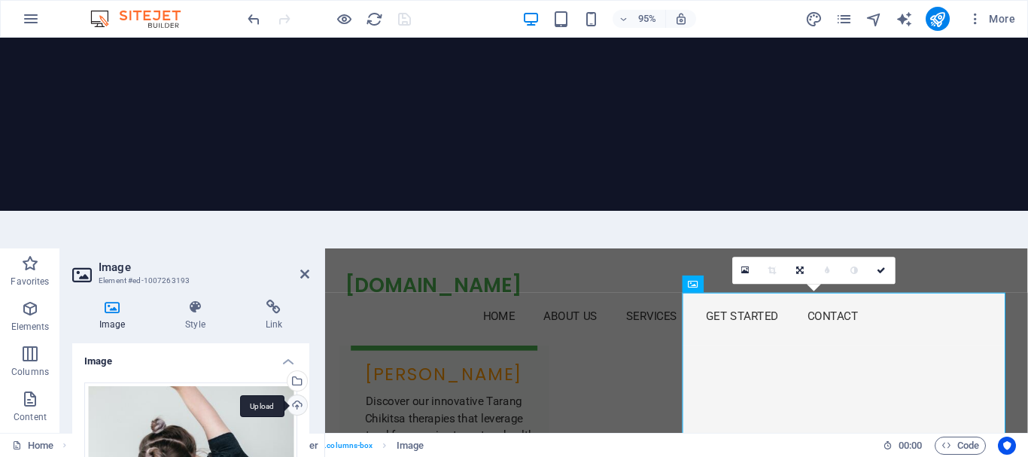
click at [297, 395] on div "Upload" at bounding box center [295, 406] width 23 height 23
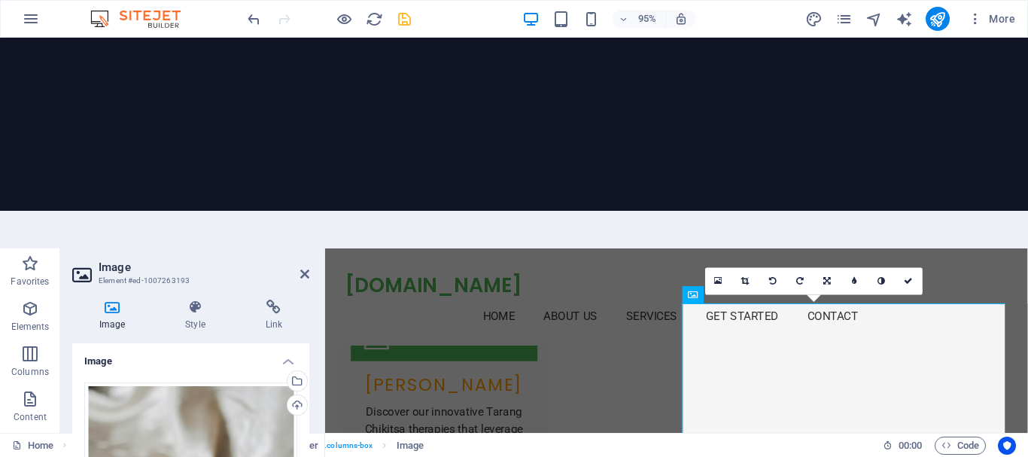
scroll to position [3135, 0]
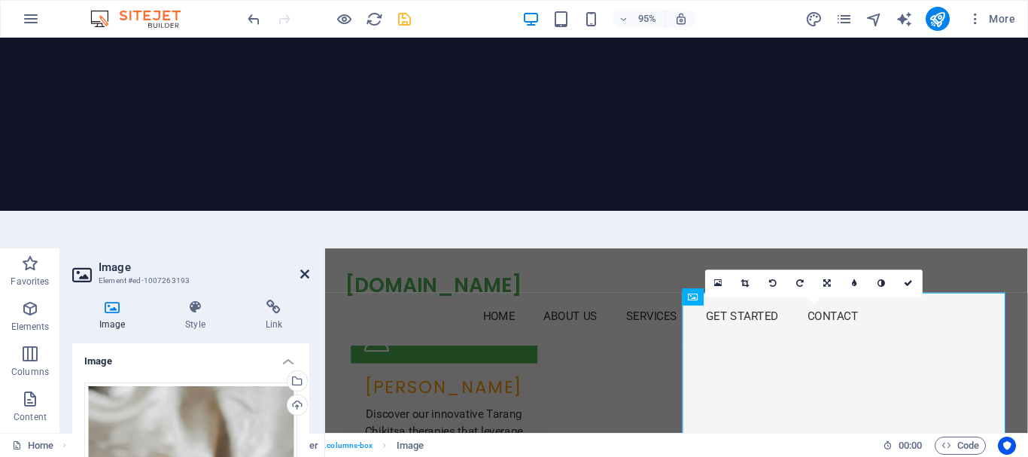
click at [300, 268] on icon at bounding box center [304, 274] width 9 height 12
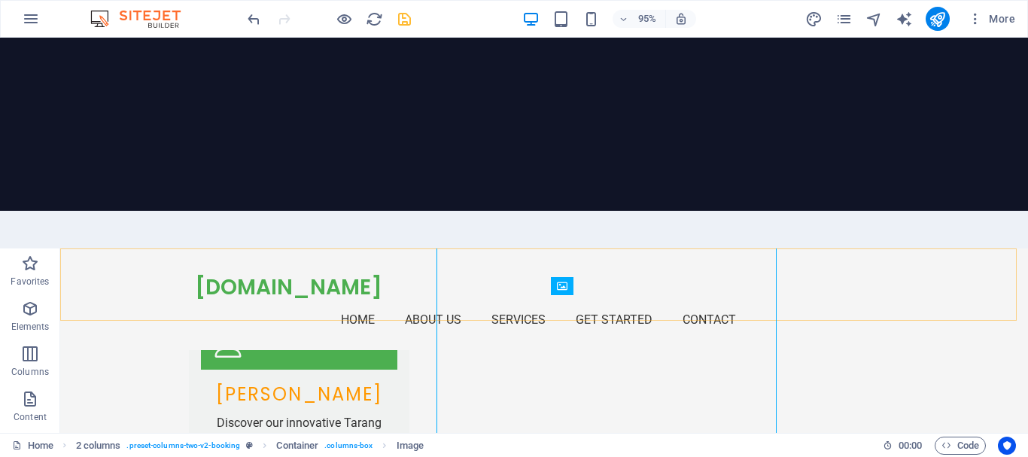
scroll to position [3264, 0]
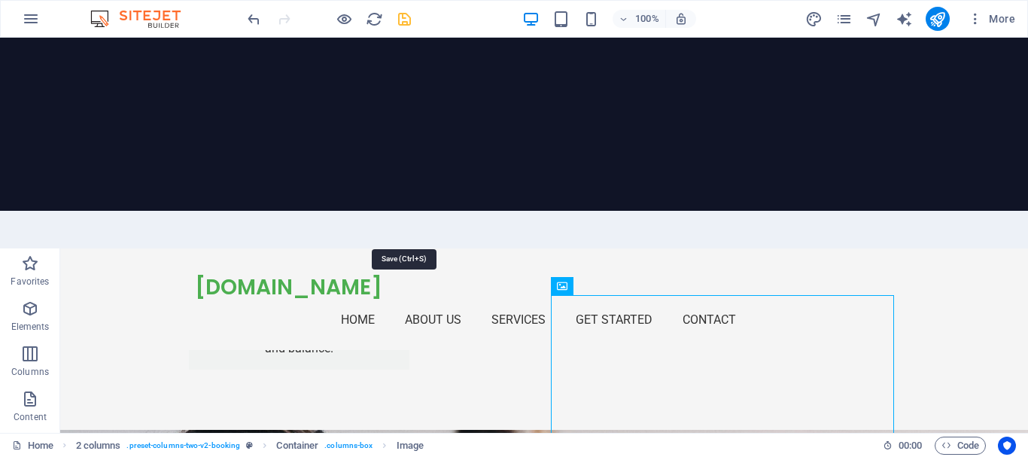
click at [399, 23] on icon "save" at bounding box center [404, 19] width 17 height 17
checkbox input "false"
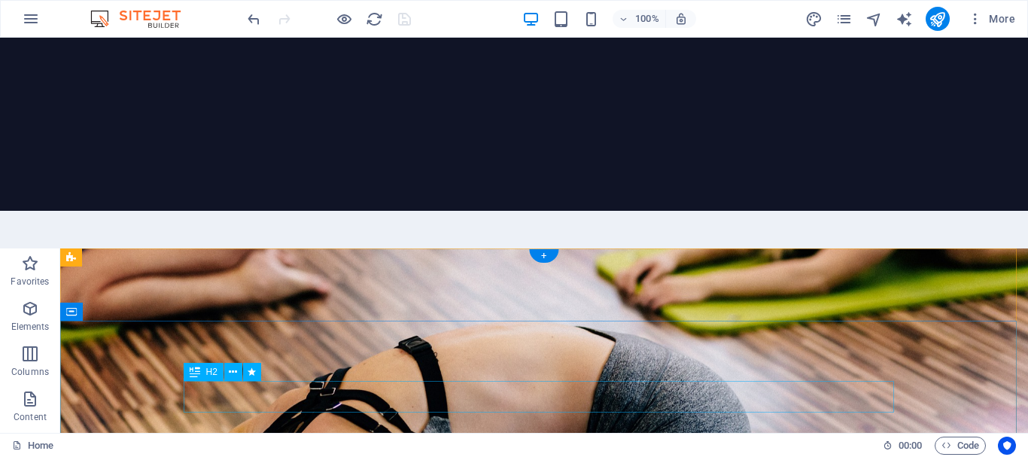
scroll to position [0, 0]
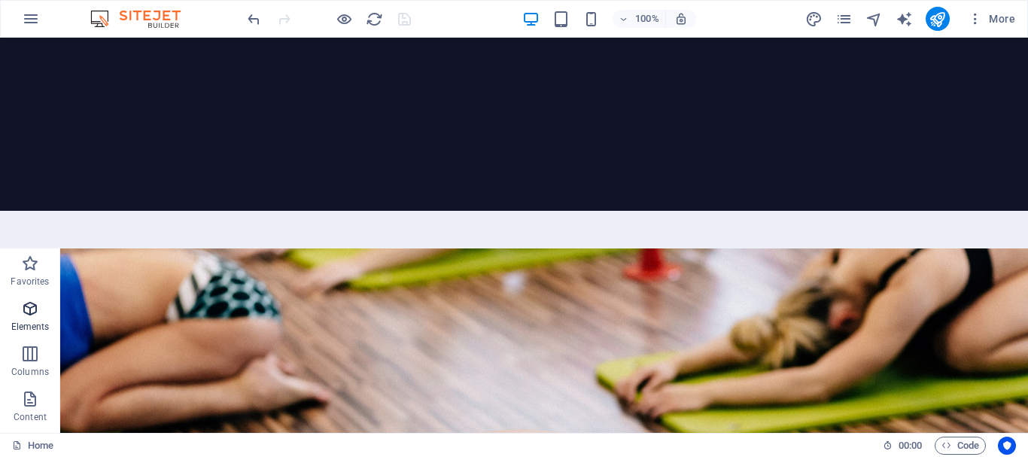
click at [21, 300] on icon "button" at bounding box center [30, 309] width 18 height 18
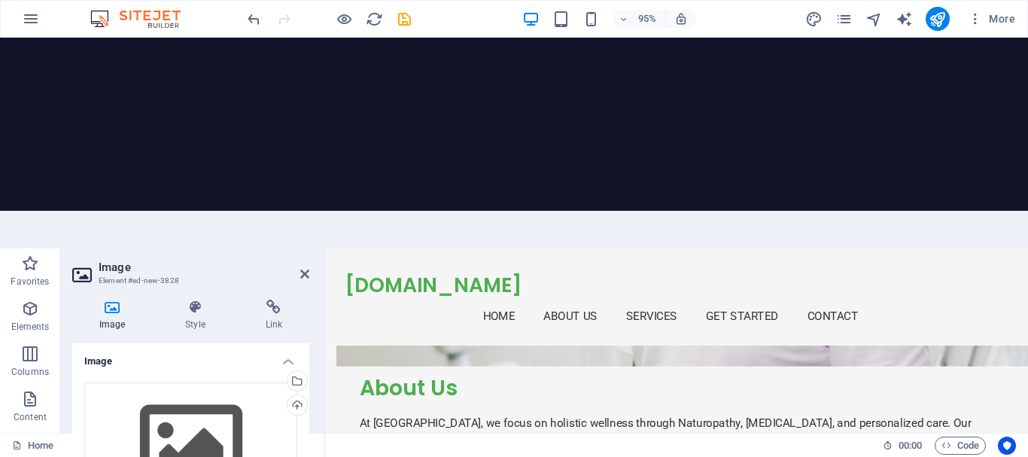
scroll to position [1279, 0]
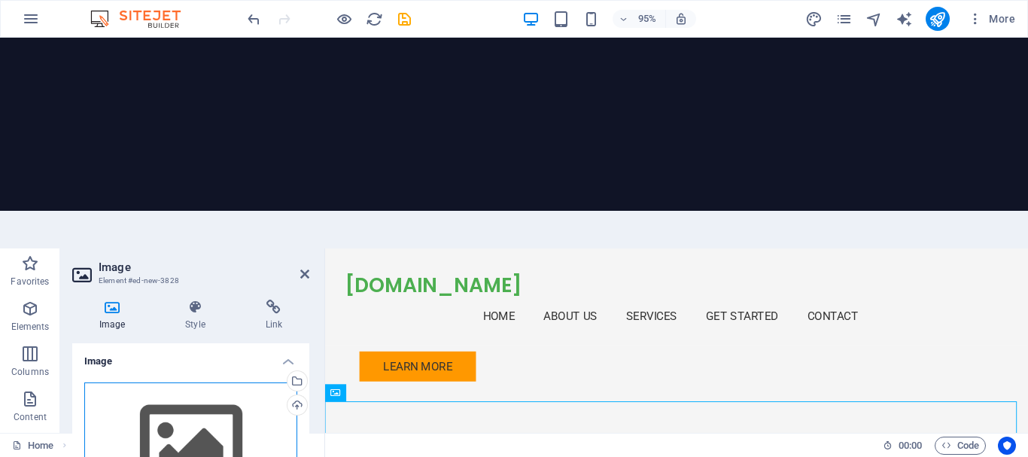
click at [202, 382] on div "Drag files here, click to choose files or select files from Files or our free s…" at bounding box center [190, 443] width 213 height 123
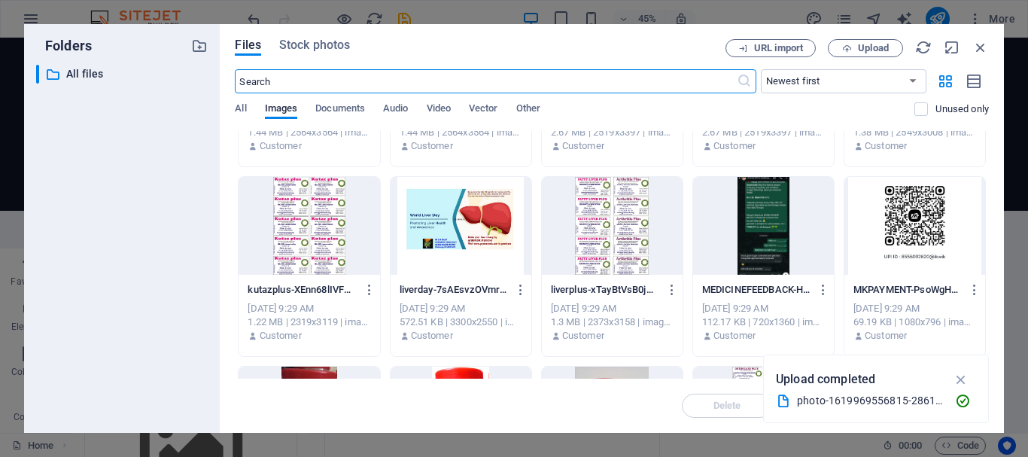
scroll to position [978, 0]
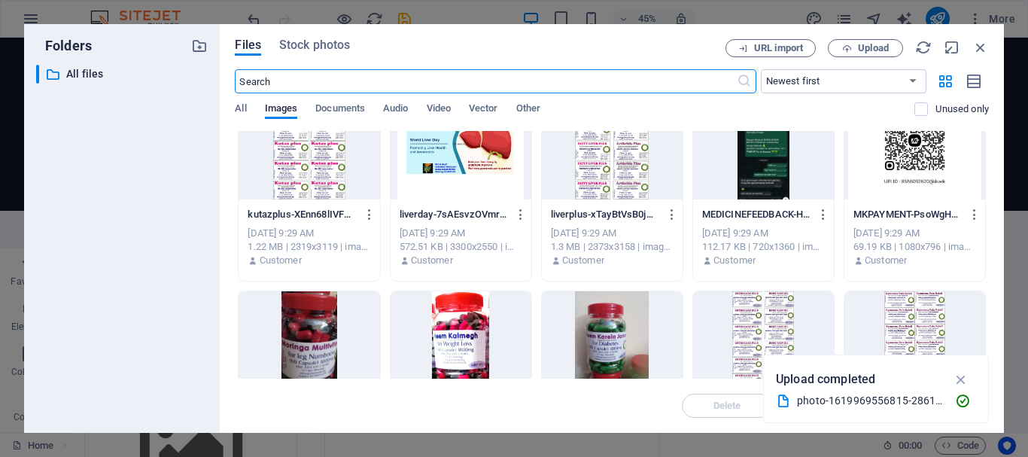
click at [324, 319] on div at bounding box center [309, 340] width 141 height 98
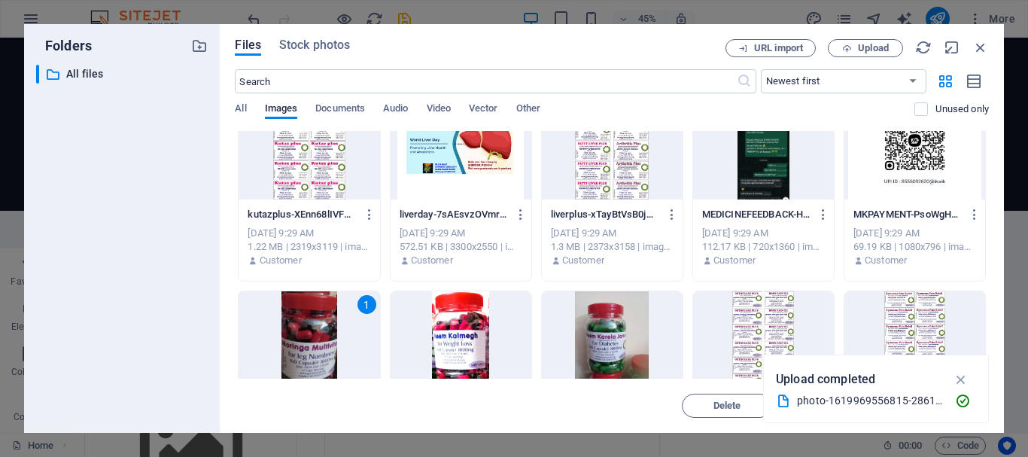
click at [749, 181] on div at bounding box center [763, 151] width 141 height 98
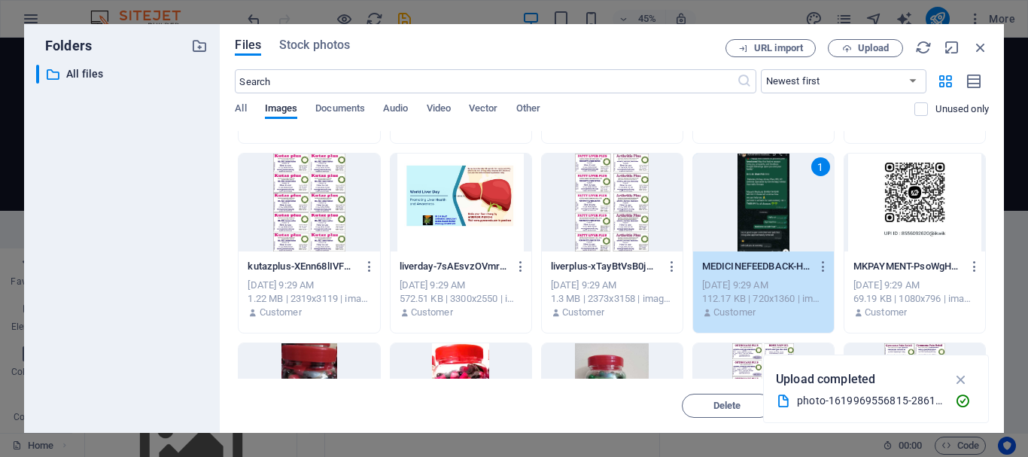
scroll to position [1077, 0]
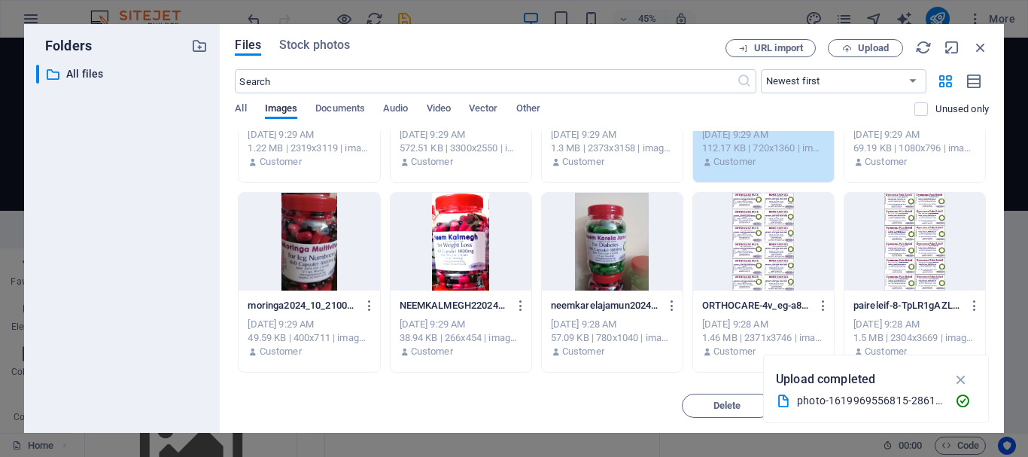
click at [610, 257] on div at bounding box center [612, 242] width 141 height 98
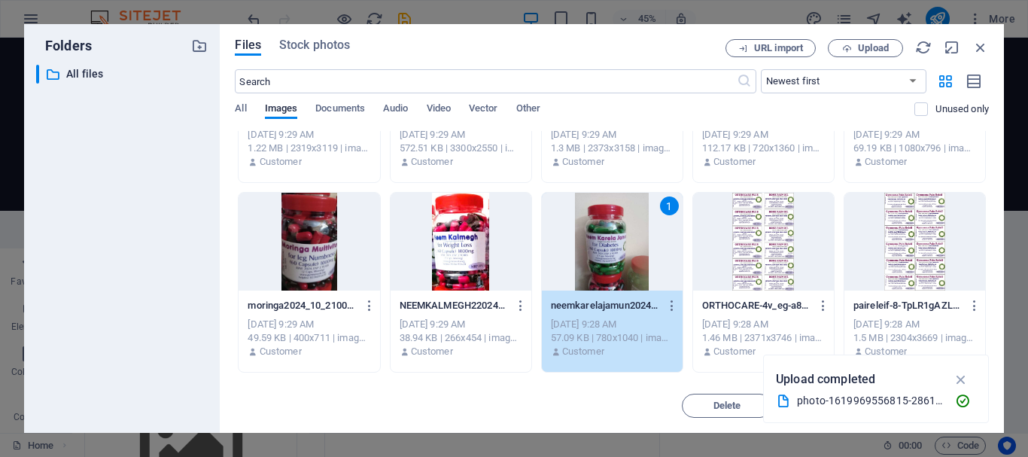
click at [467, 245] on div at bounding box center [461, 242] width 141 height 98
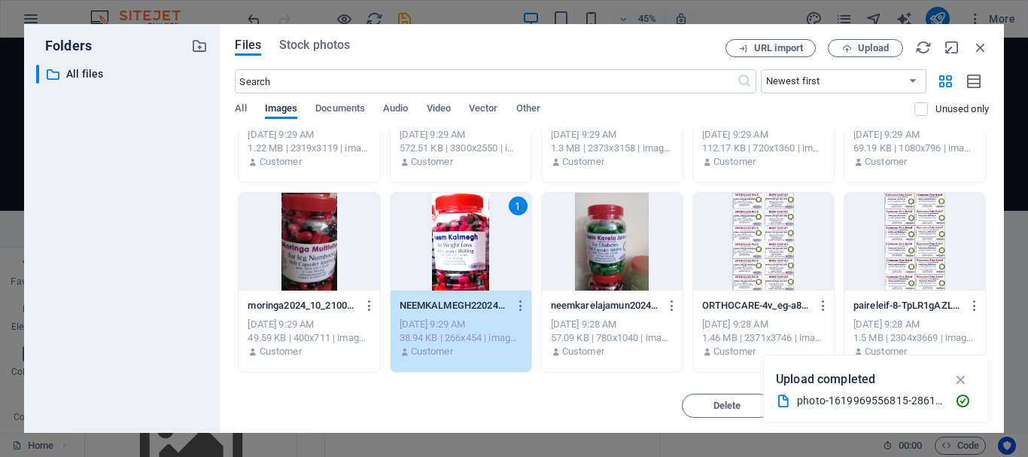
click at [325, 239] on div at bounding box center [309, 242] width 141 height 98
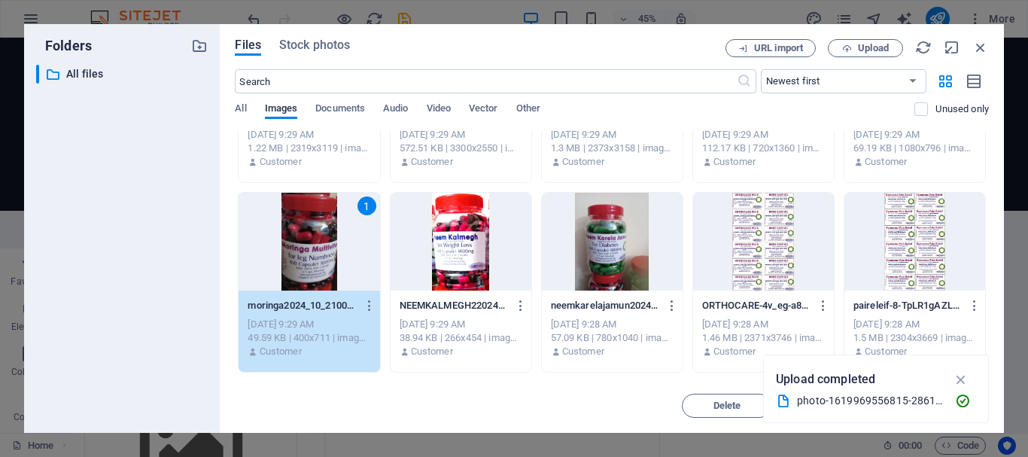
click at [604, 248] on div at bounding box center [612, 242] width 141 height 98
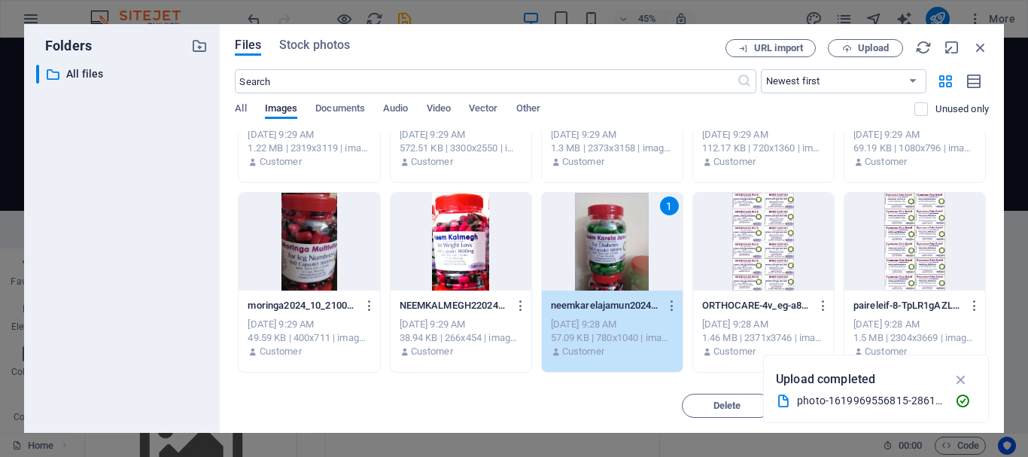
click at [433, 242] on div at bounding box center [461, 242] width 141 height 98
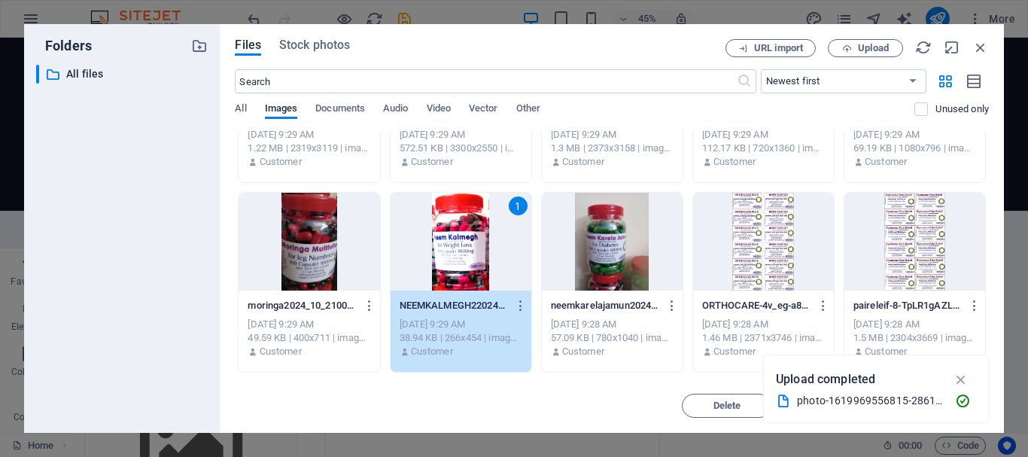
click at [303, 232] on div at bounding box center [309, 242] width 141 height 98
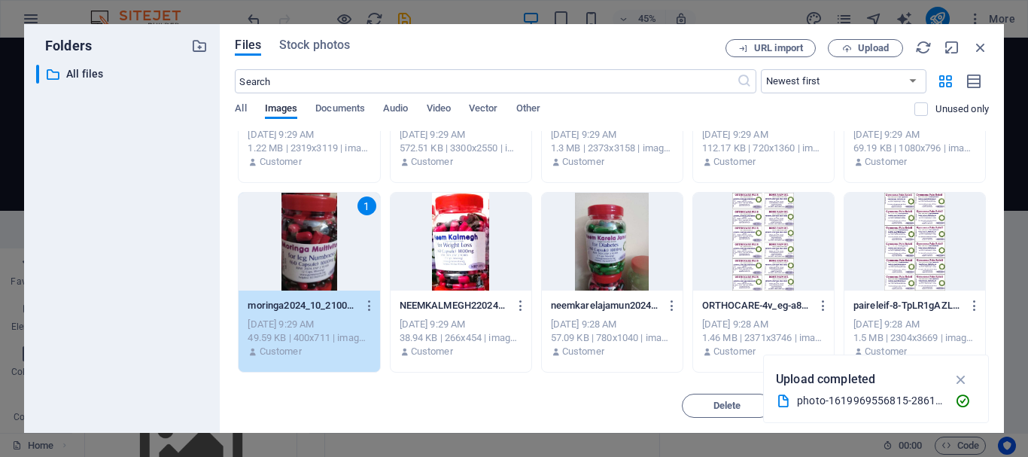
click at [633, 236] on div at bounding box center [612, 242] width 141 height 98
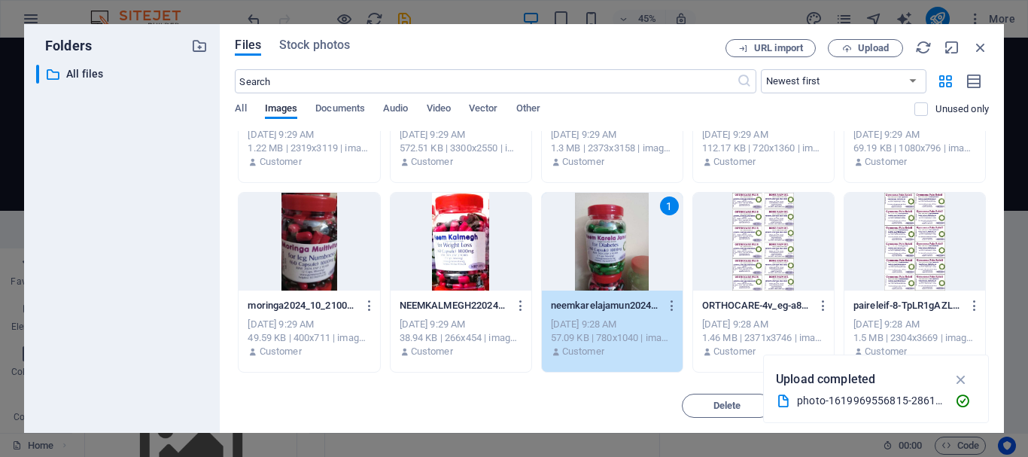
click at [633, 236] on div "1" at bounding box center [612, 242] width 141 height 98
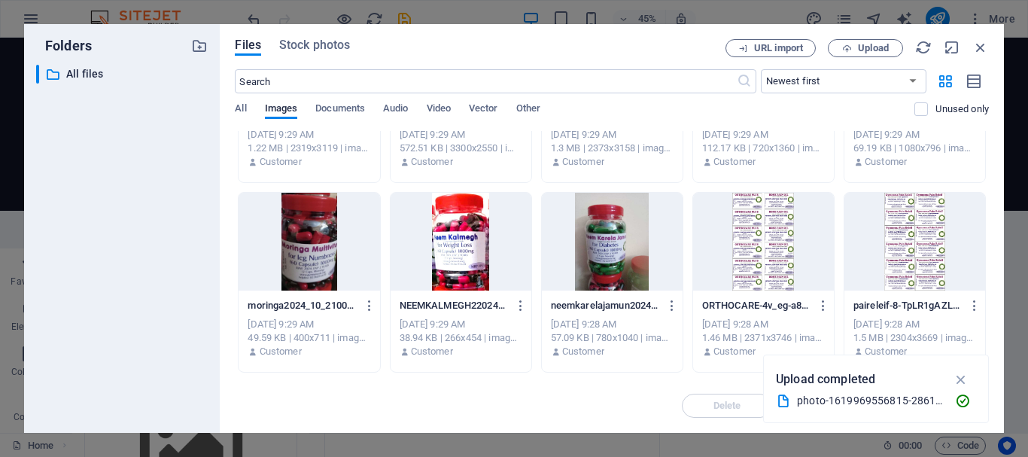
drag, startPoint x: 633, startPoint y: 236, endPoint x: 554, endPoint y: 81, distance: 174.0
click at [633, 236] on div at bounding box center [612, 242] width 141 height 98
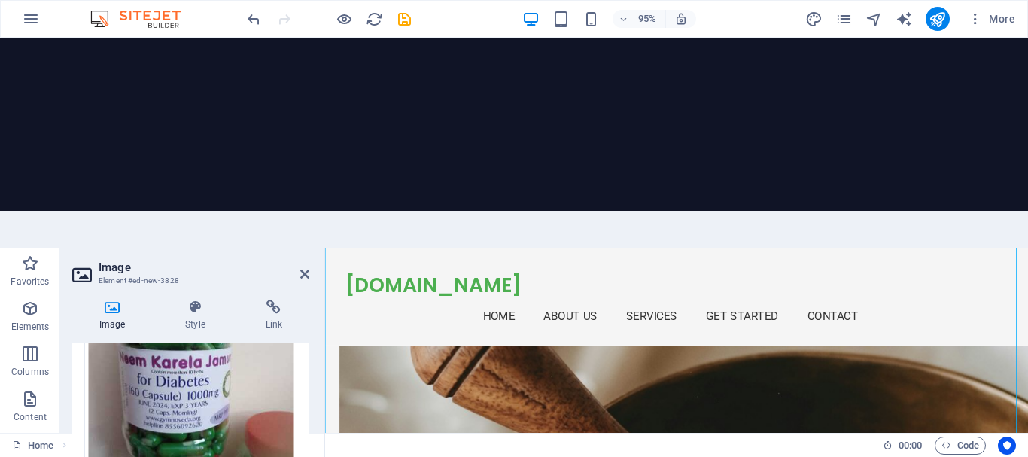
scroll to position [226, 0]
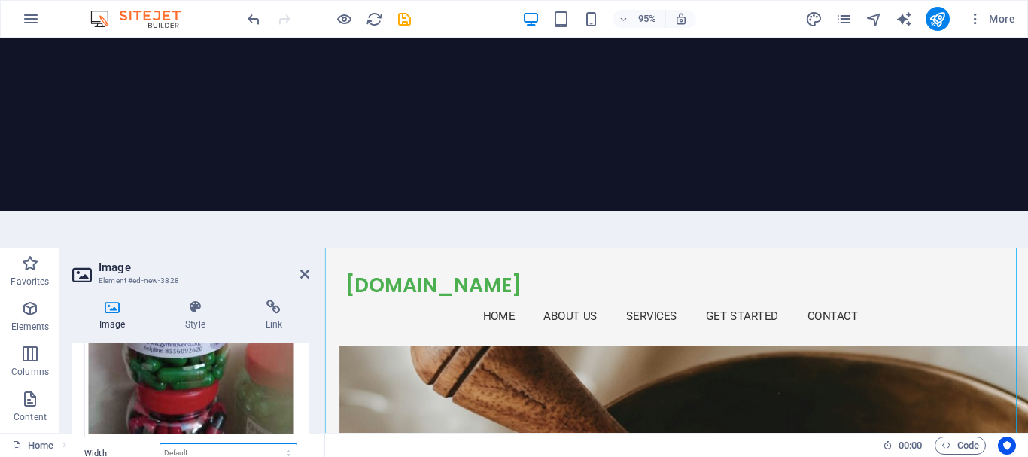
click at [208, 444] on select "Default auto px rem % em vh vw" at bounding box center [228, 453] width 136 height 18
select select "%"
click at [272, 444] on select "Default auto px rem % em vh vw" at bounding box center [228, 453] width 136 height 18
click at [240, 375] on div "Drag files here, click to choose files or select files from Files or our free s…" at bounding box center [190, 370] width 237 height 452
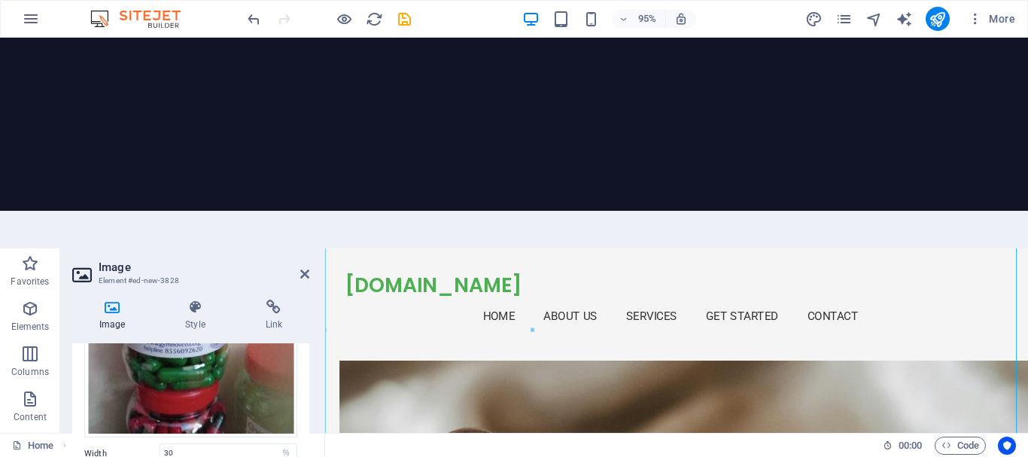
scroll to position [1350, 0]
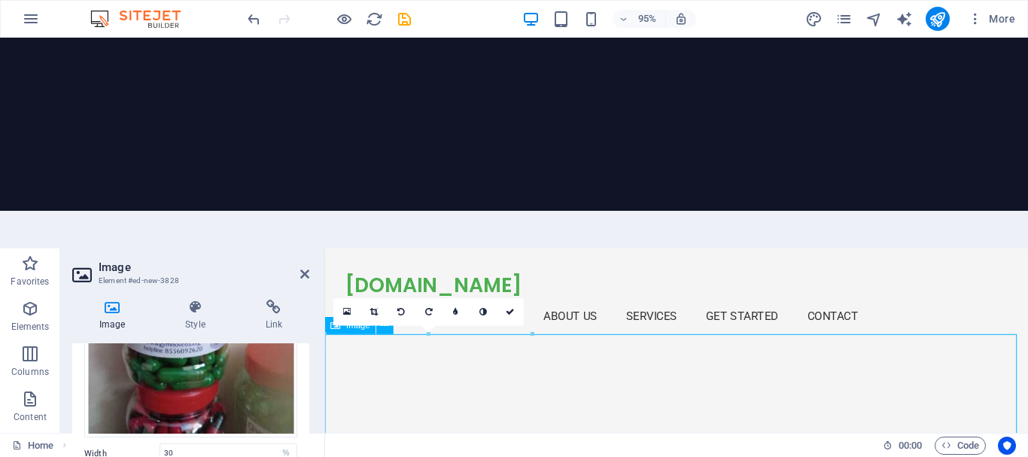
click at [339, 299] on link at bounding box center [346, 312] width 27 height 27
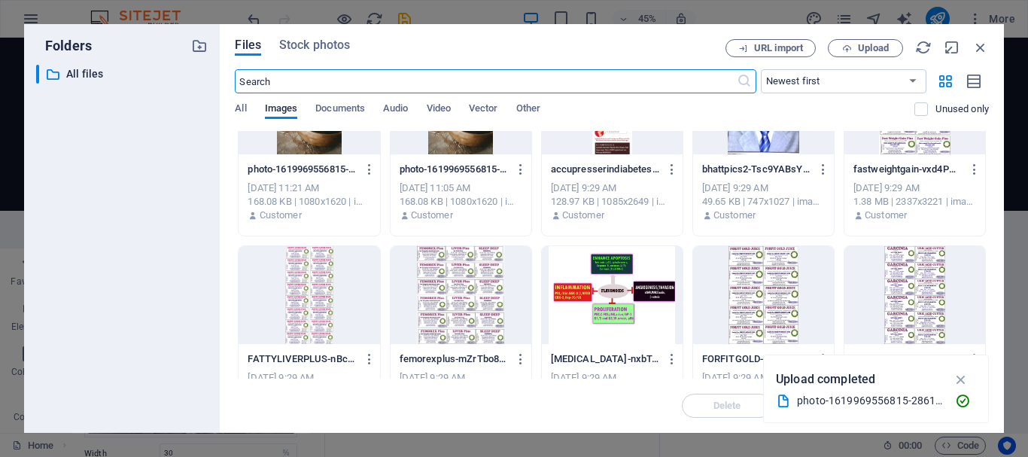
scroll to position [226, 0]
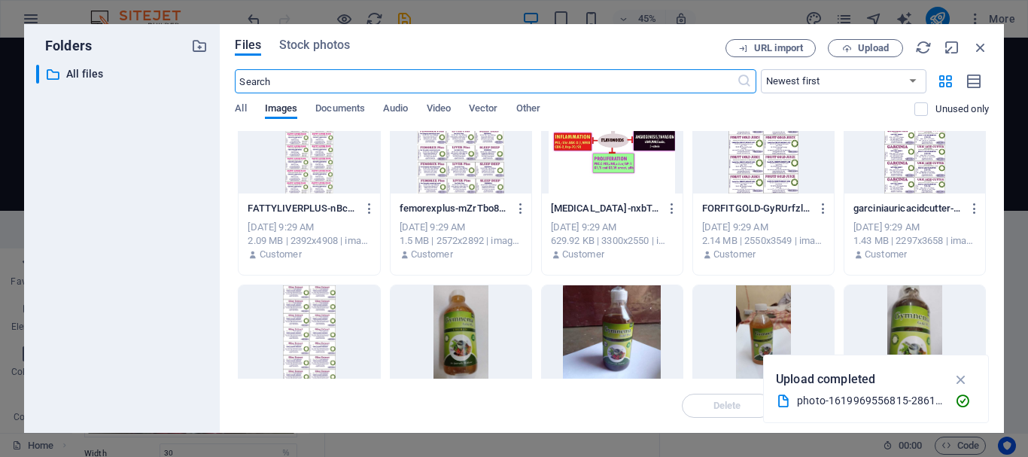
click at [605, 315] on div at bounding box center [612, 334] width 141 height 98
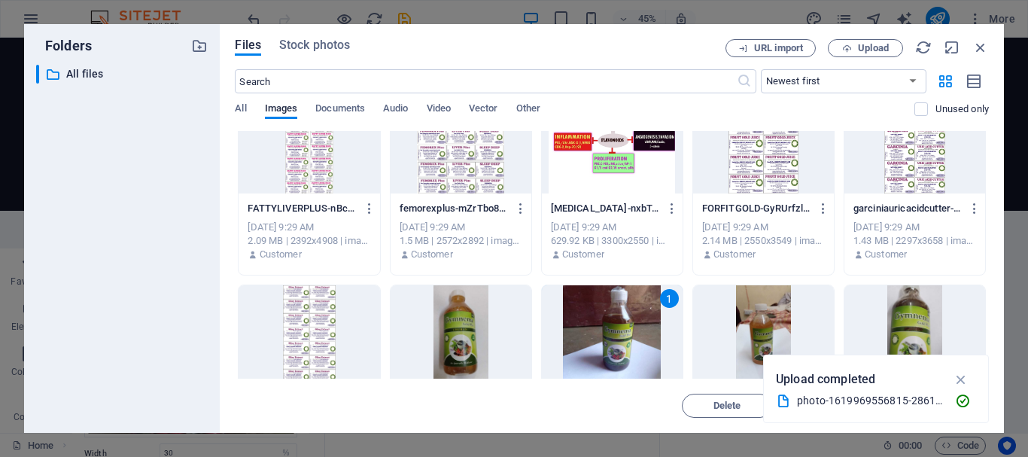
click at [605, 315] on div "1" at bounding box center [612, 334] width 141 height 98
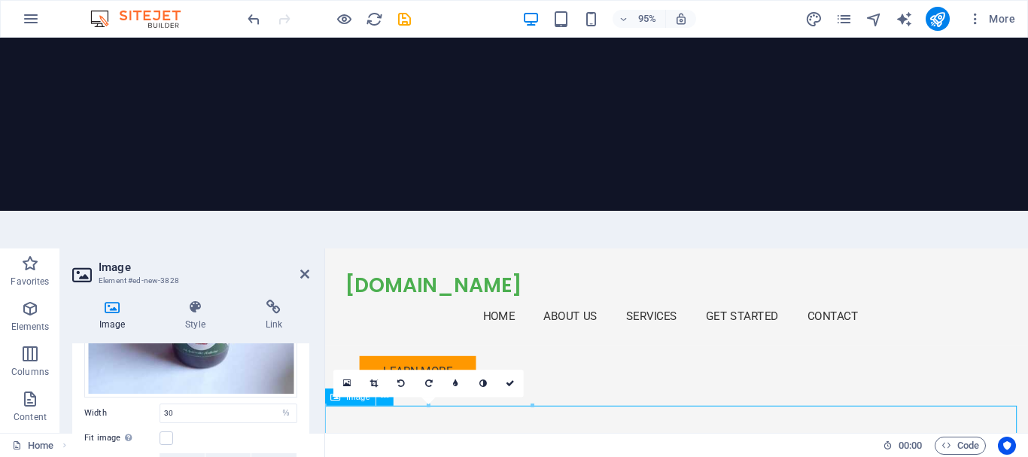
scroll to position [1200, 0]
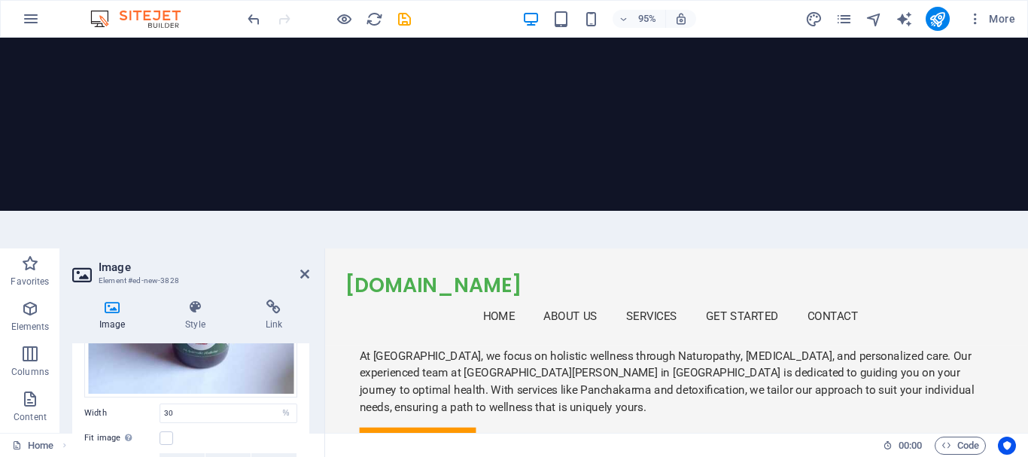
drag, startPoint x: 473, startPoint y: 543, endPoint x: 553, endPoint y: 531, distance: 80.6
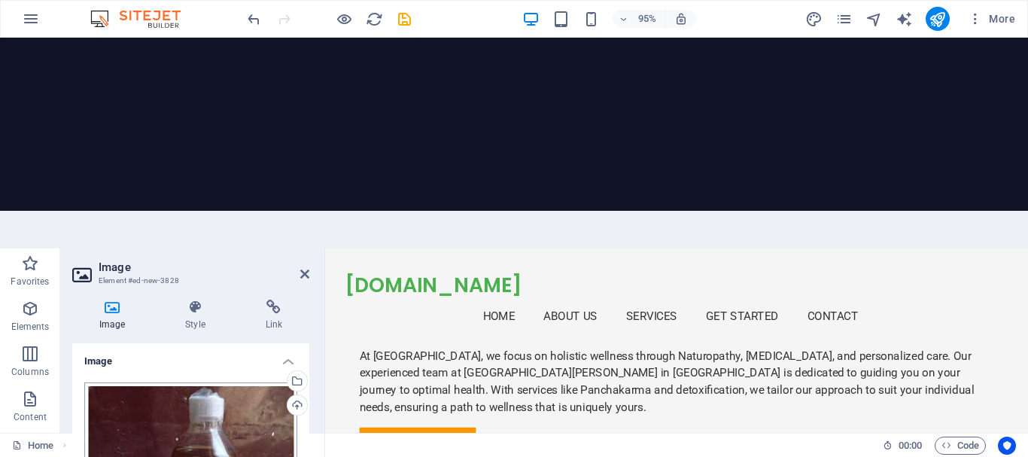
scroll to position [151, 0]
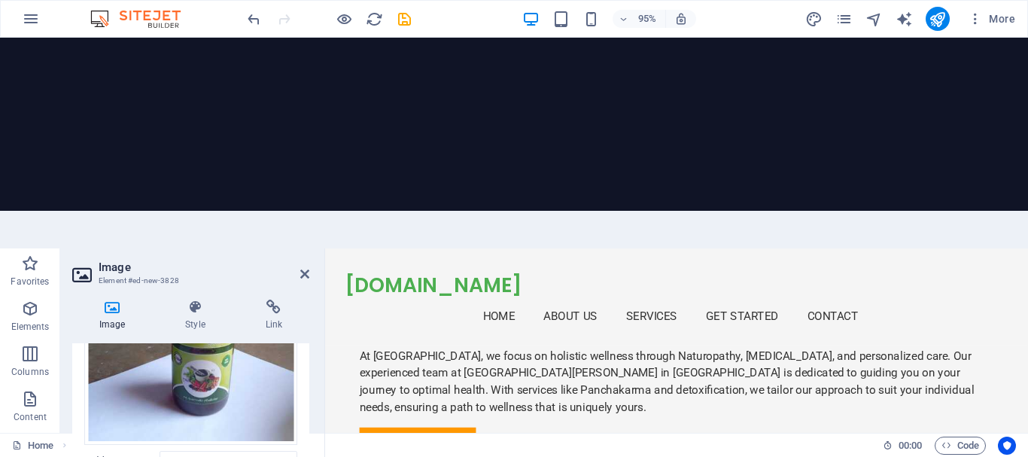
drag, startPoint x: 835, startPoint y: 513, endPoint x: 673, endPoint y: 579, distance: 174.5
click at [108, 300] on icon at bounding box center [112, 307] width 80 height 15
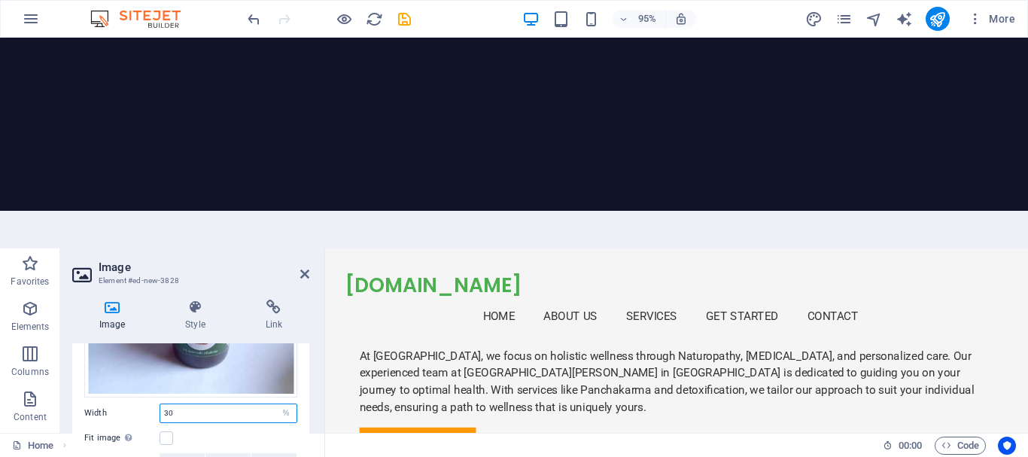
drag, startPoint x: 183, startPoint y: 197, endPoint x: 148, endPoint y: 192, distance: 35.8
click at [148, 403] on div "Width 30 Default auto px rem % em vh vw" at bounding box center [190, 413] width 213 height 20
type input "40"
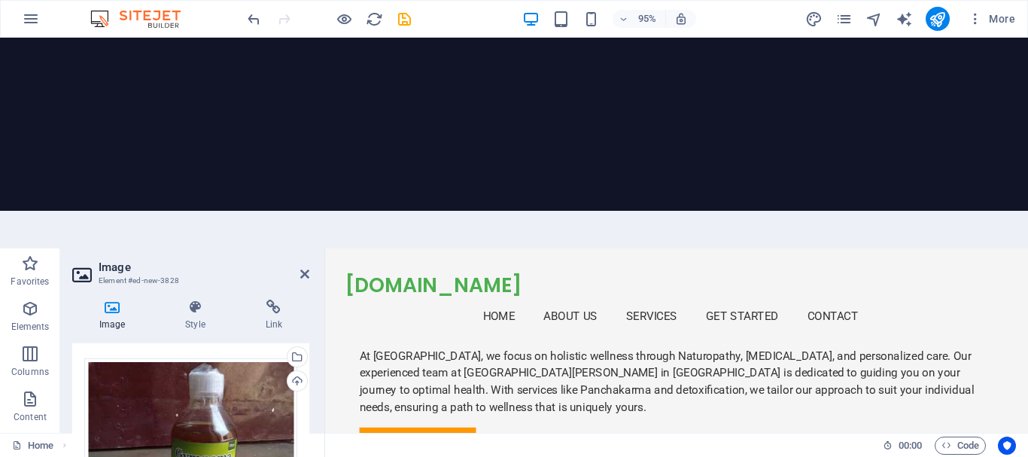
click at [549, 451] on icon at bounding box center [544, 455] width 9 height 8
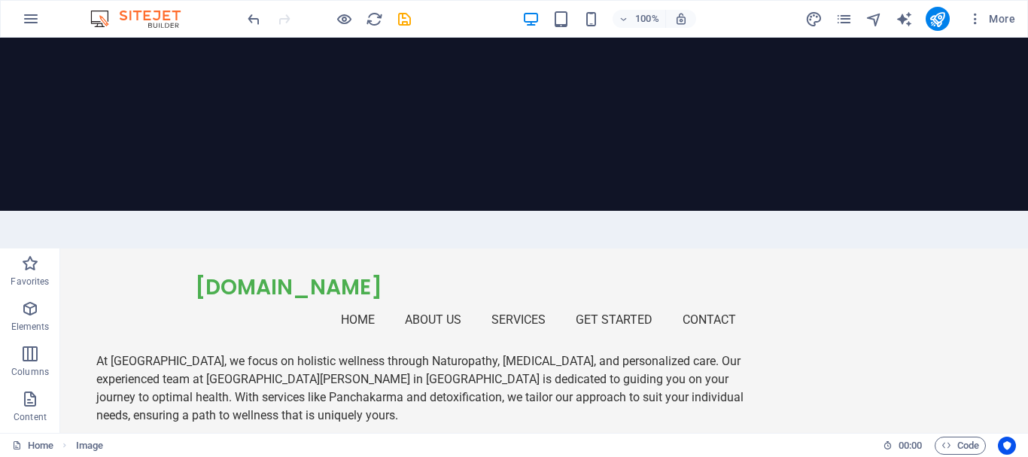
scroll to position [1350, 0]
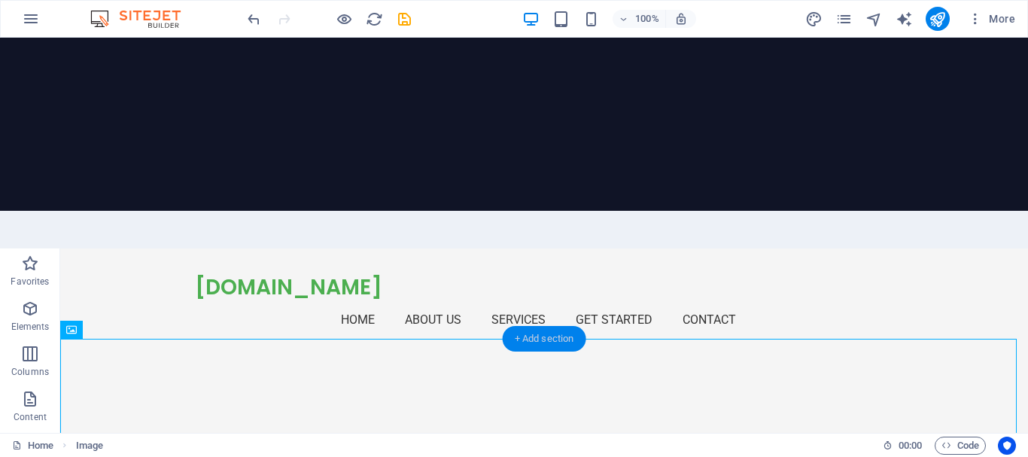
click at [550, 326] on div "+ Add section" at bounding box center [545, 339] width 84 height 26
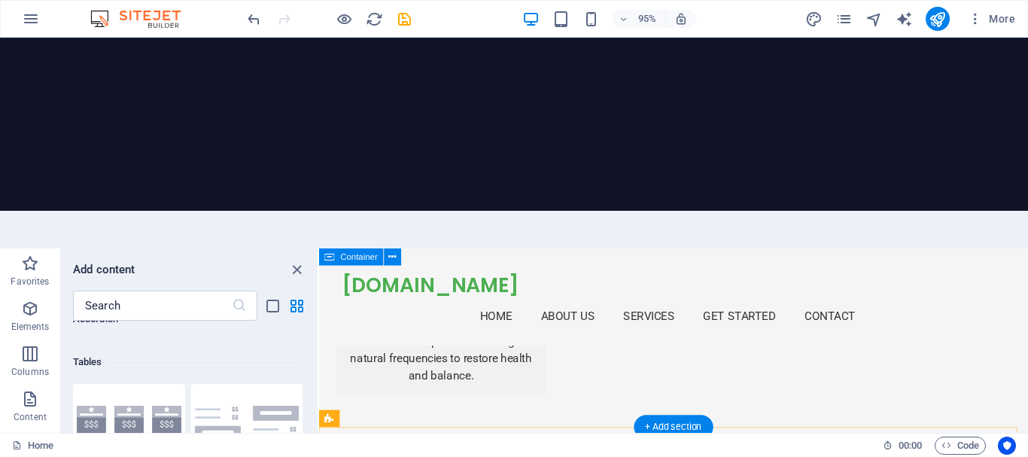
scroll to position [3154, 0]
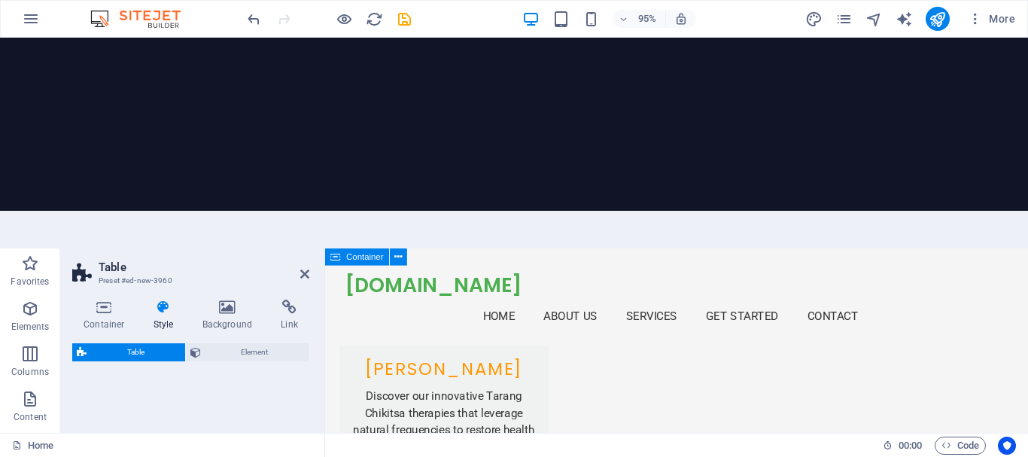
drag, startPoint x: 570, startPoint y: 573, endPoint x: 382, endPoint y: 548, distance: 190.5
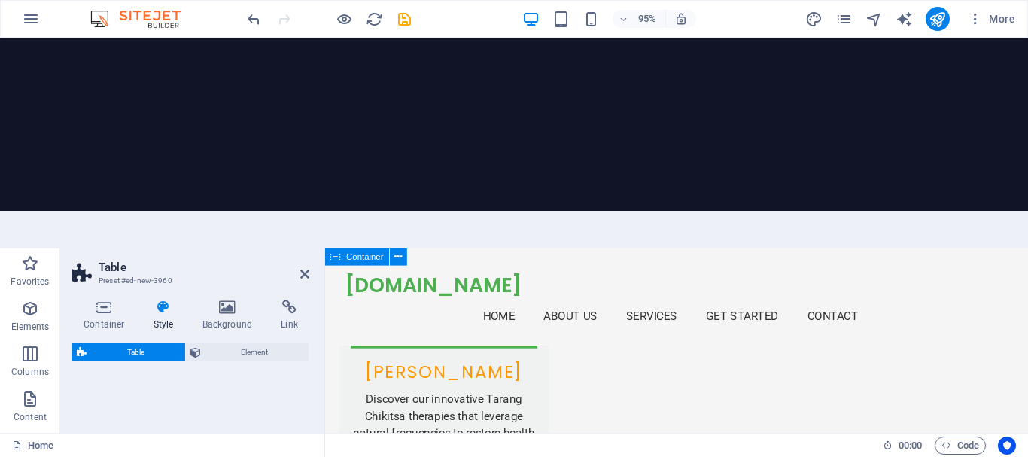
select select "preset-table-v3-border-cross"
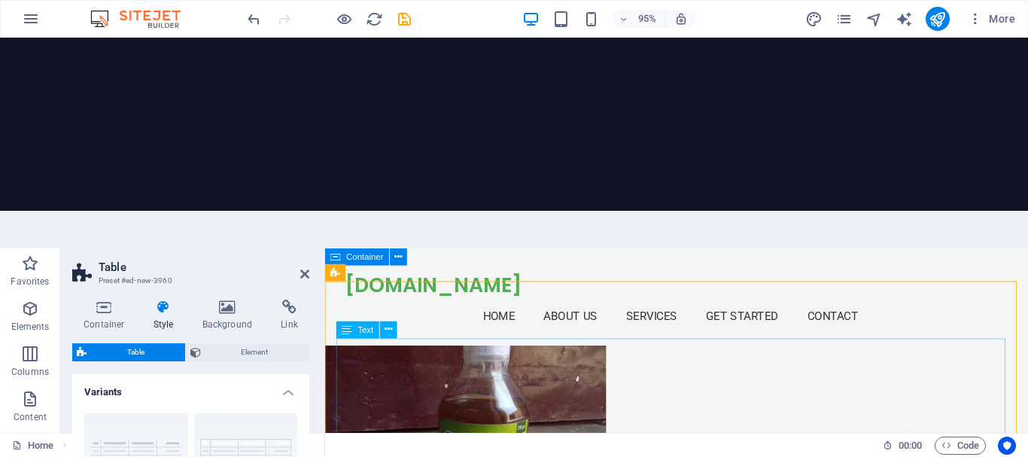
scroll to position [3226, 0]
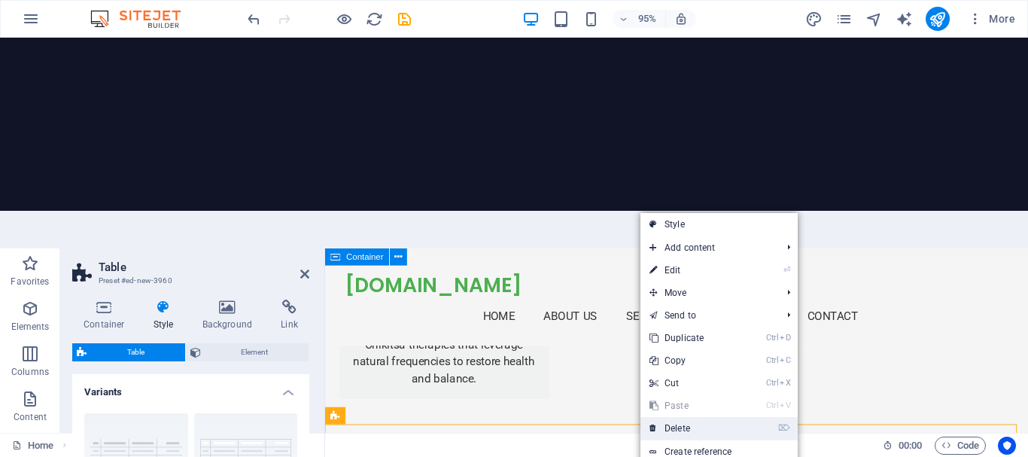
click at [674, 417] on link "⌦ Delete" at bounding box center [690, 428] width 101 height 23
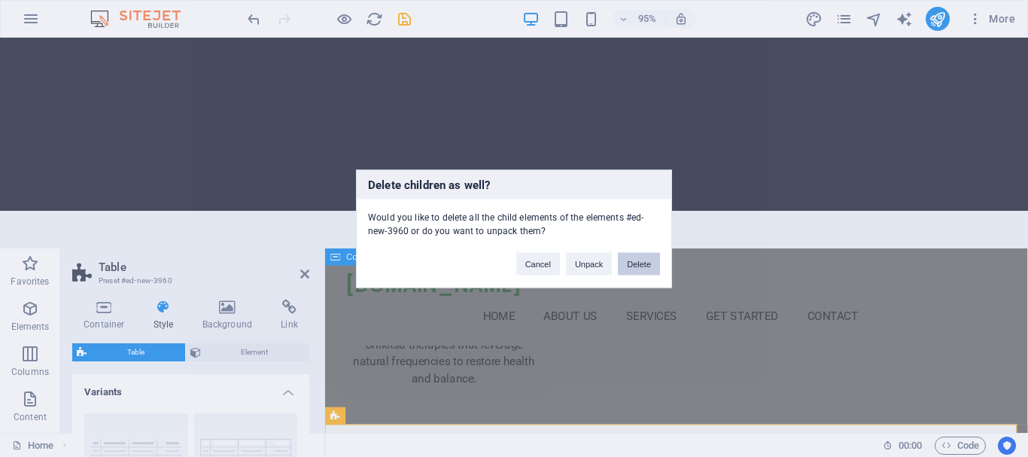
click at [645, 266] on button "Delete" at bounding box center [639, 263] width 42 height 23
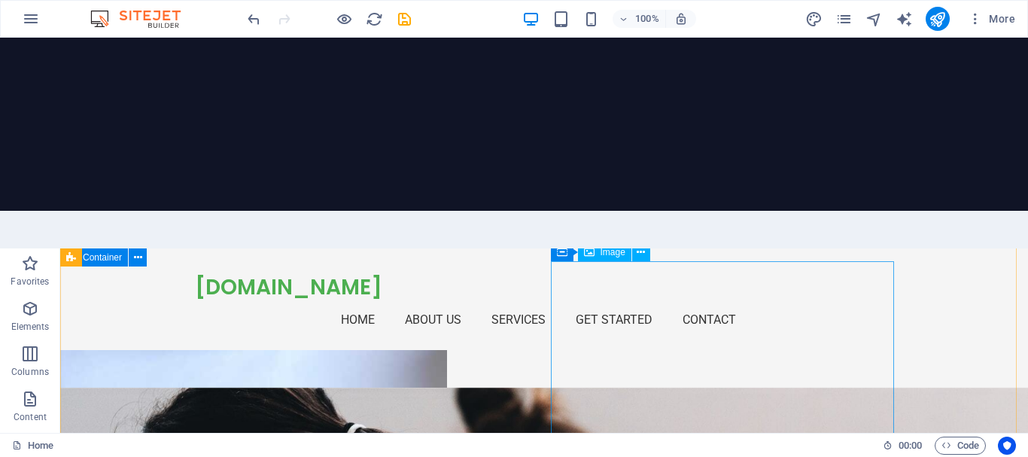
scroll to position [3393, 0]
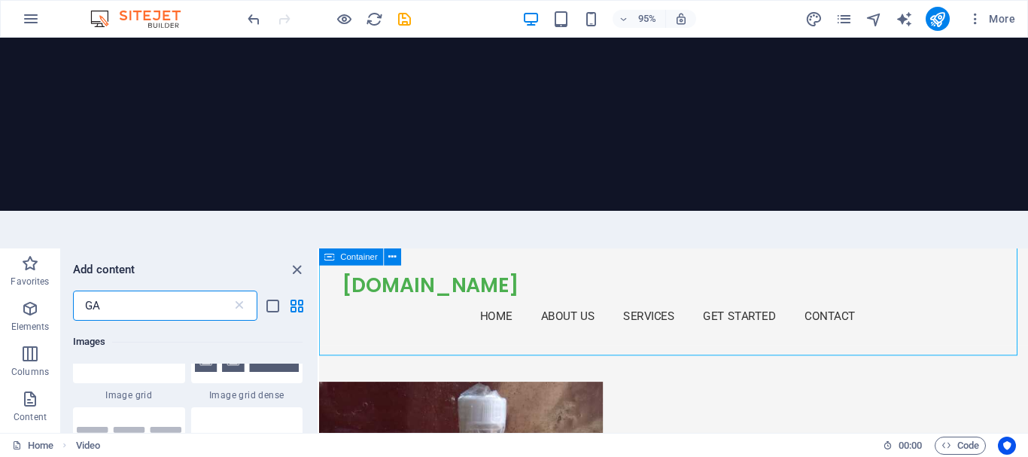
scroll to position [677, 0]
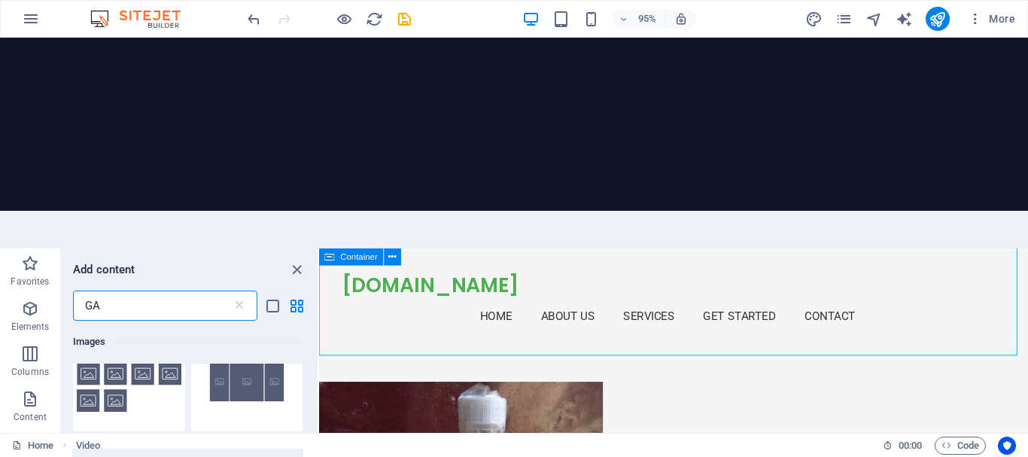
type input "GA"
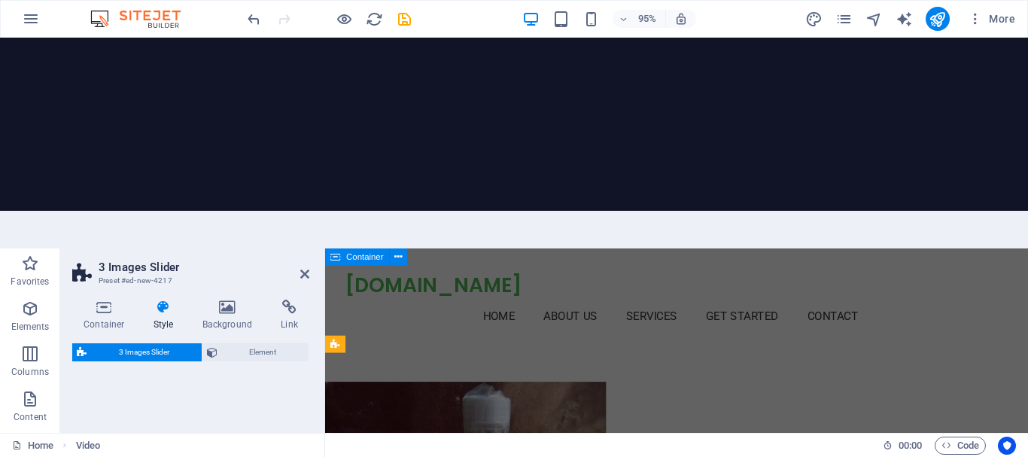
scroll to position [3301, 0]
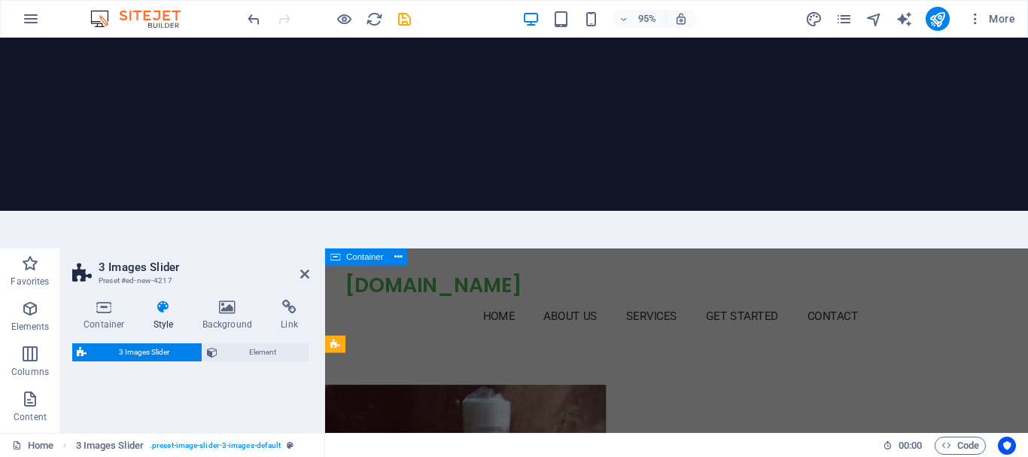
select select "rem"
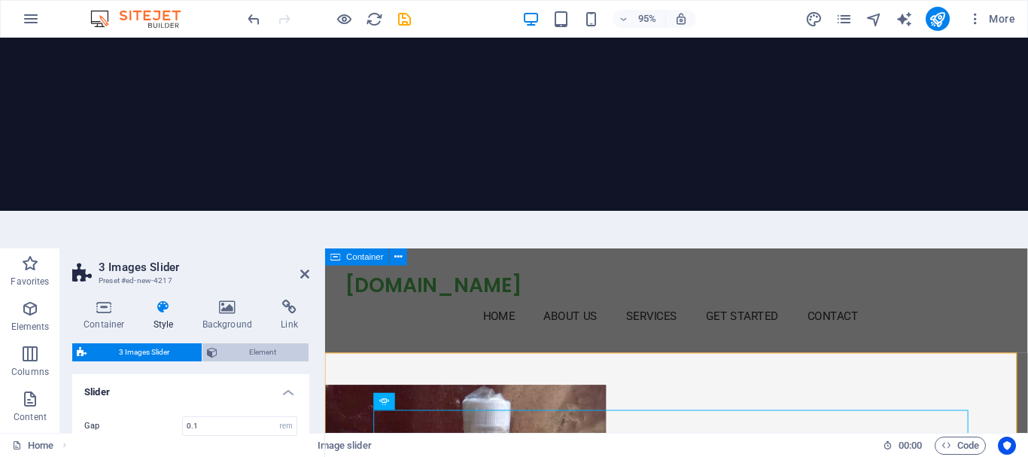
click at [263, 343] on span "Element" at bounding box center [263, 352] width 83 height 18
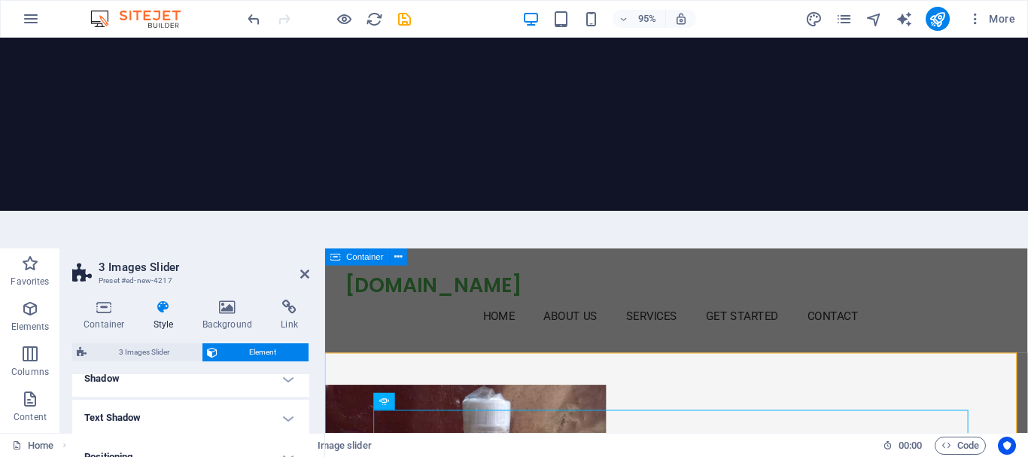
scroll to position [0, 0]
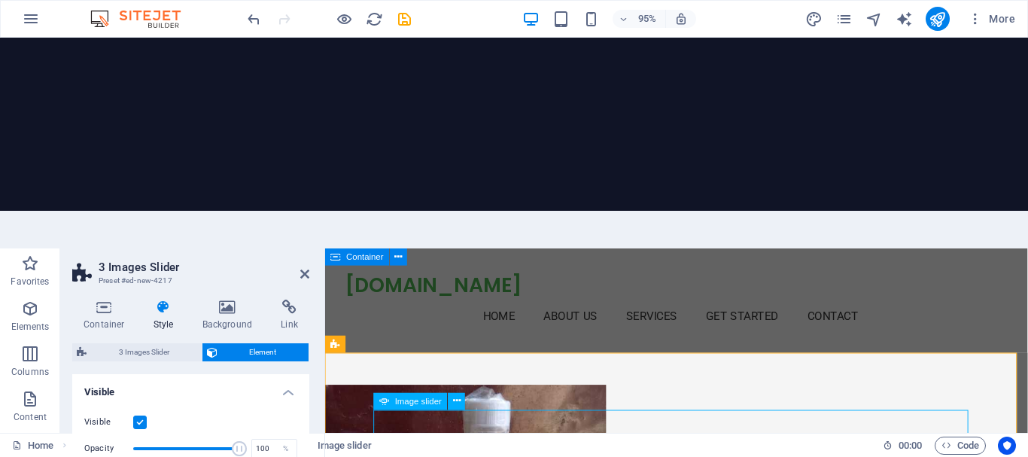
select select "px"
select select "ms"
select select "s"
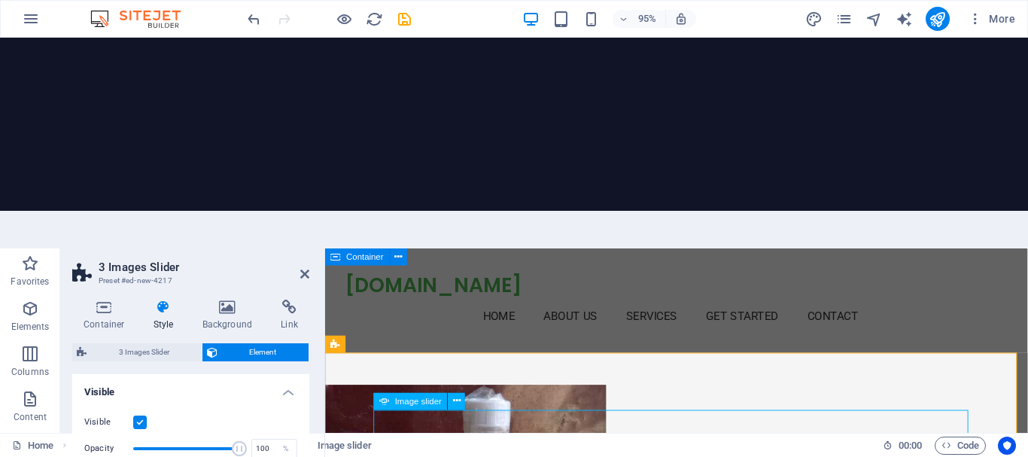
select select "progressive"
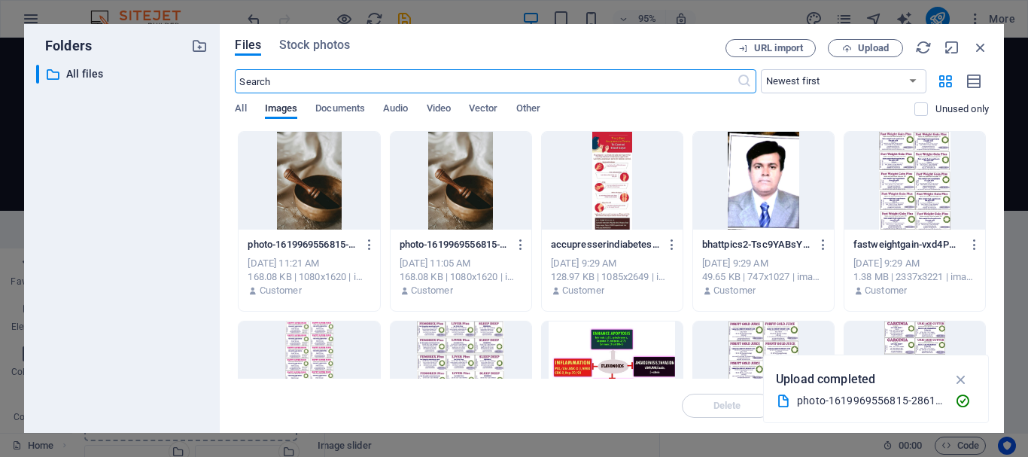
scroll to position [3842, 0]
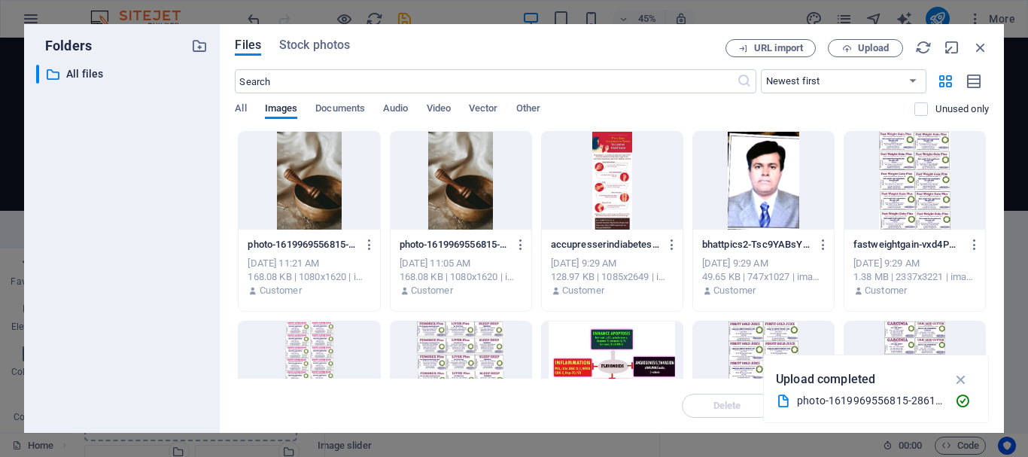
click at [458, 187] on div at bounding box center [461, 181] width 141 height 98
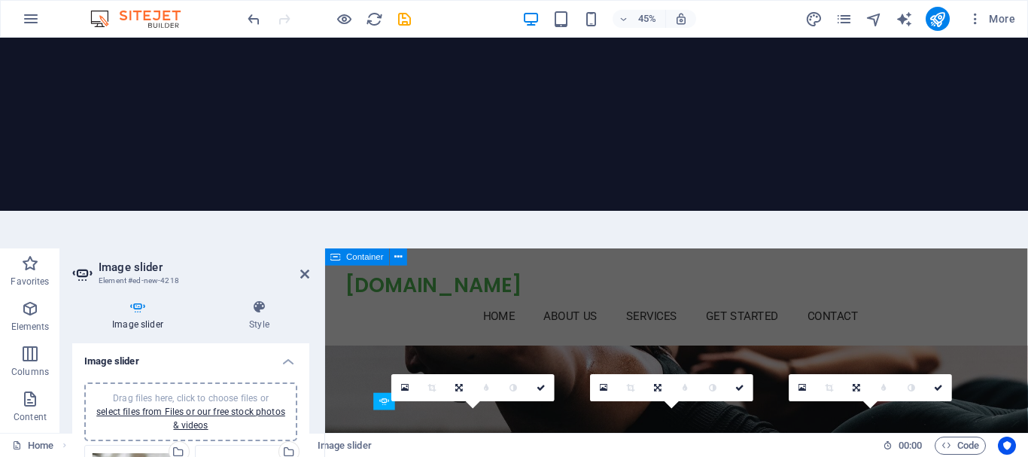
scroll to position [3301, 0]
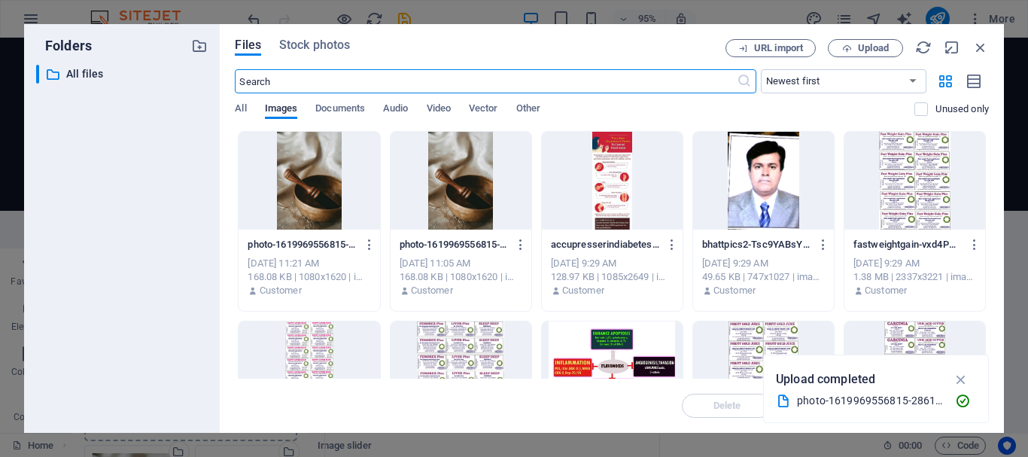
scroll to position [3842, 0]
click at [610, 202] on div at bounding box center [612, 181] width 141 height 98
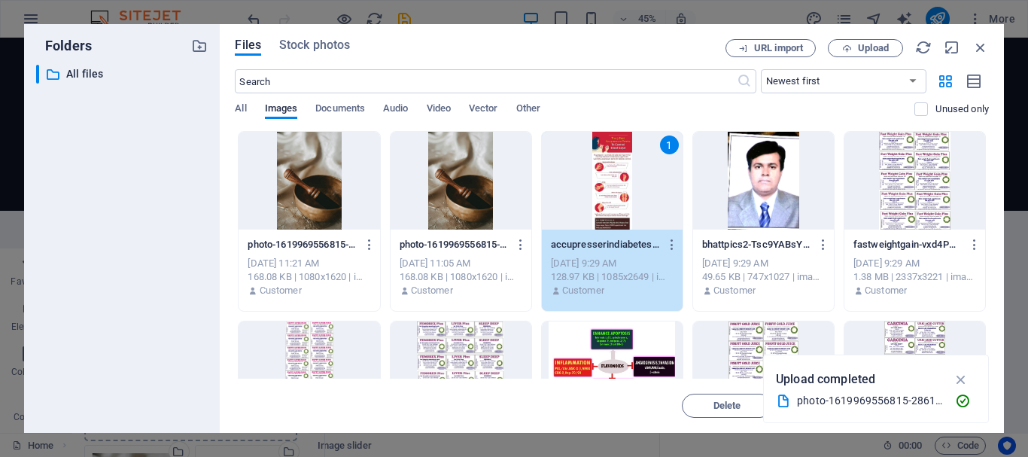
click at [610, 202] on div "1" at bounding box center [612, 181] width 141 height 98
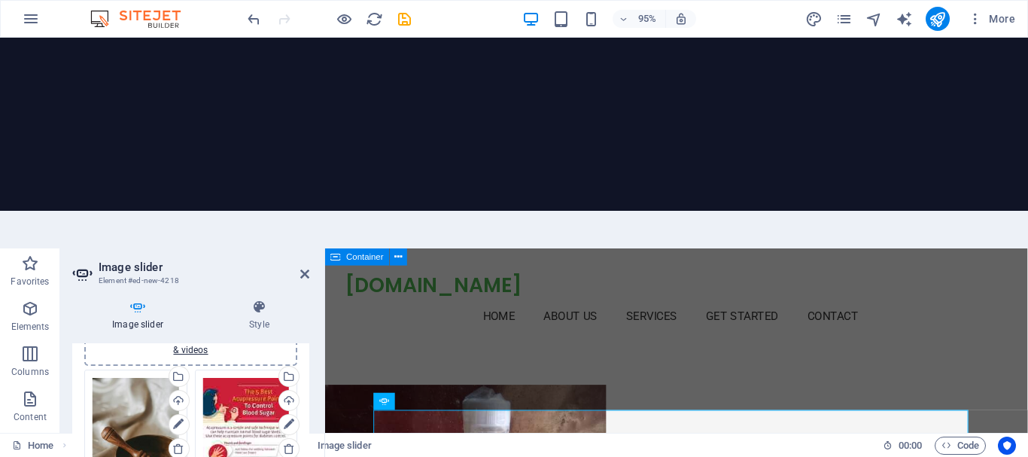
scroll to position [151, 0]
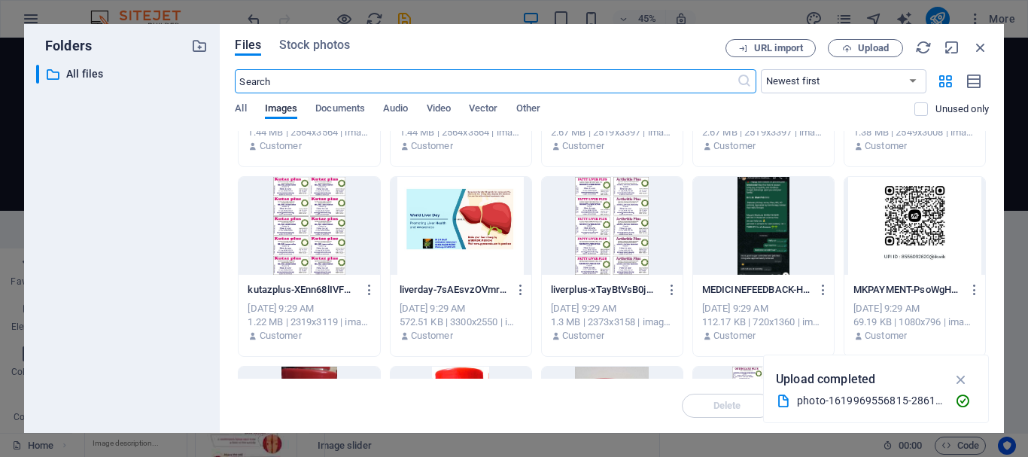
scroll to position [1054, 0]
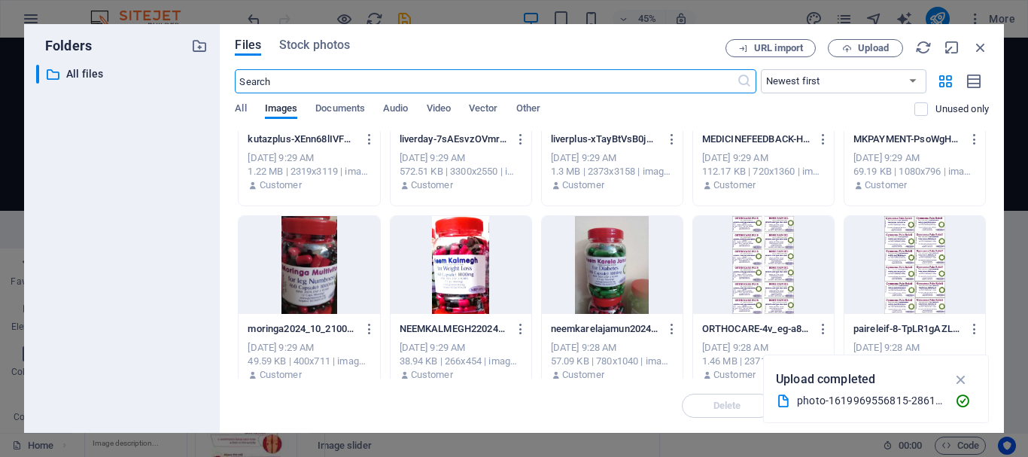
click at [593, 269] on div at bounding box center [612, 265] width 141 height 98
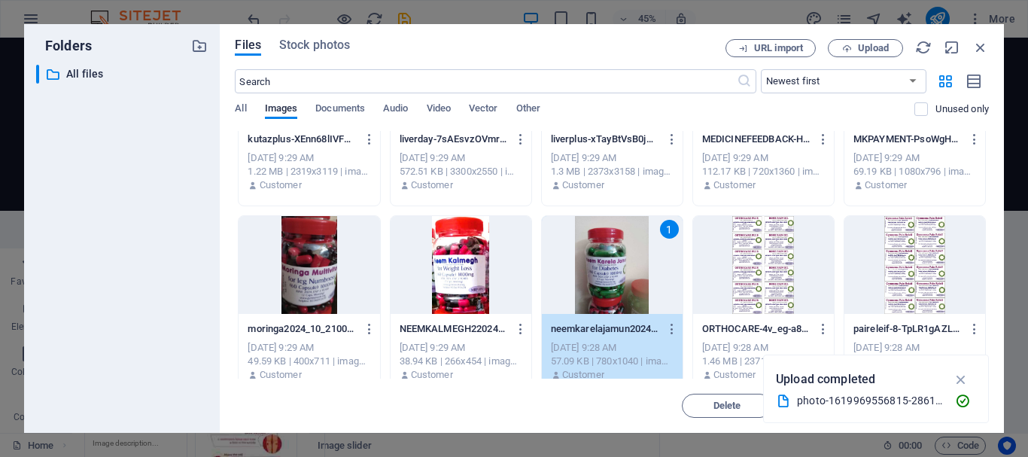
click at [593, 269] on div "1" at bounding box center [612, 265] width 141 height 98
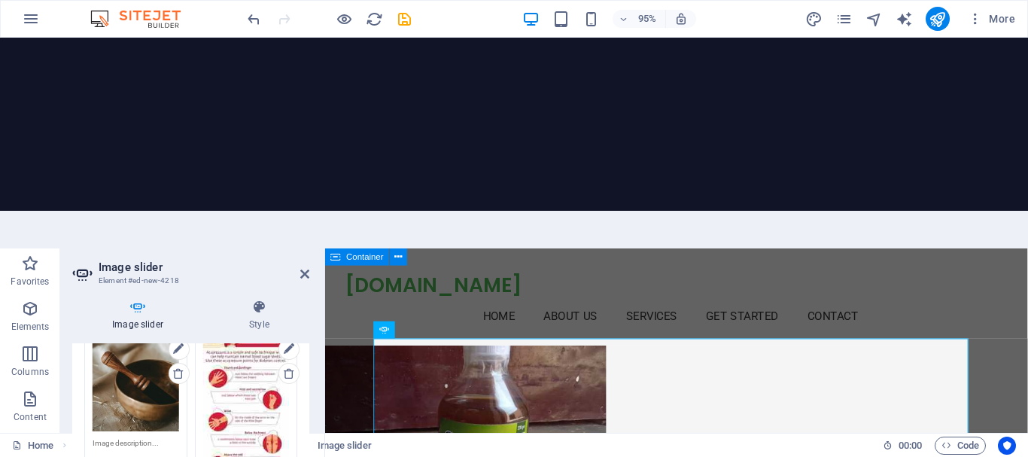
scroll to position [301, 0]
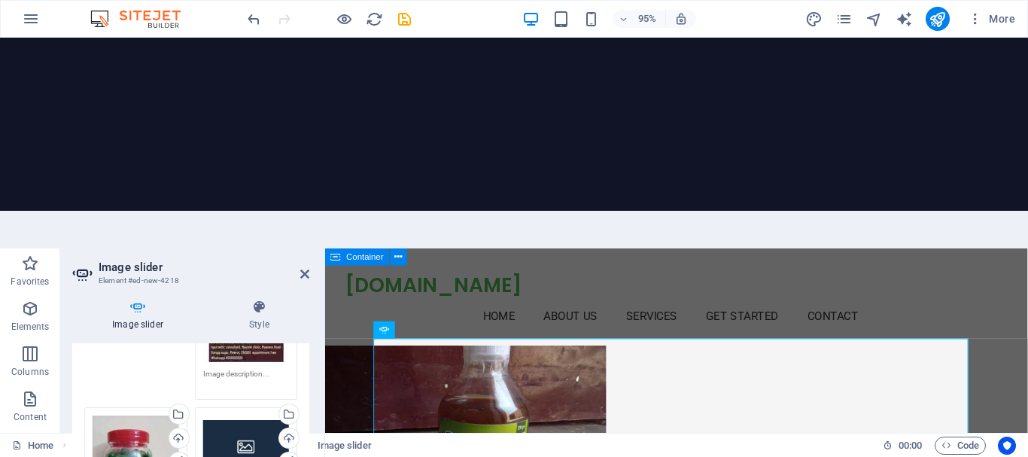
click at [244, 415] on div "Drag files here, click to choose files or select files from Files or our free s…" at bounding box center [246, 445] width 87 height 60
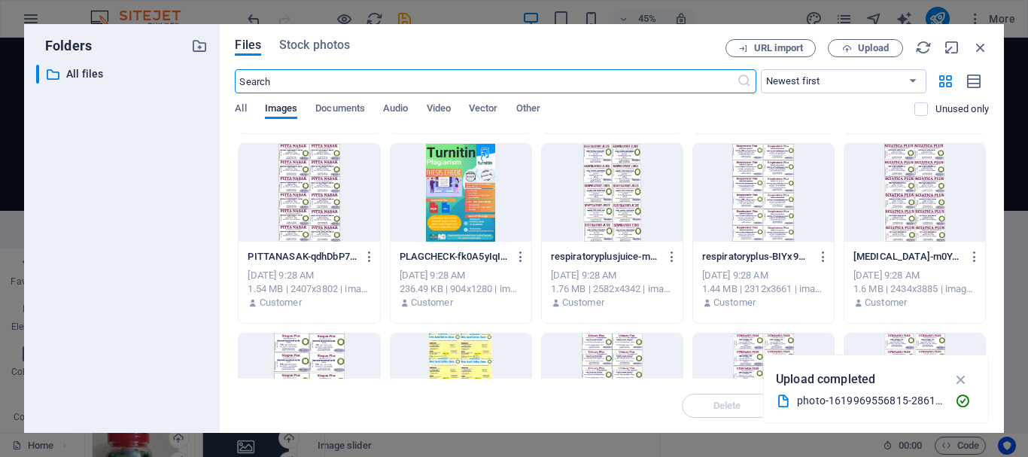
scroll to position [1806, 0]
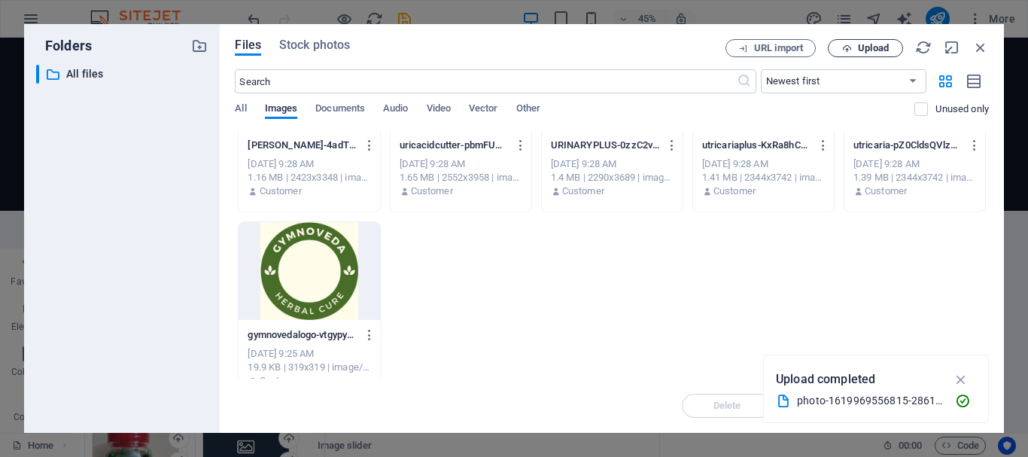
click at [870, 52] on span "Upload" at bounding box center [873, 48] width 31 height 9
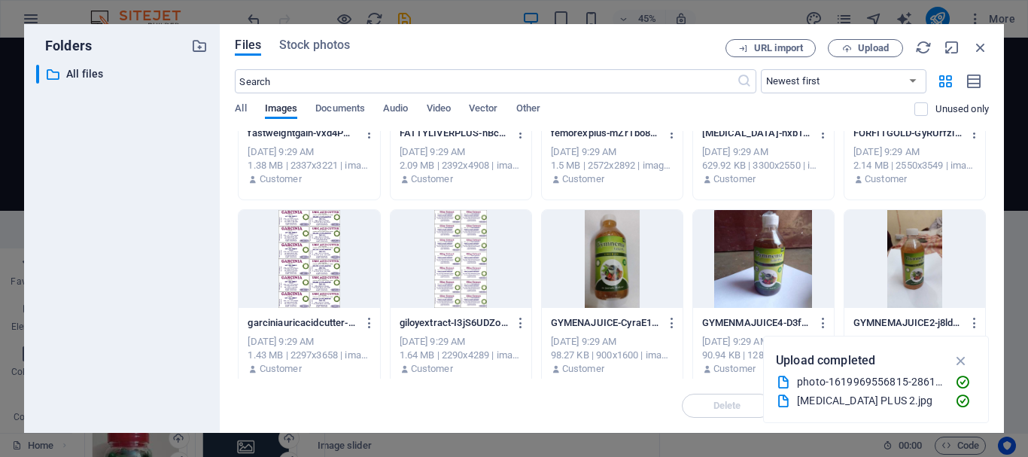
scroll to position [0, 0]
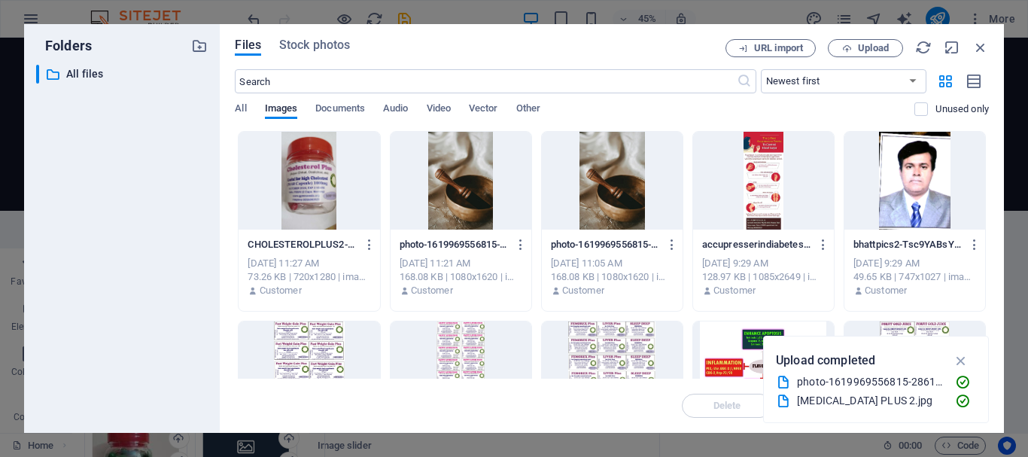
click at [315, 195] on div at bounding box center [309, 181] width 141 height 98
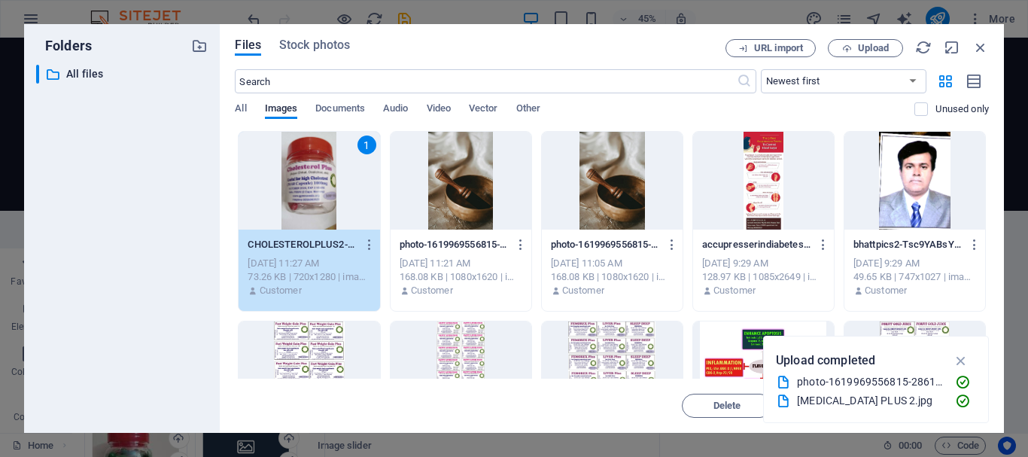
drag, startPoint x: 315, startPoint y: 195, endPoint x: 254, endPoint y: 315, distance: 135.3
click at [315, 195] on div "1" at bounding box center [309, 181] width 141 height 98
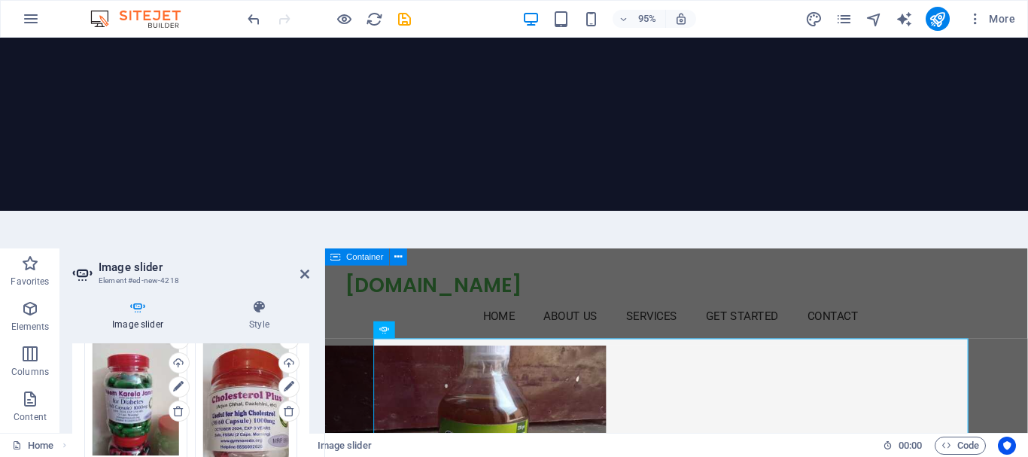
scroll to position [452, 0]
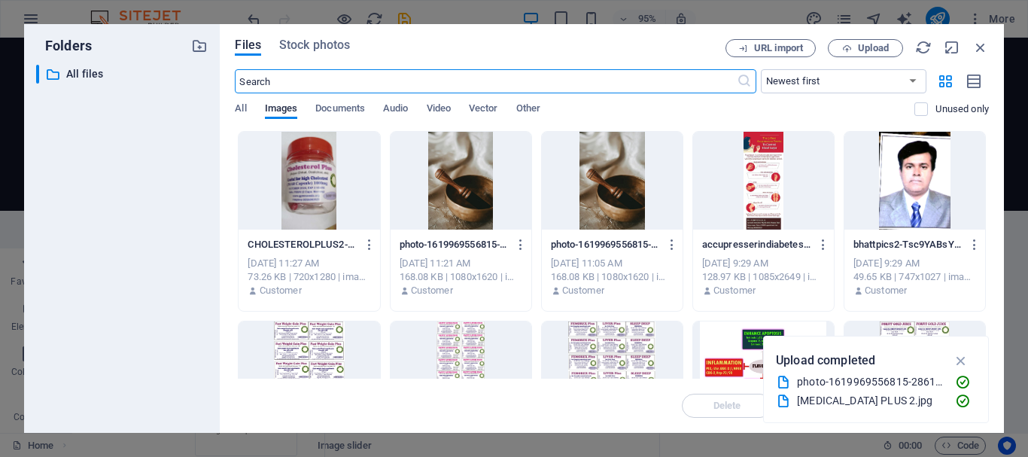
scroll to position [3917, 0]
click at [307, 46] on span "Stock photos" at bounding box center [314, 45] width 71 height 18
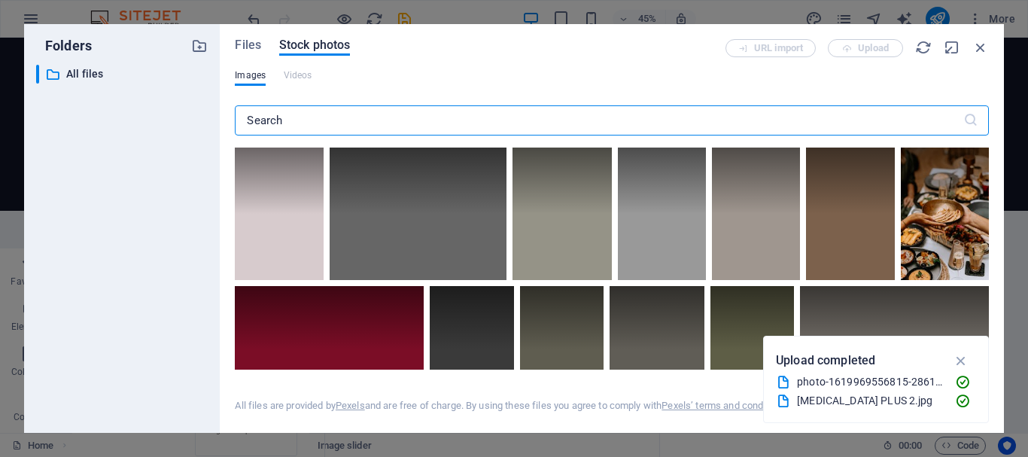
click at [292, 115] on input "text" at bounding box center [599, 120] width 728 height 30
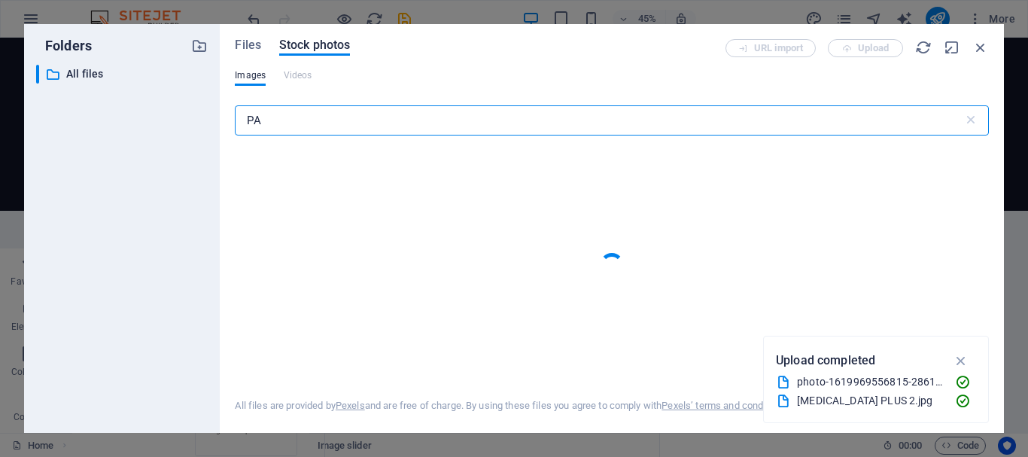
type input "P"
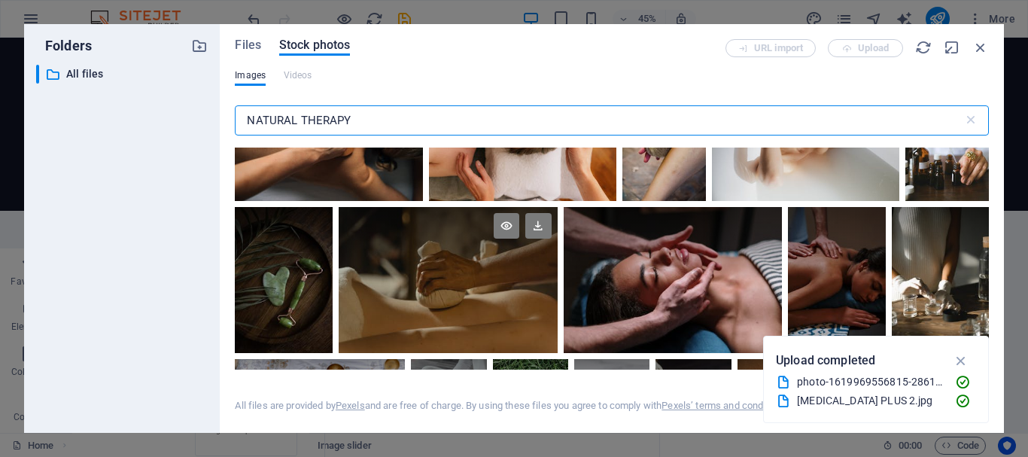
scroll to position [527, 0]
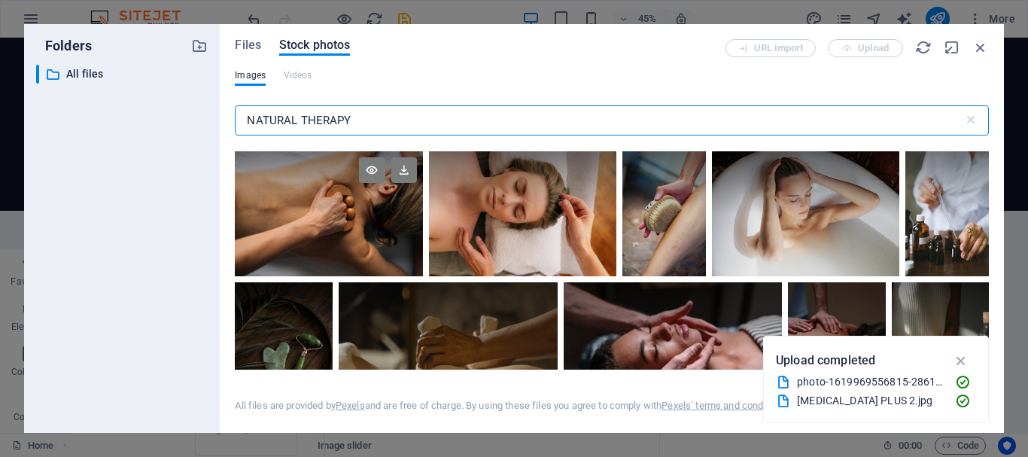
type input "NATURAL THERAPY"
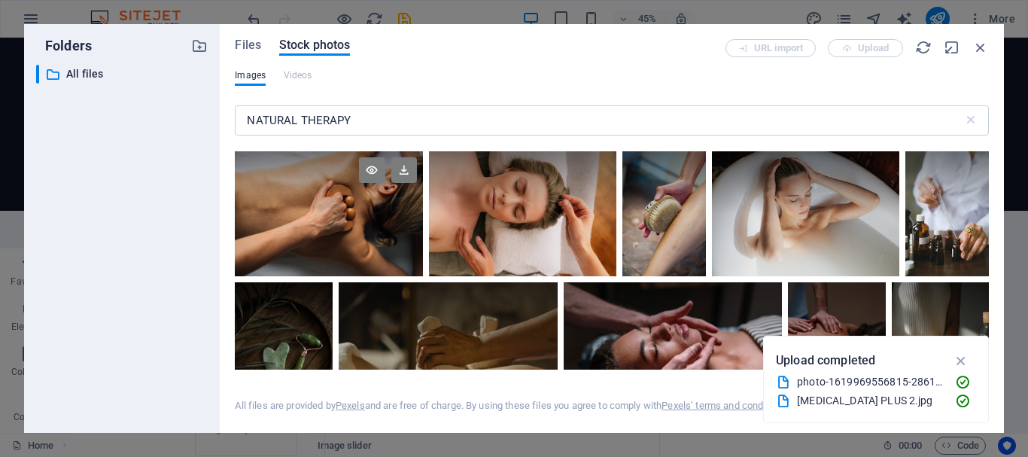
click at [333, 206] on div at bounding box center [328, 182] width 187 height 62
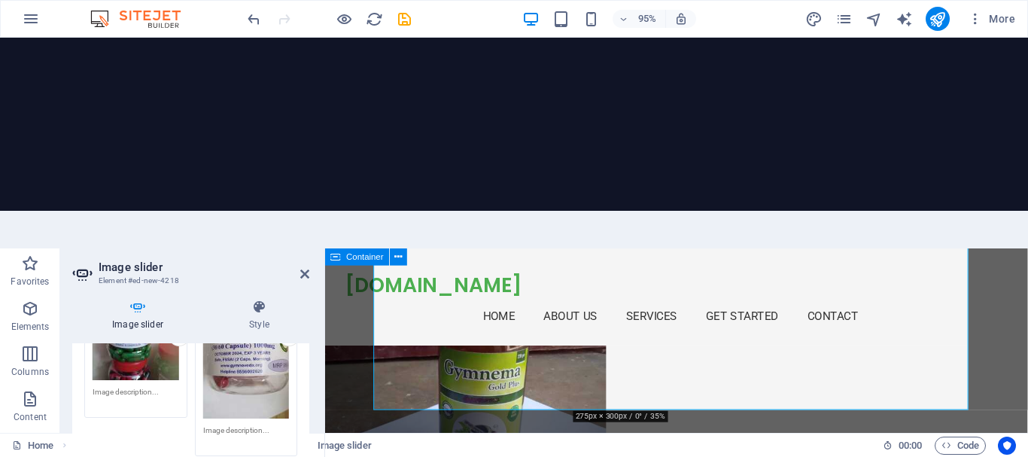
scroll to position [3527, 0]
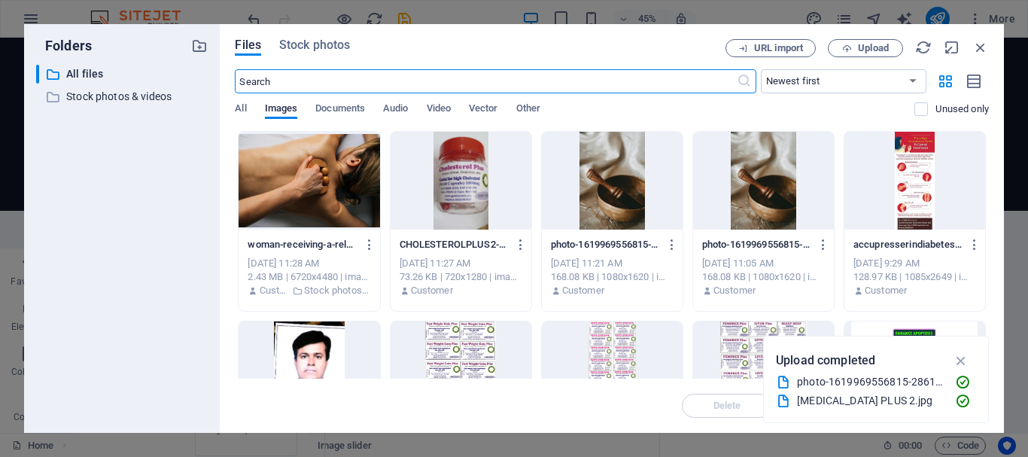
scroll to position [4069, 0]
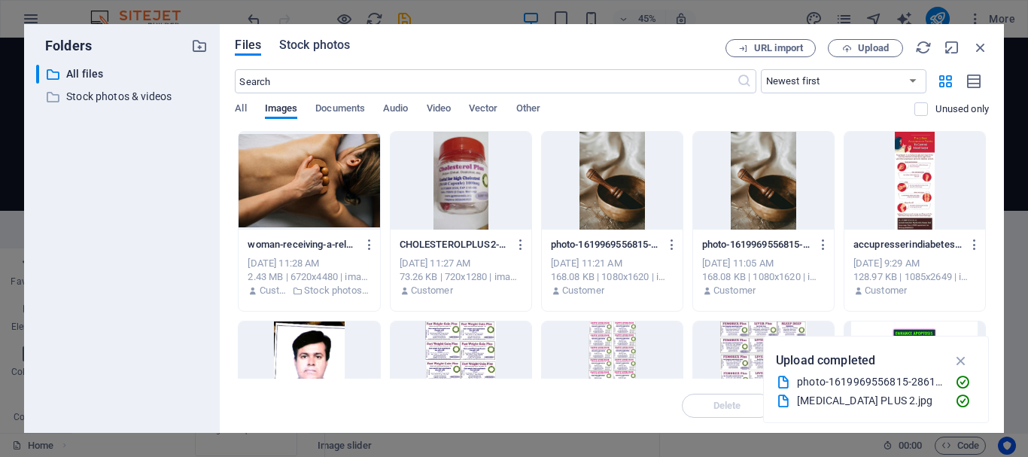
click at [321, 53] on button "Stock photos" at bounding box center [314, 47] width 71 height 17
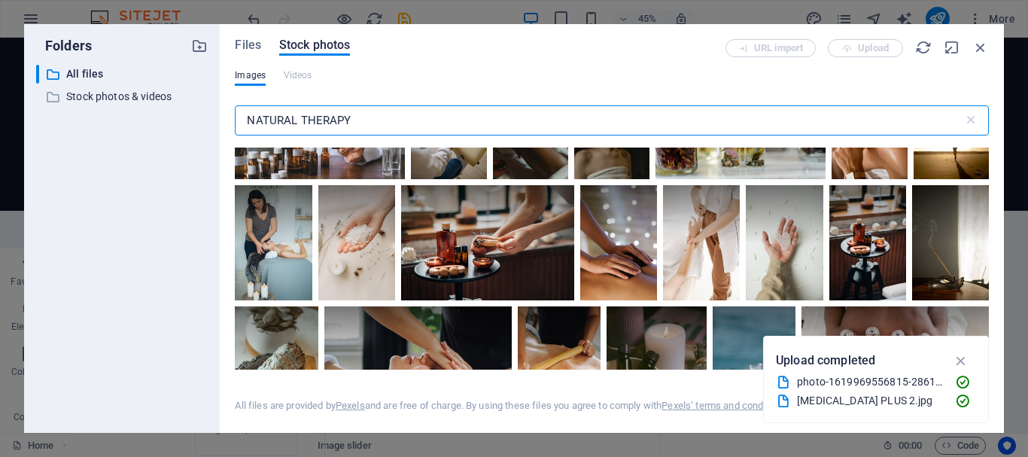
scroll to position [1731, 0]
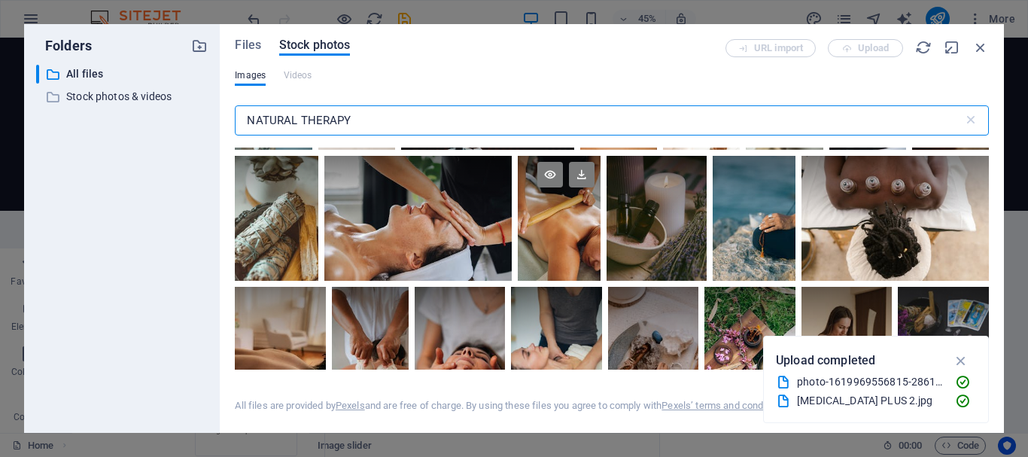
click at [601, 234] on div at bounding box center [560, 218] width 84 height 125
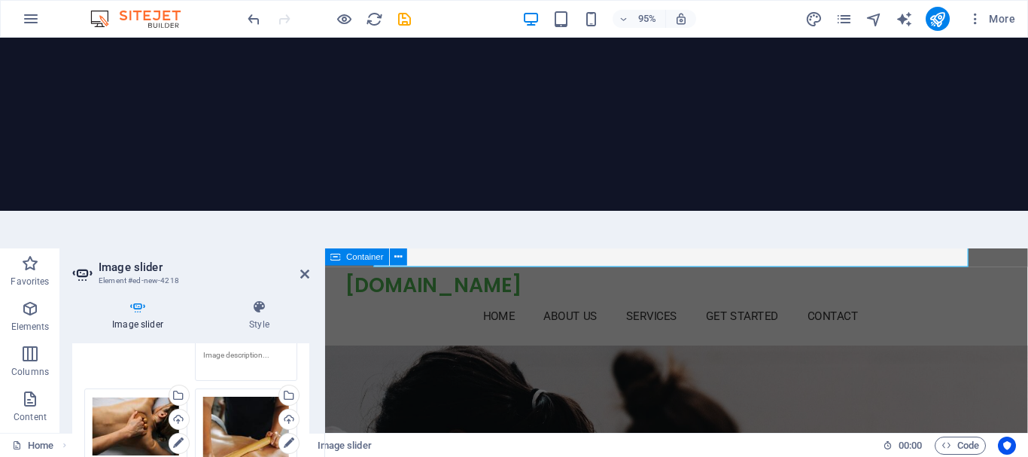
scroll to position [753, 0]
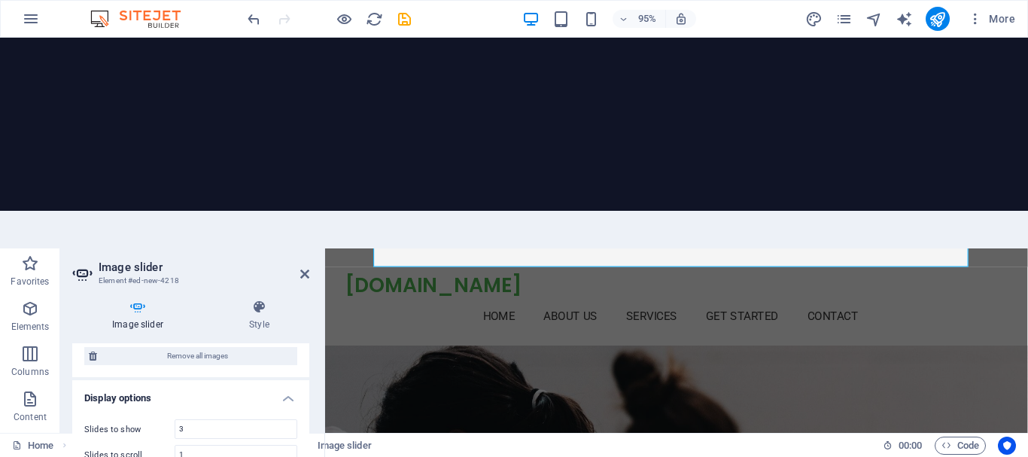
click at [407, 23] on icon "save" at bounding box center [404, 19] width 17 height 17
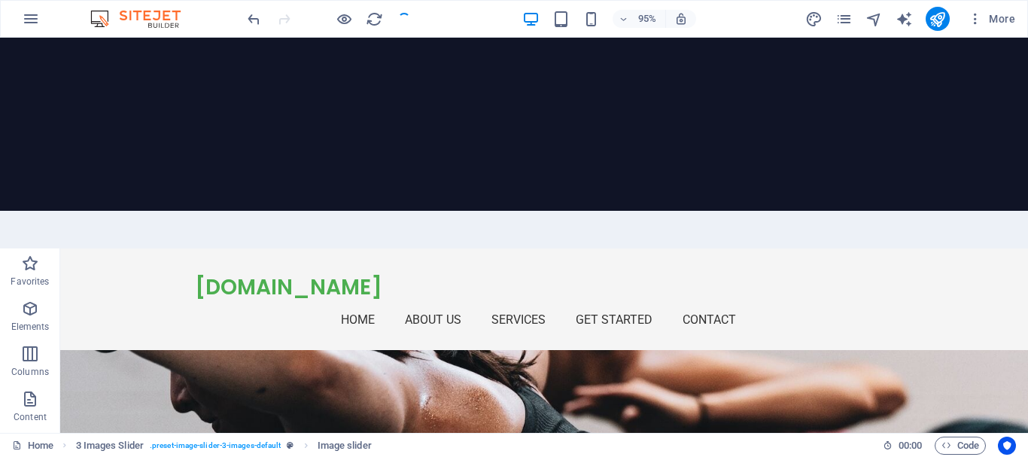
checkbox input "false"
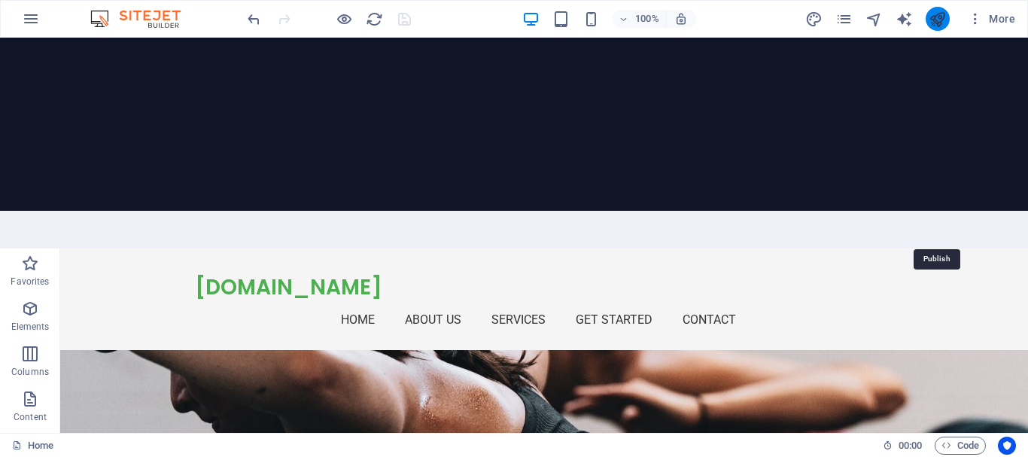
click at [941, 23] on icon "publish" at bounding box center [937, 19] width 17 height 17
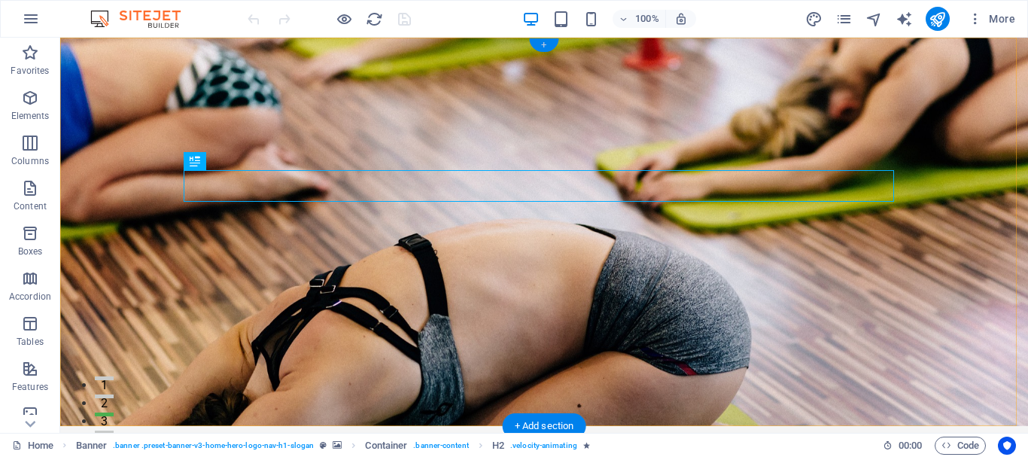
drag, startPoint x: 541, startPoint y: 41, endPoint x: 240, endPoint y: 19, distance: 301.8
click at [541, 41] on div "+" at bounding box center [543, 45] width 29 height 14
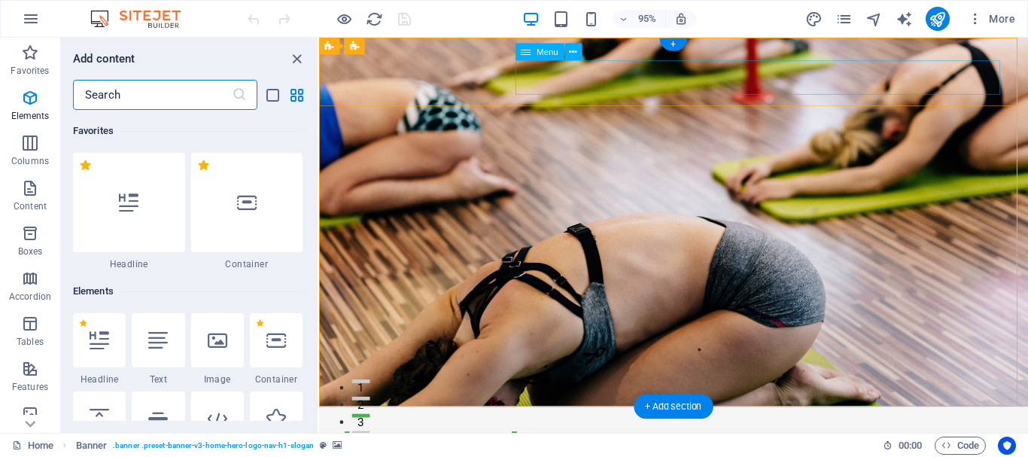
scroll to position [2633, 0]
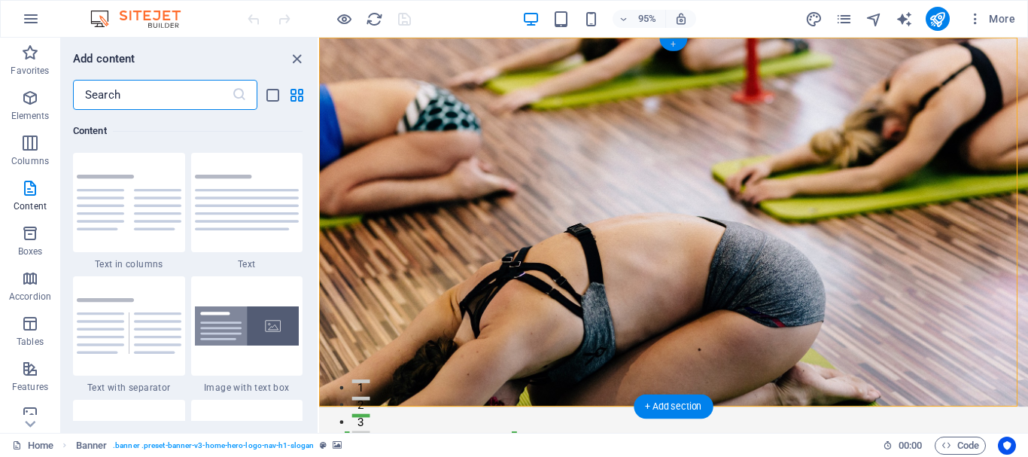
click at [677, 41] on div "+" at bounding box center [673, 44] width 28 height 13
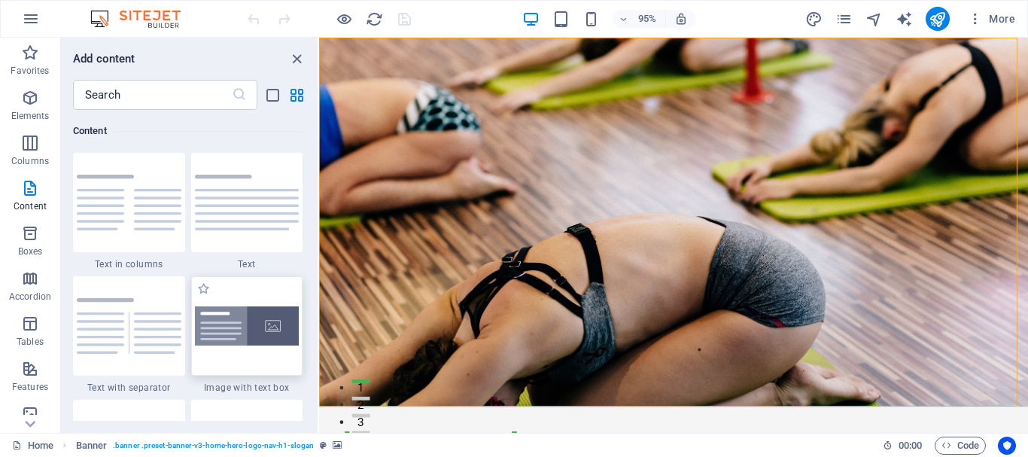
click at [226, 327] on img at bounding box center [247, 326] width 105 height 40
click at [319, 327] on div "Drag here to replace the existing content. Press “Ctrl” if you want to create a…" at bounding box center [673, 235] width 709 height 395
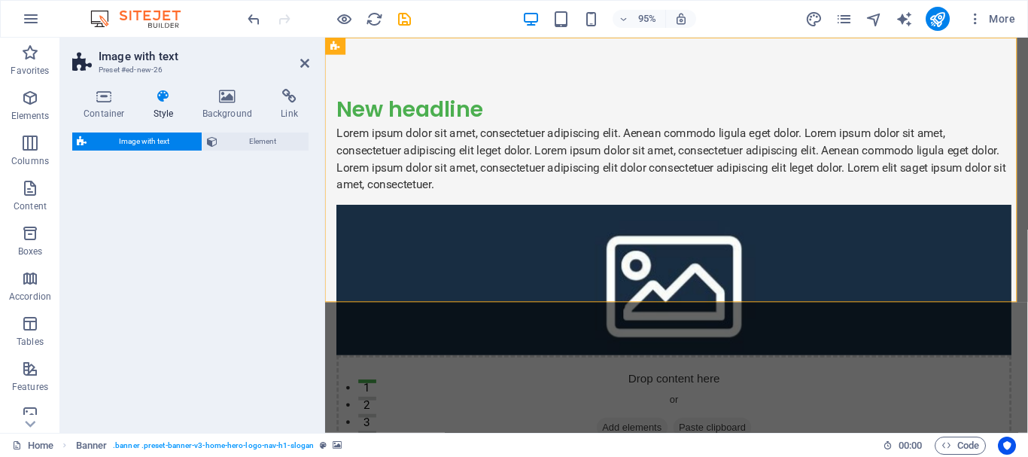
select select "rem"
select select "px"
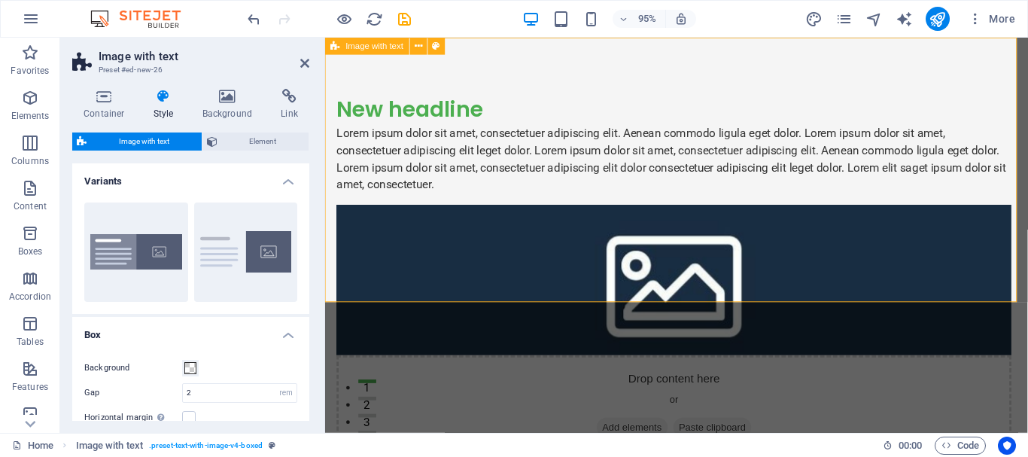
click at [659, 269] on div "New headline Lorem ipsum dolor sit amet, consectetuer adipiscing elit. Aenean c…" at bounding box center [695, 288] width 740 height 501
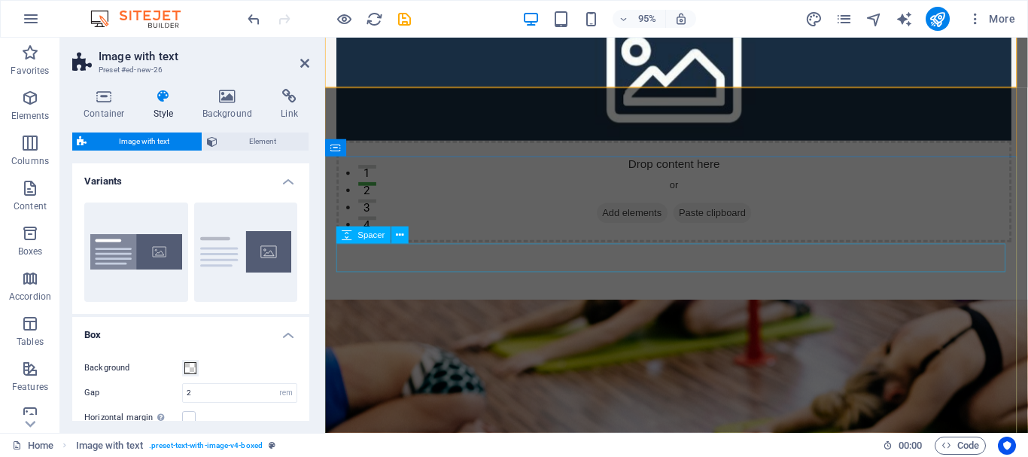
scroll to position [0, 0]
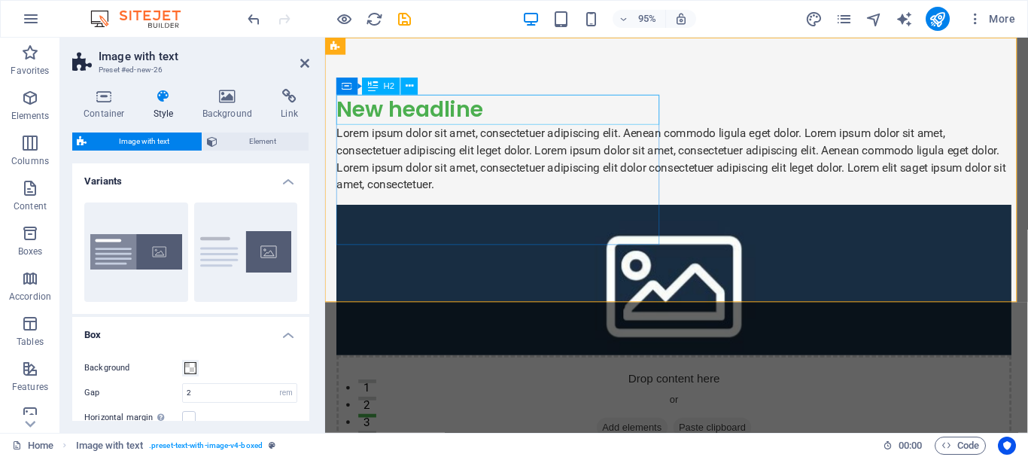
click at [470, 114] on div "New headline" at bounding box center [692, 114] width 710 height 32
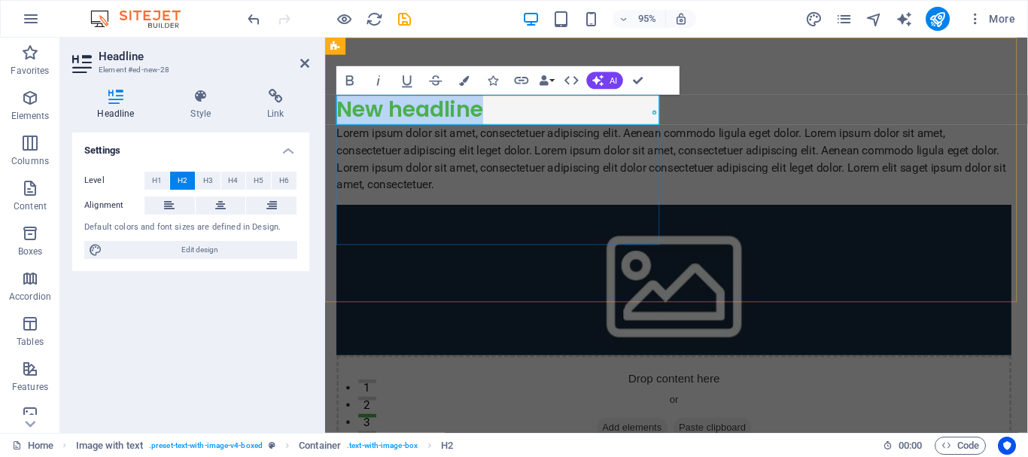
click at [470, 112] on h2 "New headline" at bounding box center [692, 114] width 710 height 32
drag, startPoint x: 497, startPoint y: 111, endPoint x: 337, endPoint y: 112, distance: 160.3
click at [337, 112] on h2 "New headline" at bounding box center [692, 114] width 710 height 32
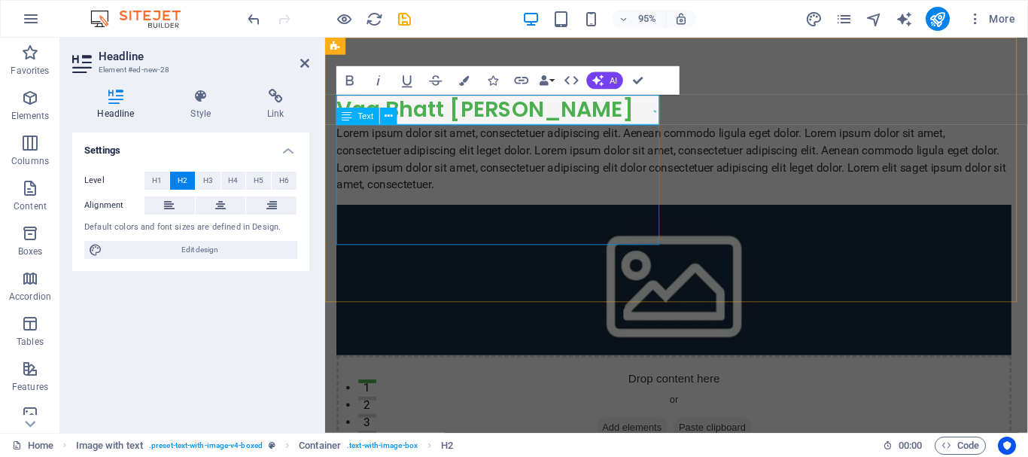
click at [445, 201] on div "Lorem ipsum dolor sit amet, consectetuer adipiscing elit. Aenean commodo ligula…" at bounding box center [692, 165] width 710 height 72
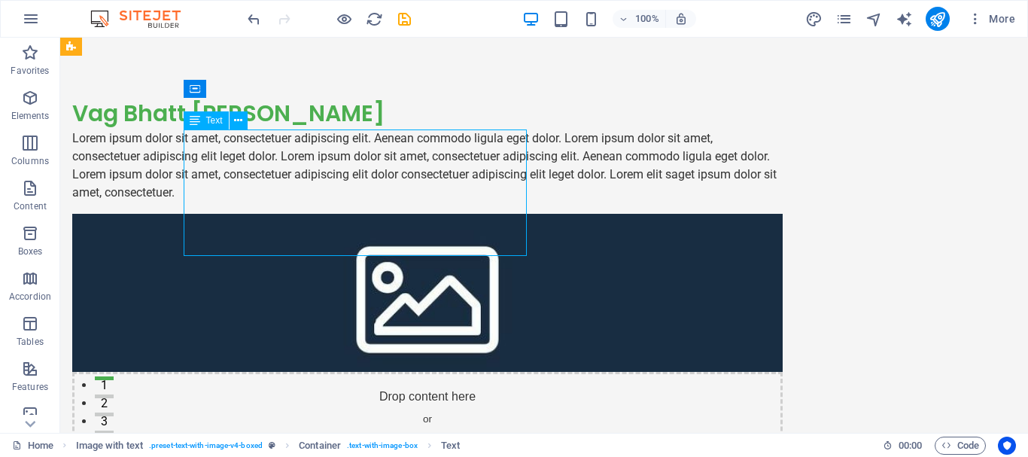
click at [419, 199] on div "Lorem ipsum dolor sit amet, consectetuer adipiscing elit. Aenean commodo ligula…" at bounding box center [427, 165] width 710 height 72
click at [388, 202] on div "Lorem ipsum dolor sit amet, consectetuer adipiscing elit. Aenean commodo ligula…" at bounding box center [427, 165] width 710 height 72
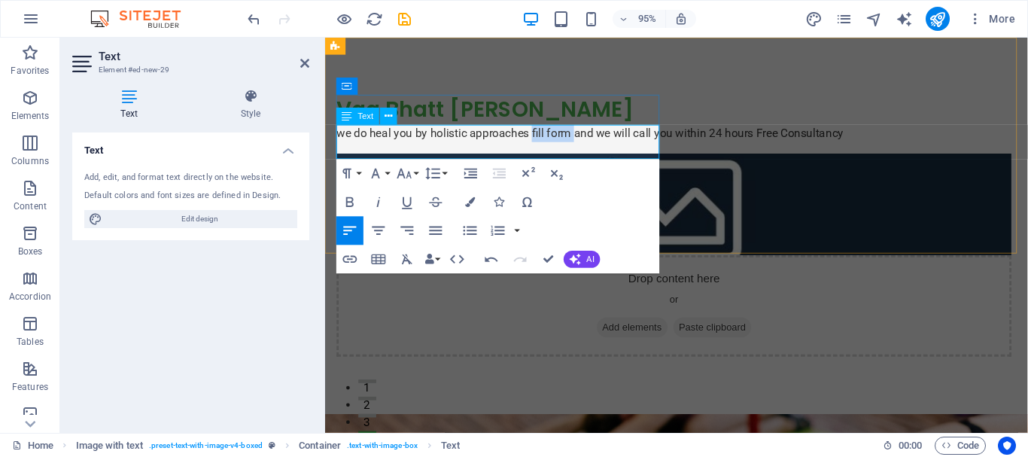
drag, startPoint x: 586, startPoint y: 137, endPoint x: 543, endPoint y: 133, distance: 43.8
click at [543, 133] on p "we do heal you by holistic approaches fill form and we will call you within 24 …" at bounding box center [692, 138] width 710 height 18
click at [354, 260] on icon "button" at bounding box center [350, 259] width 17 height 17
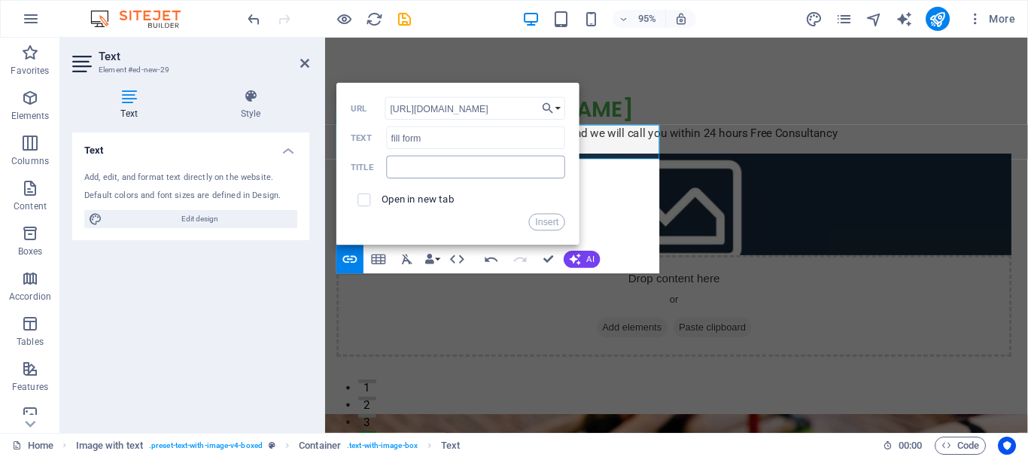
scroll to position [0, 37]
type input "https://form.jotform.com/252238929456064"
click at [365, 199] on input "checkbox" at bounding box center [362, 197] width 13 height 13
checkbox input "true"
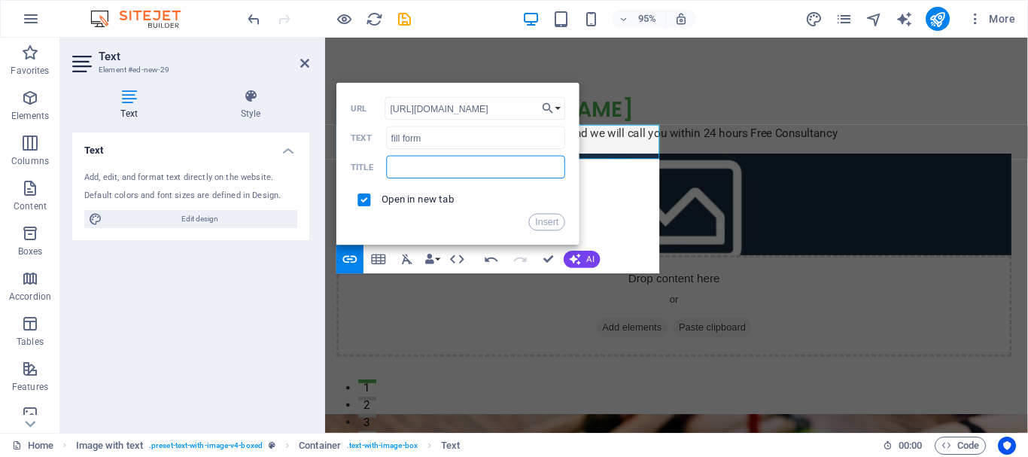
click at [406, 164] on input "text" at bounding box center [475, 167] width 179 height 23
type input "patient consultancy form"
click at [552, 225] on button "Insert" at bounding box center [547, 222] width 36 height 17
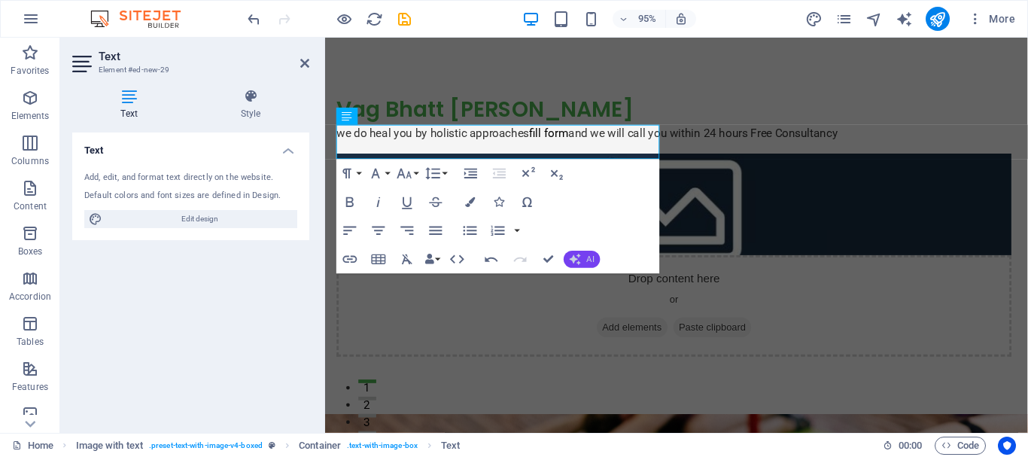
click at [582, 261] on button "AI" at bounding box center [582, 259] width 36 height 17
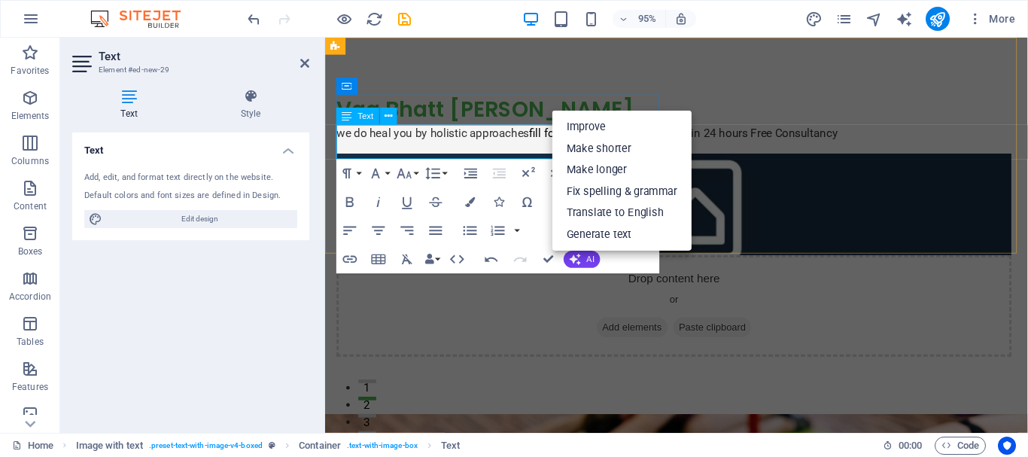
click at [509, 148] on p "we do heal you by holistic approaches fill form and we will call you within 24 …" at bounding box center [692, 138] width 710 height 18
click at [538, 139] on p "we do heal you by holistic approaches fill form and we will call you within 24 …" at bounding box center [692, 138] width 710 height 18
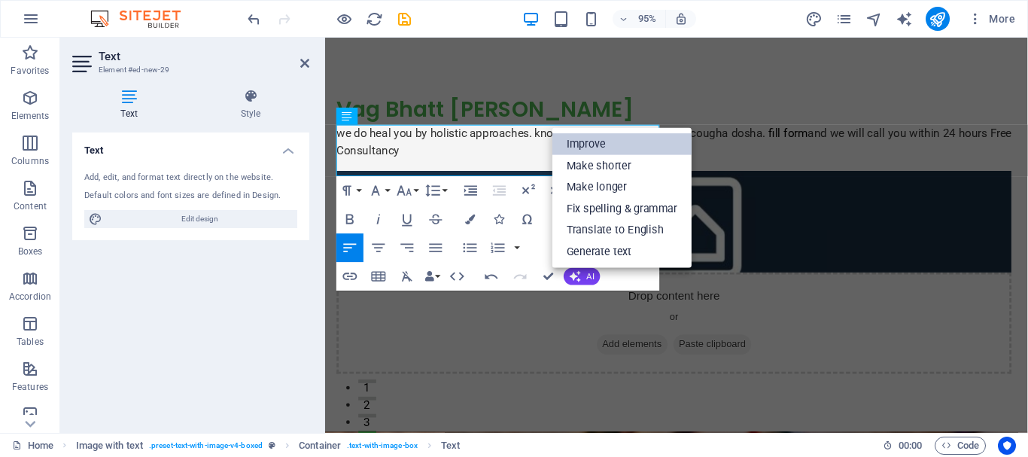
click at [599, 145] on link "Improve" at bounding box center [621, 144] width 139 height 22
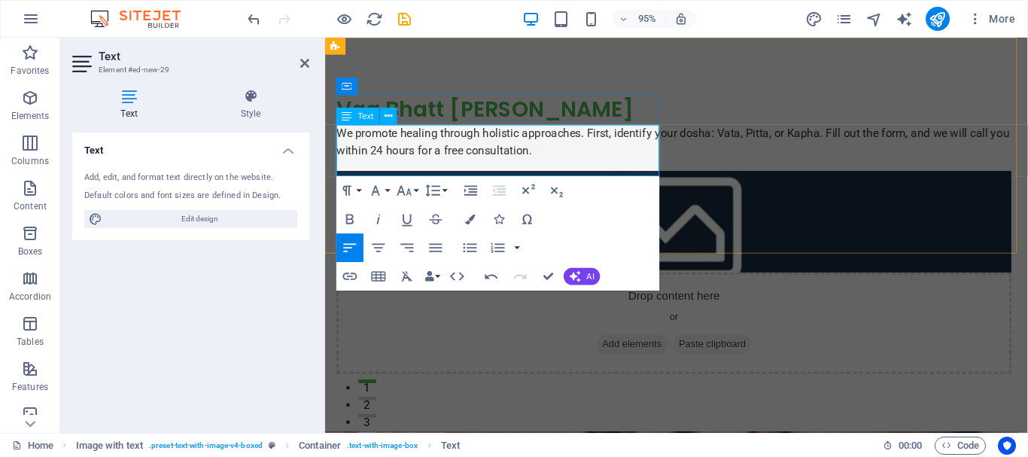
click at [606, 166] on p "We promote healing through holistic approaches. First, identify your dosha: Vat…" at bounding box center [692, 147] width 710 height 36
click at [579, 160] on p "We promote healing through holistic approaches. First, identify your dosha: Vat…" at bounding box center [692, 147] width 710 height 36
drag, startPoint x: 592, startPoint y: 172, endPoint x: 419, endPoint y: 175, distance: 173.1
click at [419, 166] on p "We promote healing through holistic approaches. First, identify your dosha: Vat…" at bounding box center [692, 147] width 710 height 36
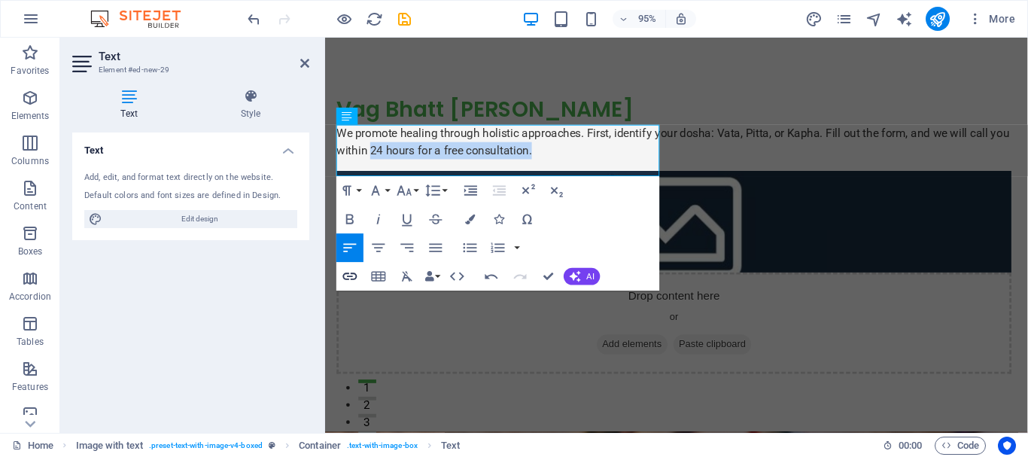
type input "24 hours for a free consultation."
checkbox input "false"
click at [348, 273] on icon "button" at bounding box center [350, 277] width 14 height 8
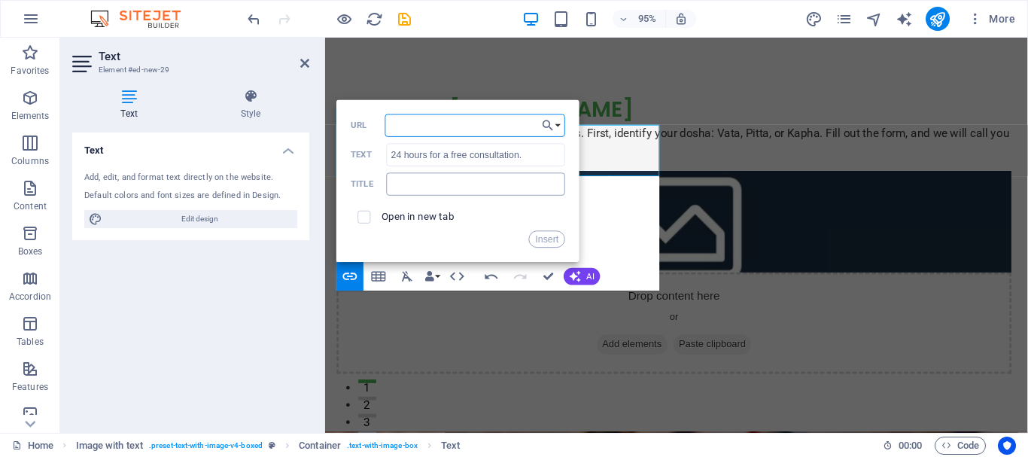
paste input "https://form.jotform.com/252238929456064"
type input "https://form.jotform.com/252238929456064"
click at [433, 214] on label "Open in new tab" at bounding box center [418, 216] width 73 height 11
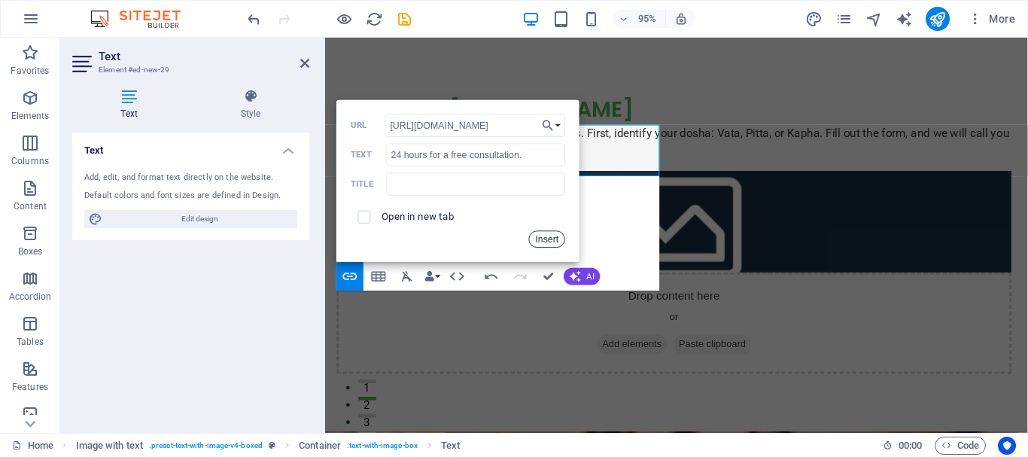
click at [551, 241] on button "Insert" at bounding box center [547, 239] width 36 height 17
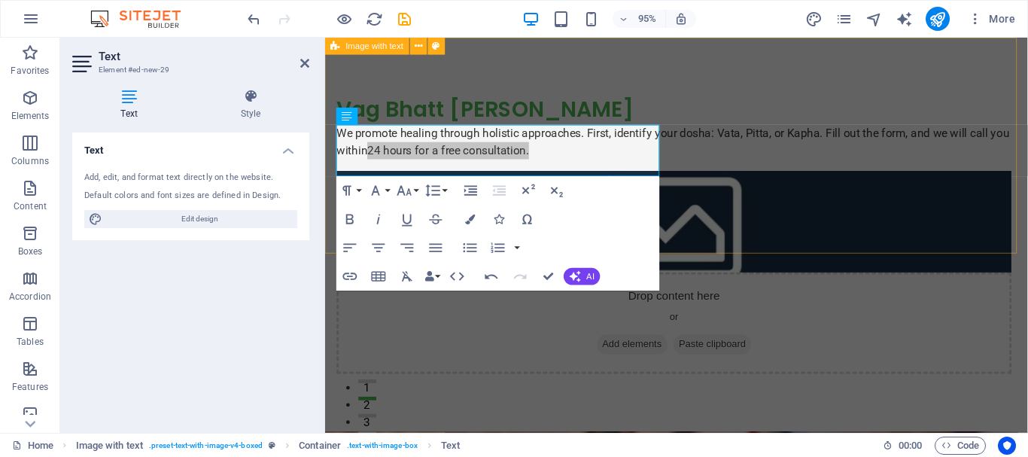
click at [724, 245] on div "Vag Bhatt Chikitsa Sansthan We promote healing through holistic approaches. Fir…" at bounding box center [695, 245] width 740 height 414
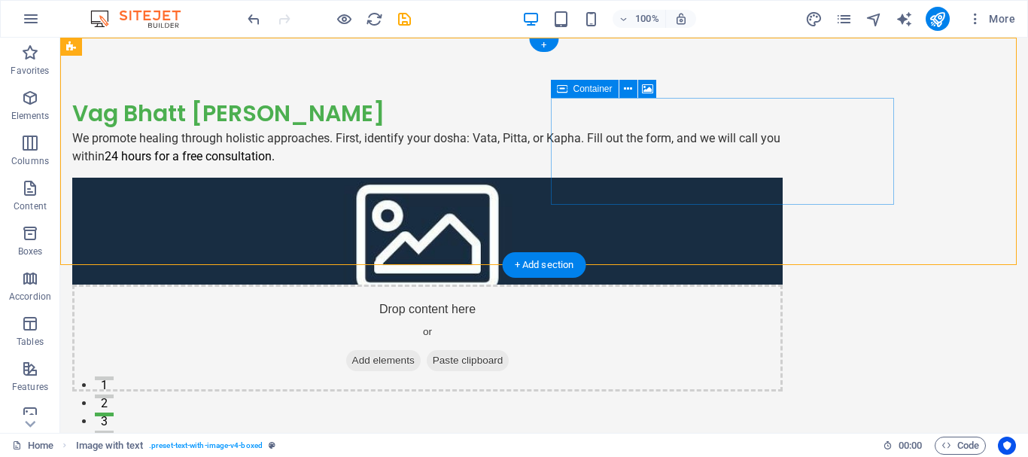
click at [732, 284] on div "Drop content here or Add elements Paste clipboard" at bounding box center [427, 337] width 710 height 107
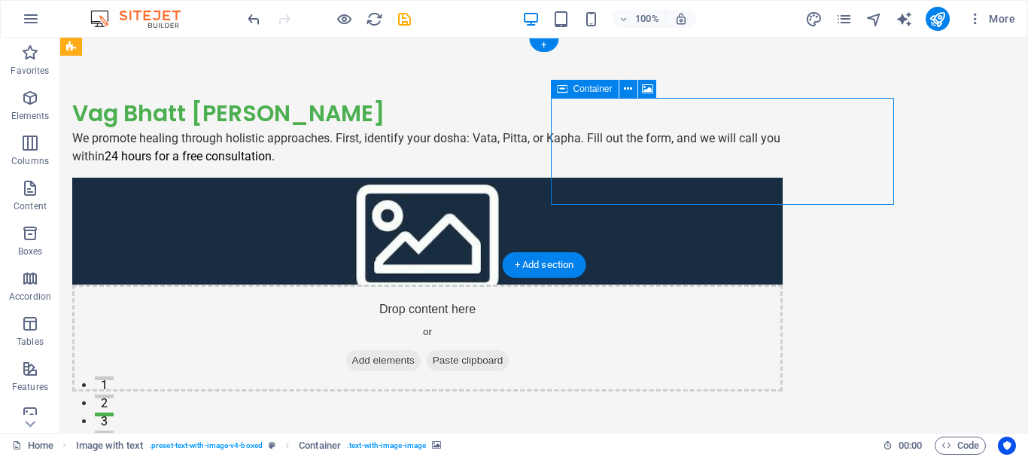
click at [731, 284] on div "Drop content here or Add elements Paste clipboard" at bounding box center [427, 337] width 710 height 107
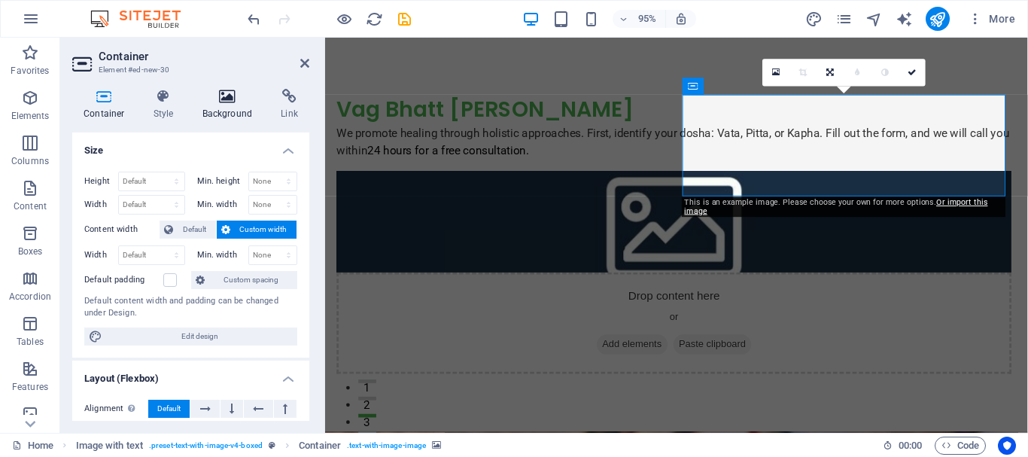
click at [217, 101] on icon at bounding box center [227, 96] width 73 height 15
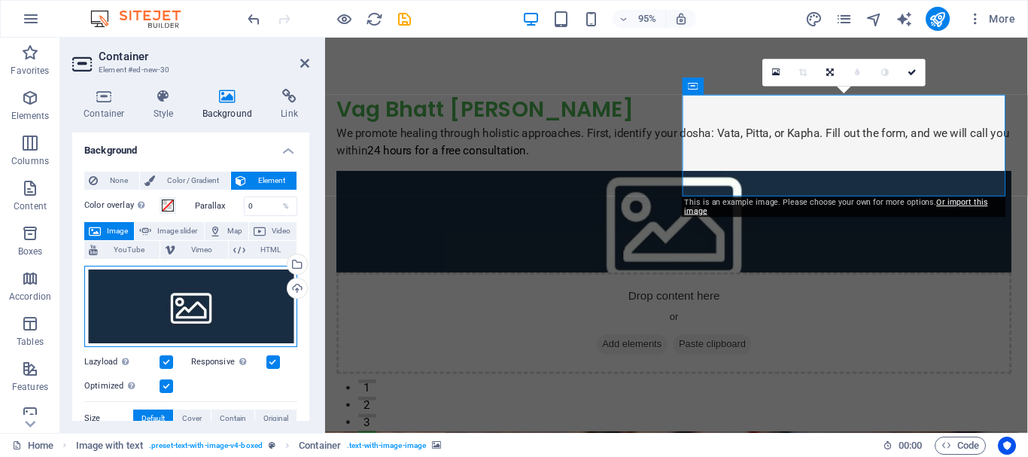
click at [175, 305] on div "Drag files here, click to choose files or select files from Files or our free s…" at bounding box center [190, 306] width 213 height 81
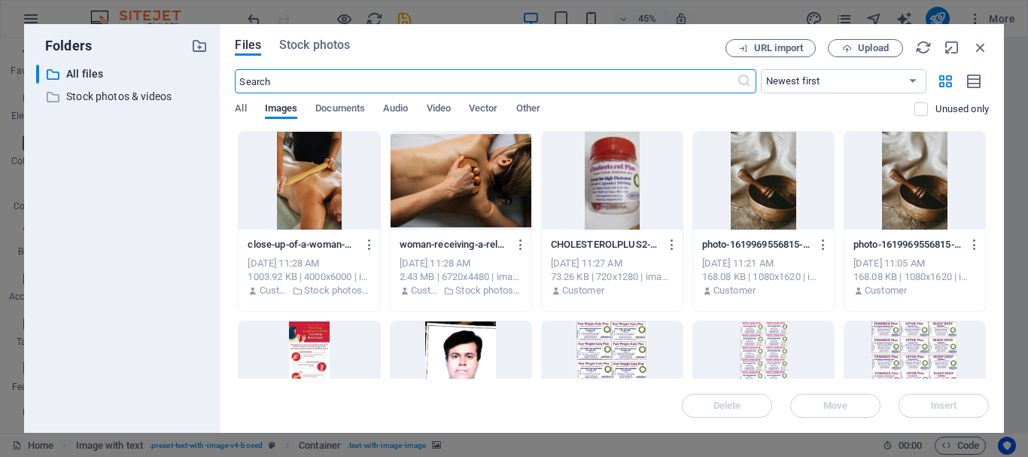
click at [466, 177] on div at bounding box center [461, 181] width 141 height 98
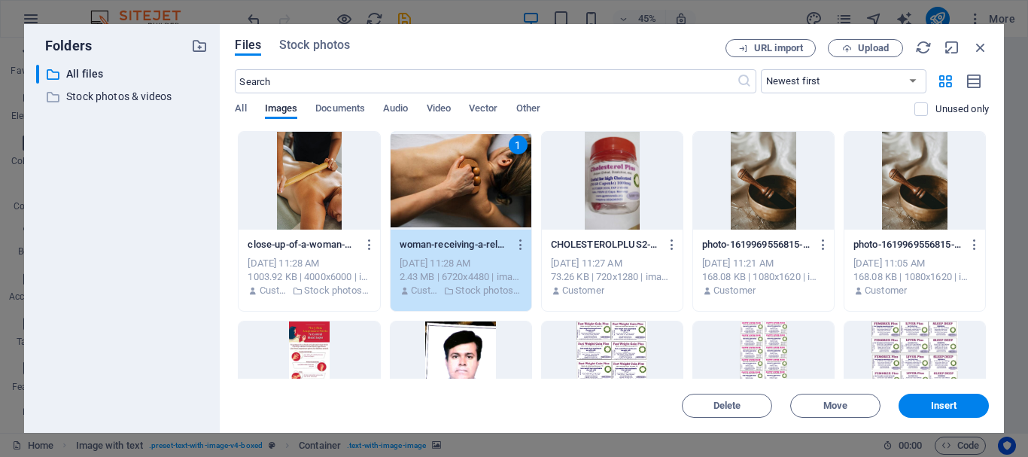
click at [466, 177] on div "1" at bounding box center [461, 181] width 141 height 98
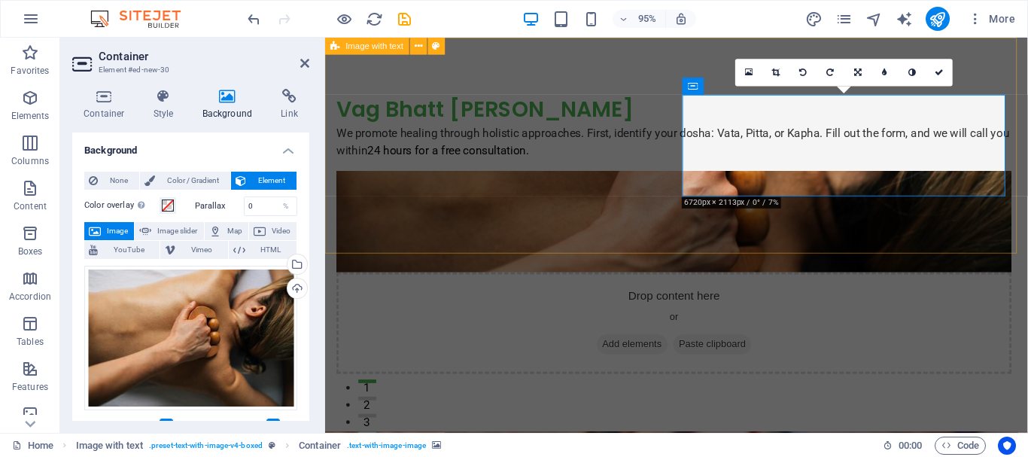
click at [523, 217] on div "Vag Bhatt Chikitsa Sansthan We promote healing through holistic approaches. Fir…" at bounding box center [695, 245] width 740 height 414
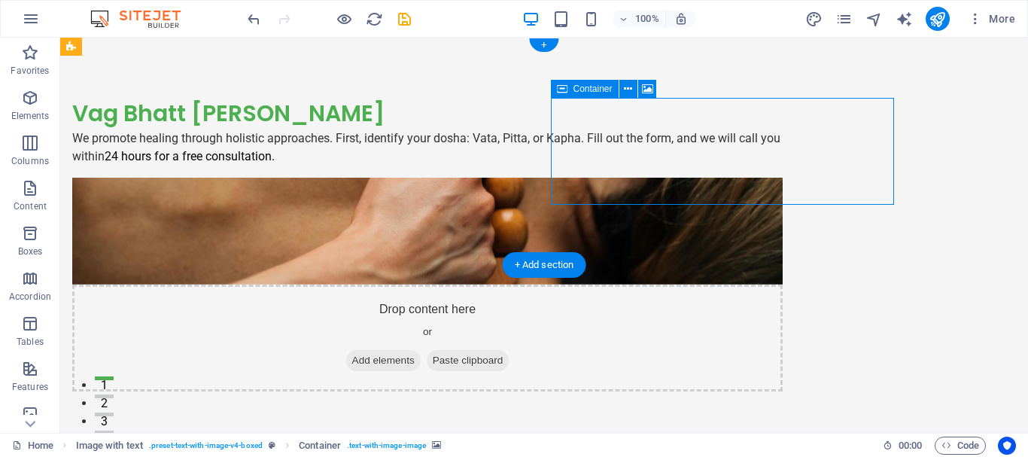
drag, startPoint x: 613, startPoint y: 144, endPoint x: 618, endPoint y: 160, distance: 17.4
click at [618, 284] on div "Drop content here or Add elements Paste clipboard" at bounding box center [427, 337] width 710 height 107
click at [421, 350] on span "Add elements" at bounding box center [383, 360] width 75 height 21
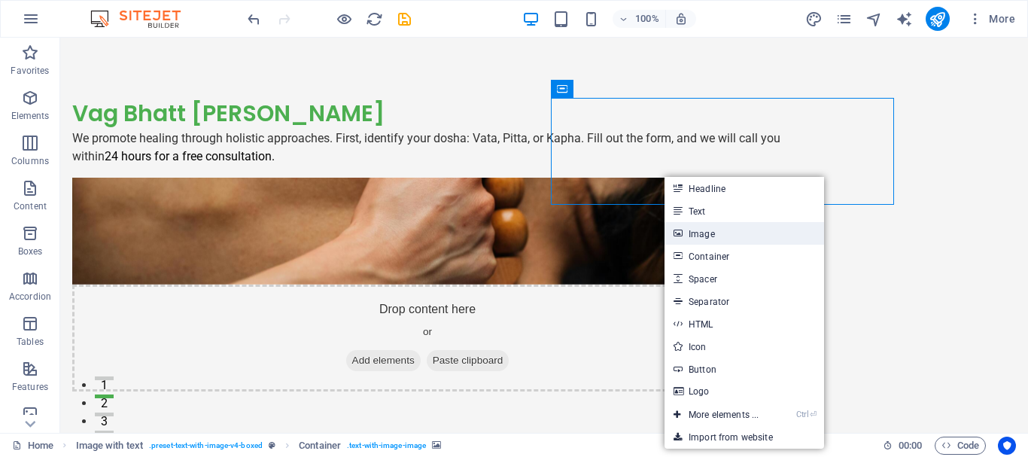
click at [687, 234] on link "Image" at bounding box center [745, 233] width 160 height 23
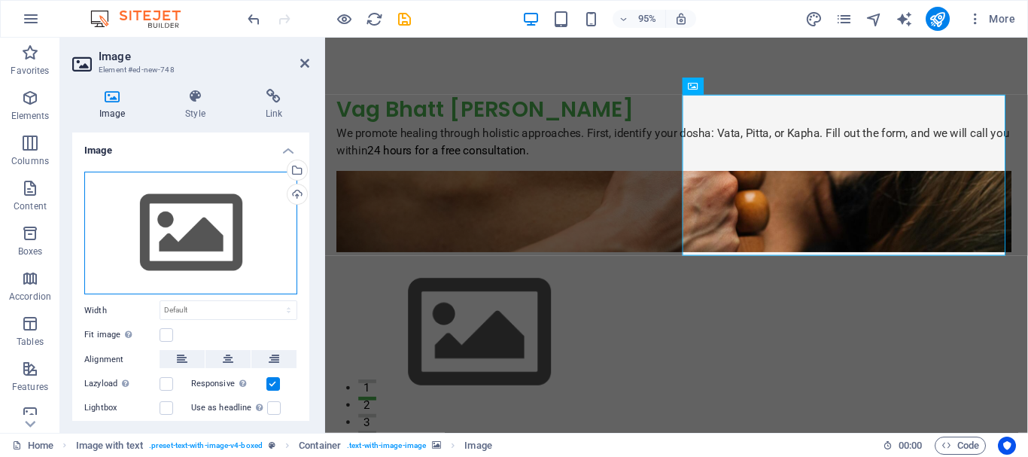
click at [201, 246] on div "Drag files here, click to choose files or select files from Files or our free s…" at bounding box center [190, 233] width 213 height 123
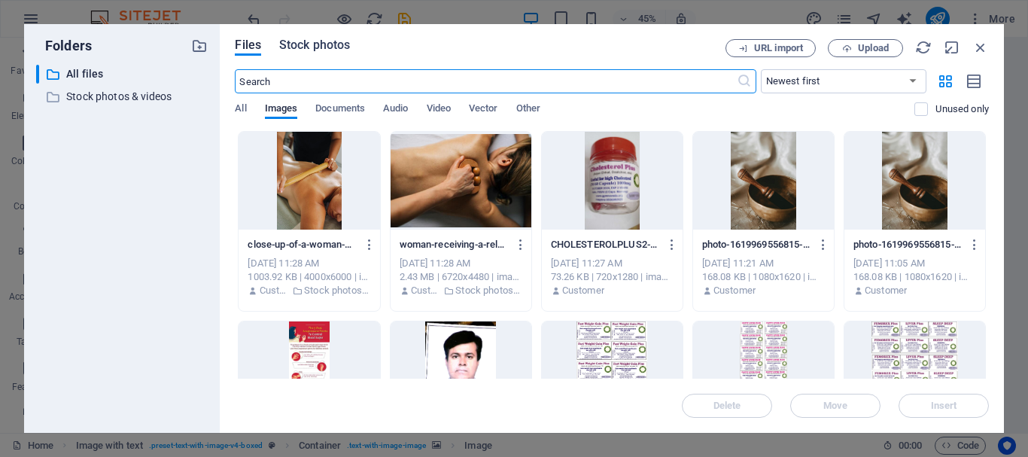
click at [312, 49] on span "Stock photos" at bounding box center [314, 45] width 71 height 18
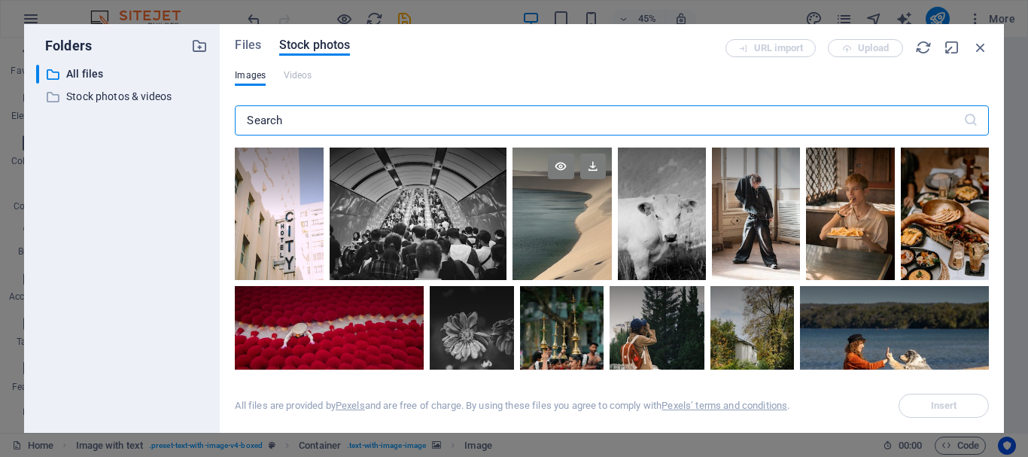
scroll to position [151, 0]
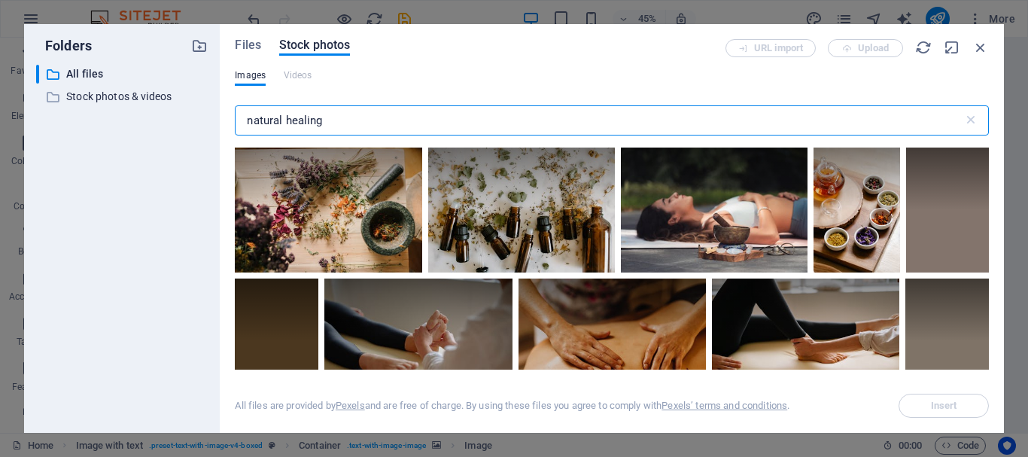
drag, startPoint x: 335, startPoint y: 119, endPoint x: 278, endPoint y: 111, distance: 57.0
click at [278, 111] on input "natural healing" at bounding box center [599, 120] width 728 height 30
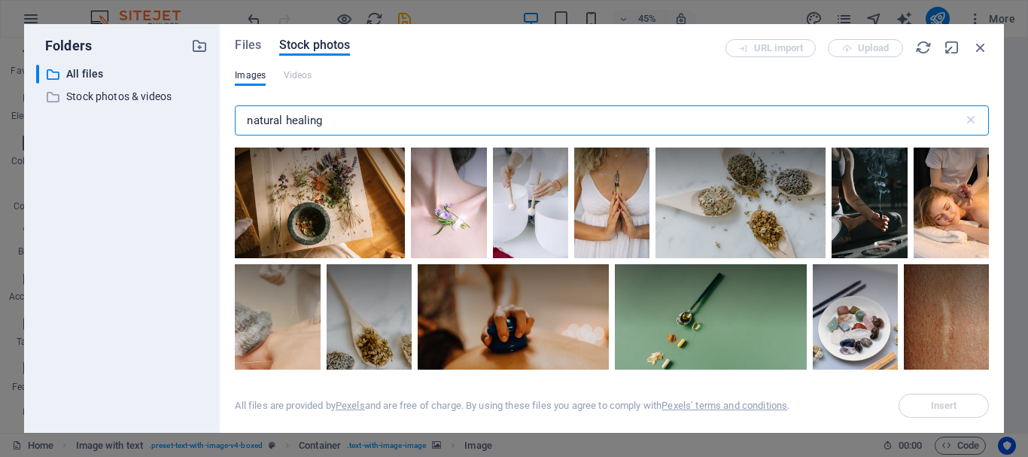
scroll to position [226, 0]
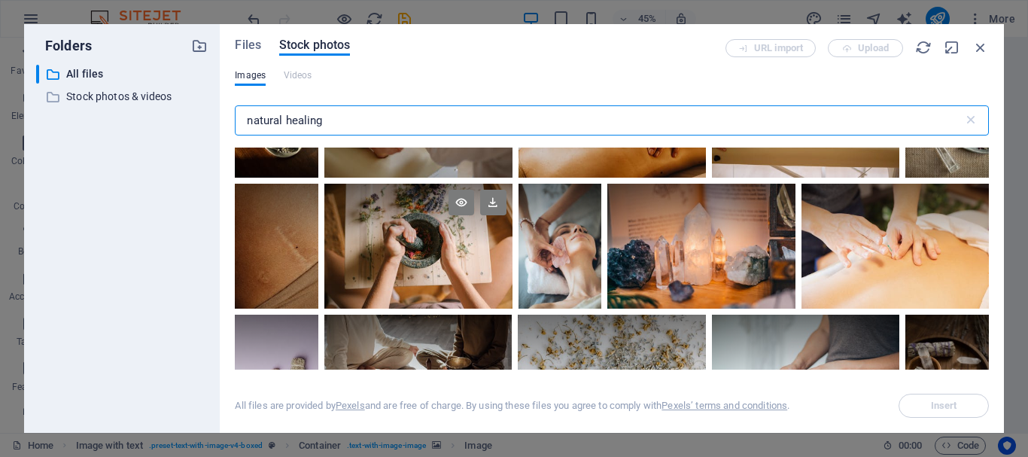
type input "natural healing"
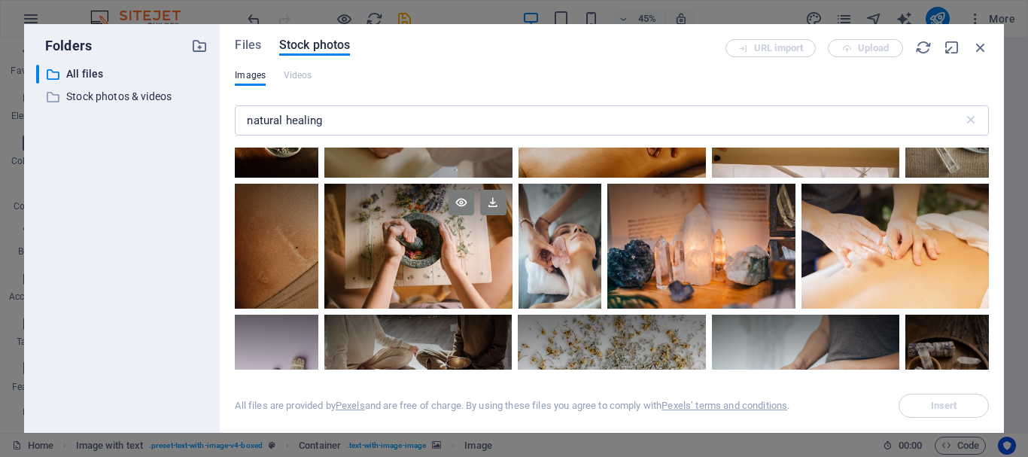
click at [421, 236] on div at bounding box center [417, 215] width 187 height 62
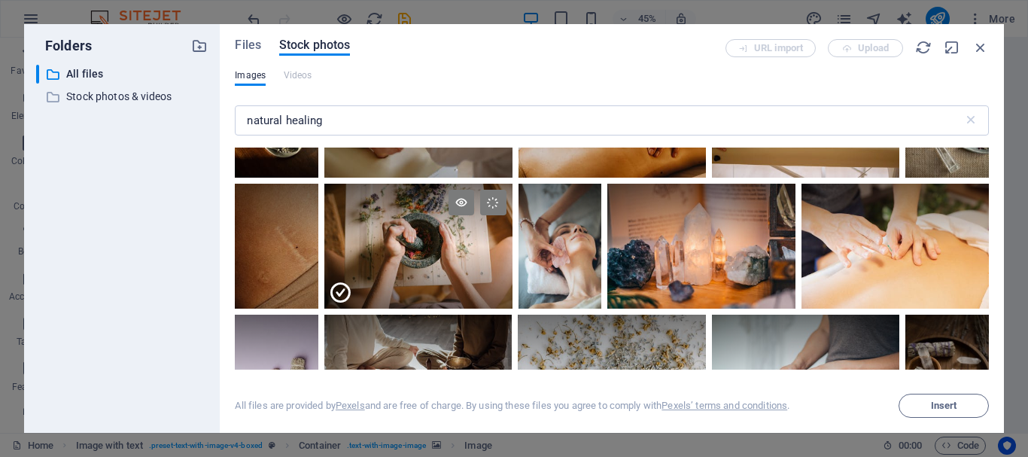
click at [421, 236] on div at bounding box center [417, 215] width 187 height 62
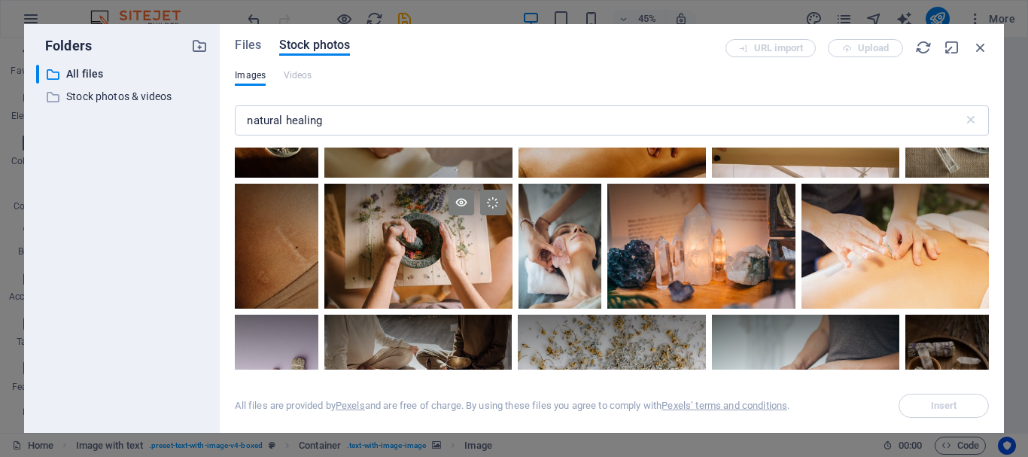
click at [421, 236] on div at bounding box center [417, 215] width 187 height 62
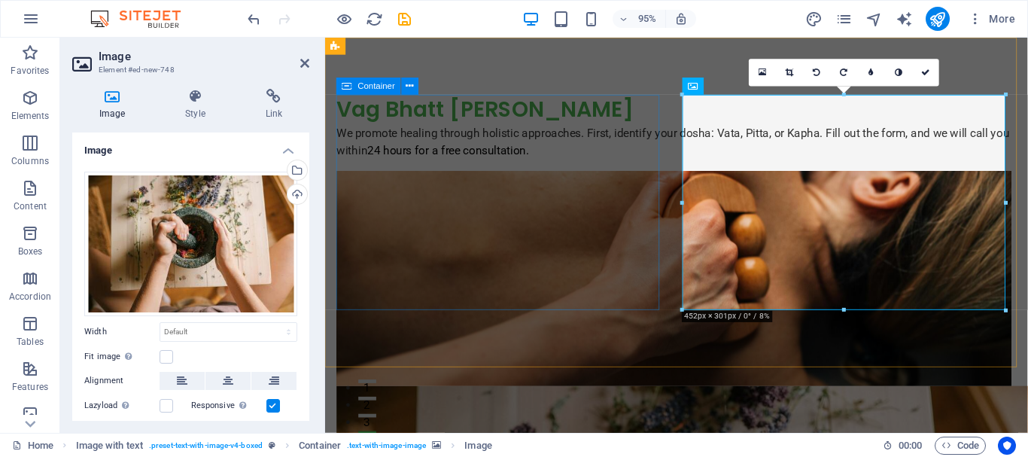
click at [569, 166] on div "Vag Bhatt Chikitsa Sansthan We promote healing through holistic approaches. Fir…" at bounding box center [692, 132] width 710 height 68
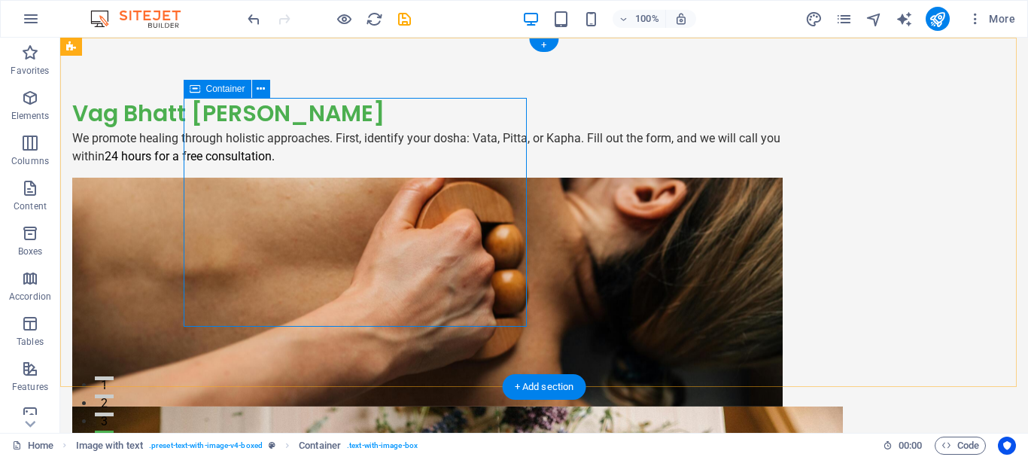
click at [335, 166] on div "Vag Bhatt Chikitsa Sansthan We promote healing through holistic approaches. Fir…" at bounding box center [427, 132] width 710 height 68
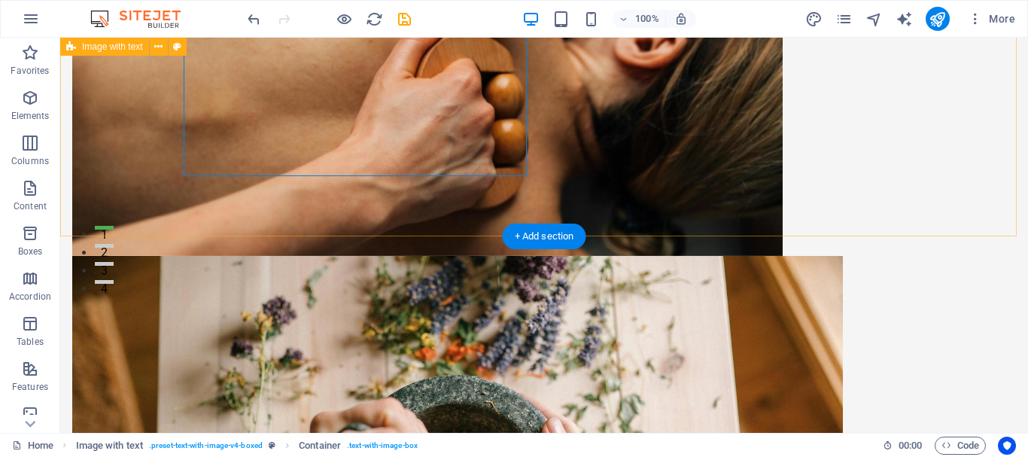
scroll to position [0, 0]
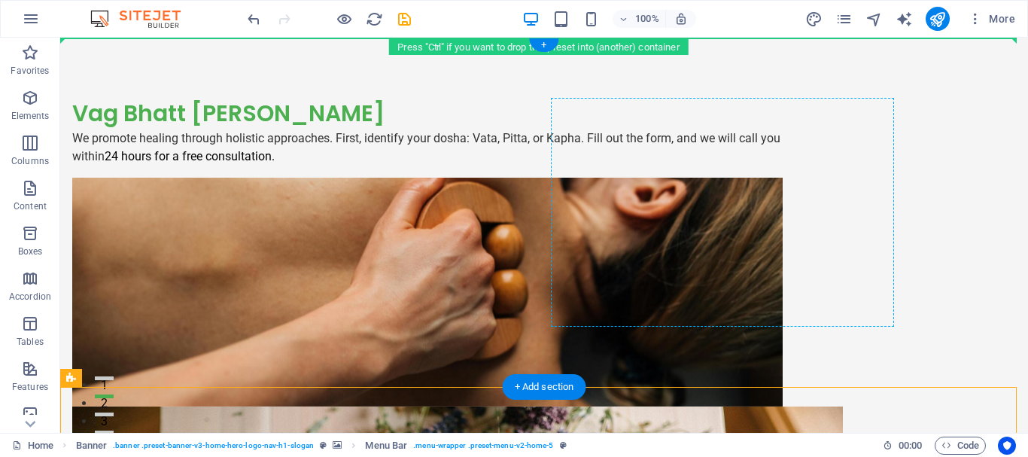
drag, startPoint x: 698, startPoint y: 395, endPoint x: 720, endPoint y: 199, distance: 197.6
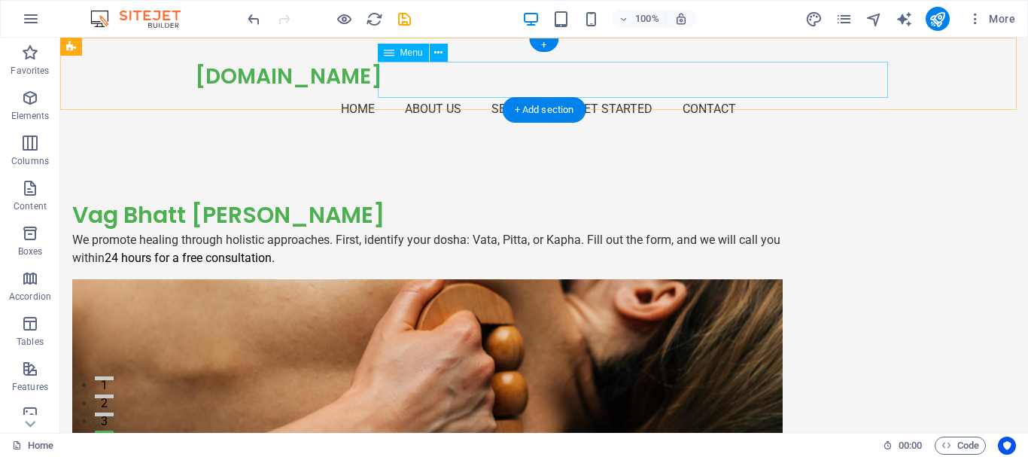
click at [765, 91] on nav "Home About Us Services Get Started Contact" at bounding box center [544, 109] width 698 height 36
select select
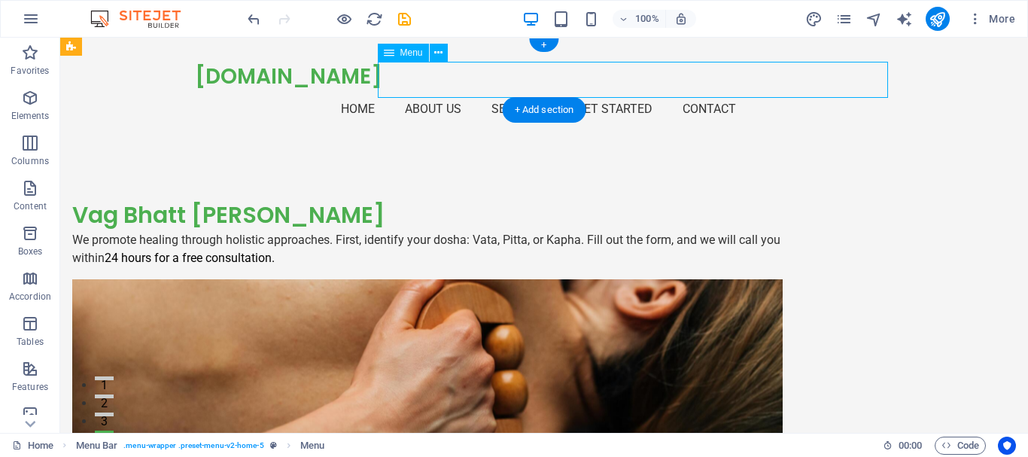
select select
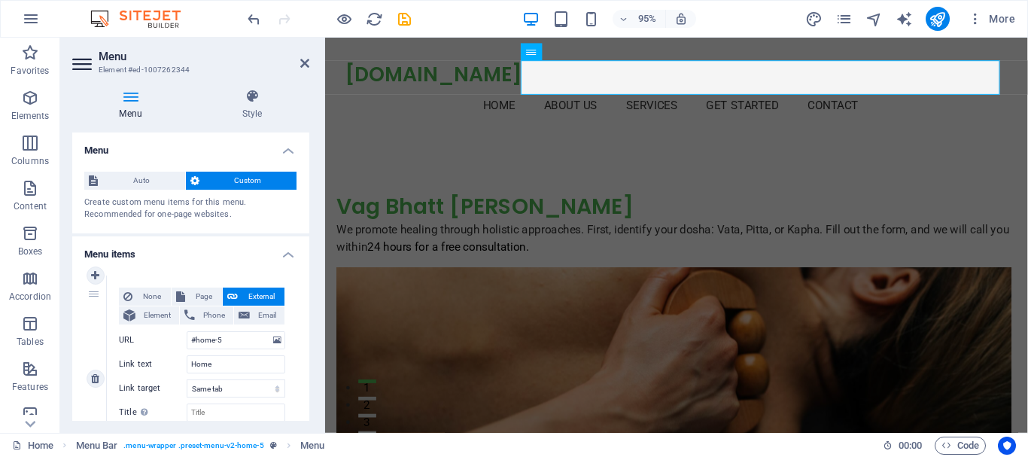
scroll to position [151, 0]
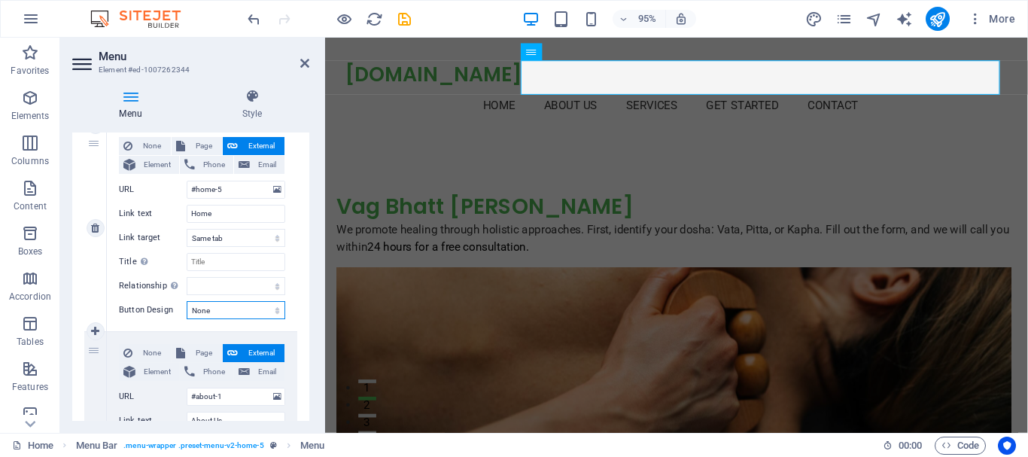
click at [233, 316] on select "None Default Primary Secondary" at bounding box center [236, 310] width 99 height 18
select select "primary"
click at [187, 301] on select "None Default Primary Secondary" at bounding box center [236, 310] width 99 height 18
select select
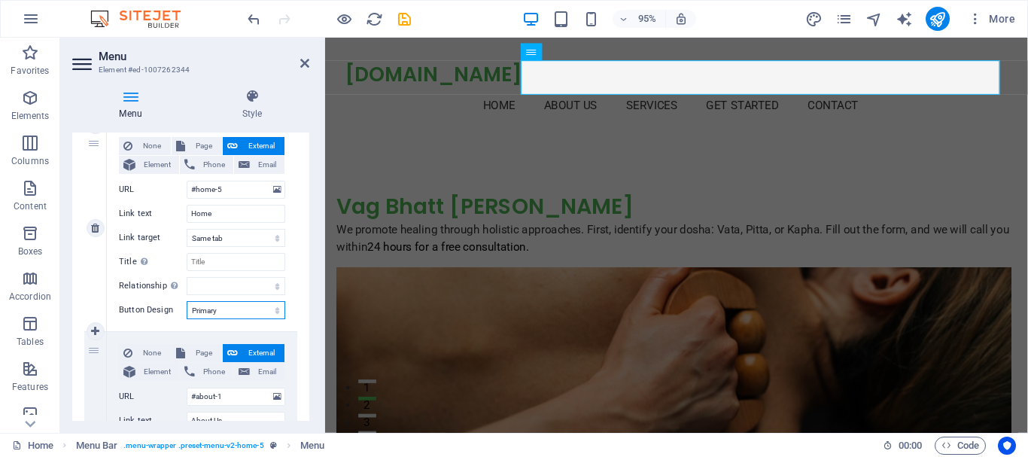
select select
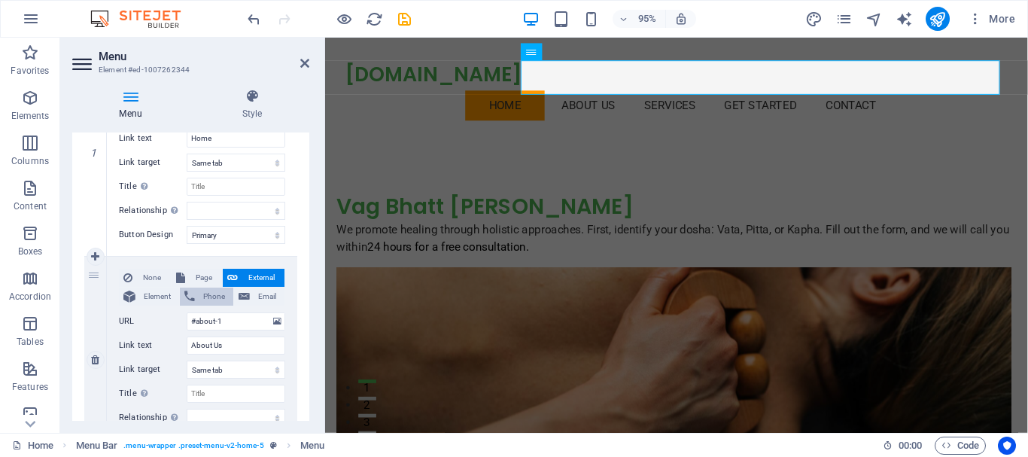
click at [205, 300] on span "Phone" at bounding box center [213, 296] width 29 height 18
select select
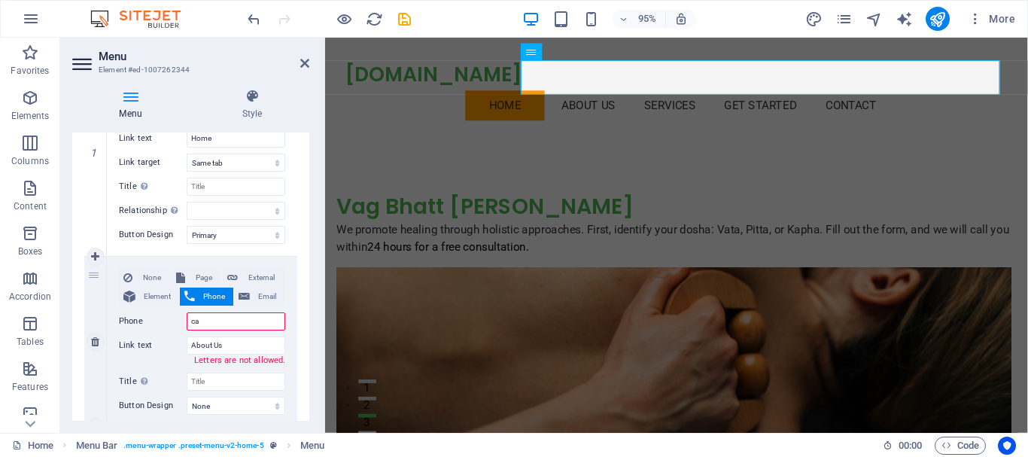
type input "c"
select select
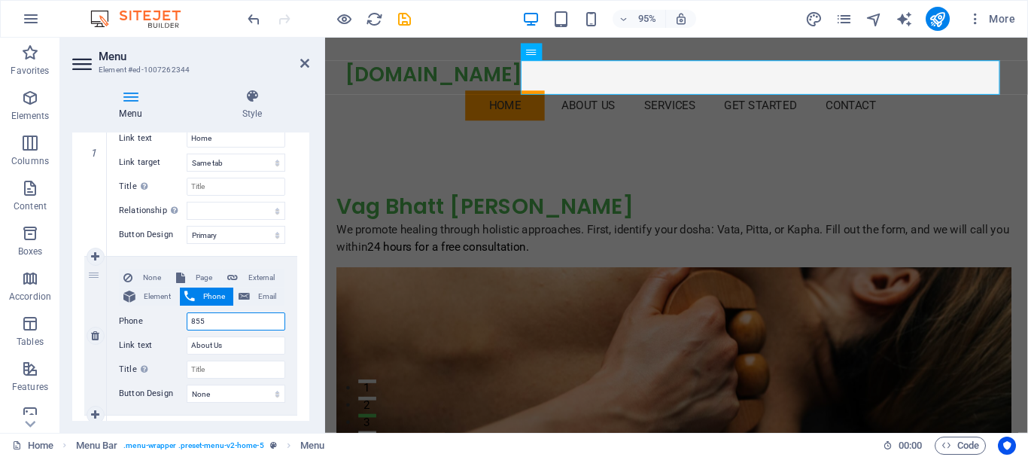
type input "8556"
select select
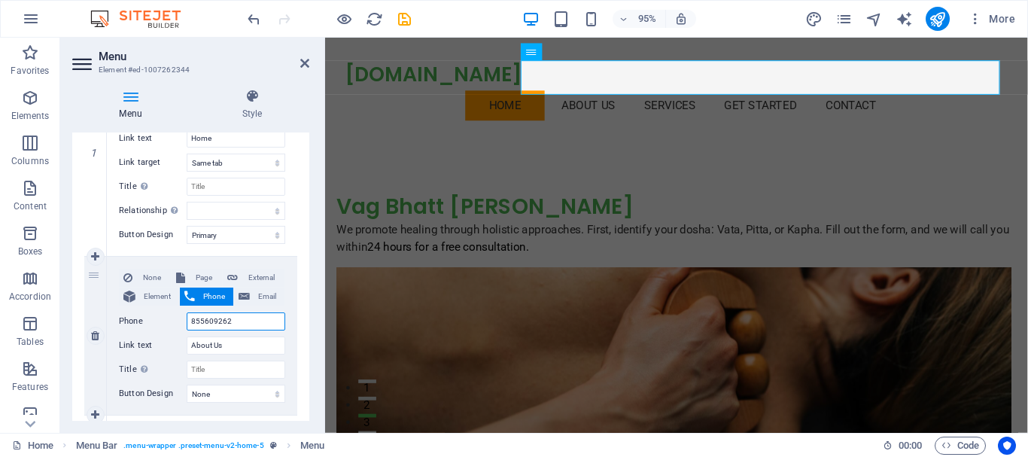
type input "8556092620"
select select
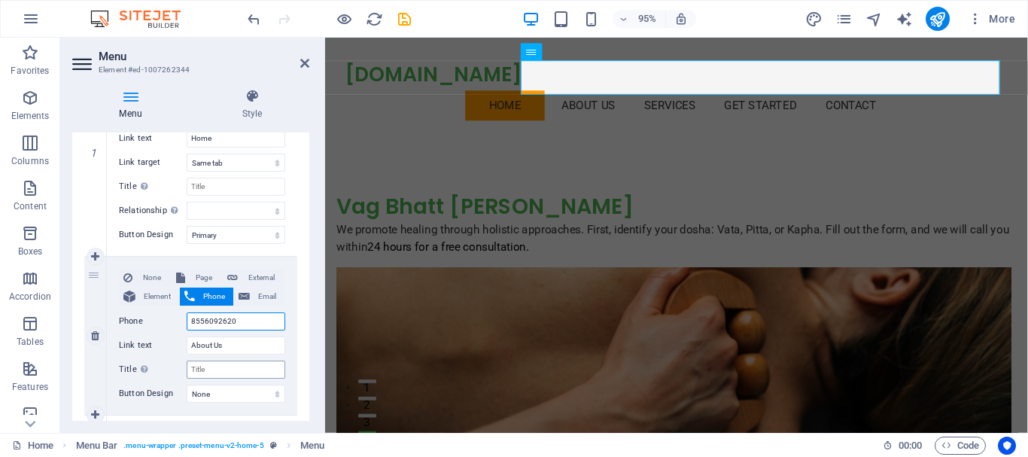
type input "8556092620"
click at [221, 368] on input "Title Additional link description, should not be the same as the link text. The…" at bounding box center [236, 369] width 99 height 18
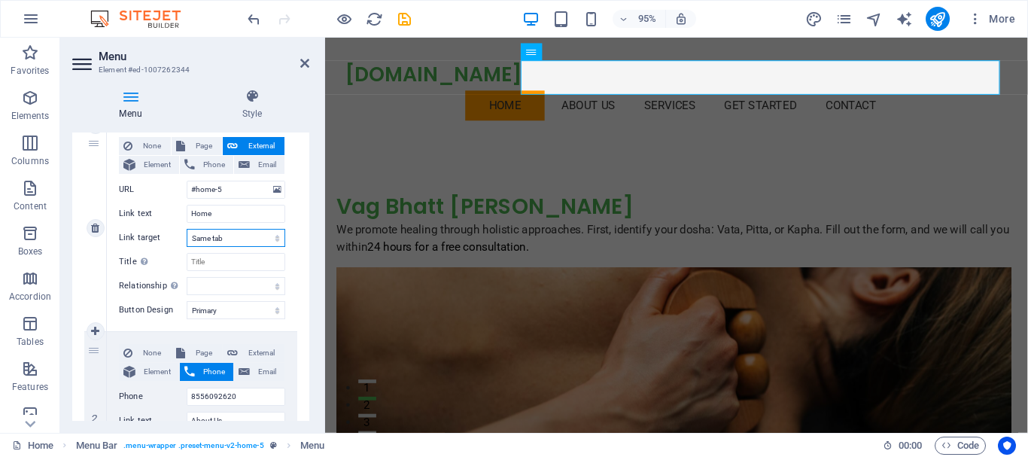
click at [250, 240] on select "New tab Same tab Overlay" at bounding box center [236, 238] width 99 height 18
select select "blank"
click at [187, 229] on select "New tab Same tab Overlay" at bounding box center [236, 238] width 99 height 18
select select
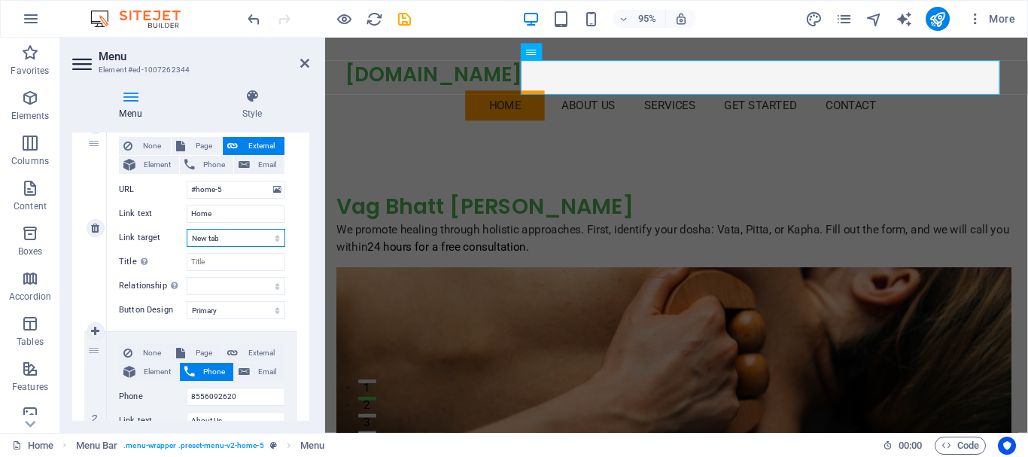
select select
click at [200, 149] on span "Page" at bounding box center [204, 146] width 28 height 18
select select
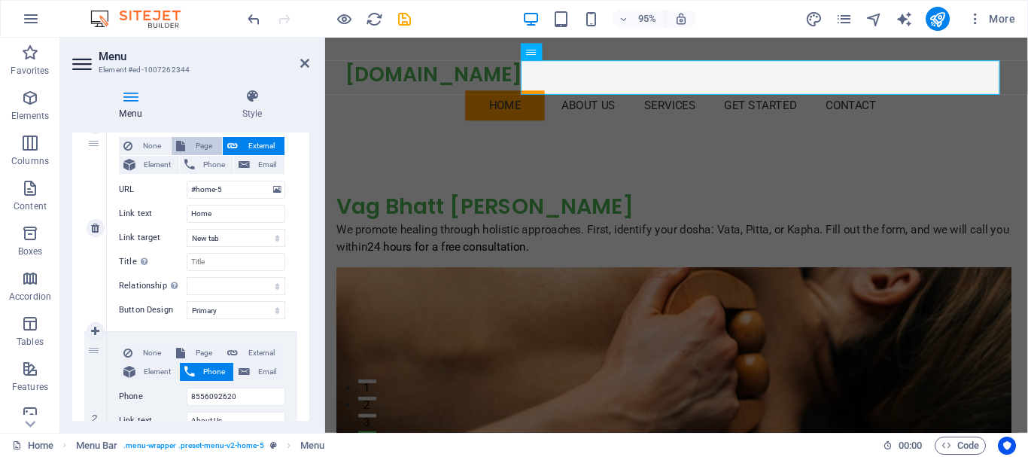
select select
click at [213, 190] on select "Home Subpage Legal Notice Privacy" at bounding box center [236, 190] width 99 height 18
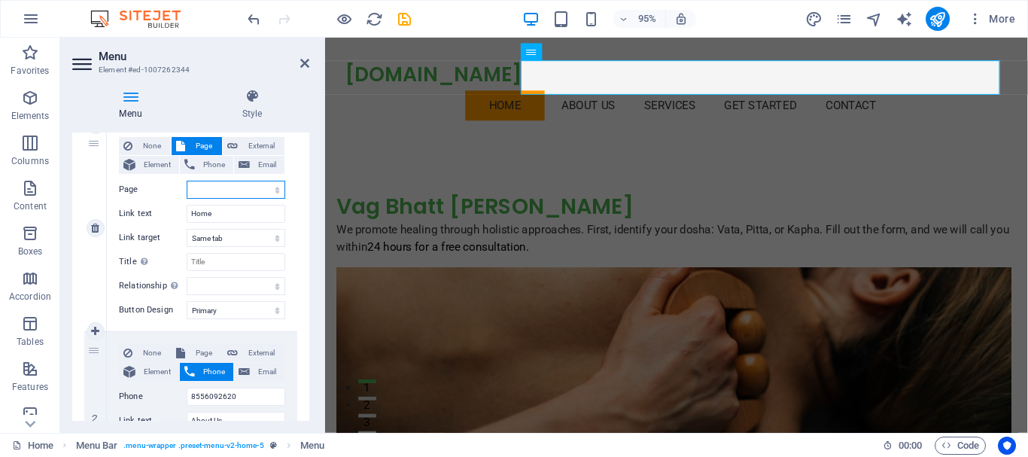
click at [213, 190] on select "Home Subpage Legal Notice Privacy" at bounding box center [236, 190] width 99 height 18
click at [219, 284] on select "alternate author bookmark external help license next nofollow noreferrer noopen…" at bounding box center [236, 286] width 99 height 18
click at [152, 260] on label "Title Additional link description, should not be the same as the link text. The…" at bounding box center [153, 262] width 68 height 18
click at [187, 260] on input "Title Additional link description, should not be the same as the link text. The…" at bounding box center [236, 262] width 99 height 18
click at [224, 263] on input "Title Additional link description, should not be the same as the link text. The…" at bounding box center [236, 262] width 99 height 18
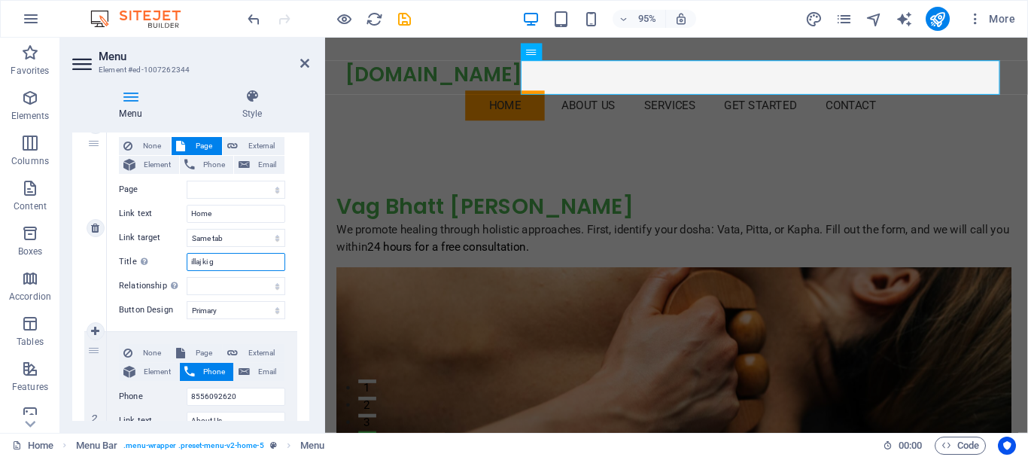
type input "illaj ki ga"
select select
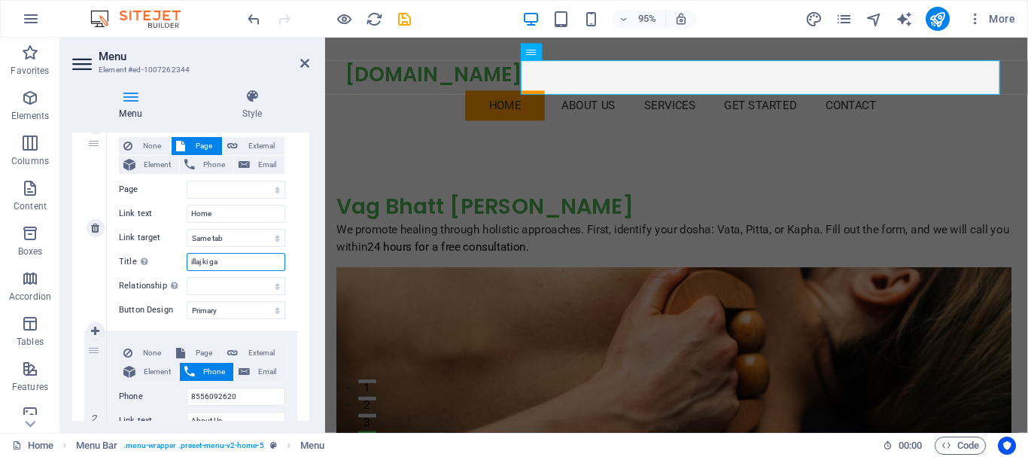
select select
type input "illaj ki gau"
select select
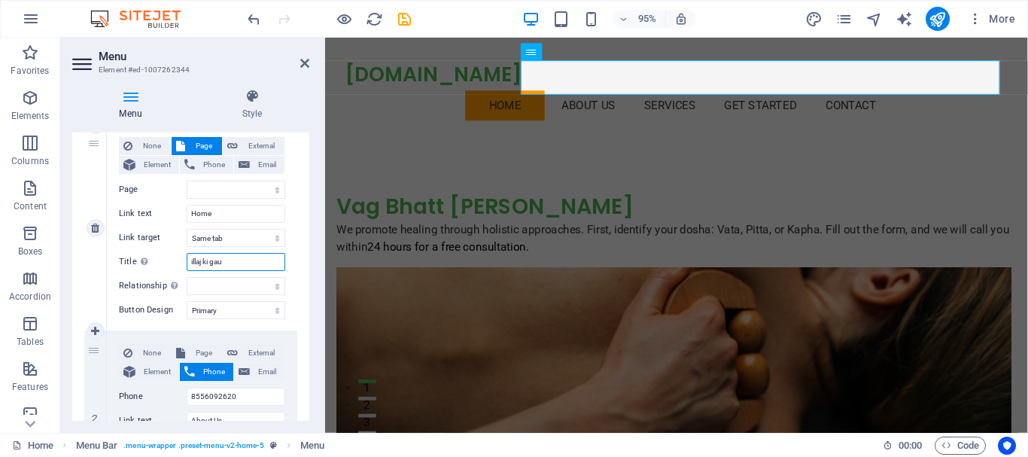
select select
type input "illaj ki gaurantee"
select select
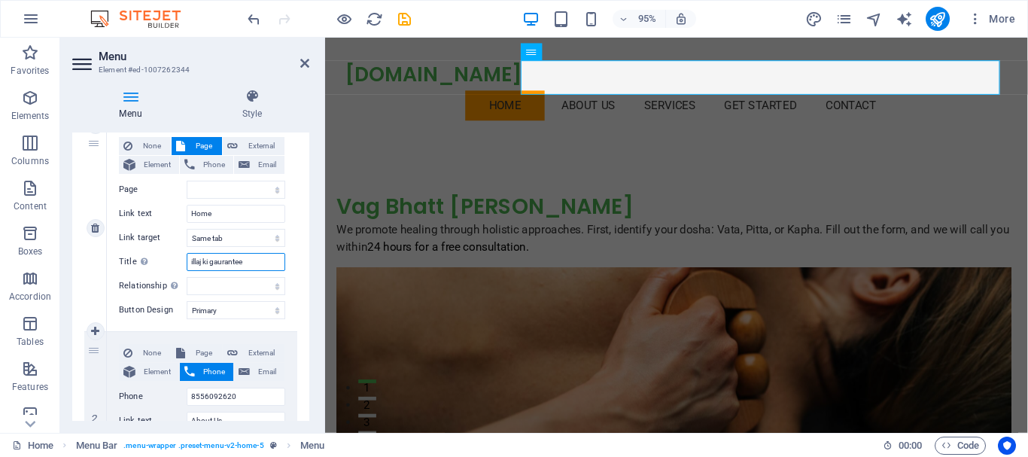
select select
type input "illaj ki gaurantee"
select select
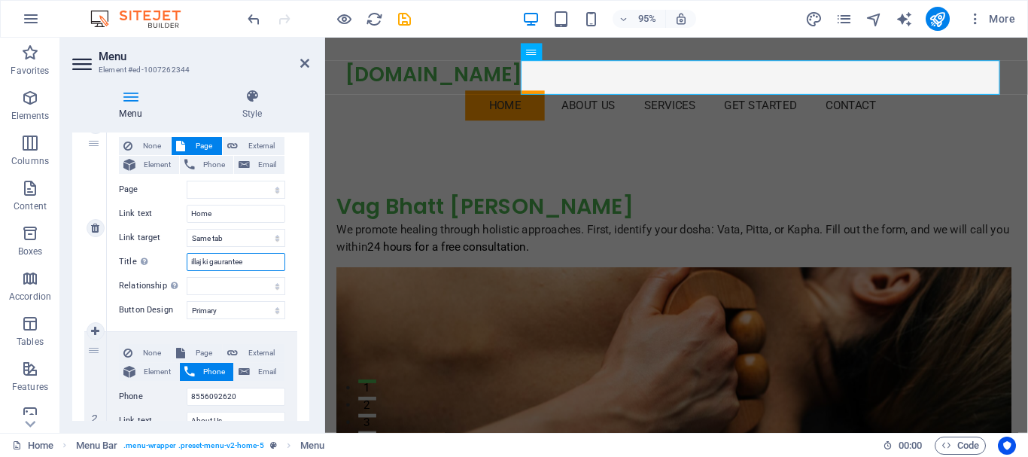
select select
type input "illaj ki gaurantee"
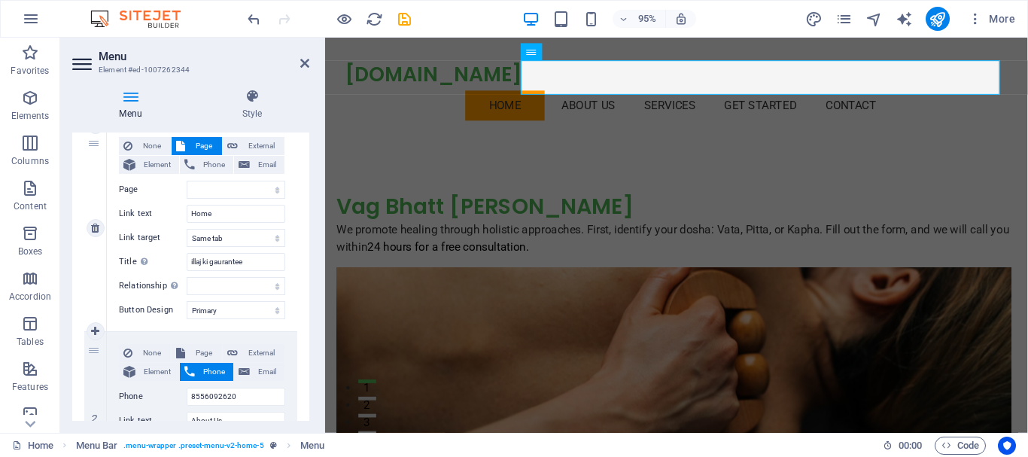
click at [98, 266] on div "1" at bounding box center [95, 228] width 23 height 206
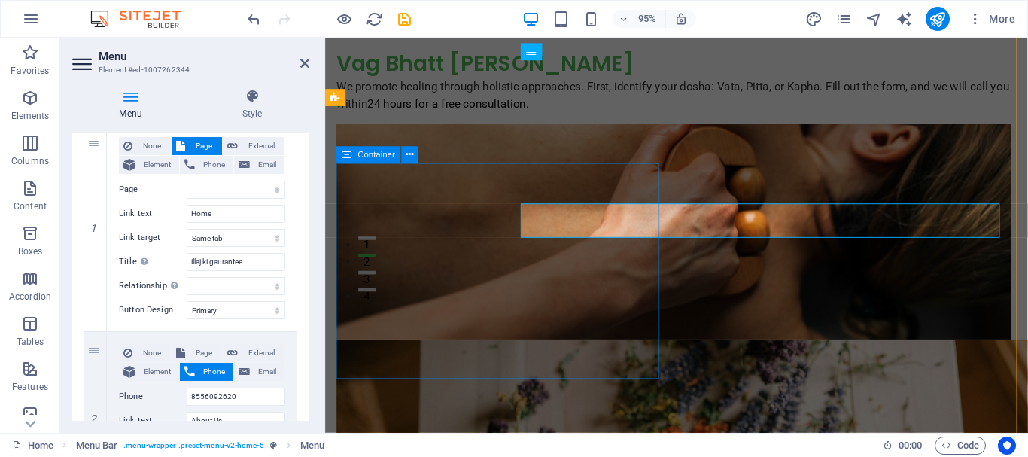
scroll to position [0, 0]
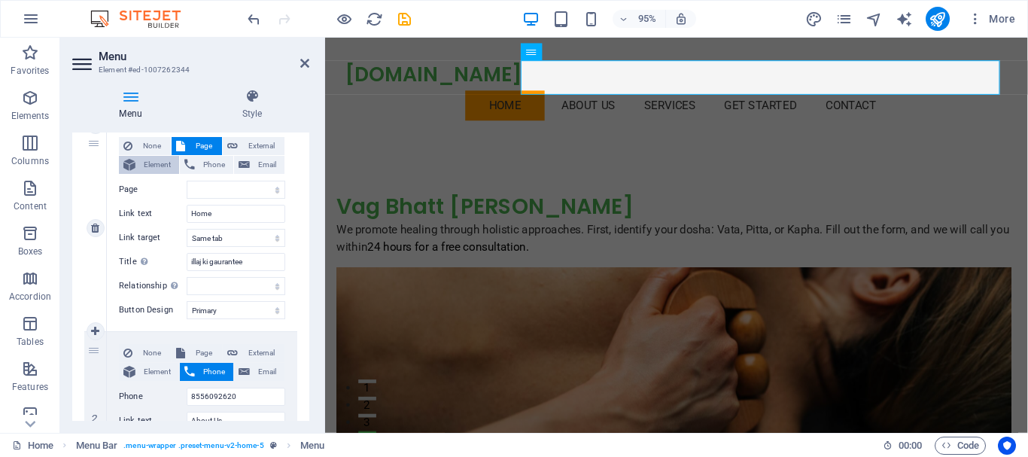
click at [144, 163] on span "Element" at bounding box center [157, 165] width 35 height 18
select select
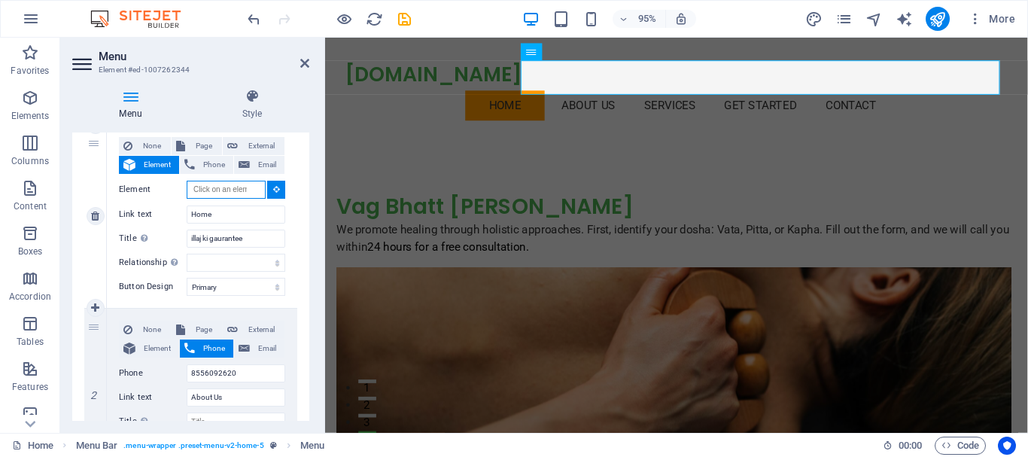
scroll to position [127, 0]
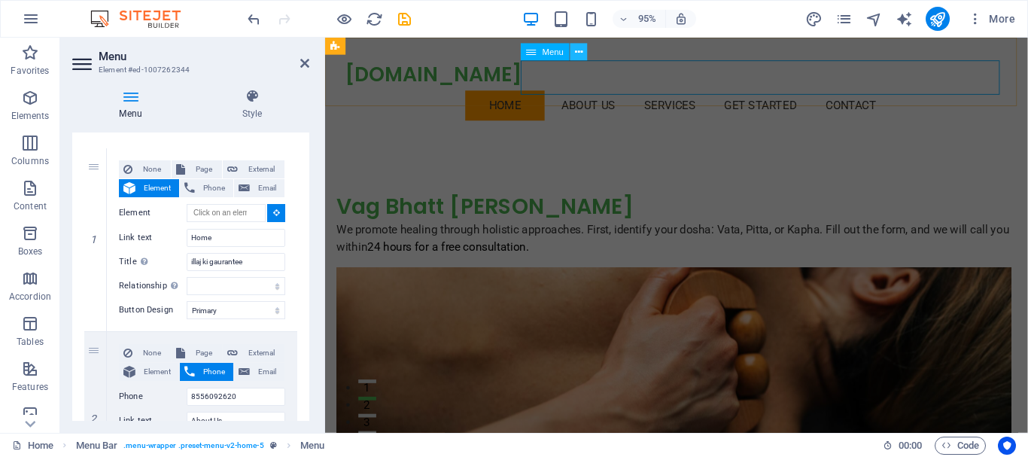
click at [578, 55] on icon at bounding box center [579, 51] width 8 height 15
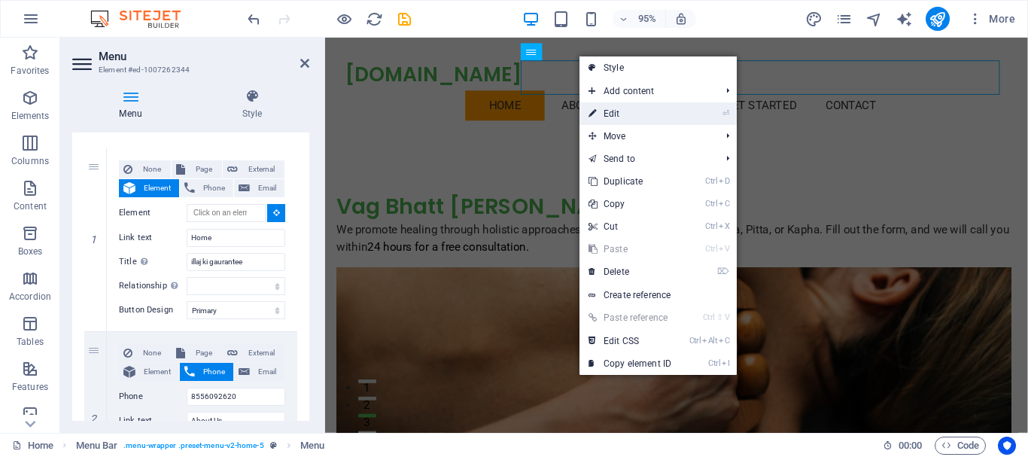
click at [609, 108] on link "⏎ Edit" at bounding box center [629, 113] width 101 height 23
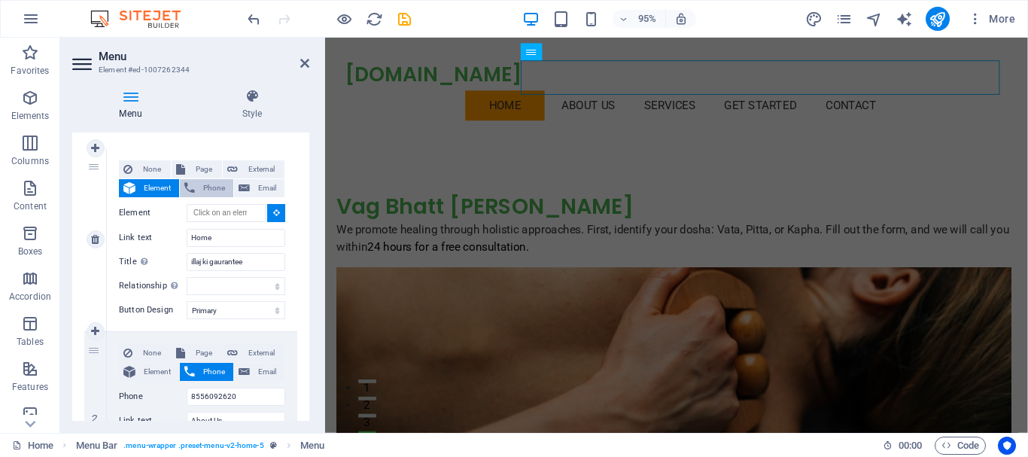
click at [210, 192] on span "Phone" at bounding box center [213, 188] width 29 height 18
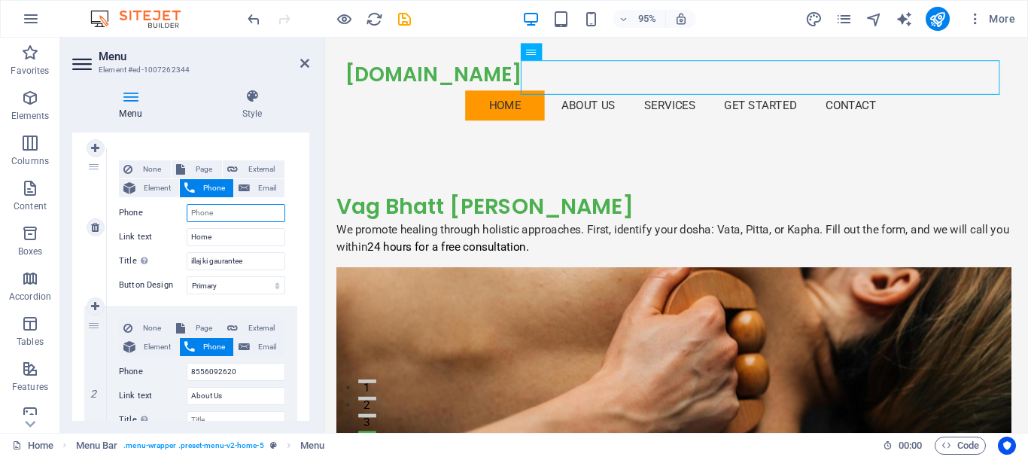
select select
type input "85560"
select select
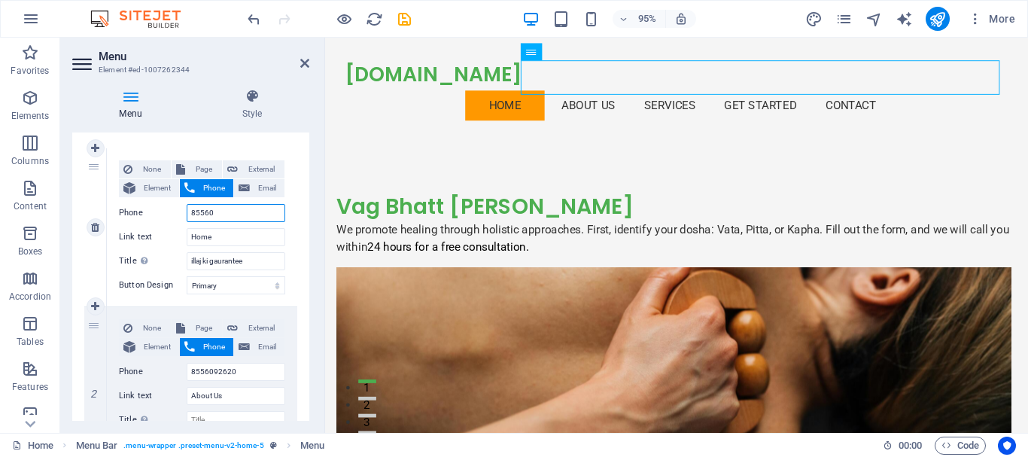
select select
type input "8556092620"
select select
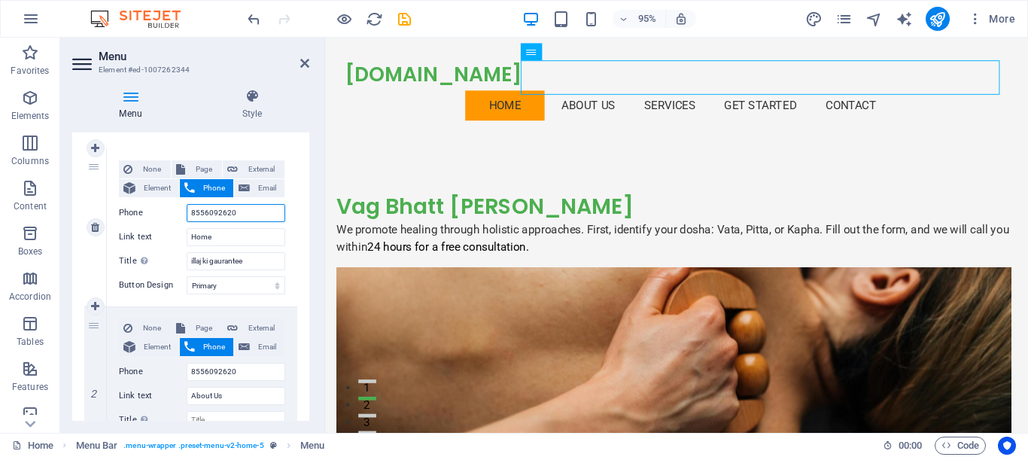
select select
type input "8556092620"
click at [306, 272] on div "Menu Auto Custom Create custom menu items for this menu. Recommended for one-pa…" at bounding box center [190, 276] width 237 height 288
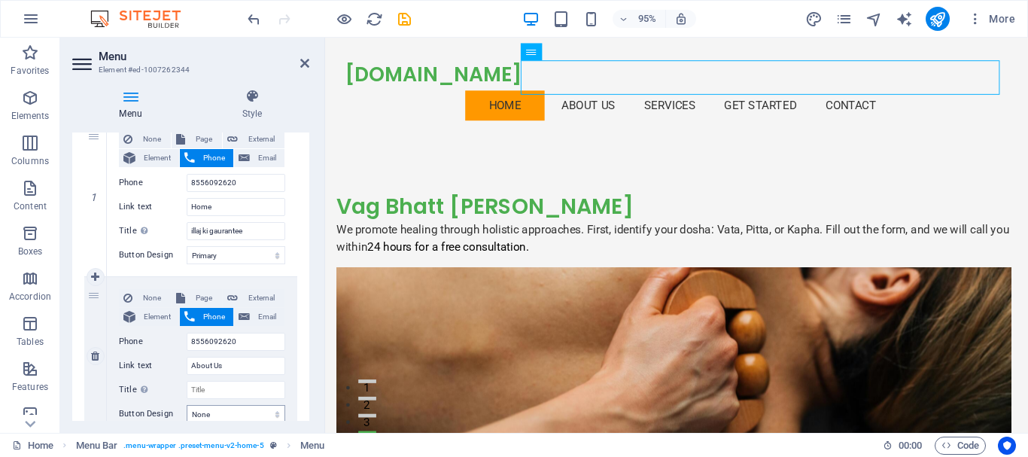
scroll to position [0, 0]
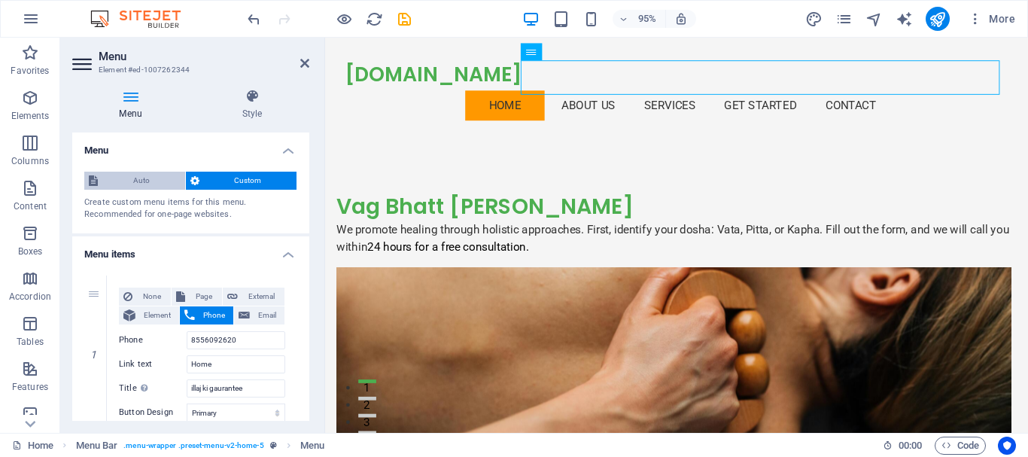
click at [132, 183] on span "Auto" at bounding box center [141, 181] width 78 height 18
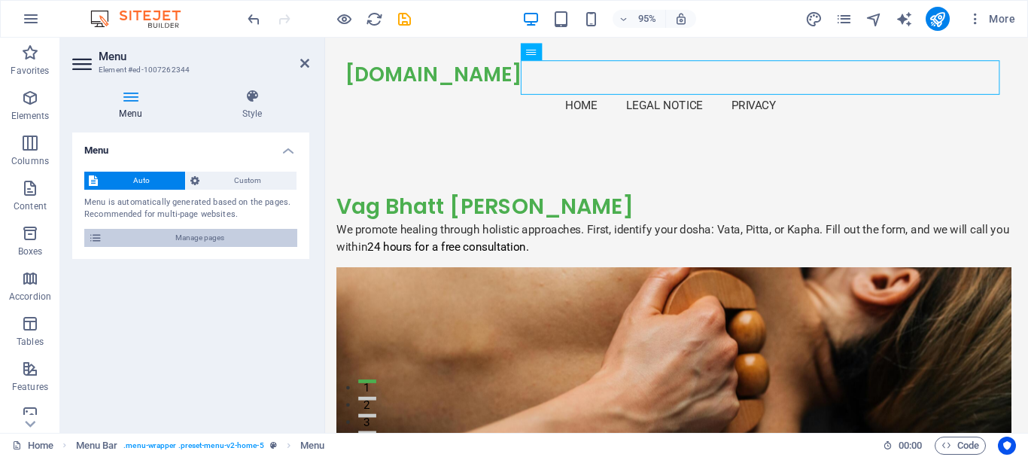
click at [159, 238] on span "Manage pages" at bounding box center [200, 238] width 186 height 18
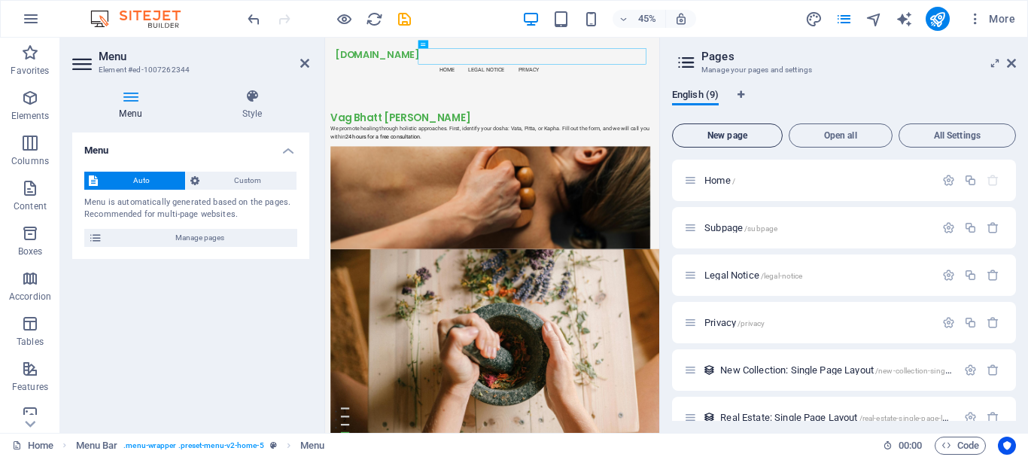
click at [711, 133] on span "New page" at bounding box center [727, 135] width 97 height 9
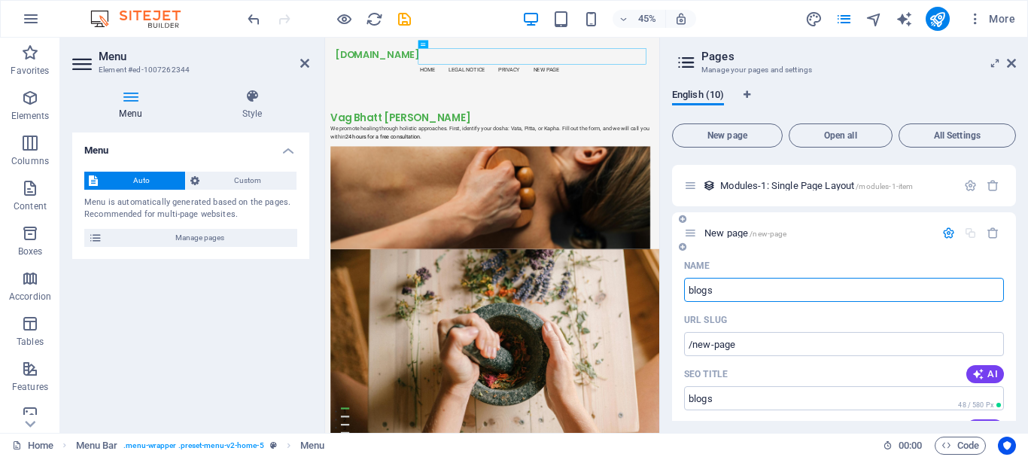
type input "blogs"
type input "/blogs"
type input "b"
type input "DA"
type input "/"
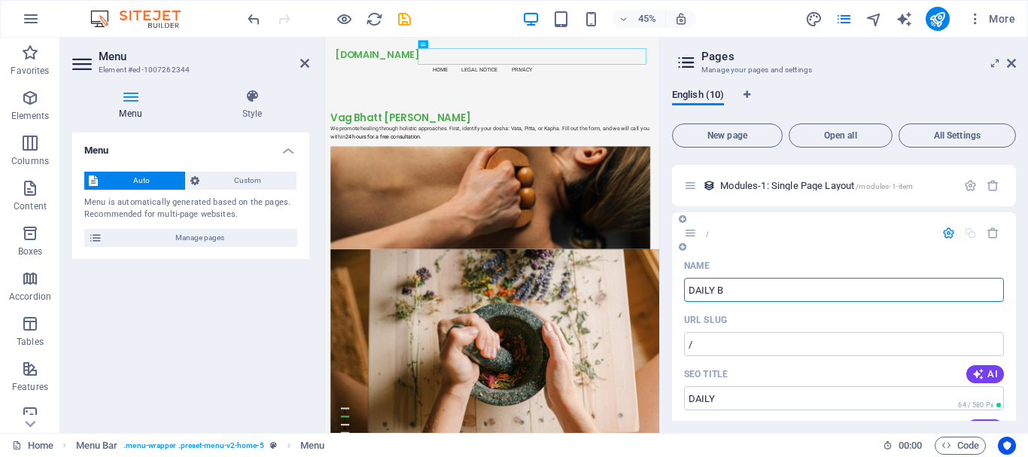
type input "DAILY BL"
type input "/daily"
type input "DAILY"
type input "DAILY BLOGS POST"
type input "/daily-blogs"
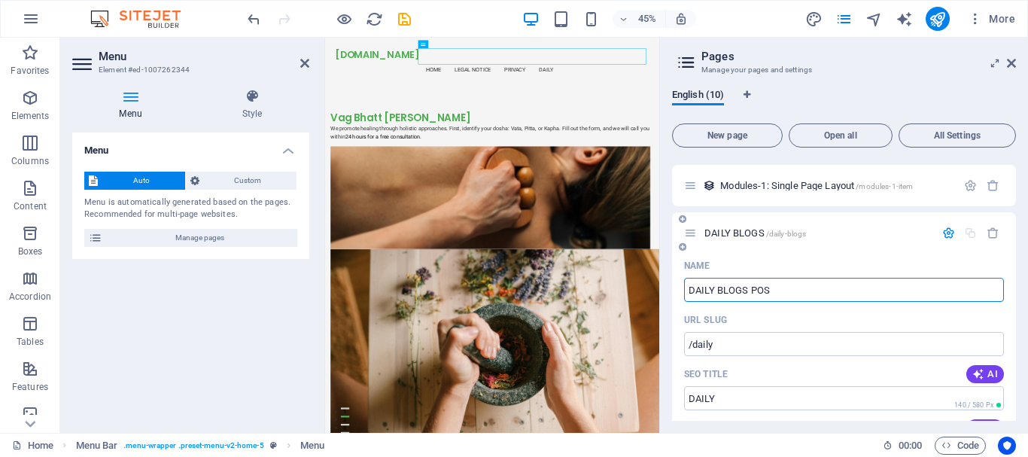
type input "DAILY BLOGS"
type input "DAILY BLOGS POST"
type input "/daily-blogs-post"
type input "DAILY BLOGS POST"
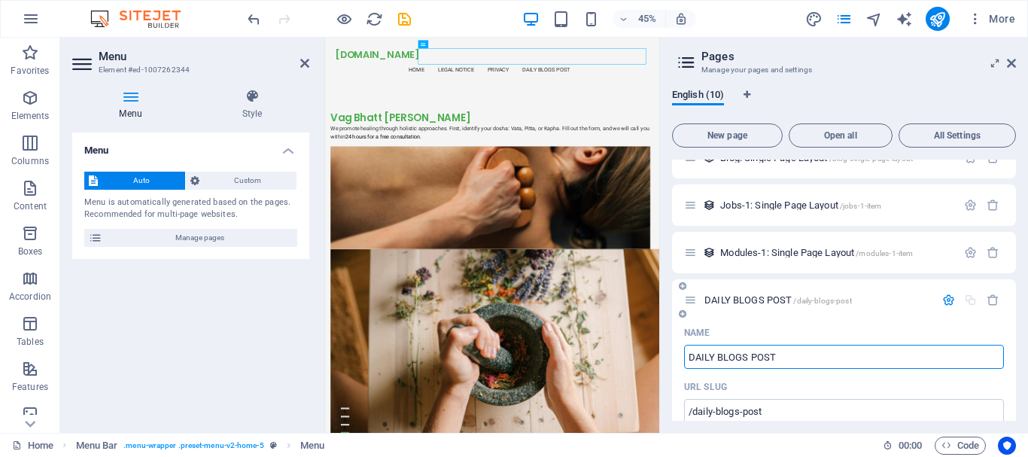
scroll to position [0, 0]
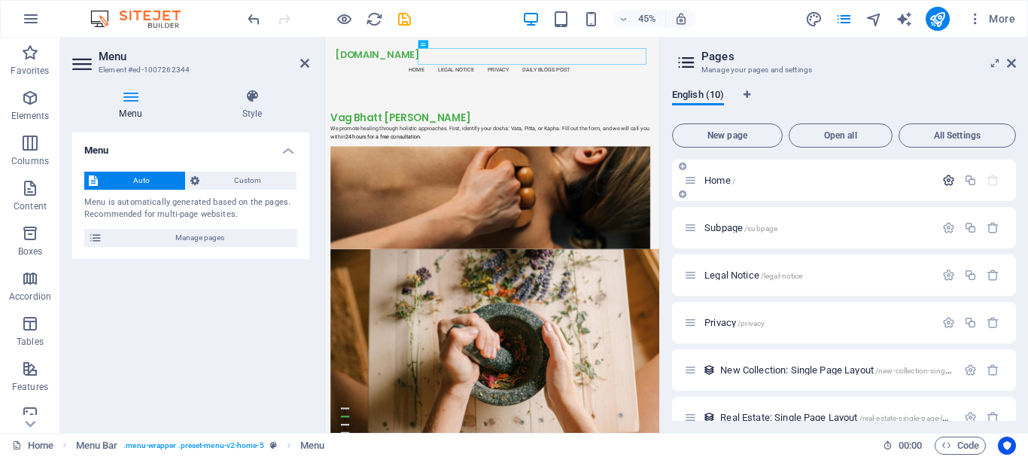
type input "DAILY BLOGS POST"
click at [950, 181] on icon "button" at bounding box center [948, 180] width 13 height 13
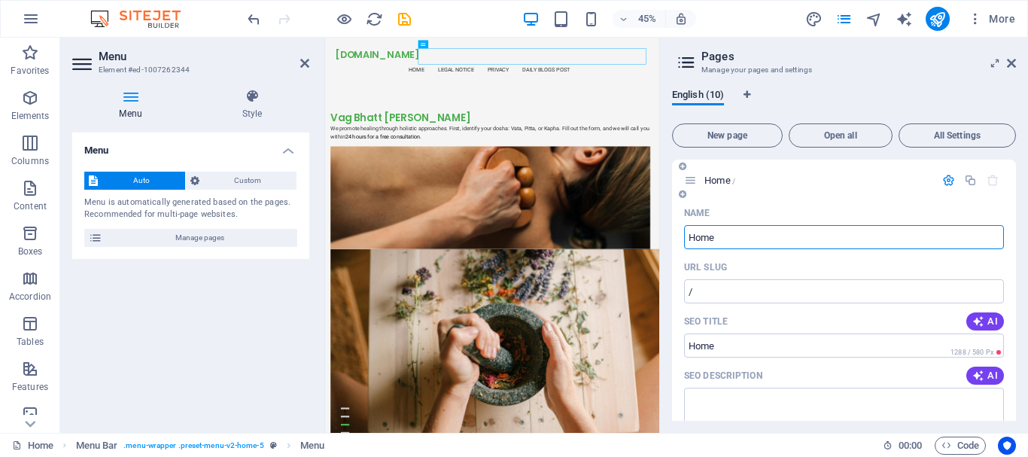
click at [944, 185] on icon "button" at bounding box center [948, 180] width 13 height 13
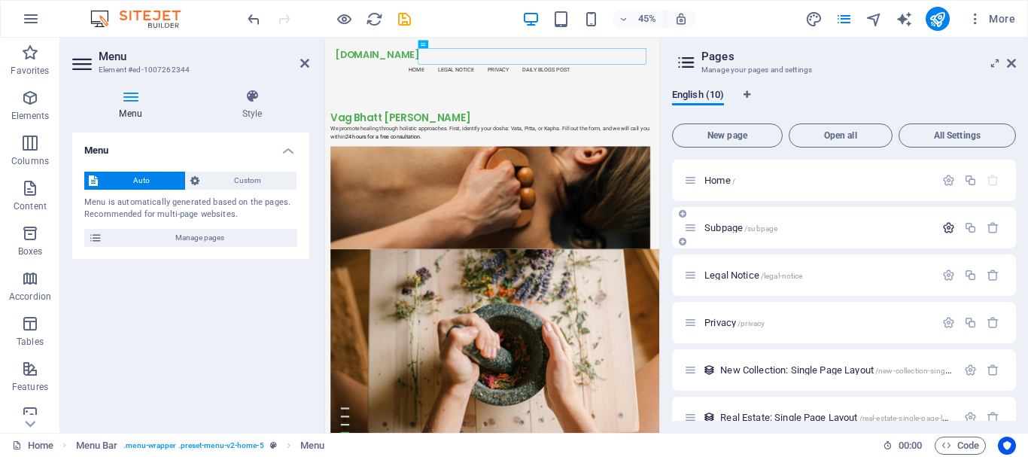
click at [951, 227] on icon "button" at bounding box center [948, 227] width 13 height 13
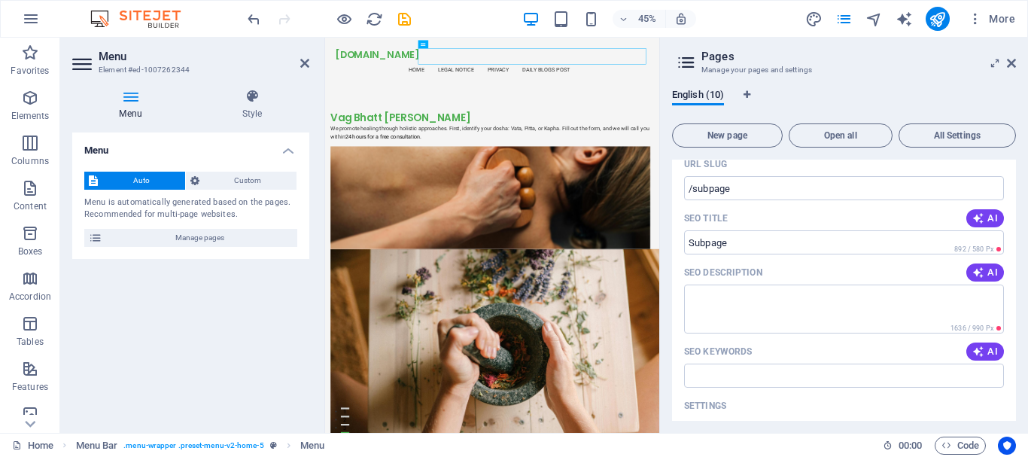
scroll to position [75, 0]
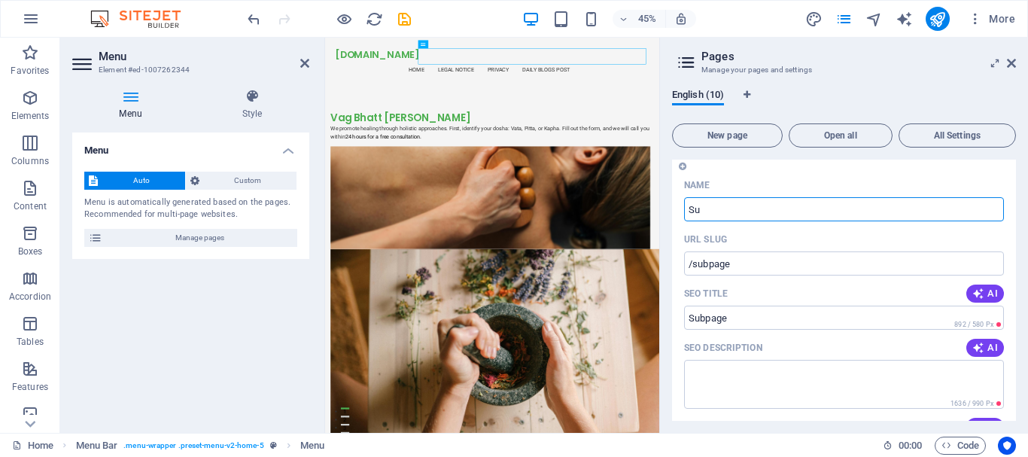
type input "S"
type input "/subpag"
type input "Subpag"
type input "/"
type input "FEE"
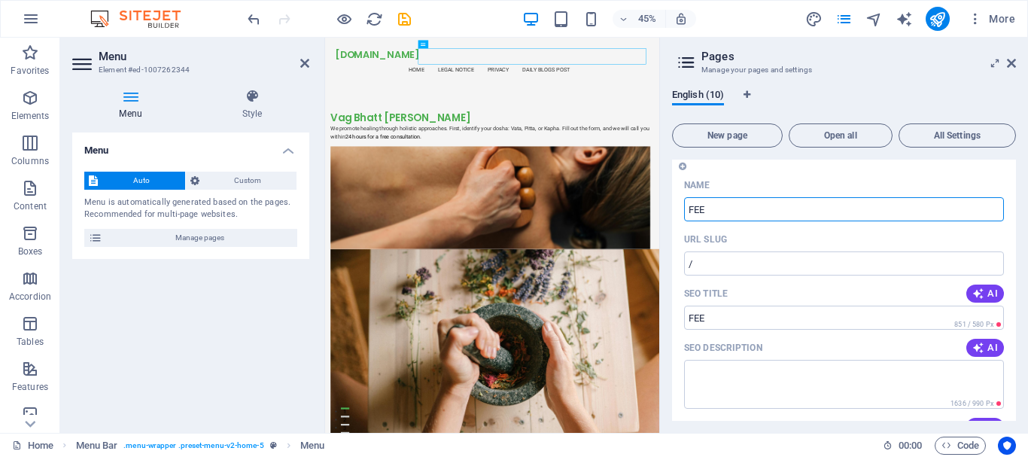
type input "/fee"
type input "FEE"
type input "FEEDBACK"
type input "/feed"
type input "FEED"
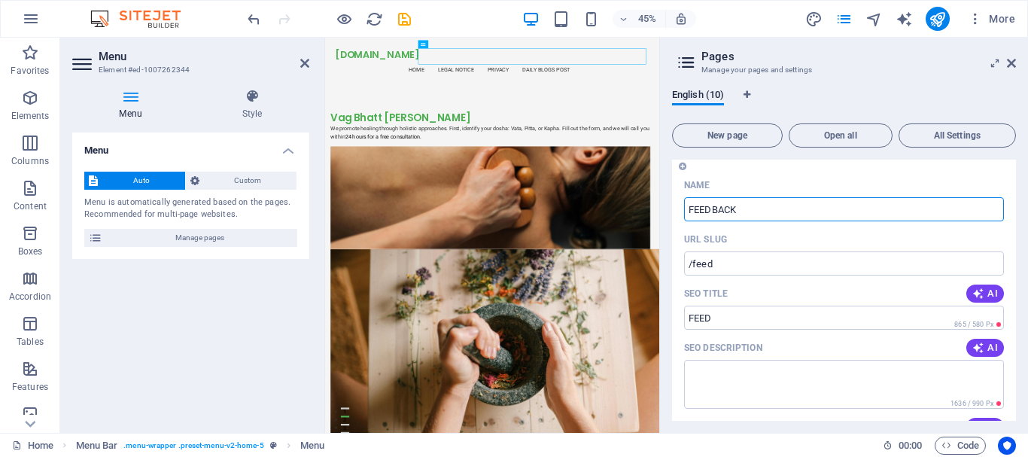
type input "FEEDBACK"
type input "/feedback"
type input "FEEDBACK"
type input "FEEDBACK OF"
type input "/feedback-o"
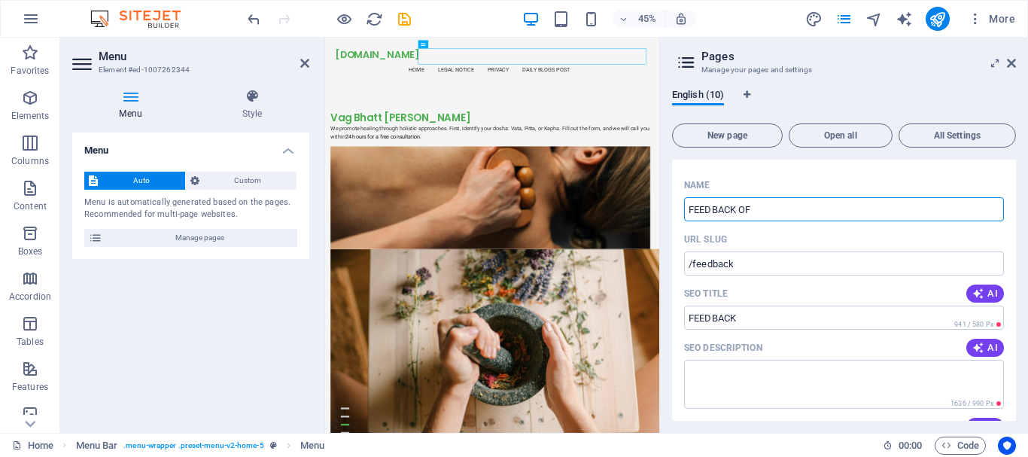
type input "FEEDBACK O"
type input "FEEDBACK OF OUR CAMP"
type input "/feedback-of-our-camp"
type input "FEEDBACK OF OUR CAMP"
type input "FEEDBACK OF OUR PA"
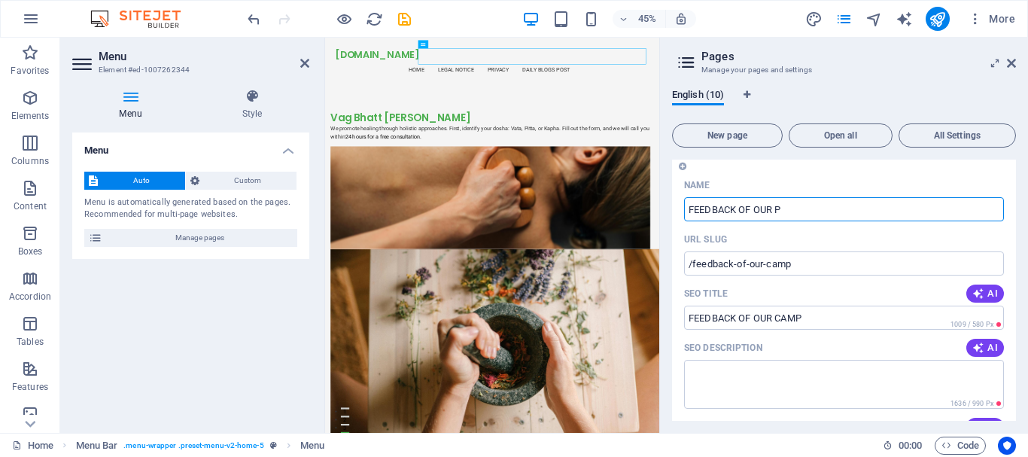
type input "/feedback-of-our"
type input "FEEDBACK OF OUR"
type input "FEEDBACK OF OUR PATIEN"
type input "/feedback-of-our-pat"
type input "FEEDBACK OF OUR PAT"
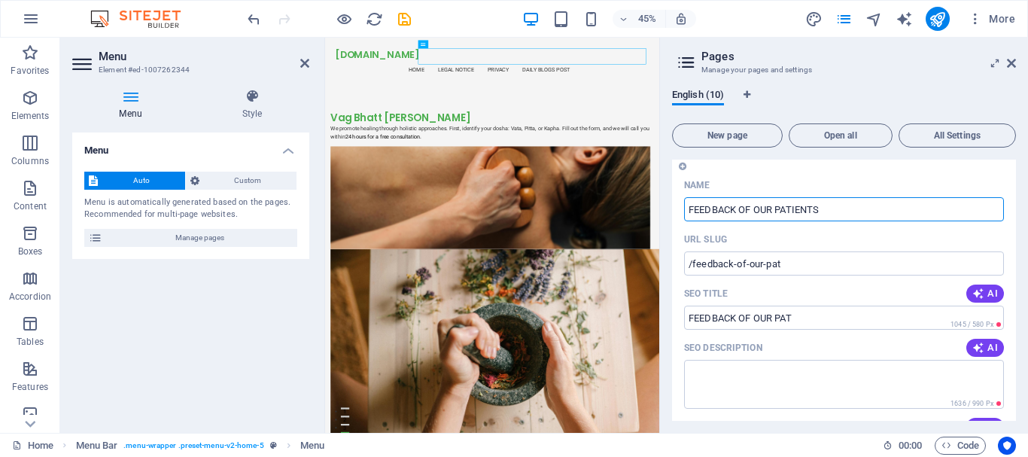
type input "FEEDBACK OF OUR PATIENTS"
type input "/feedback-of-our-patients"
type input "FEEDBACK OF OUR PATIENTS"
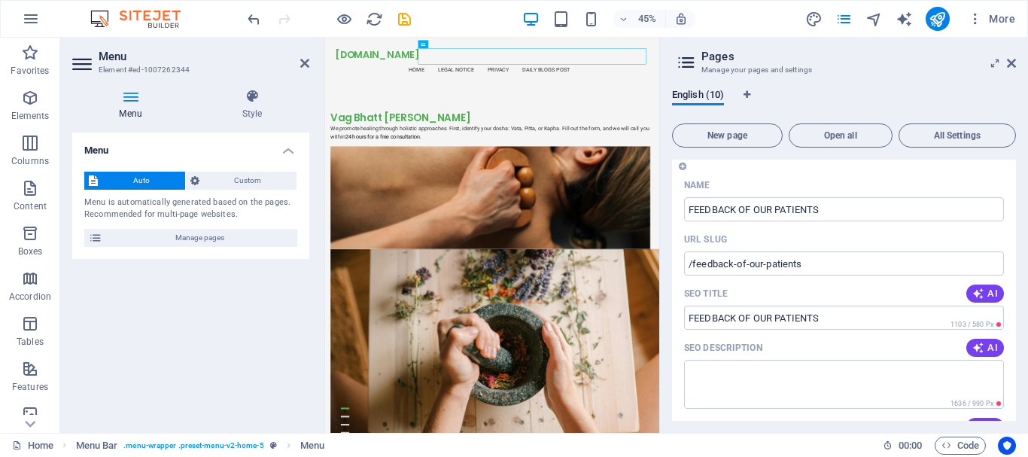
click at [725, 168] on div "FEEDBACK OF OUR PATIENTS /feedback-of-our-patients" at bounding box center [844, 152] width 344 height 41
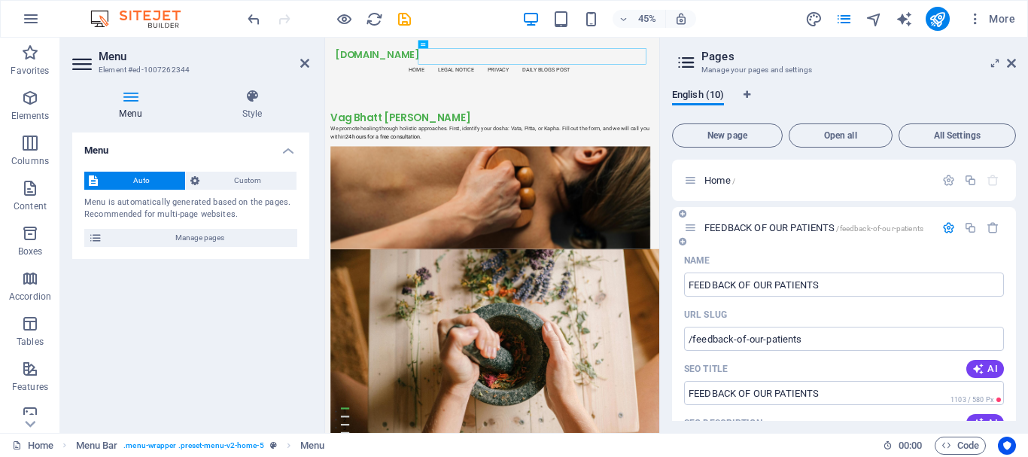
click at [942, 227] on icon "button" at bounding box center [948, 227] width 13 height 13
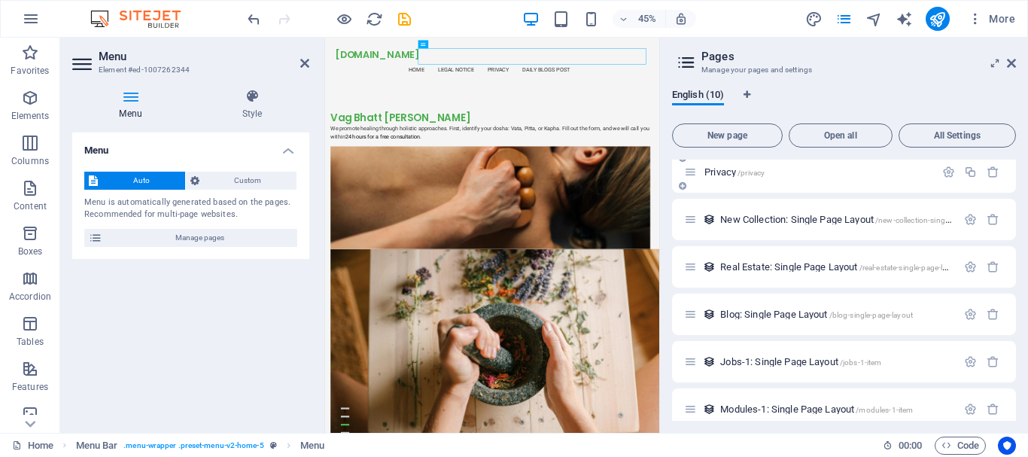
scroll to position [226, 0]
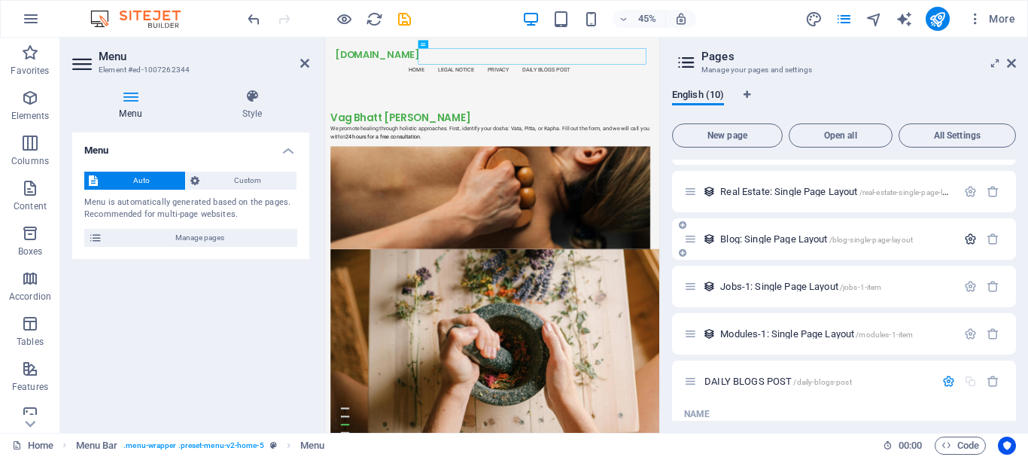
click at [964, 237] on icon "button" at bounding box center [970, 239] width 13 height 13
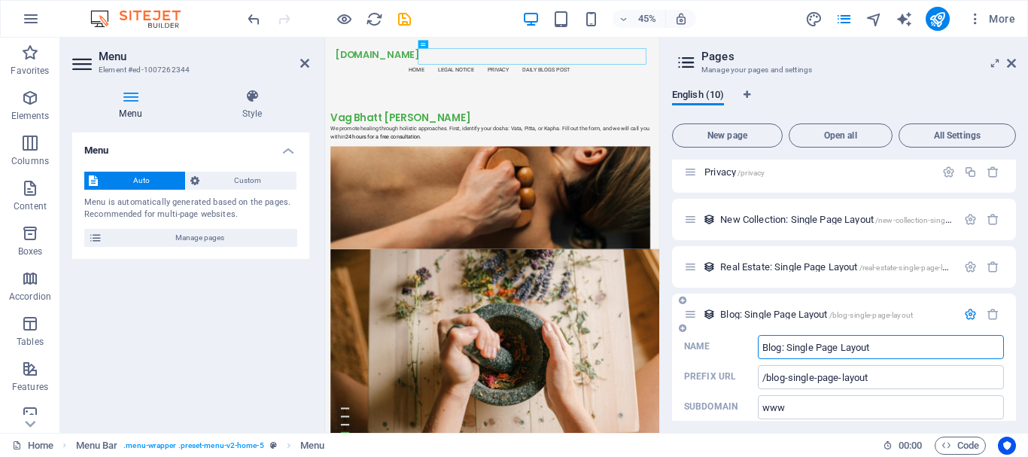
scroll to position [75, 0]
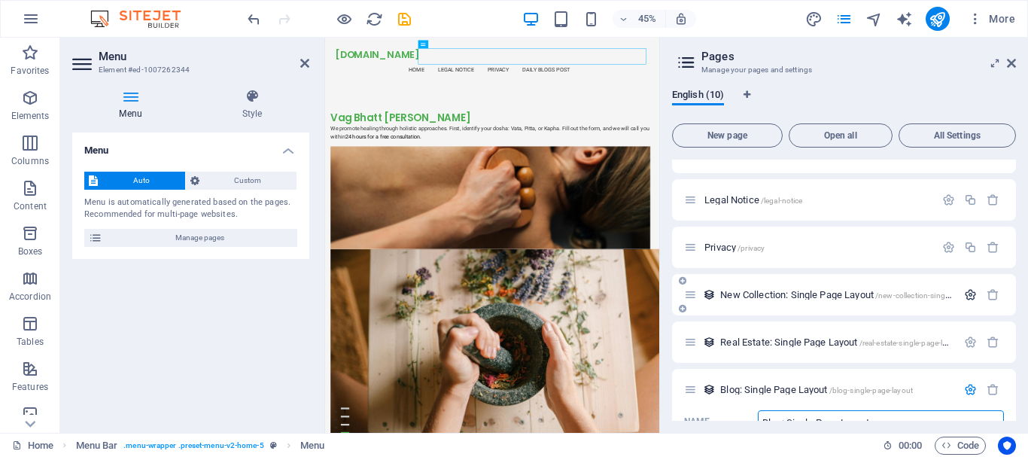
click at [964, 292] on icon "button" at bounding box center [970, 294] width 13 height 13
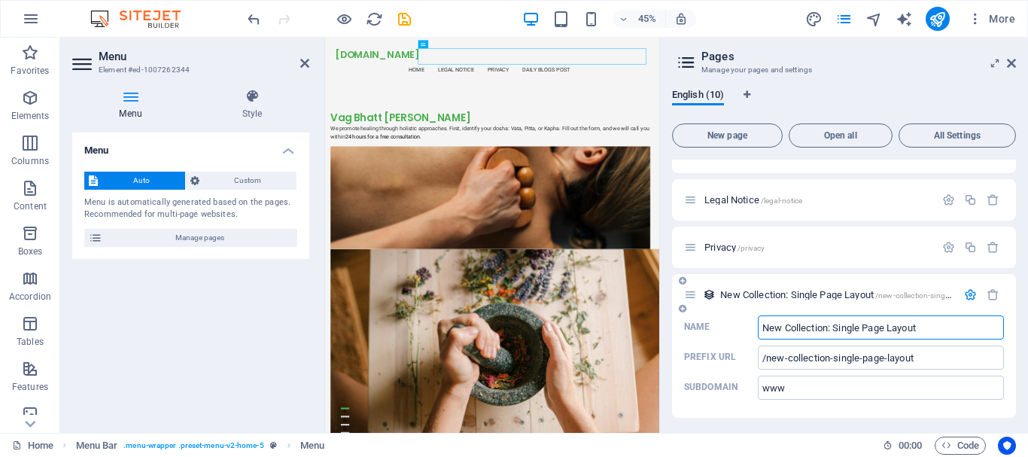
drag, startPoint x: 923, startPoint y: 322, endPoint x: 787, endPoint y: 318, distance: 136.3
click at [787, 318] on input "New Collection: Single Page Layout" at bounding box center [881, 327] width 246 height 24
type input "New HERBAL"
type input "/new-herbal"
type input "New HERBAL treatment"
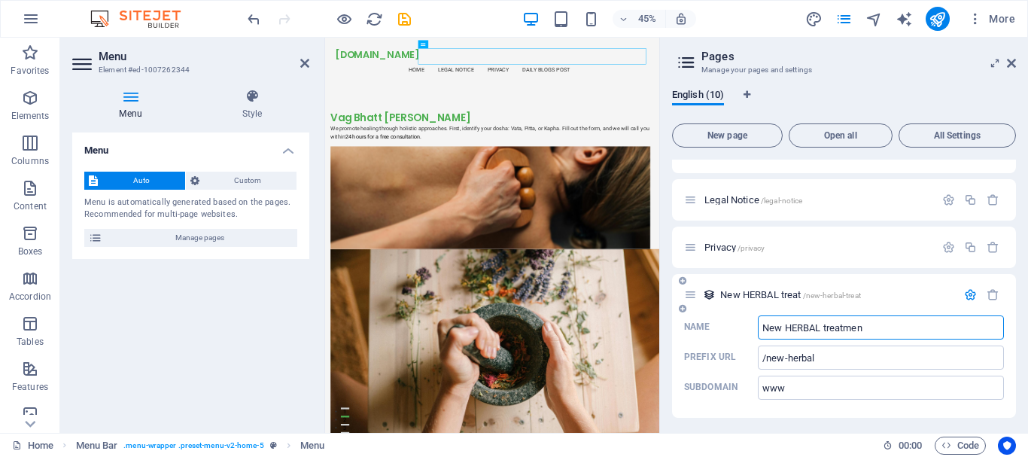
type input "/new-herbal-treat"
type input "New HERBAL treatment"
type input "/new-herbal-treatment"
type input "New HERBAL treatments"
type input "/new-herbal-treatments"
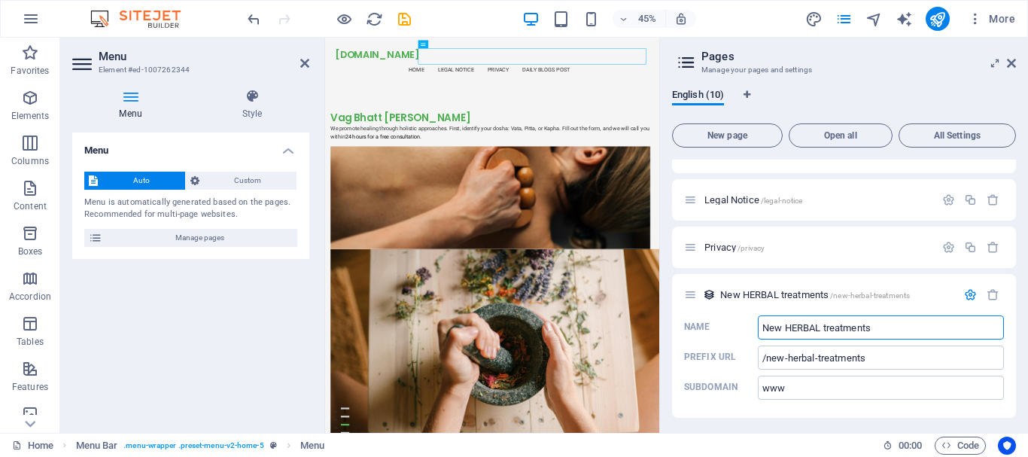
type input "New HERBAL treatments"
click at [838, 83] on div "English (10) New page Open all All Settings Home / FEEDBACK OF OUR PATIENTS /fe…" at bounding box center [844, 255] width 368 height 356
click at [1010, 63] on icon at bounding box center [1011, 63] width 9 height 12
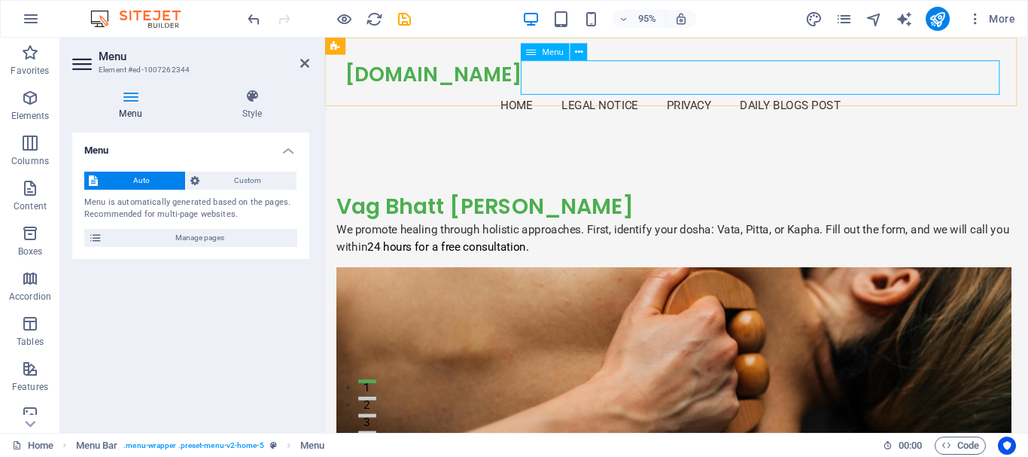
click at [975, 91] on nav "Home Legal Notice Privacy DAILY BLOGS POST" at bounding box center [695, 109] width 698 height 36
click at [254, 178] on span "Custom" at bounding box center [248, 181] width 89 height 18
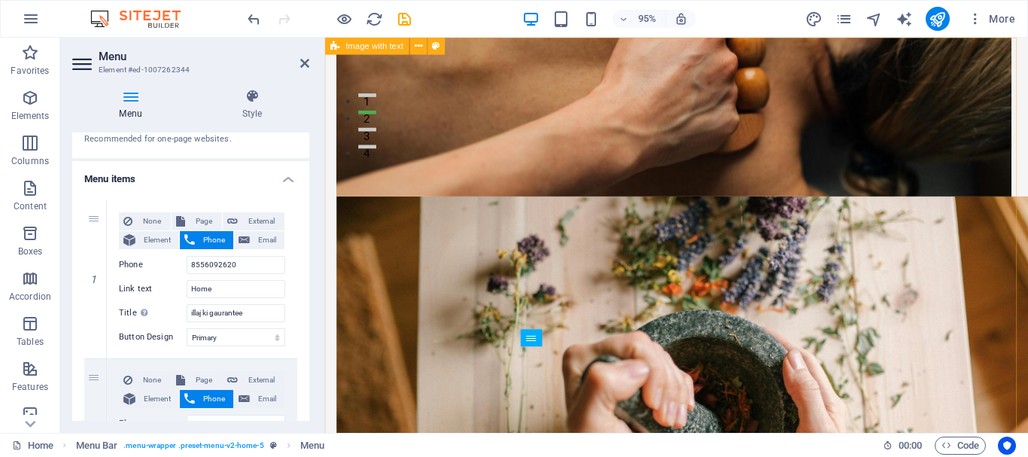
scroll to position [0, 0]
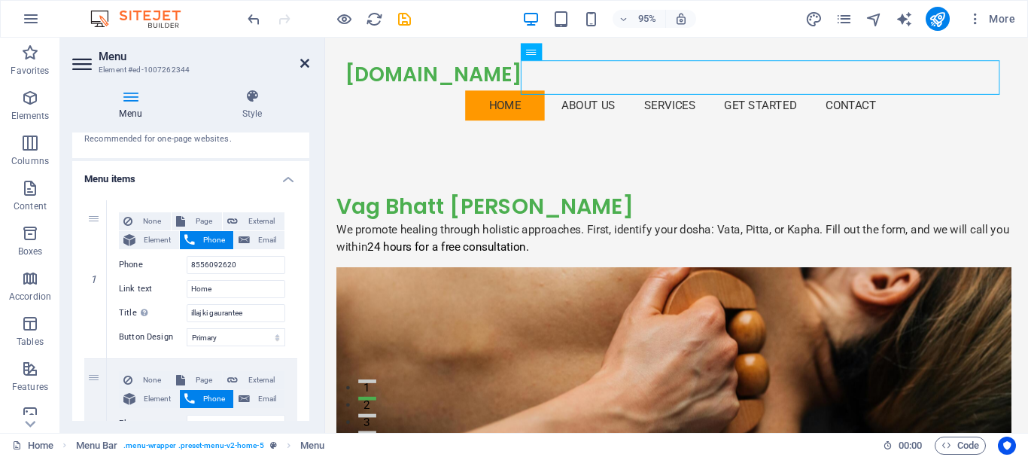
click at [307, 59] on icon at bounding box center [304, 63] width 9 height 12
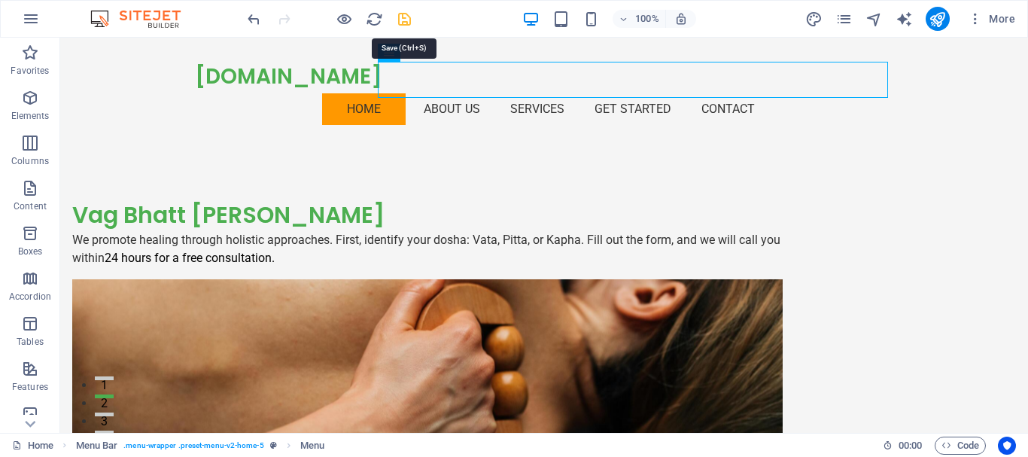
click at [409, 19] on icon "save" at bounding box center [404, 19] width 17 height 17
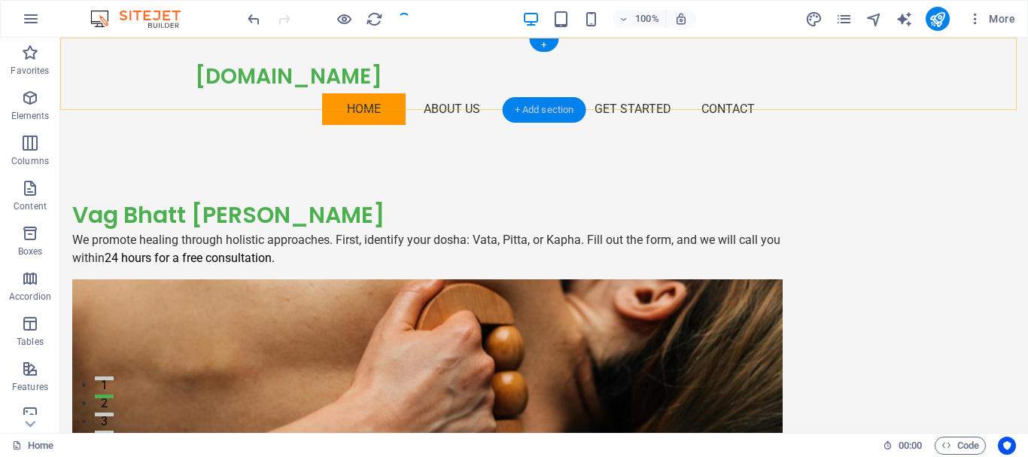
checkbox input "false"
click at [451, 91] on nav "Home About Us Services Get Started Contact" at bounding box center [544, 109] width 698 height 36
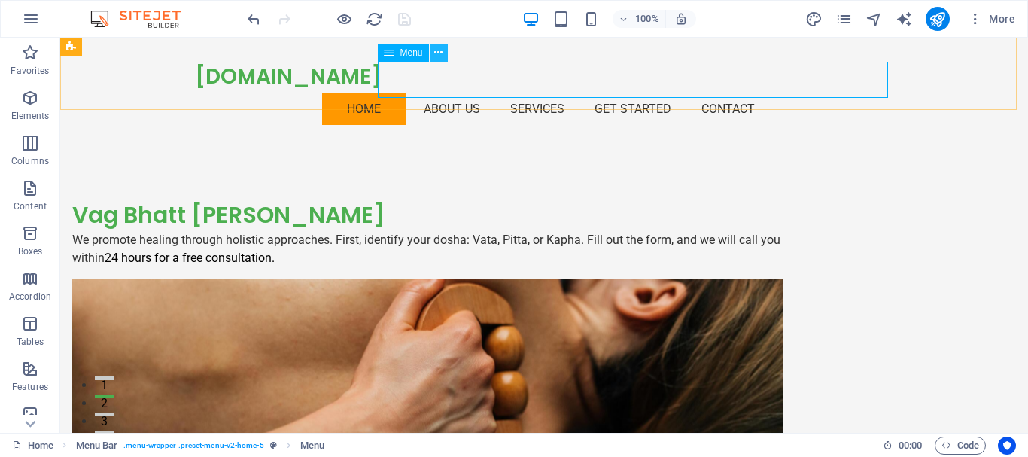
click at [439, 55] on icon at bounding box center [438, 53] width 8 height 16
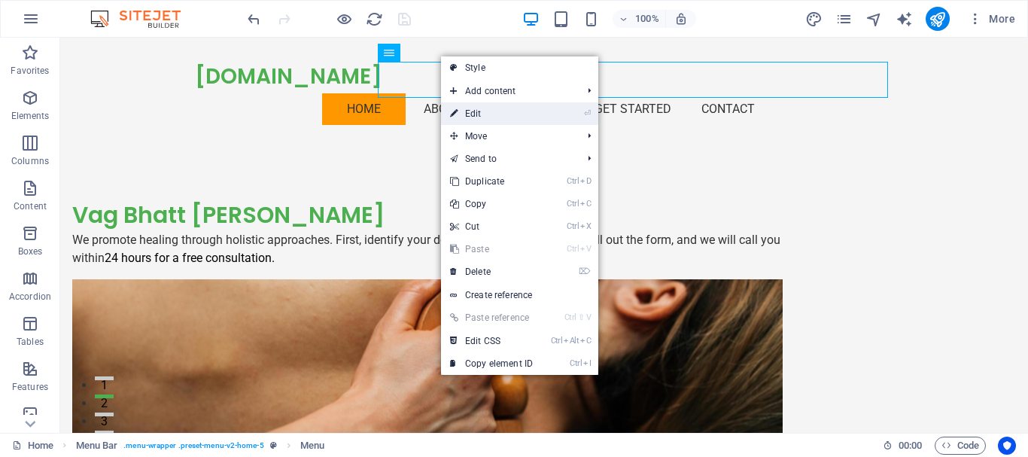
click at [507, 113] on link "⏎ Edit" at bounding box center [491, 113] width 101 height 23
select select "primary"
select select
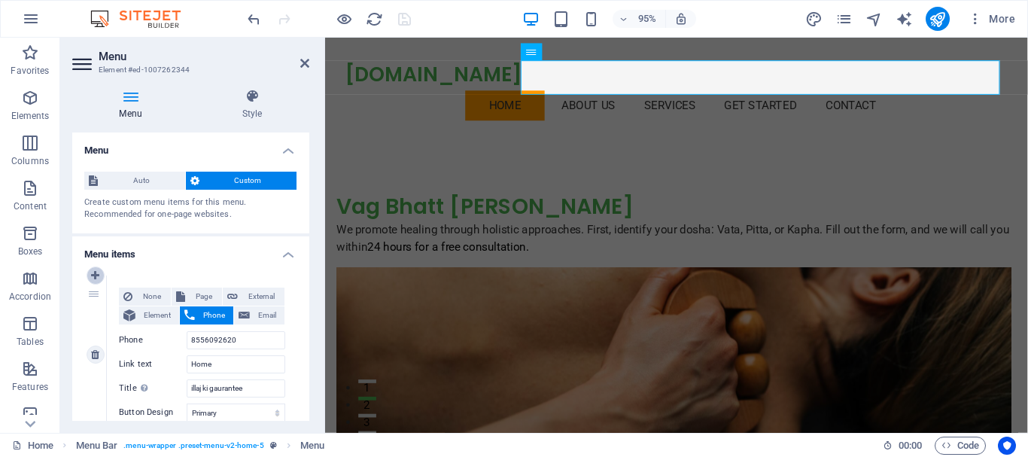
click at [102, 273] on link at bounding box center [96, 275] width 18 height 18
select select
type input "Home"
type input "illaj ki gaurantee"
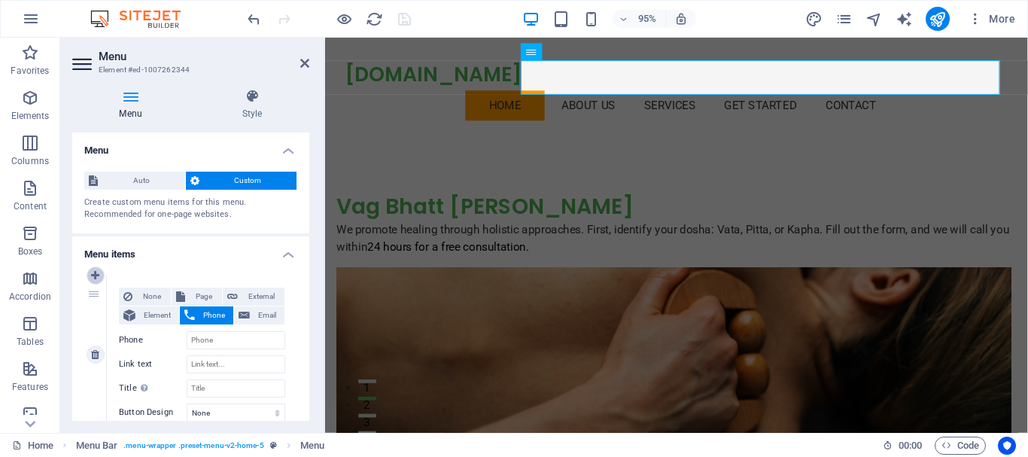
select select "primary"
type input "8556092620"
type input "About Us"
type input "#services-2"
type input "Services"
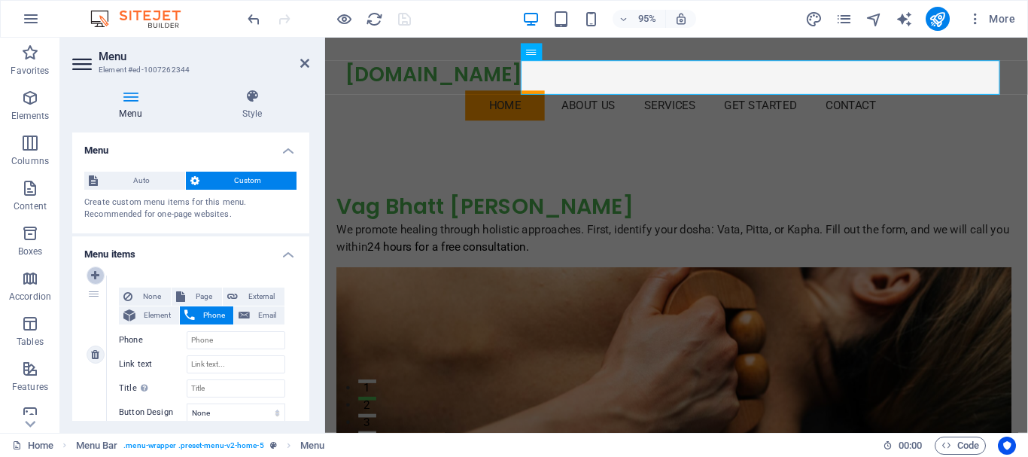
select select
type input "#cta-2"
type input "Get Started"
select select
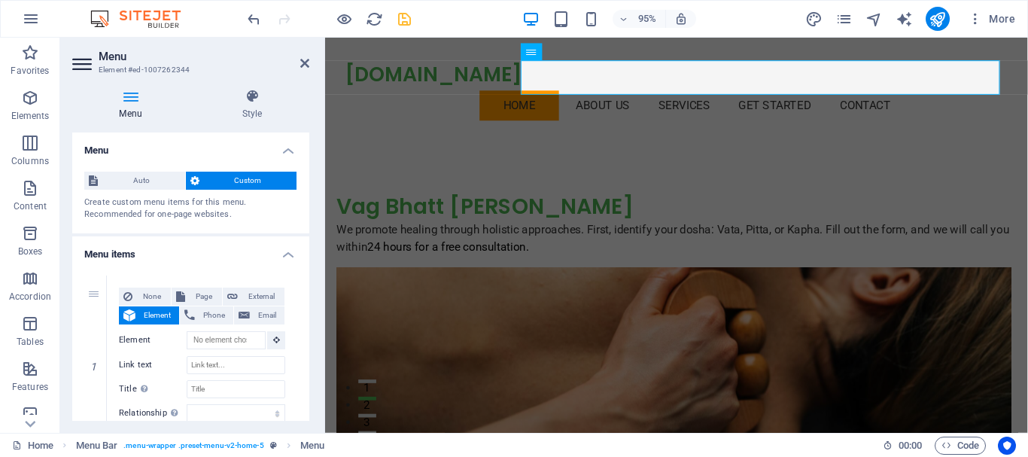
scroll to position [75, 0]
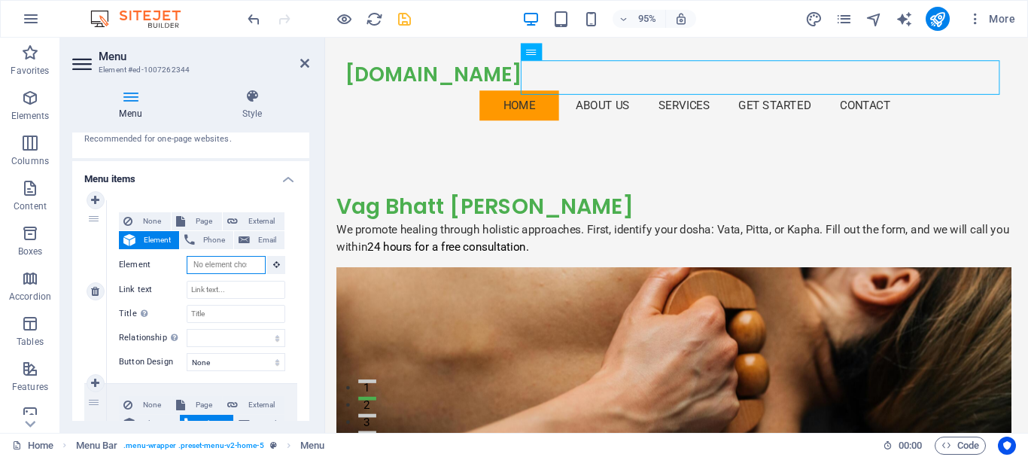
click at [220, 269] on input "Element" at bounding box center [226, 265] width 79 height 18
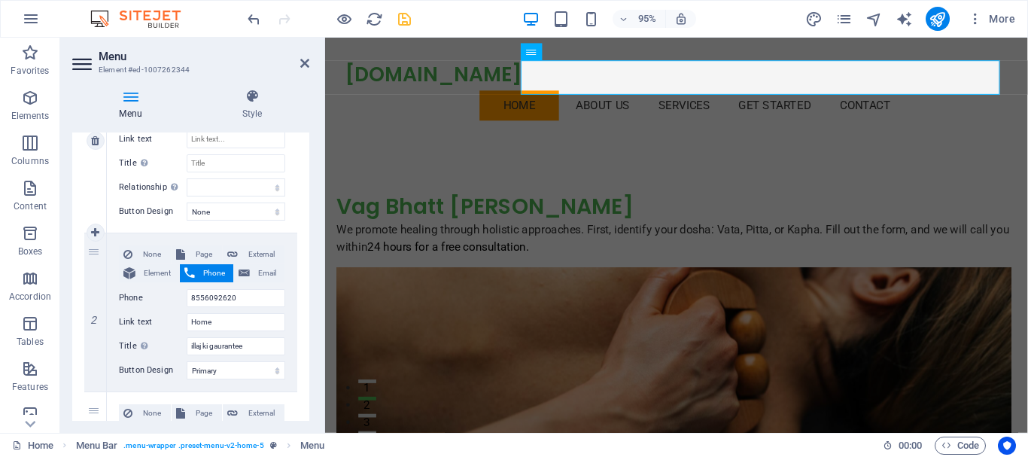
scroll to position [0, 0]
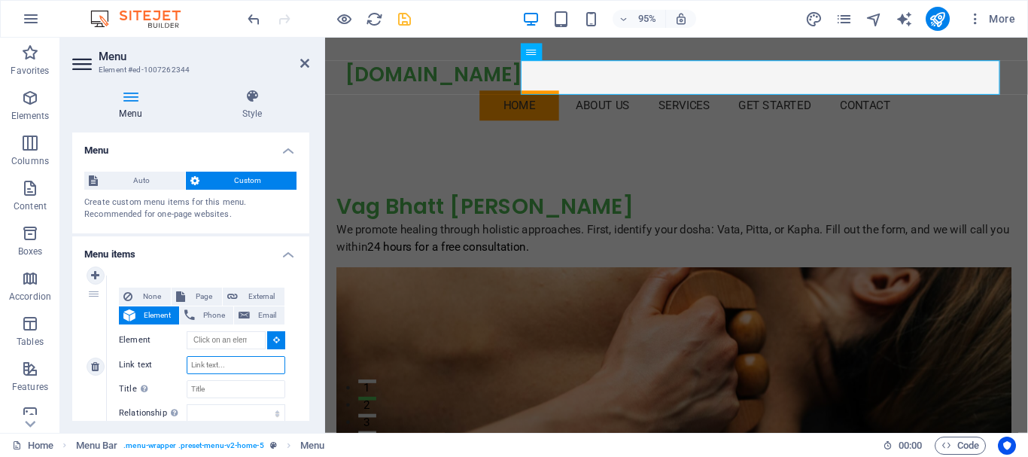
click at [208, 363] on input "Link text" at bounding box center [236, 365] width 99 height 18
type input "b"
type input "BLOGS PO"
select select
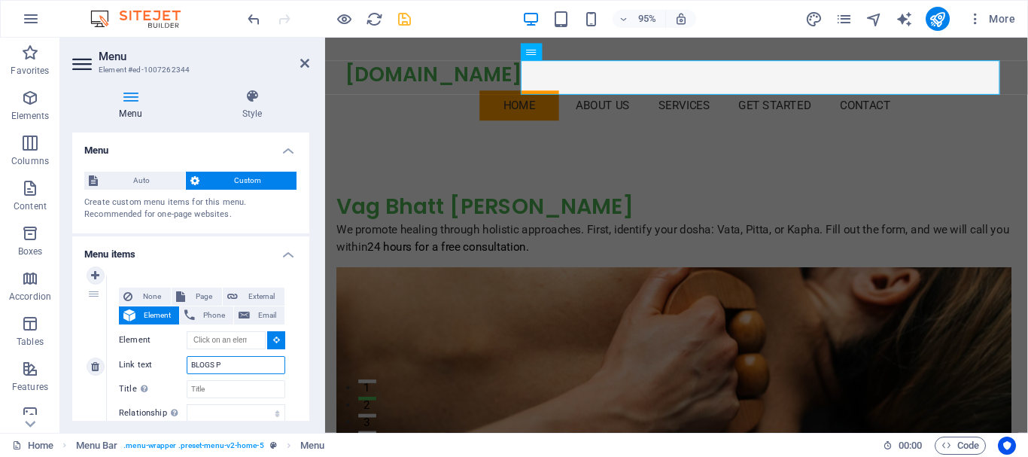
select select
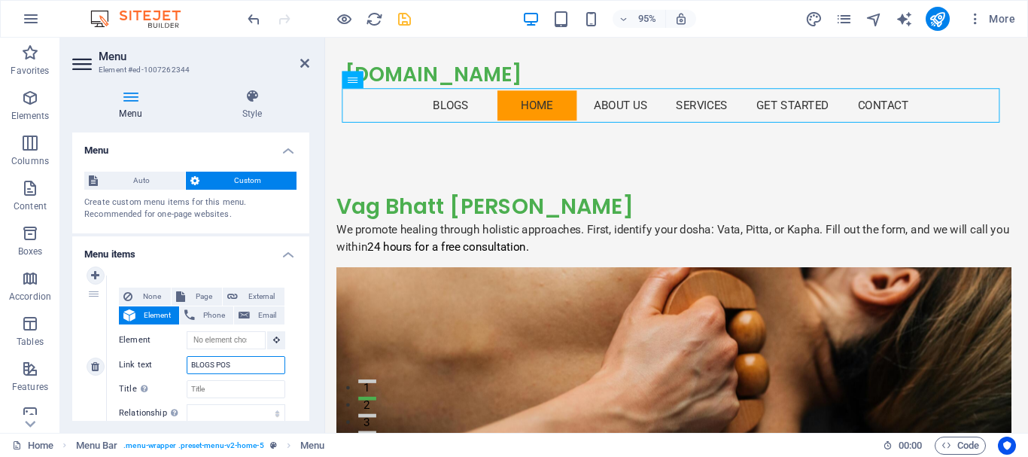
type input "BLOGS POST"
select select
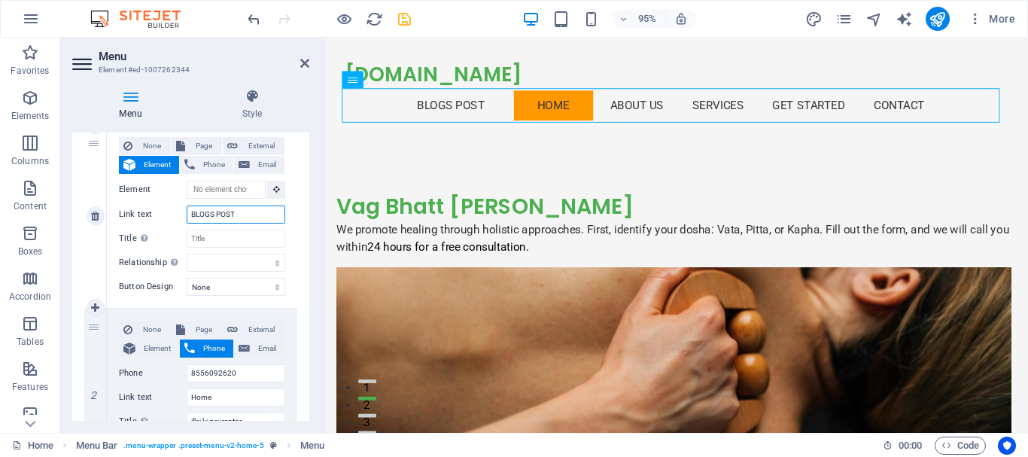
scroll to position [226, 0]
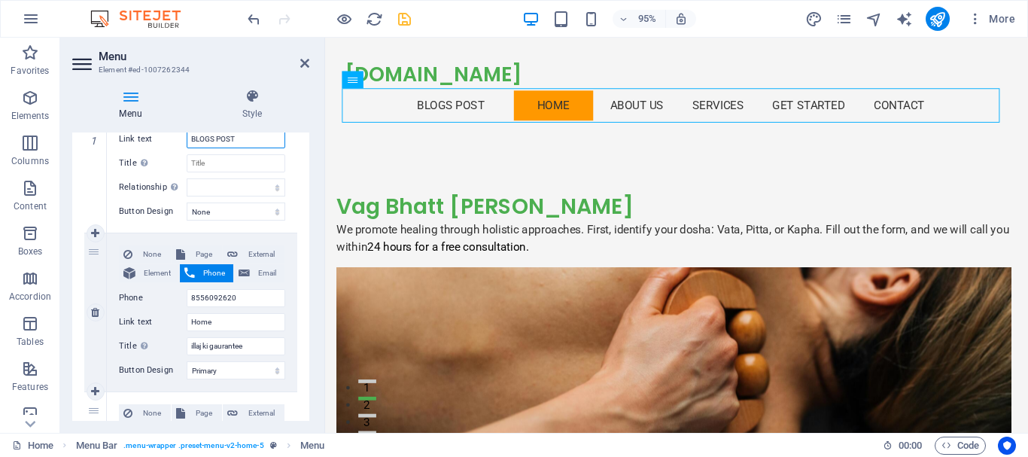
type input "BLOGS POST"
drag, startPoint x: 94, startPoint y: 250, endPoint x: 99, endPoint y: 144, distance: 105.5
select select
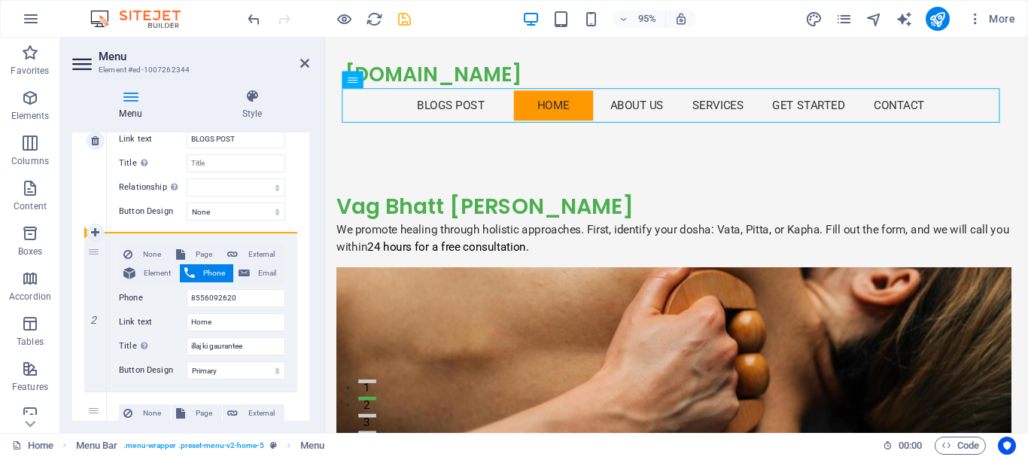
select select
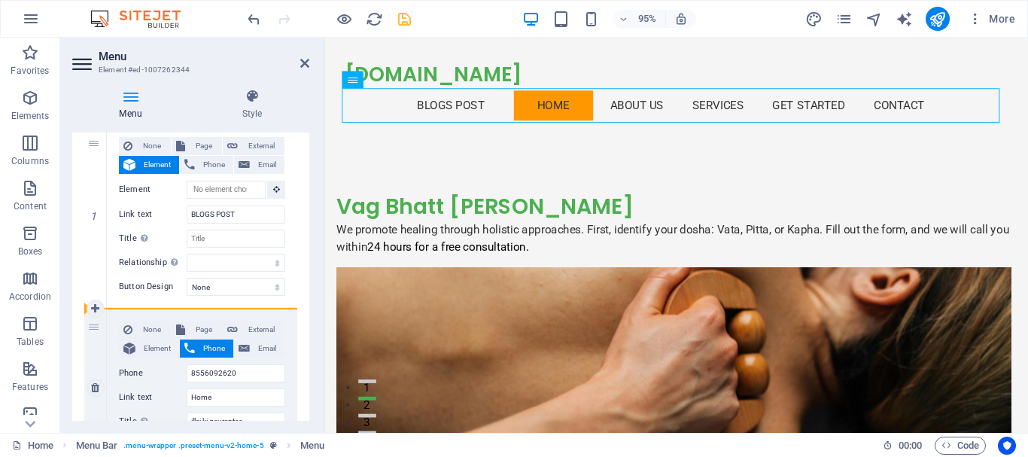
drag, startPoint x: 92, startPoint y: 147, endPoint x: 94, endPoint y: 339, distance: 191.9
select select
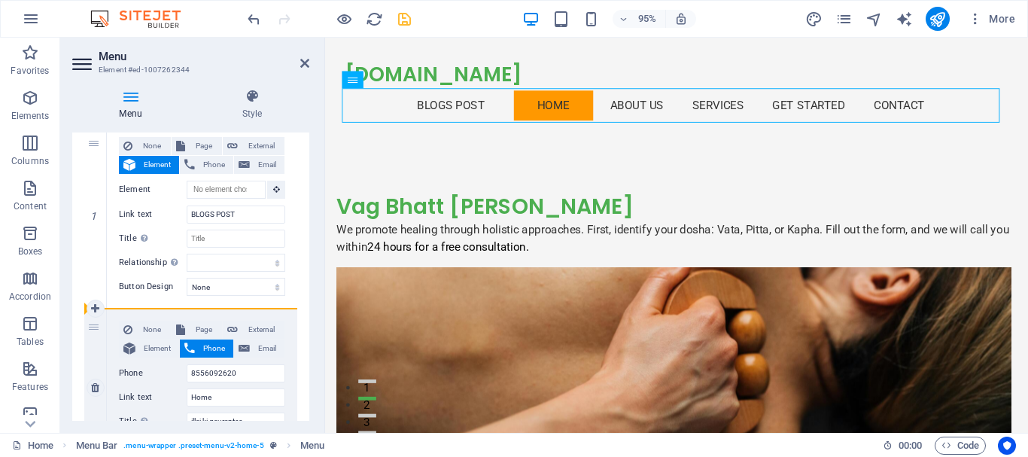
select select
drag, startPoint x: 96, startPoint y: 330, endPoint x: 99, endPoint y: 160, distance: 170.1
type input "8556092620"
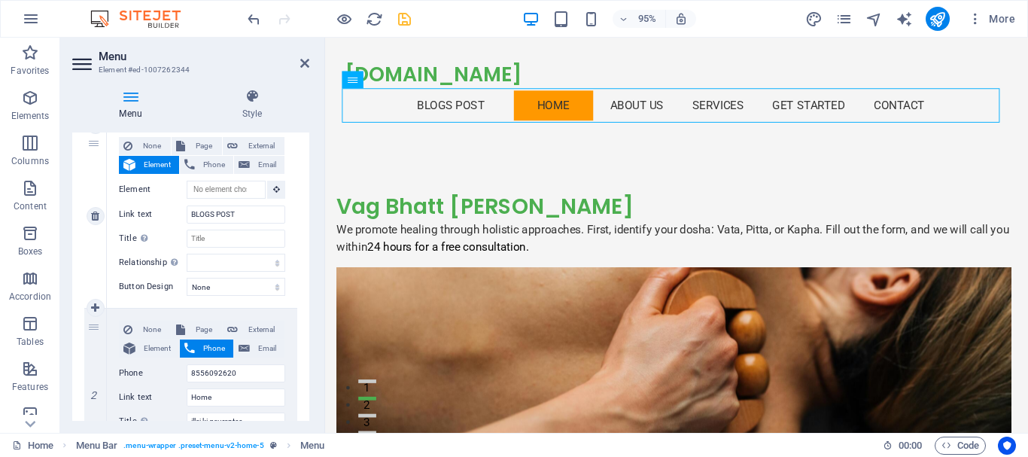
type input "Home"
type input "illaj ki gaurantee"
select select "primary"
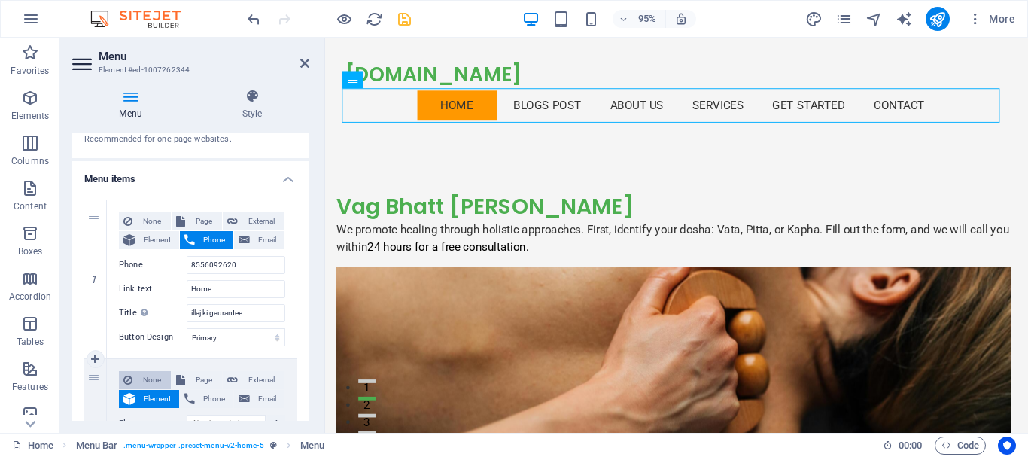
scroll to position [226, 0]
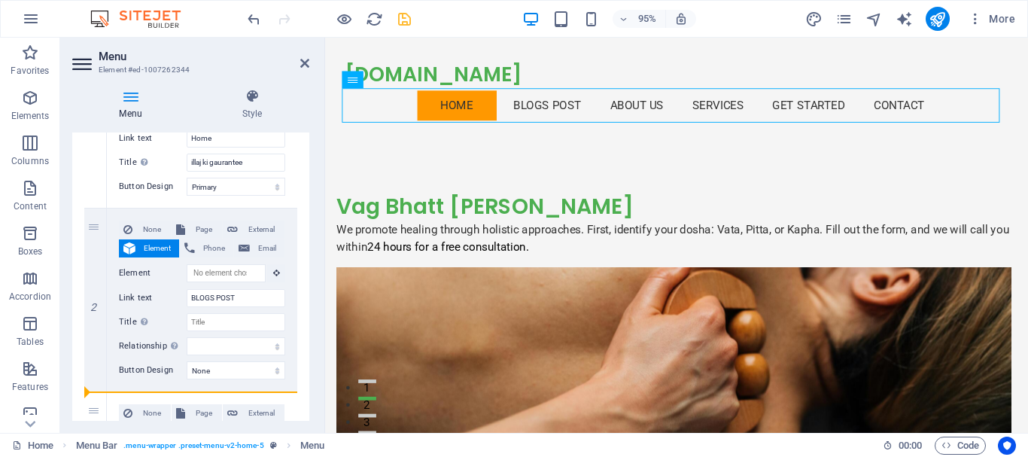
drag, startPoint x: 93, startPoint y: 232, endPoint x: 96, endPoint y: 422, distance: 190.4
click at [96, 422] on div "Menu Style Menu Auto Custom Create custom menu items for this menu. Recommended…" at bounding box center [190, 255] width 261 height 356
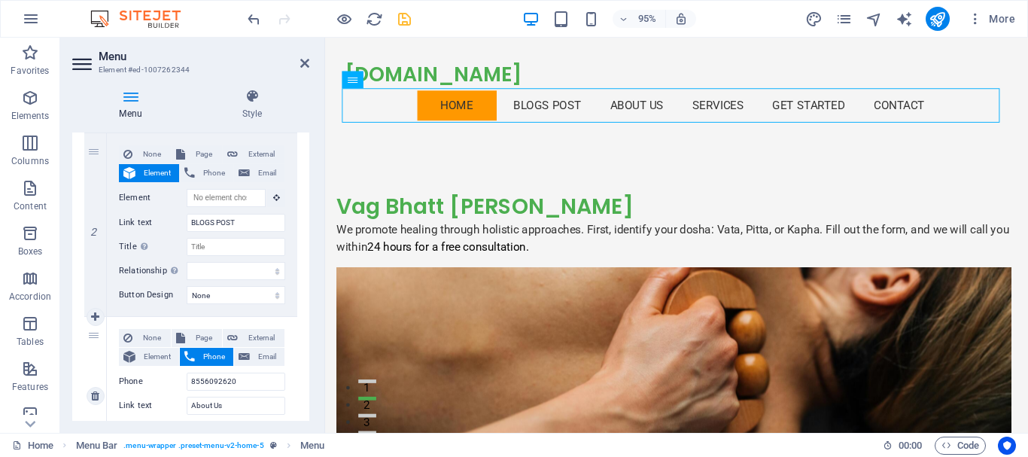
scroll to position [452, 0]
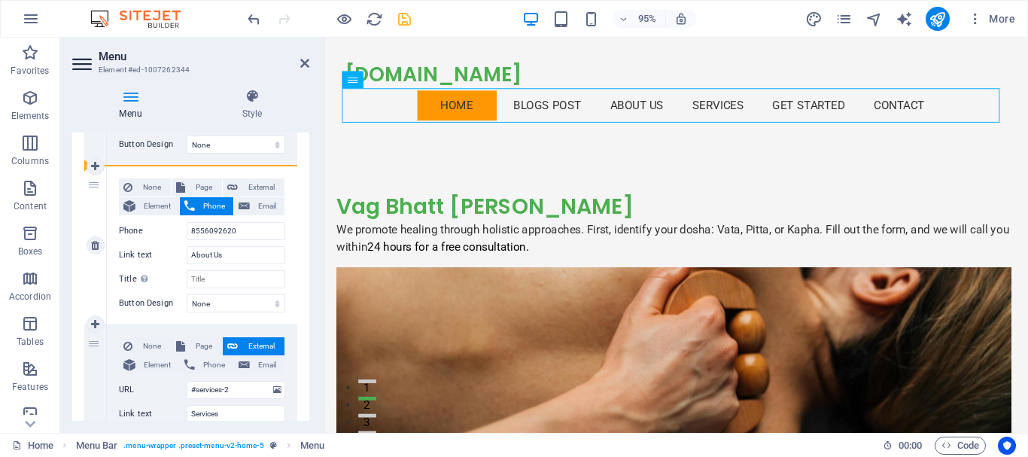
drag, startPoint x: 97, startPoint y: 215, endPoint x: 117, endPoint y: 181, distance: 40.1
click at [117, 181] on div "3 None Page External Element Phone Email Page Home FEEDBACK OF OUR PATIENTS Leg…" at bounding box center [190, 245] width 213 height 159
click at [226, 150] on select "None Default Primary Secondary" at bounding box center [236, 144] width 99 height 18
click at [187, 135] on select "None Default Primary Secondary" at bounding box center [236, 144] width 99 height 18
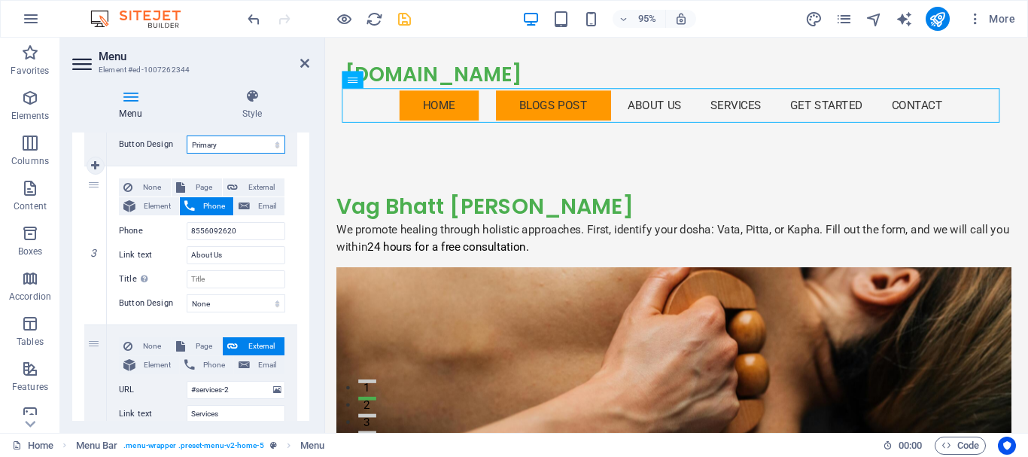
click at [239, 147] on select "None Default Primary Secondary" at bounding box center [236, 144] width 99 height 18
click at [187, 135] on select "None Default Primary Secondary" at bounding box center [236, 144] width 99 height 18
click at [248, 141] on select "None Default Primary Secondary" at bounding box center [236, 144] width 99 height 18
click at [187, 135] on select "None Default Primary Secondary" at bounding box center [236, 144] width 99 height 18
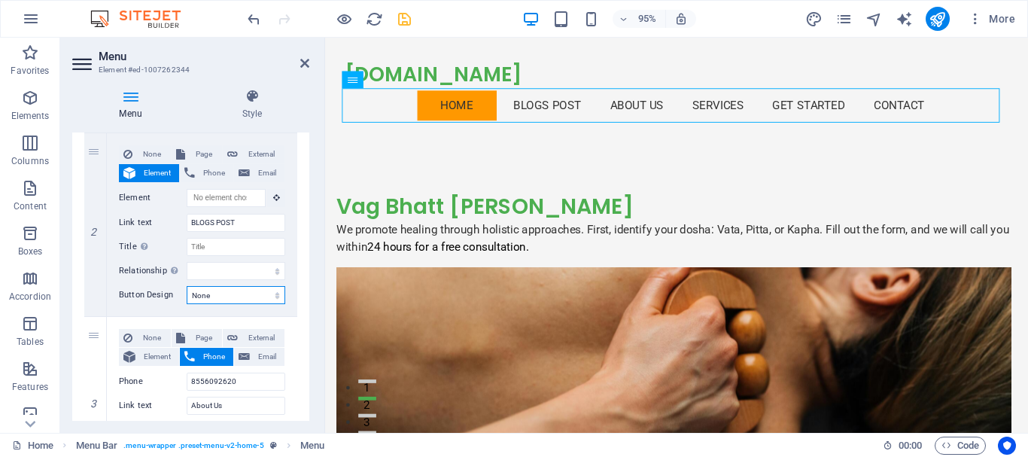
scroll to position [0, 0]
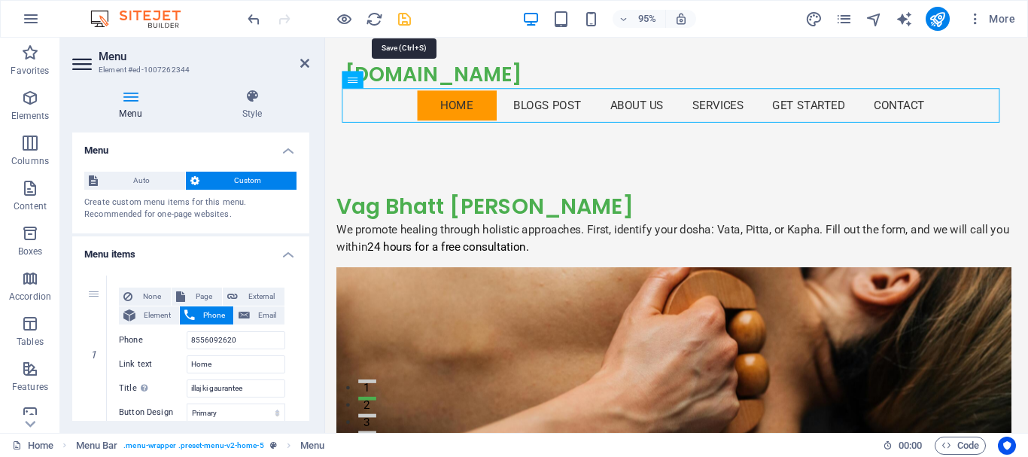
click at [403, 21] on icon "save" at bounding box center [404, 19] width 17 height 17
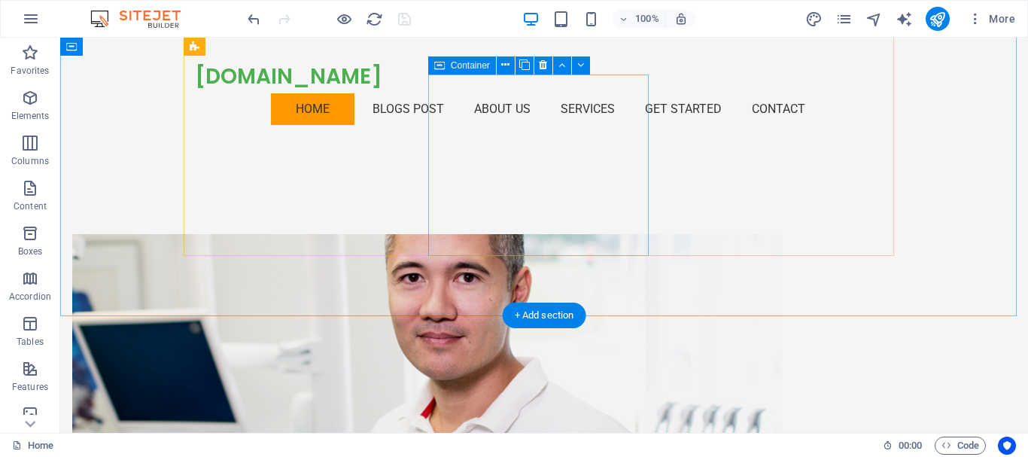
scroll to position [1731, 0]
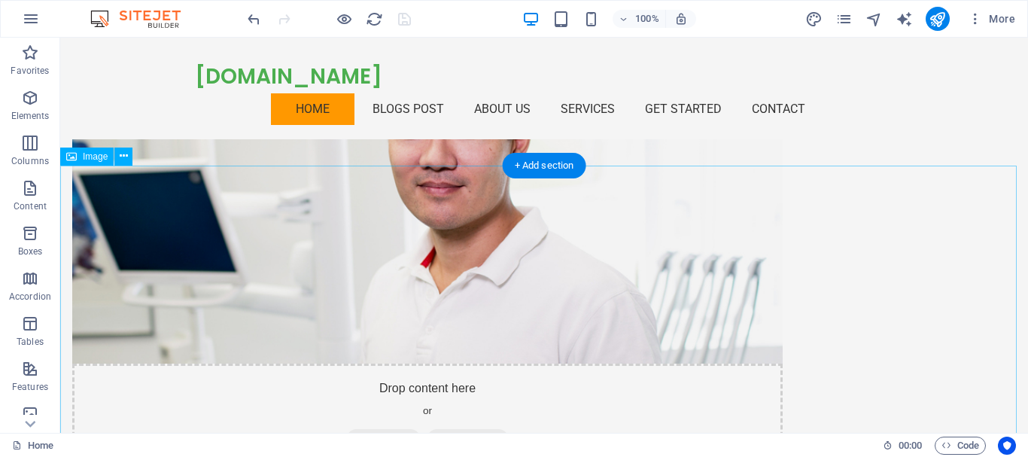
click at [122, 156] on icon at bounding box center [124, 156] width 8 height 16
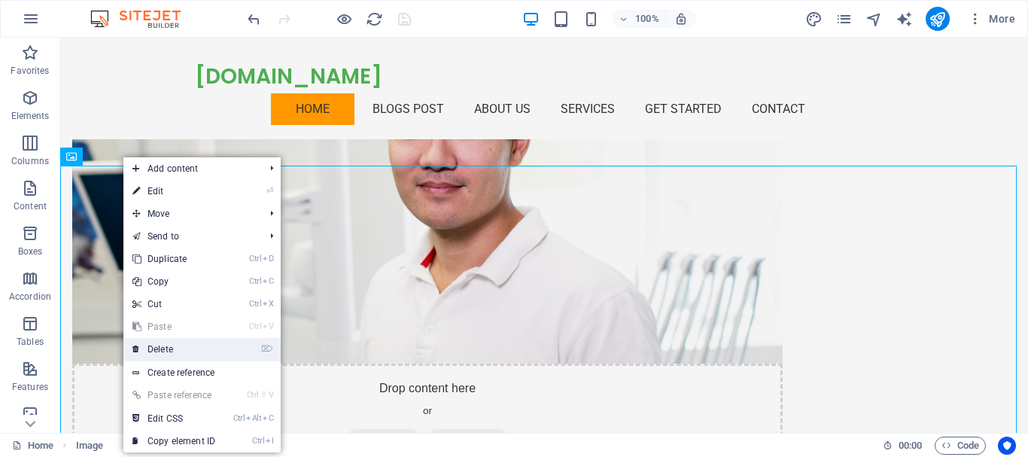
click at [172, 348] on link "⌦ Delete" at bounding box center [173, 349] width 101 height 23
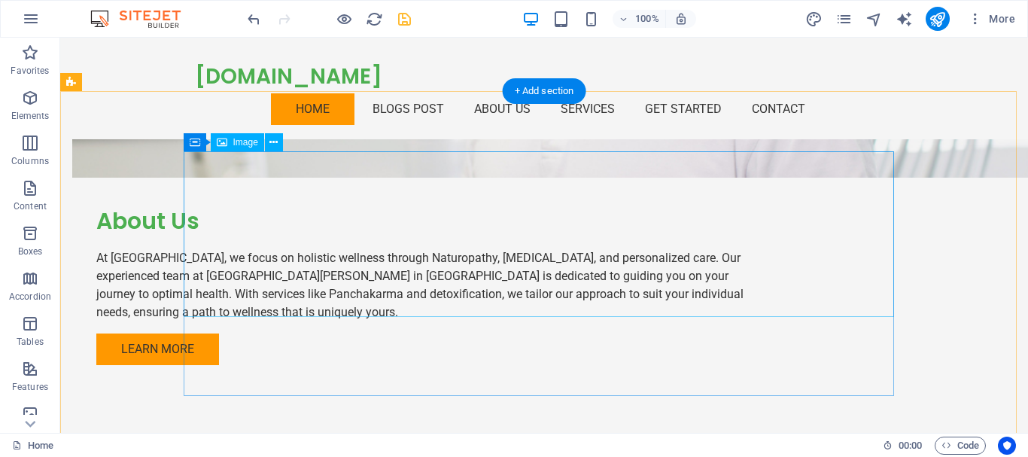
scroll to position [2333, 0]
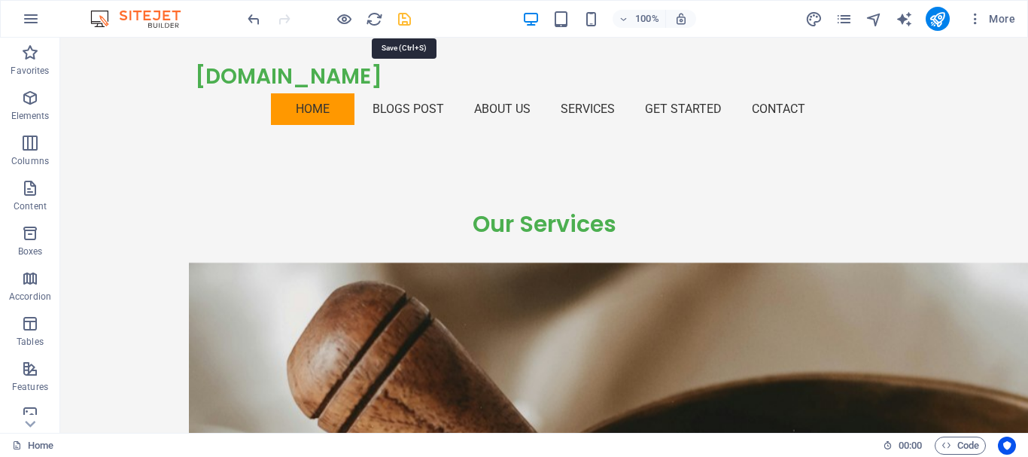
click at [408, 19] on icon "save" at bounding box center [404, 19] width 17 height 17
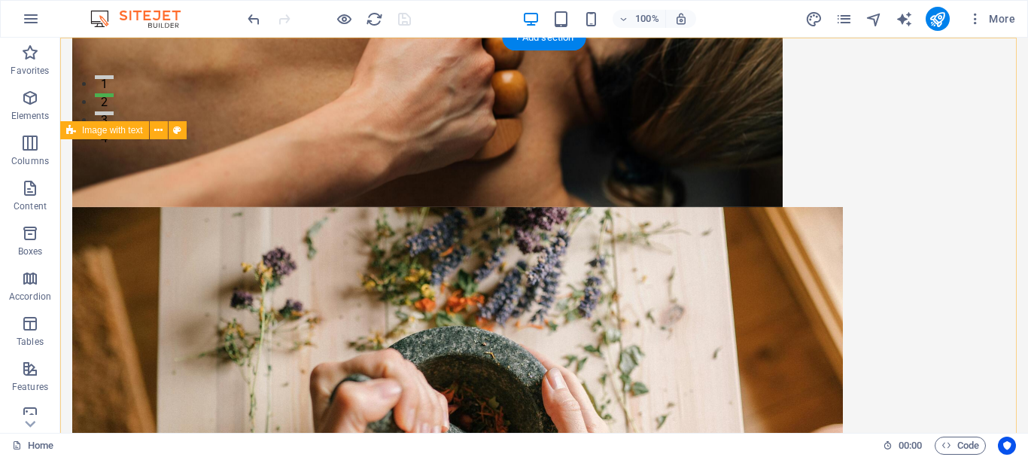
scroll to position [0, 0]
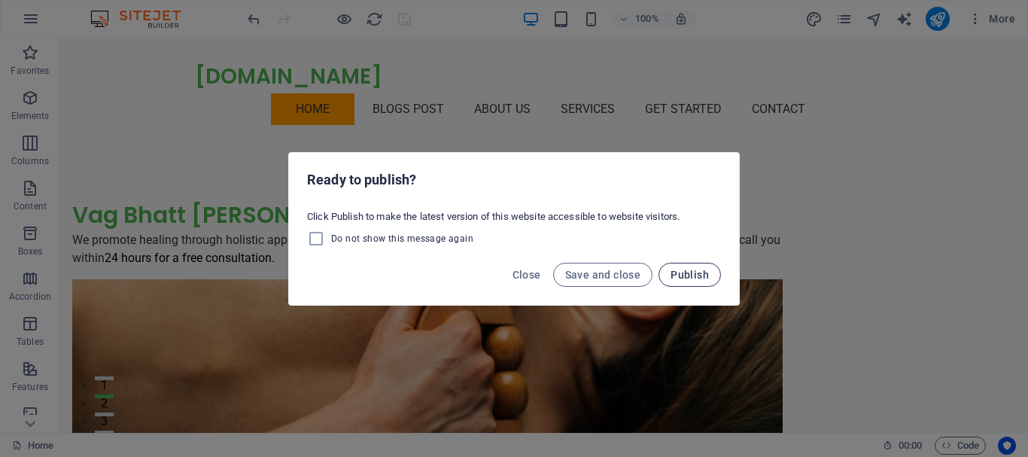
click at [677, 278] on span "Publish" at bounding box center [690, 275] width 38 height 12
